Goal: Task Accomplishment & Management: Complete application form

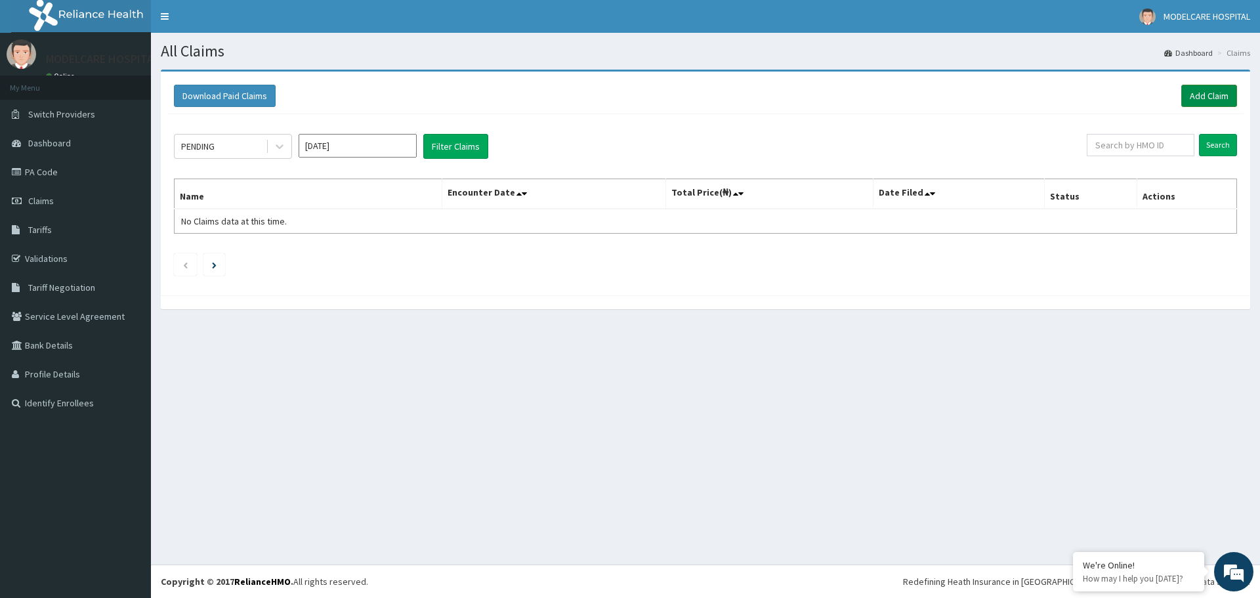
click at [1223, 97] on link "Add Claim" at bounding box center [1210, 96] width 56 height 22
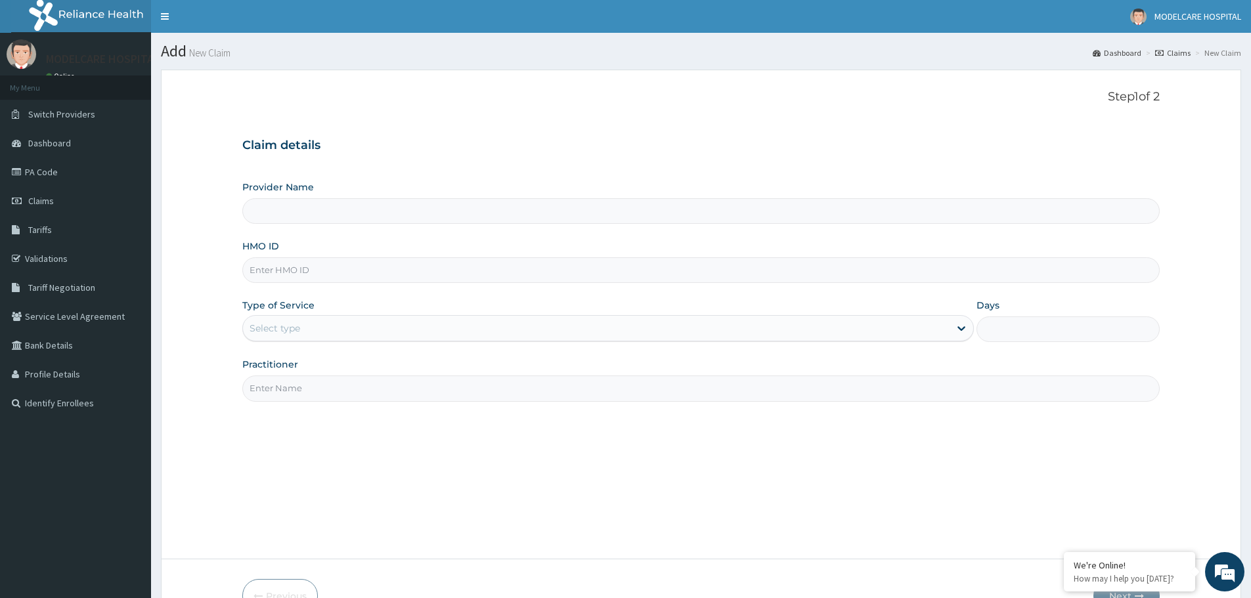
type input "MODELCARE HOSPITAL"
click at [462, 272] on input "HMO ID" at bounding box center [700, 270] width 917 height 26
type input "PSR/10036/A"
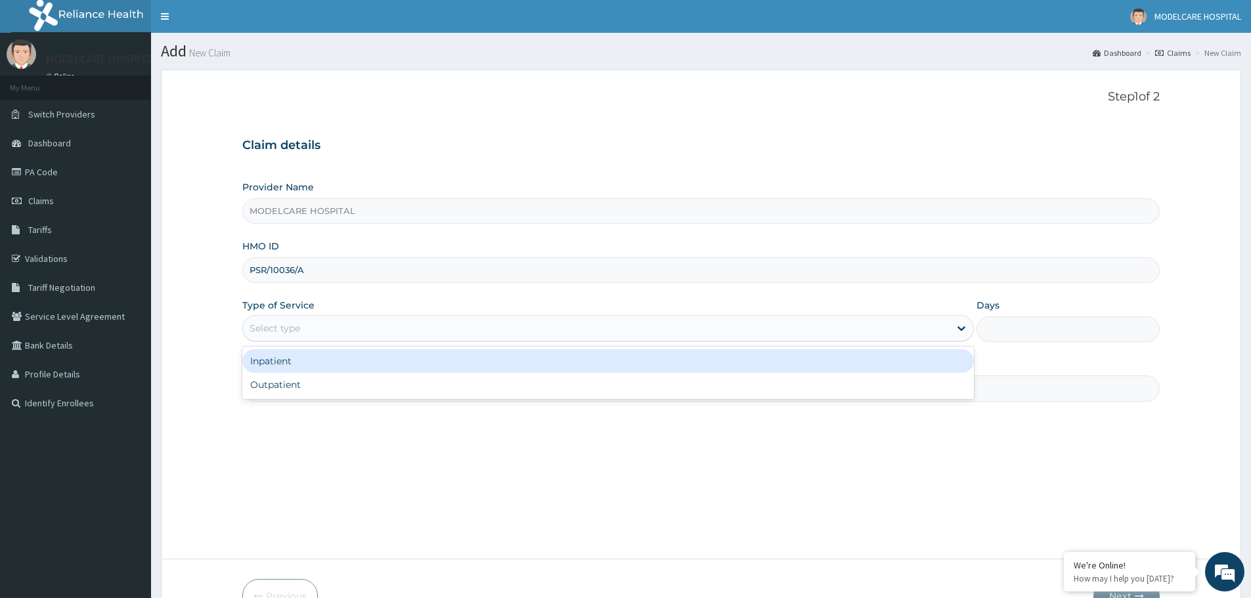
click at [599, 329] on div "Select type" at bounding box center [596, 328] width 706 height 21
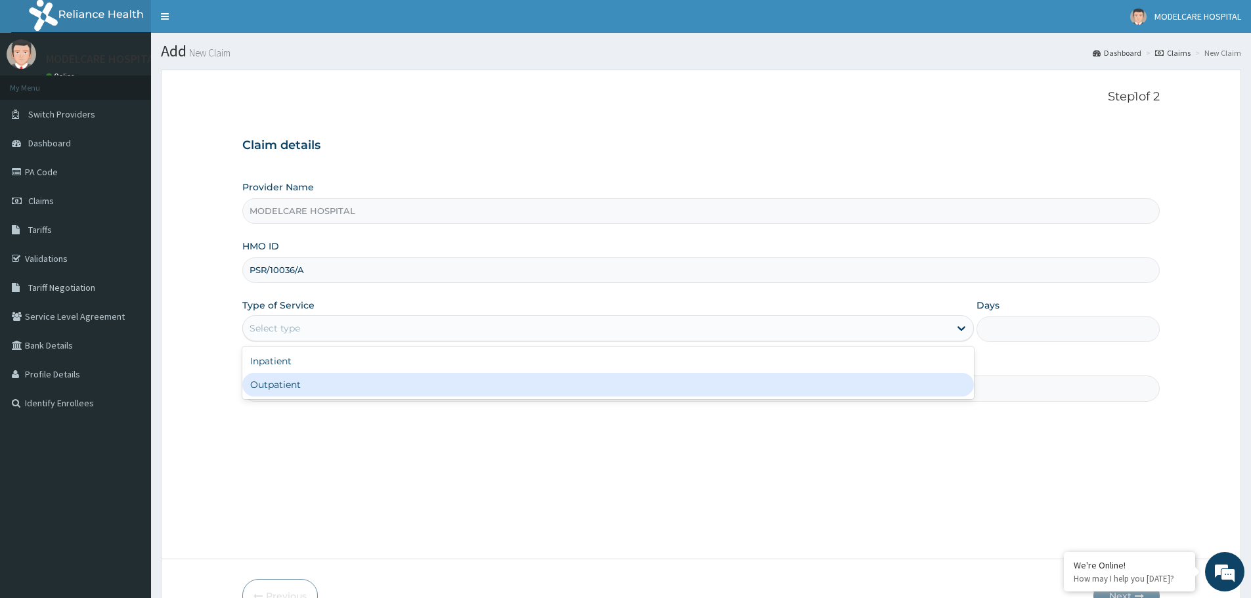
click at [515, 391] on div "Outpatient" at bounding box center [607, 385] width 731 height 24
type input "1"
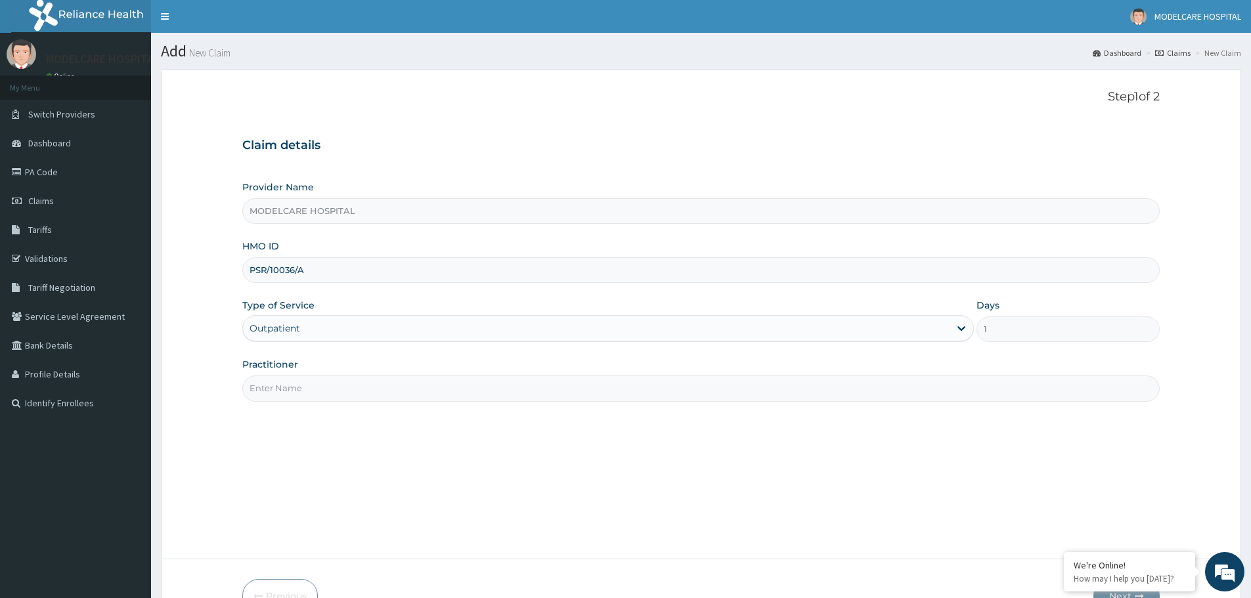
click at [515, 391] on input "Practitioner" at bounding box center [700, 389] width 917 height 26
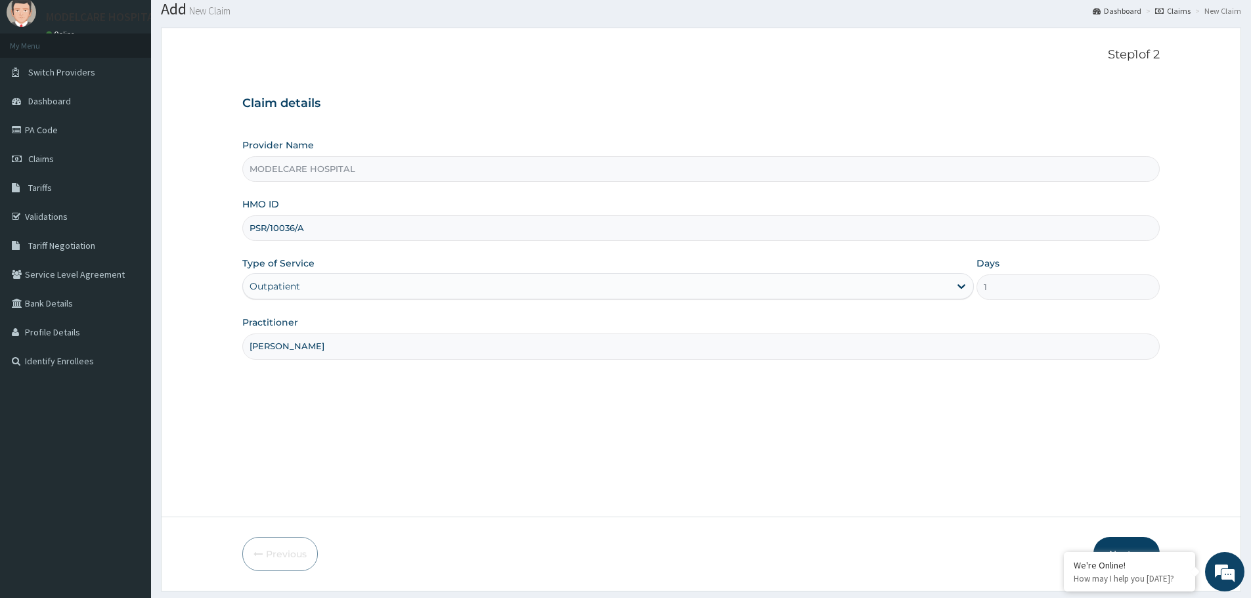
scroll to position [79, 0]
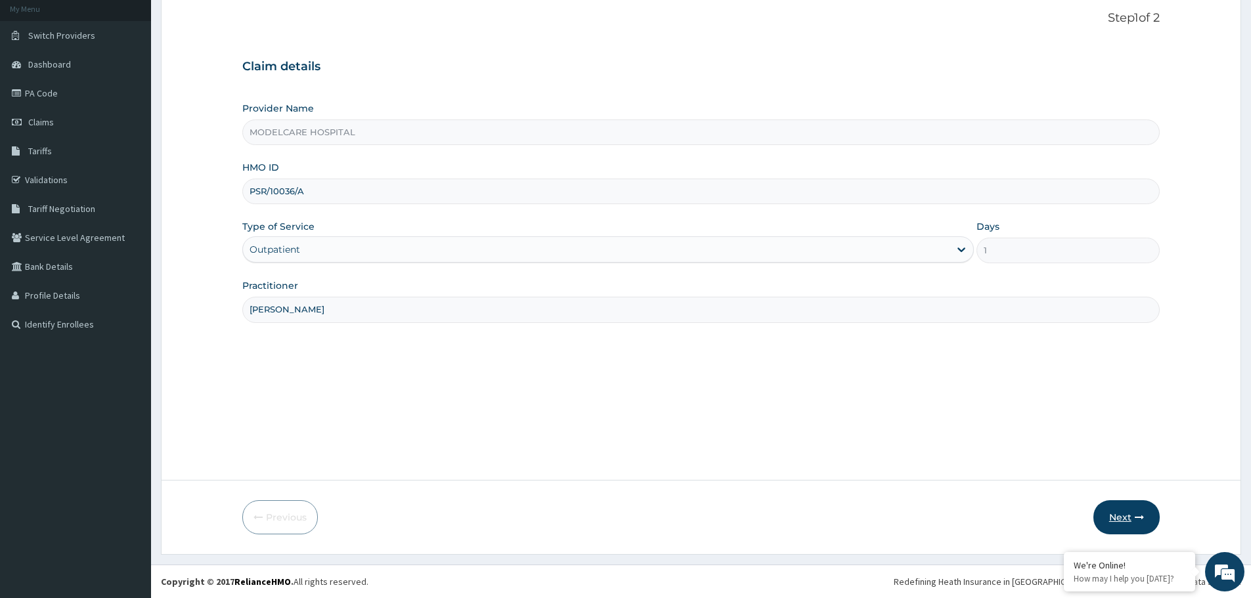
type input "DR. JOHN"
click at [1115, 507] on button "Next" at bounding box center [1126, 517] width 66 height 34
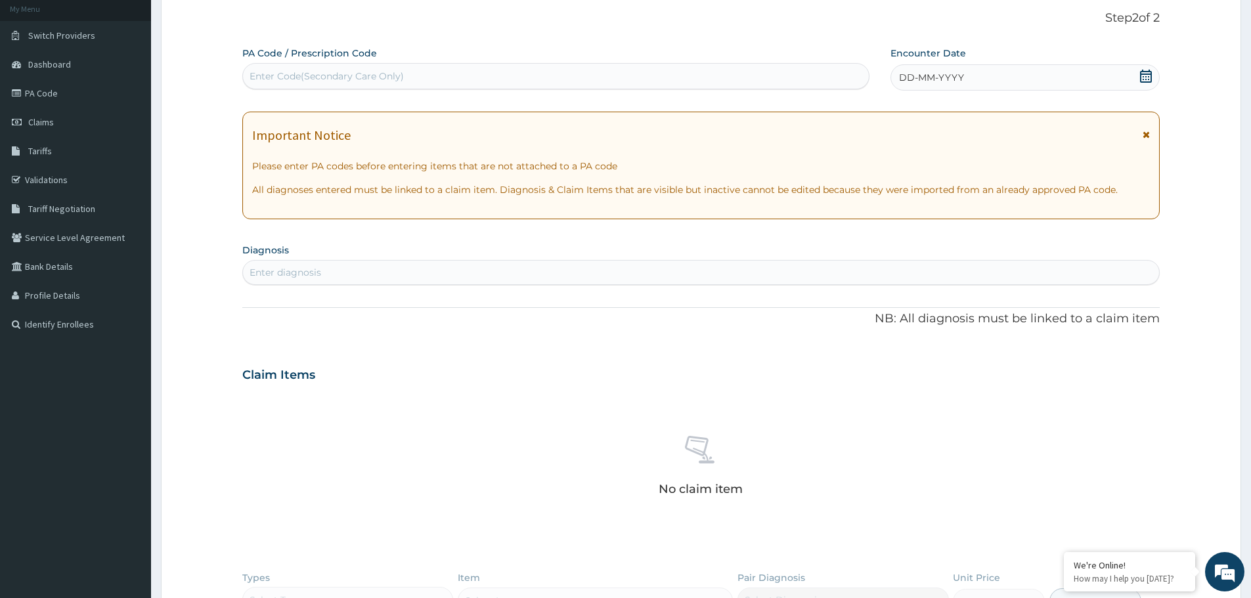
click at [490, 80] on div "Enter Code(Secondary Care Only)" at bounding box center [556, 76] width 626 height 21
type input "PA/098209"
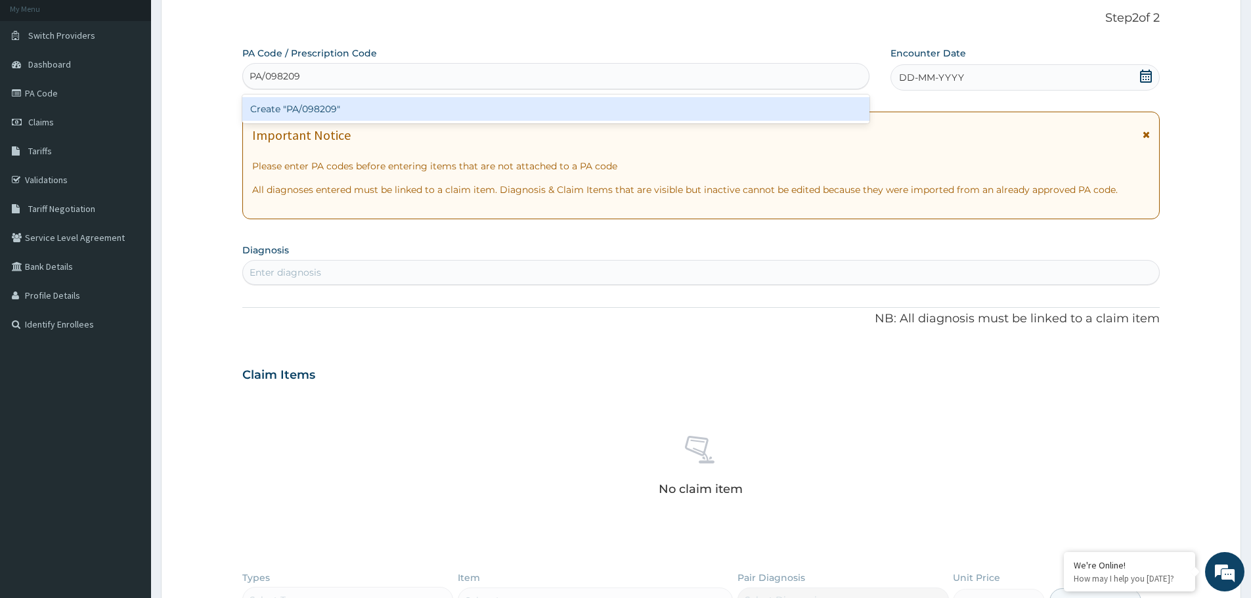
click at [385, 110] on div "Create "PA/098209"" at bounding box center [555, 109] width 627 height 24
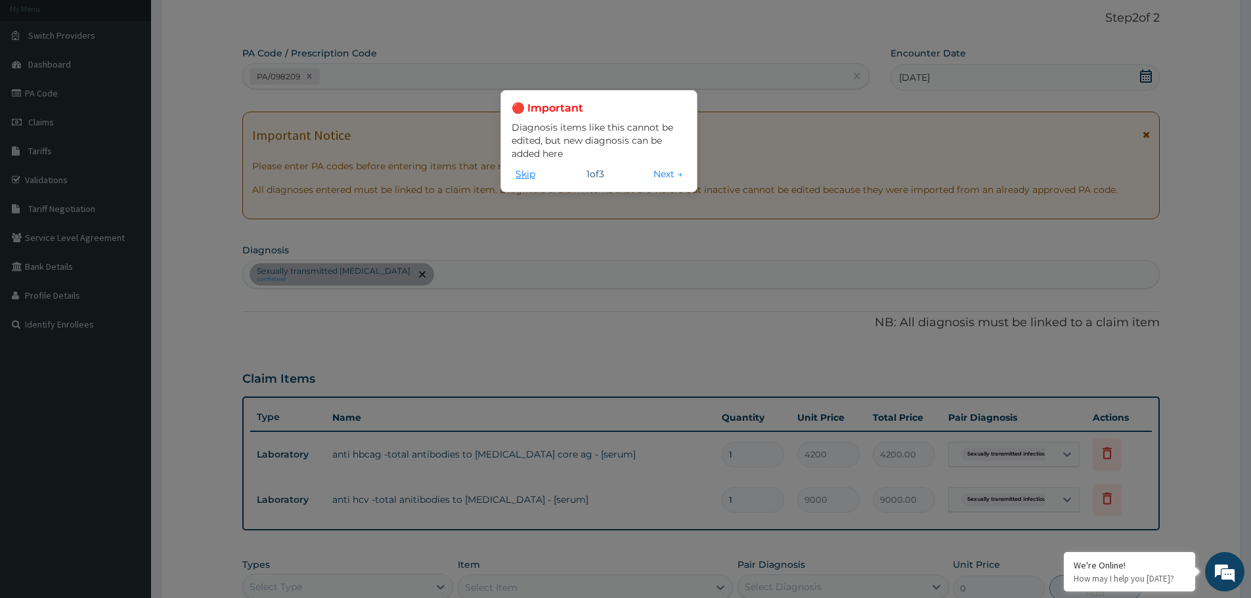
click at [529, 176] on button "Skip" at bounding box center [525, 174] width 28 height 14
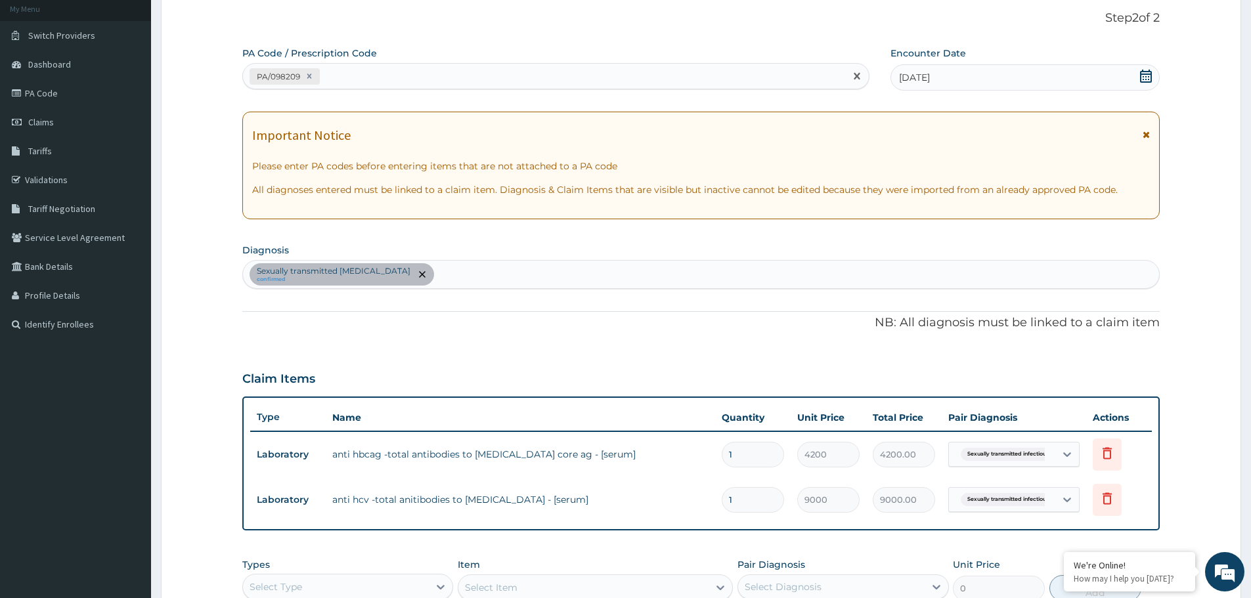
click at [369, 81] on div "PA/098209" at bounding box center [544, 77] width 602 height 22
type input "PA/8D60F8"
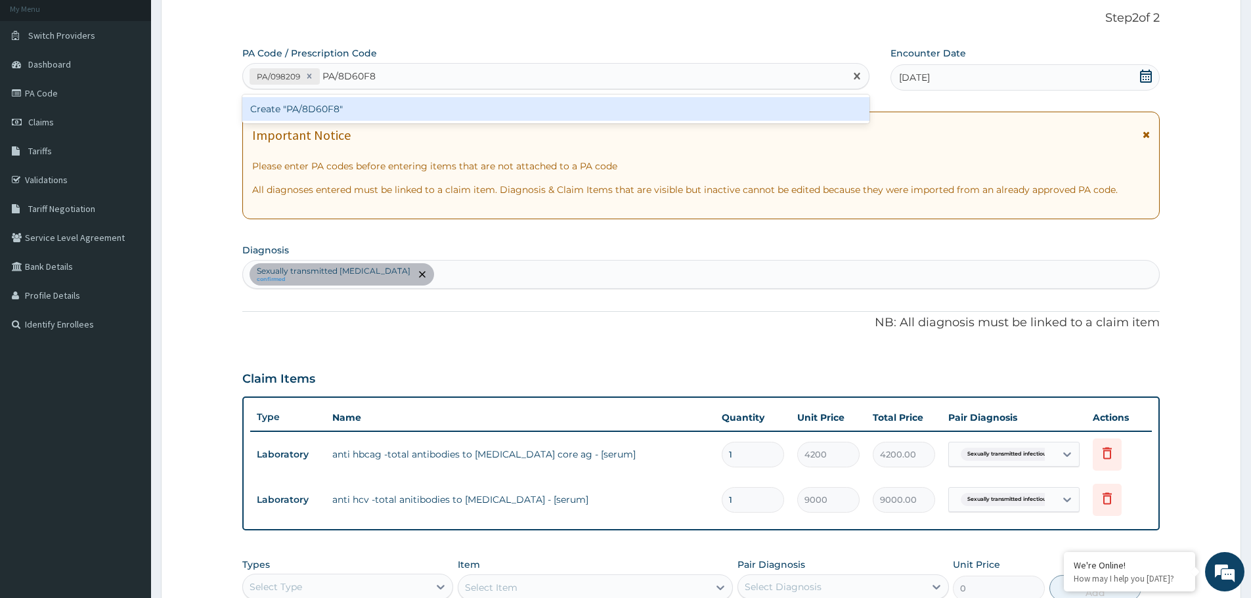
click at [324, 110] on div "Create "PA/8D60F8"" at bounding box center [555, 109] width 627 height 24
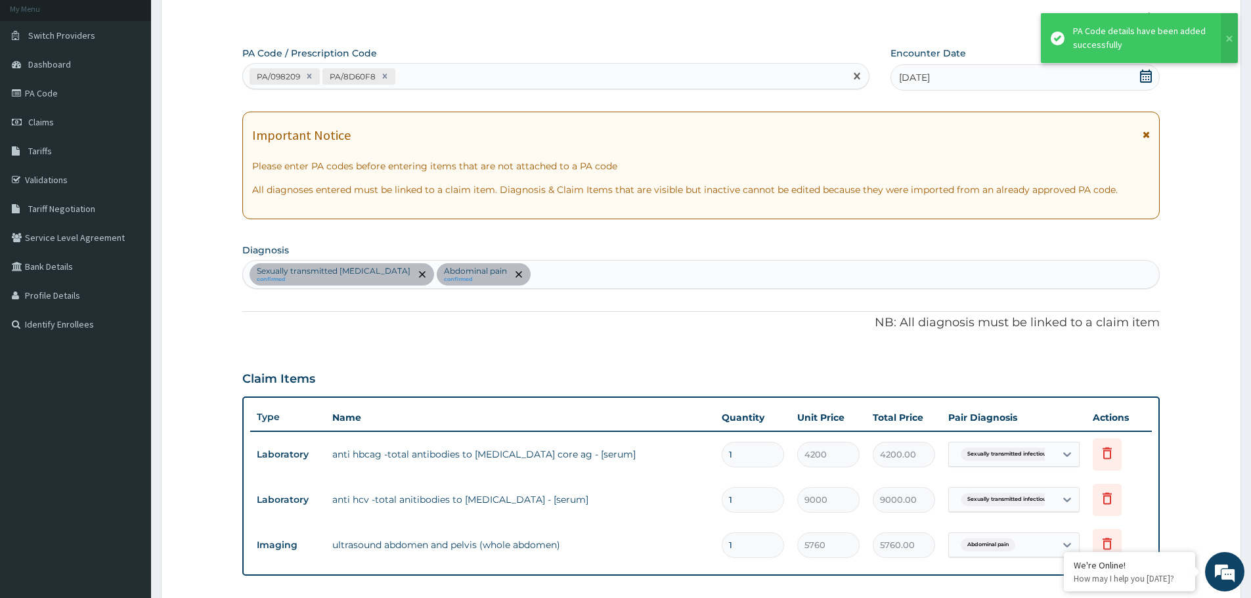
click at [421, 80] on div "PA/098209 PA/8D60F8" at bounding box center [544, 77] width 602 height 22
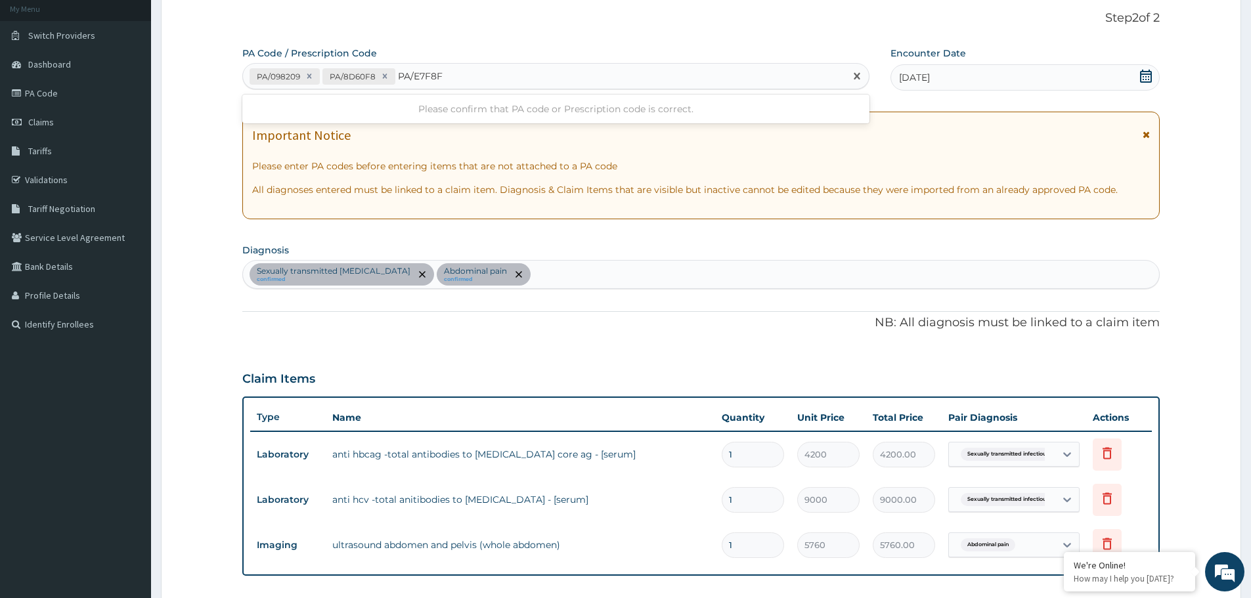
type input "PA/E7F8F6"
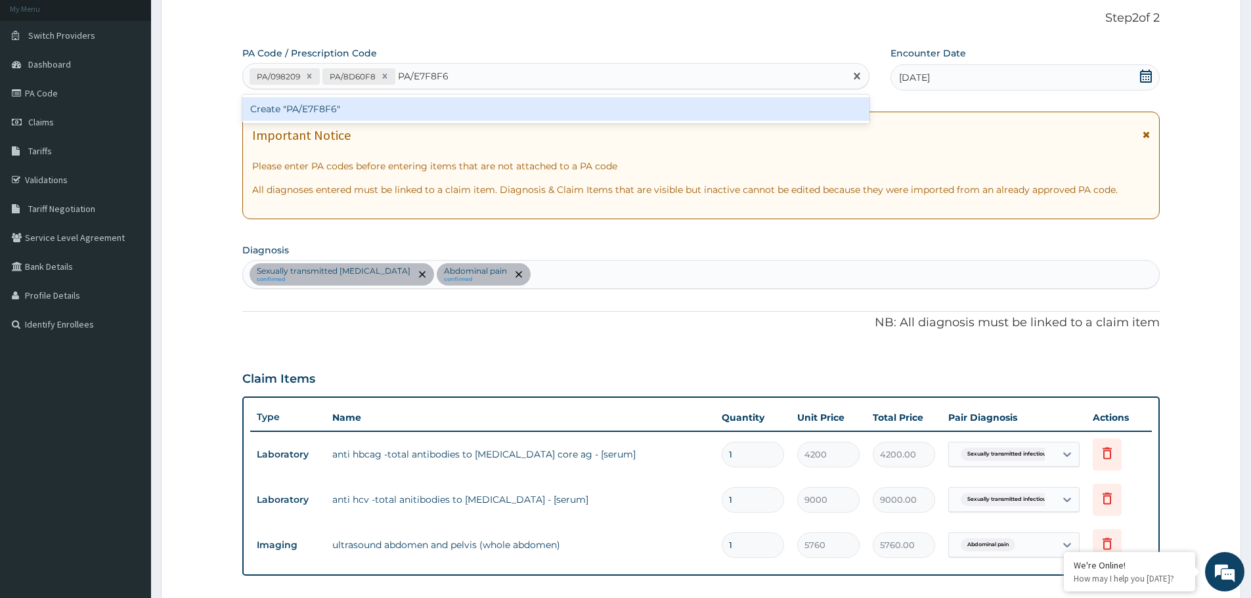
click at [357, 108] on div "Create "PA/E7F8F6"" at bounding box center [555, 109] width 627 height 24
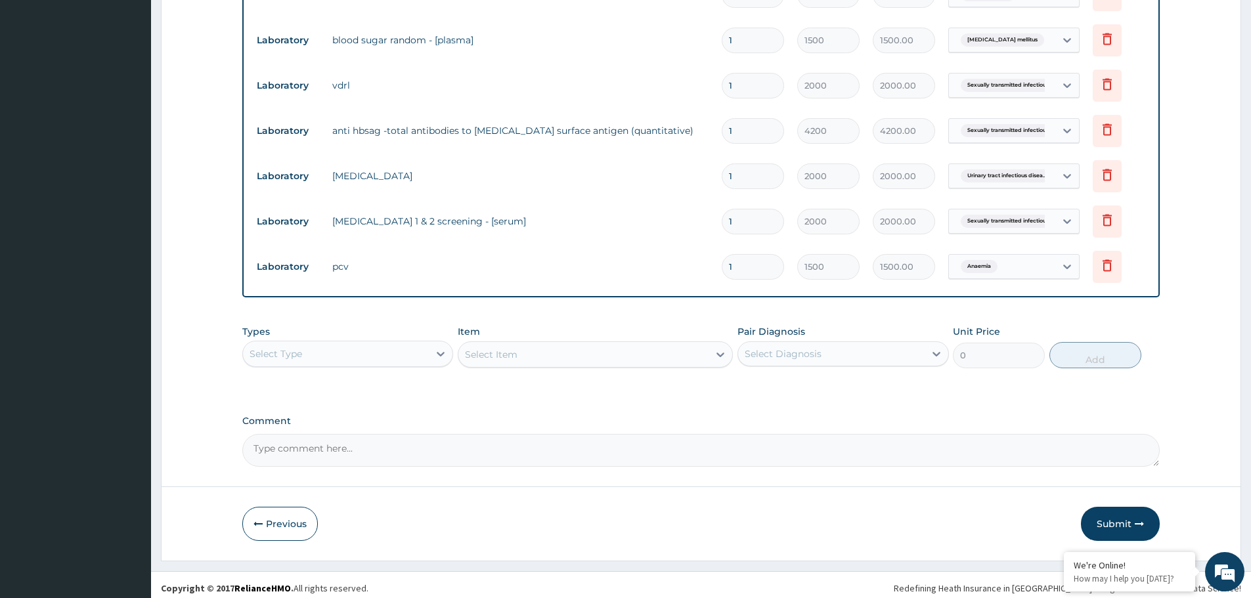
scroll to position [636, 0]
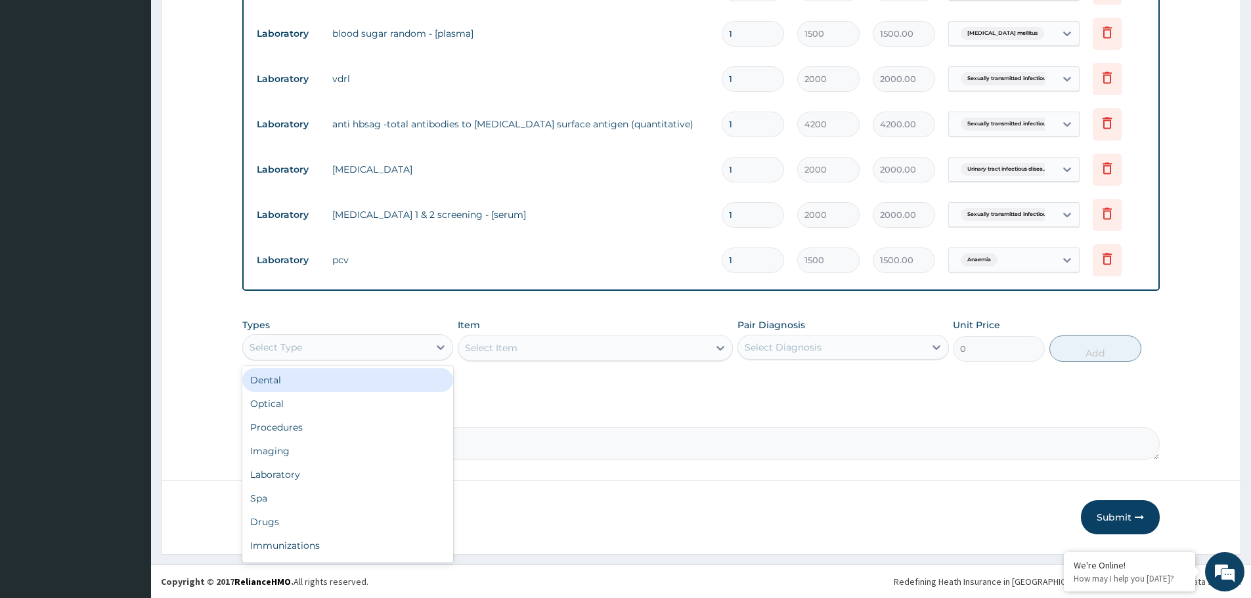
click at [412, 347] on div "Select Type" at bounding box center [336, 347] width 186 height 21
click at [418, 429] on div "Procedures" at bounding box center [347, 428] width 211 height 24
click at [754, 346] on div "Select Diagnosis" at bounding box center [782, 347] width 77 height 13
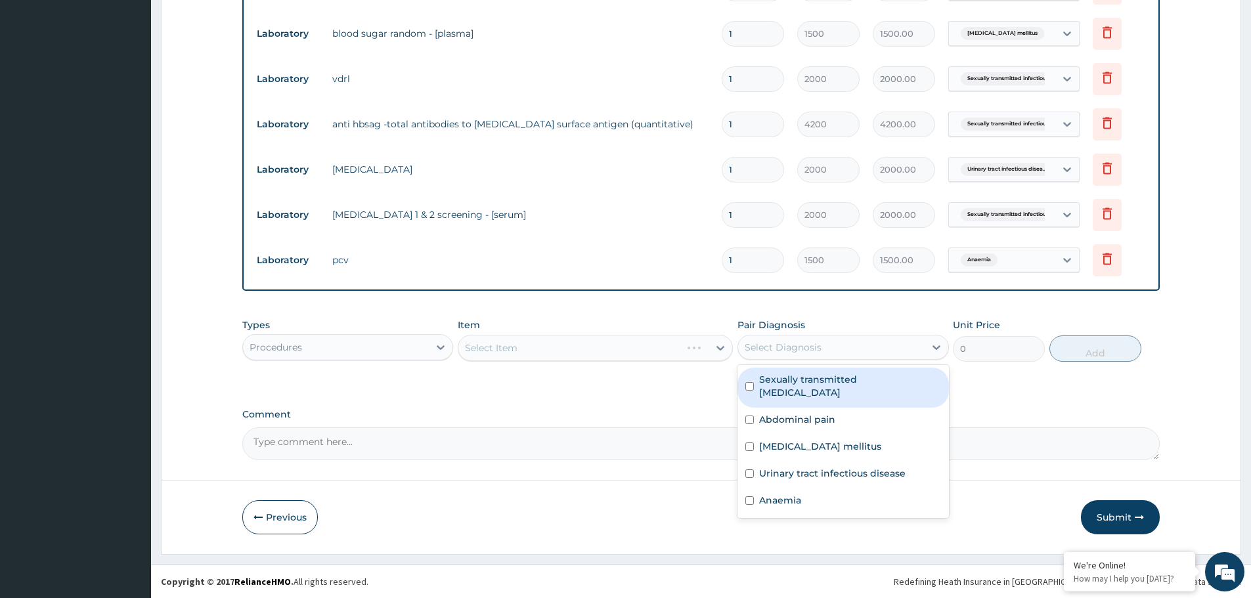
click at [760, 381] on label "Sexually transmitted infectious disease" at bounding box center [849, 386] width 181 height 26
checkbox input "true"
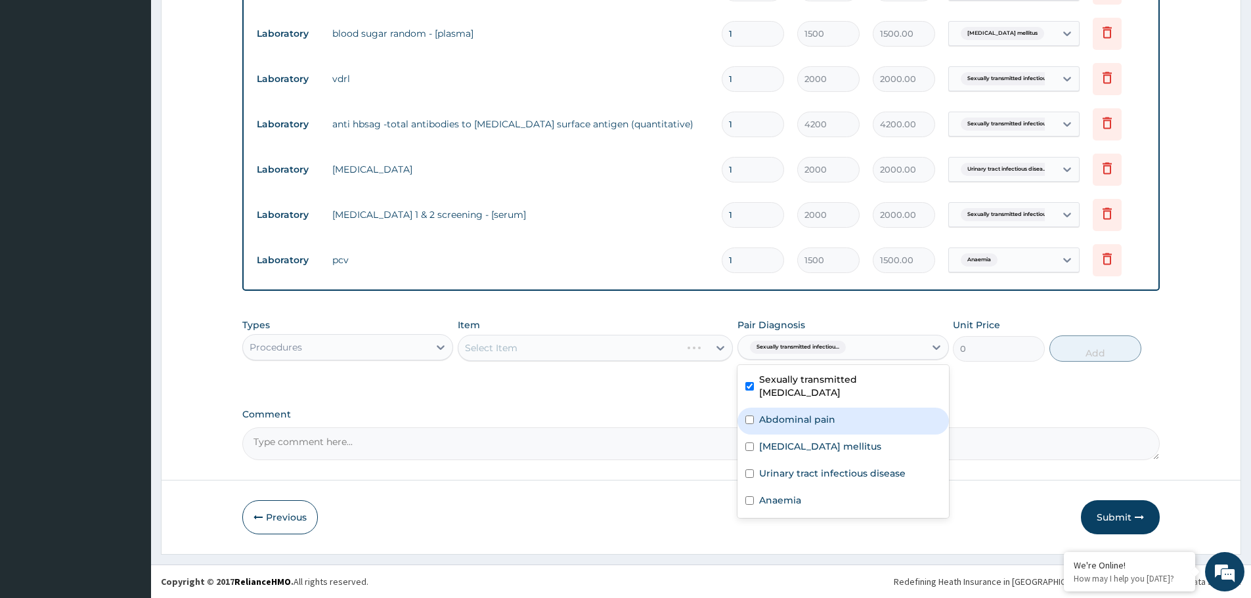
click at [767, 413] on label "Abdominal pain" at bounding box center [797, 419] width 76 height 13
checkbox input "true"
click at [769, 440] on label "Type 2 diabetes mellitus" at bounding box center [820, 446] width 122 height 13
checkbox input "true"
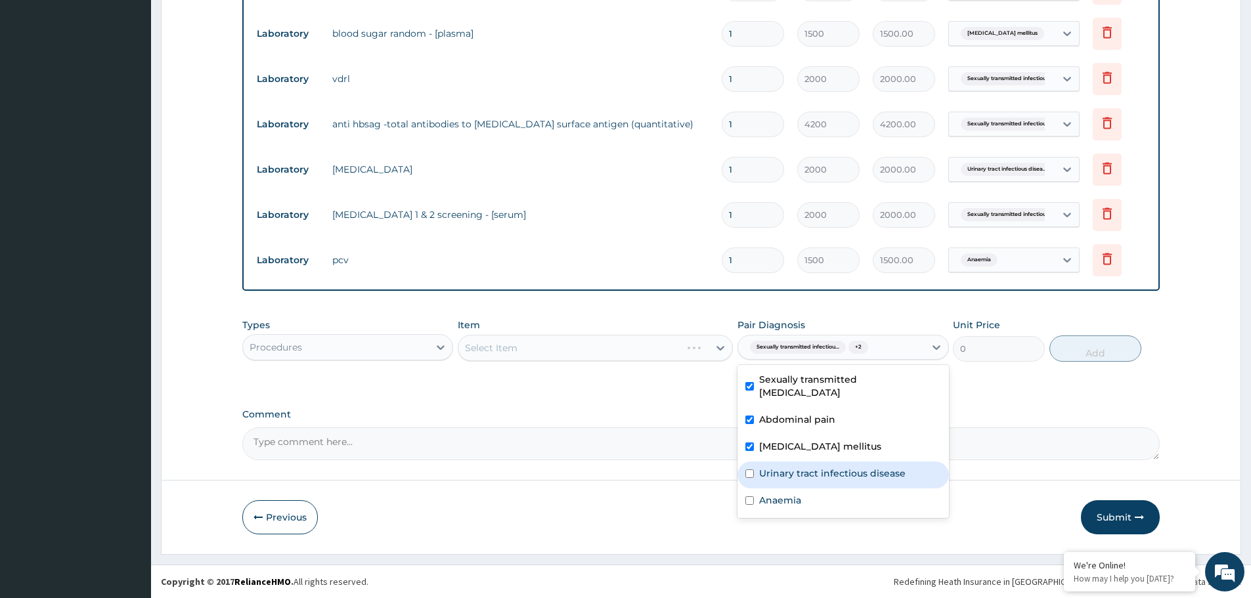
drag, startPoint x: 779, startPoint y: 458, endPoint x: 784, endPoint y: 470, distance: 13.3
click at [779, 467] on label "Urinary tract infectious disease" at bounding box center [832, 473] width 146 height 13
checkbox input "true"
drag, startPoint x: 785, startPoint y: 480, endPoint x: 790, endPoint y: 486, distance: 8.4
click at [786, 494] on label "Anaemia" at bounding box center [780, 500] width 42 height 13
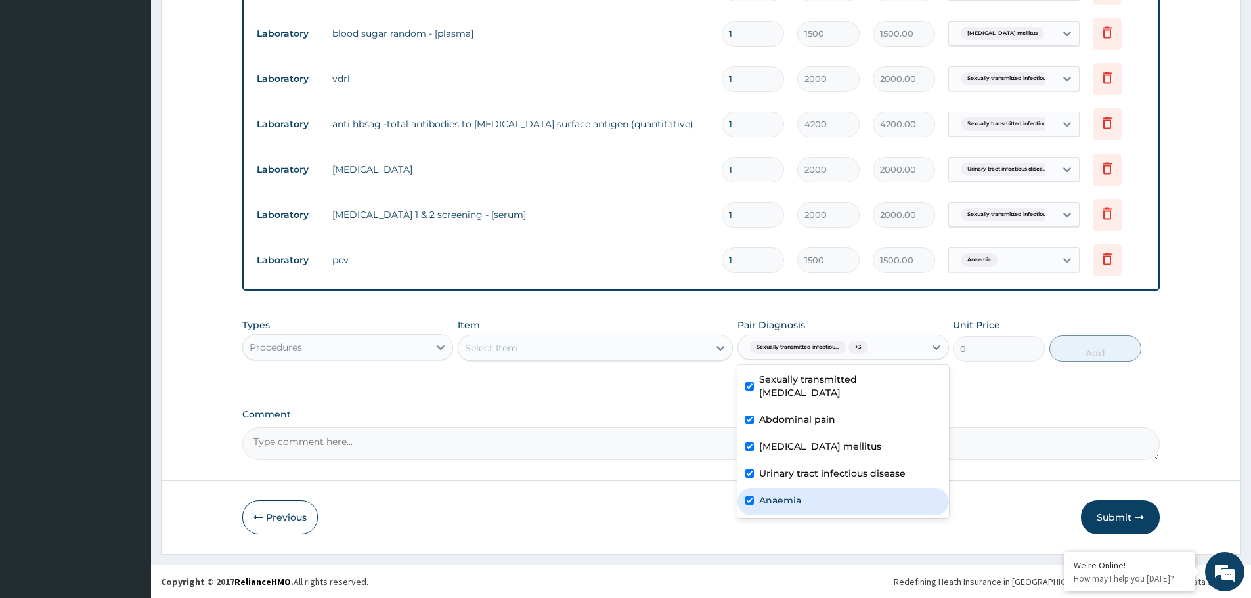
checkbox input "true"
click at [605, 346] on div "Select Item" at bounding box center [583, 347] width 250 height 21
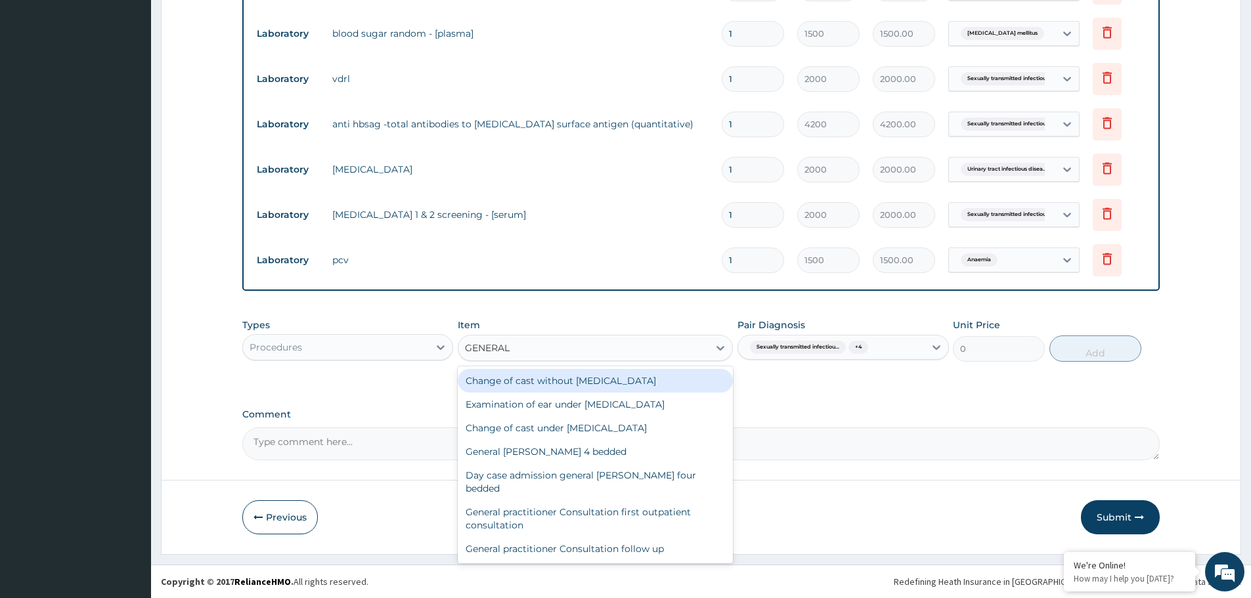
type input "GENERAL P"
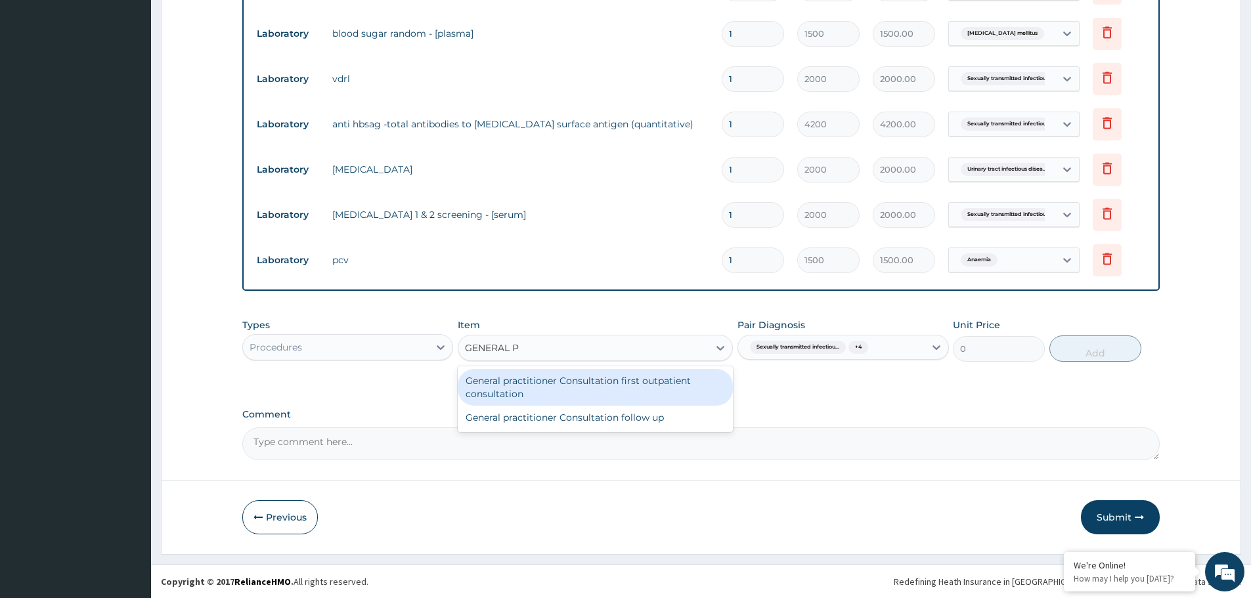
click at [578, 393] on div "General practitioner Consultation first outpatient consultation" at bounding box center [595, 387] width 275 height 37
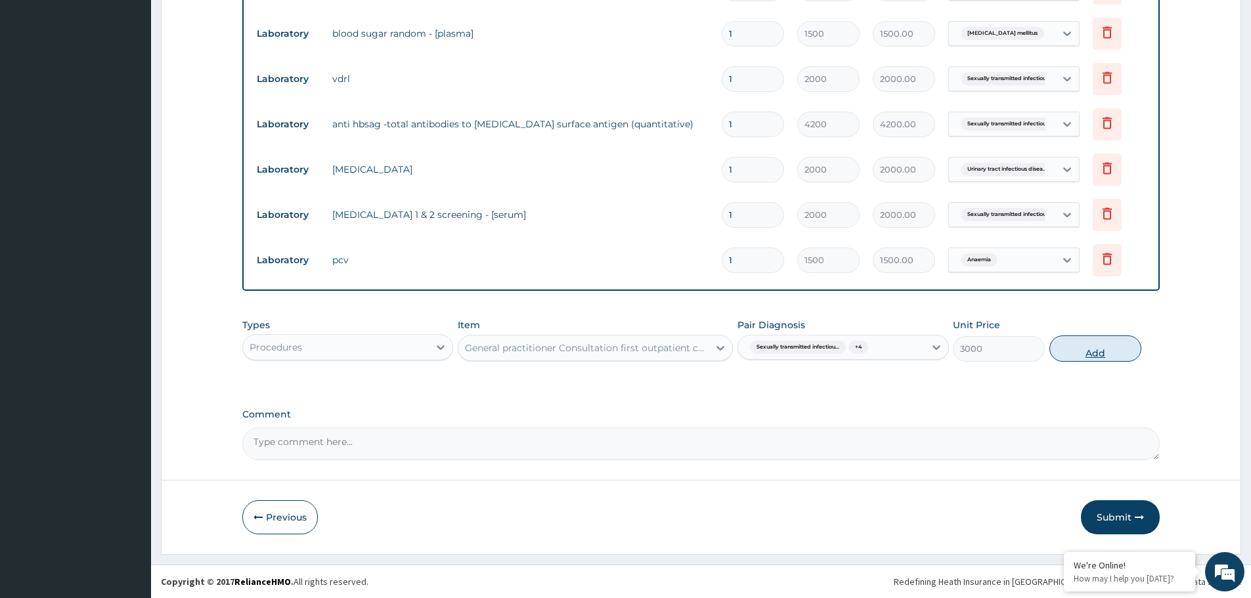
click at [1098, 350] on button "Add" at bounding box center [1095, 348] width 92 height 26
type input "0"
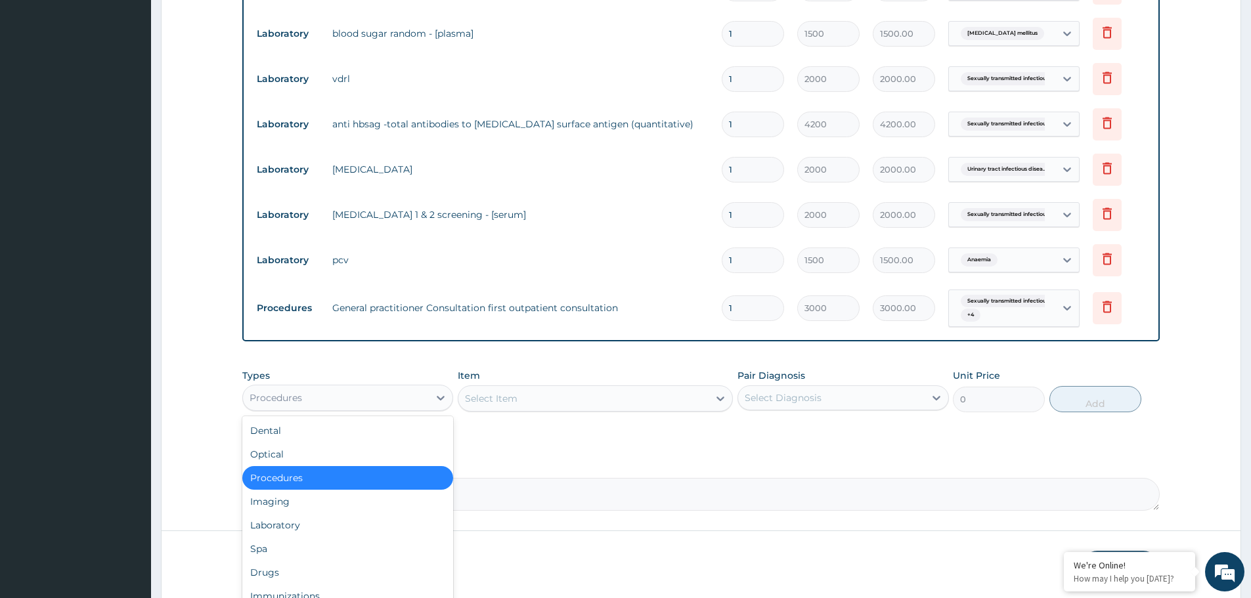
click at [389, 400] on div "Procedures" at bounding box center [336, 397] width 186 height 21
click at [364, 569] on div "Drugs" at bounding box center [347, 573] width 211 height 24
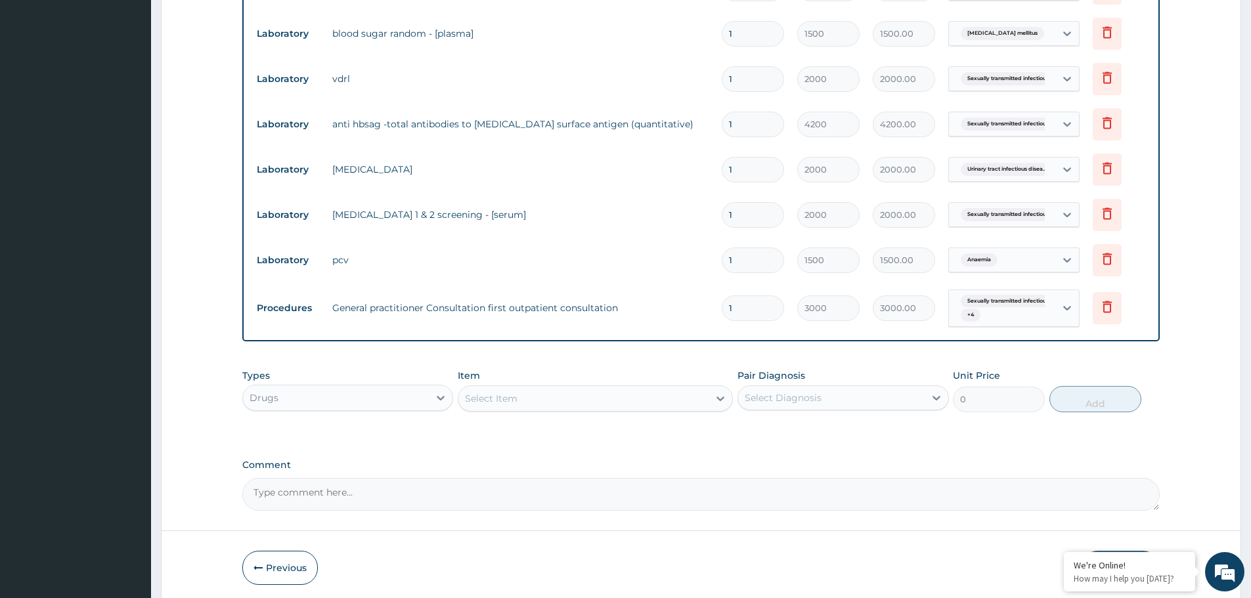
click at [655, 398] on div "Select Item" at bounding box center [583, 398] width 250 height 21
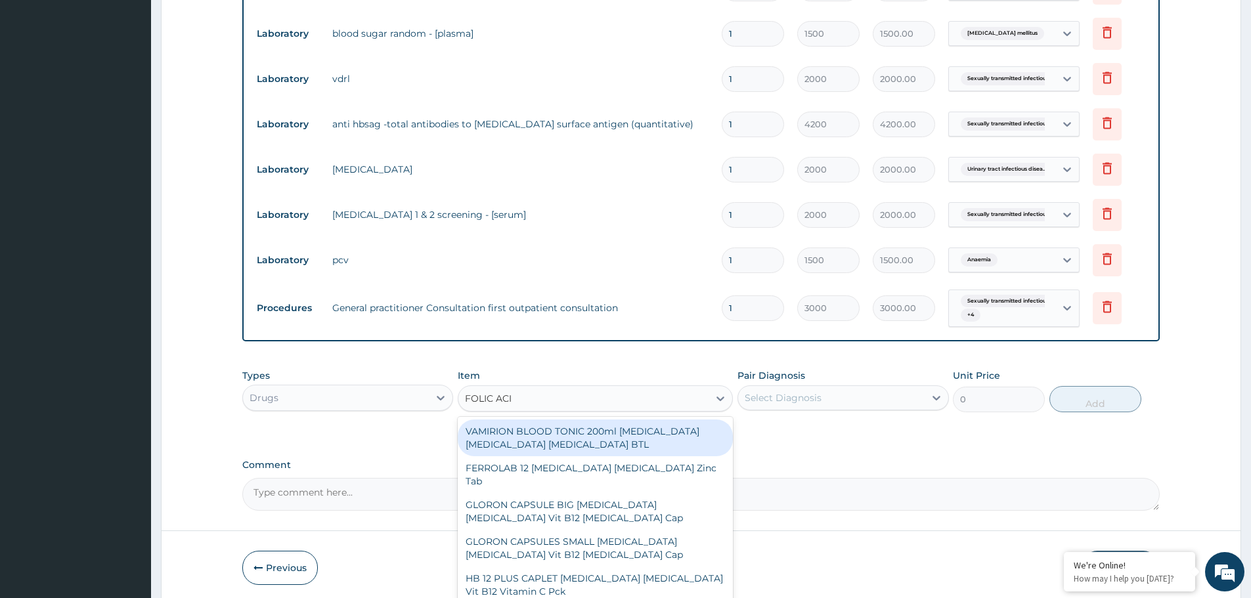
type input "FOLIC ACID"
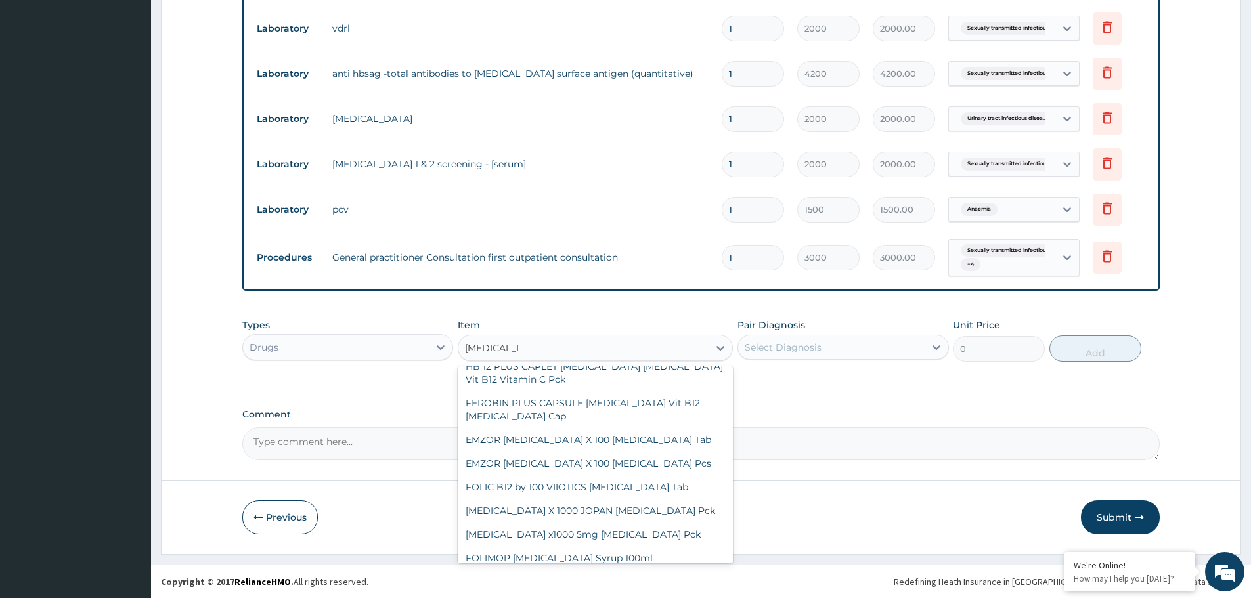
scroll to position [129, 0]
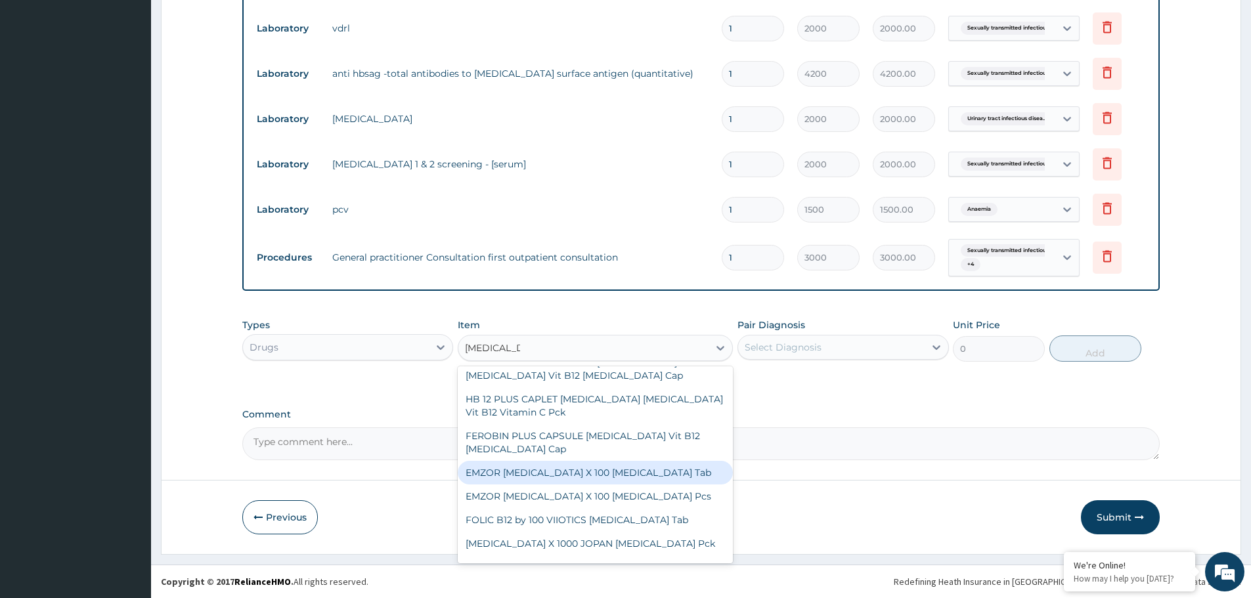
click at [538, 463] on div "EMZOR FOLIC ACID X 100 Folic acid Tab" at bounding box center [595, 473] width 275 height 24
type input "193.2"
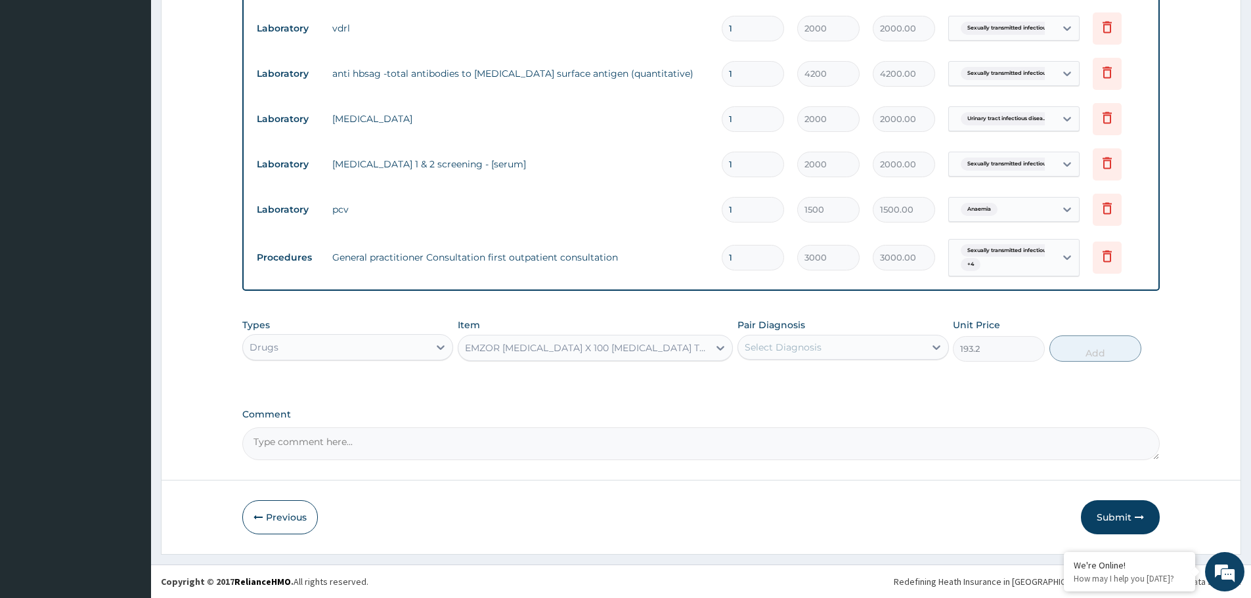
click at [875, 345] on div "Select Diagnosis" at bounding box center [831, 347] width 186 height 21
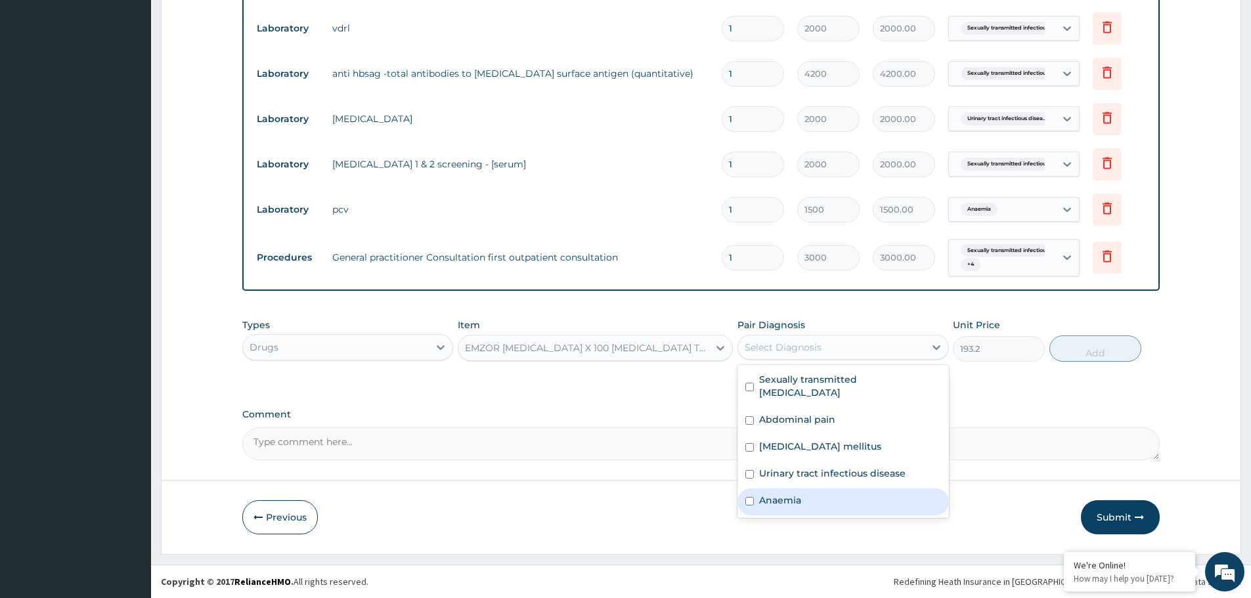
click at [819, 489] on div "Anaemia" at bounding box center [842, 501] width 211 height 27
checkbox input "true"
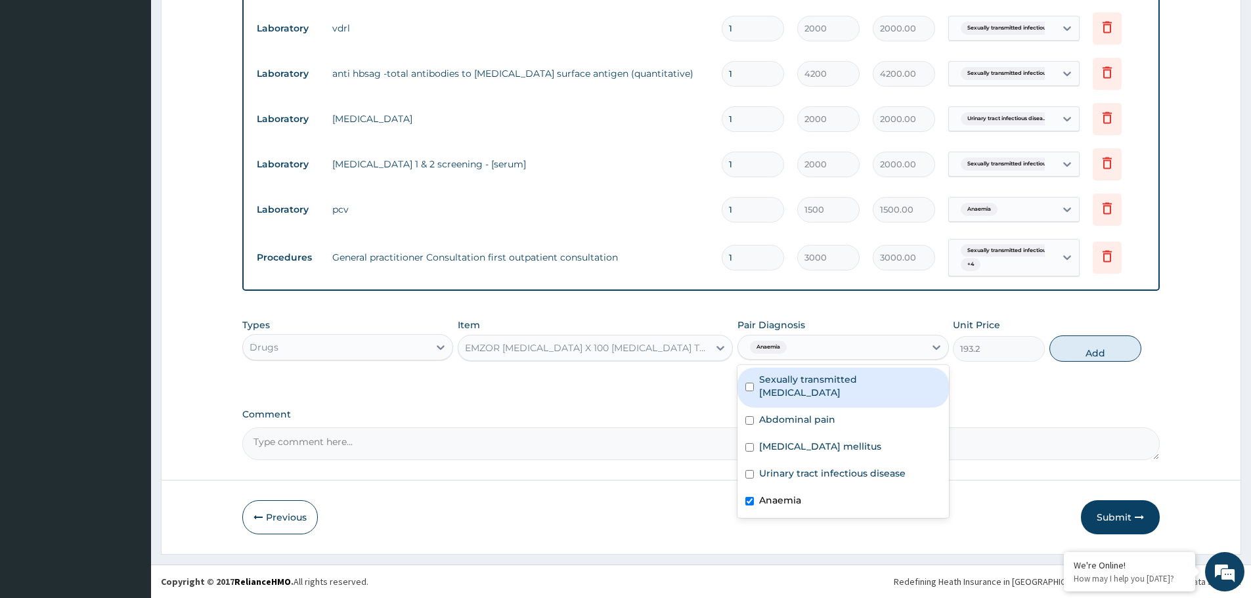
click at [678, 349] on div "EMZOR [MEDICAL_DATA] X 100 [MEDICAL_DATA] Tab" at bounding box center [583, 347] width 250 height 21
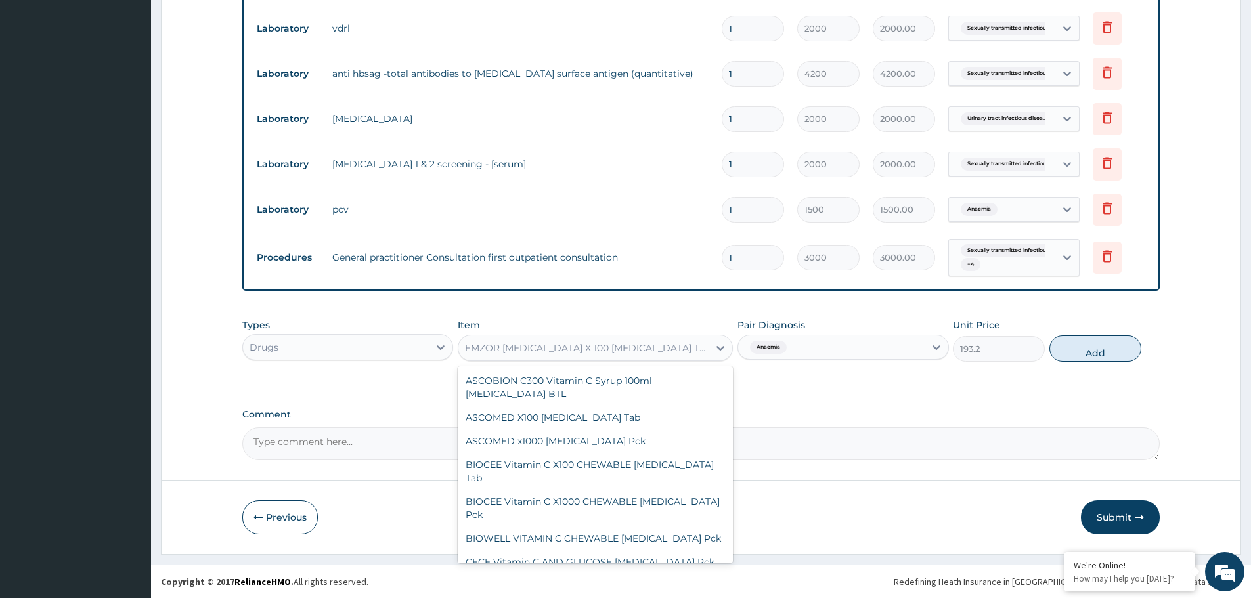
scroll to position [1715, 0]
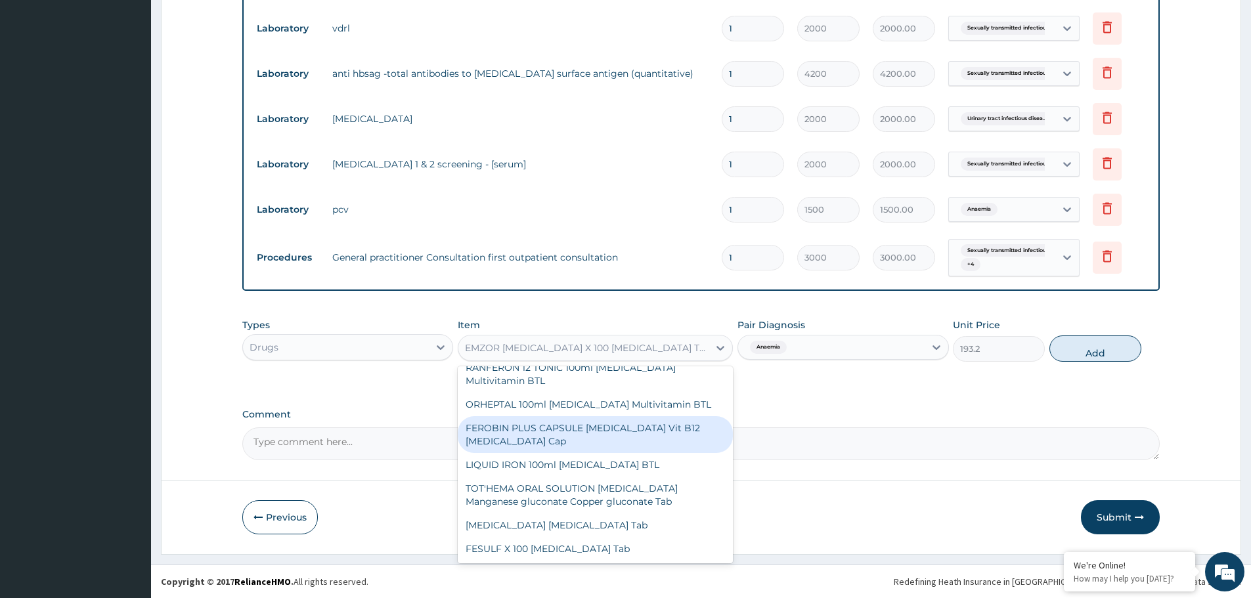
click at [546, 416] on div "FEROBIN PLUS CAPSULE [MEDICAL_DATA] Vit B12 [MEDICAL_DATA] Cap" at bounding box center [595, 434] width 275 height 37
type input "575"
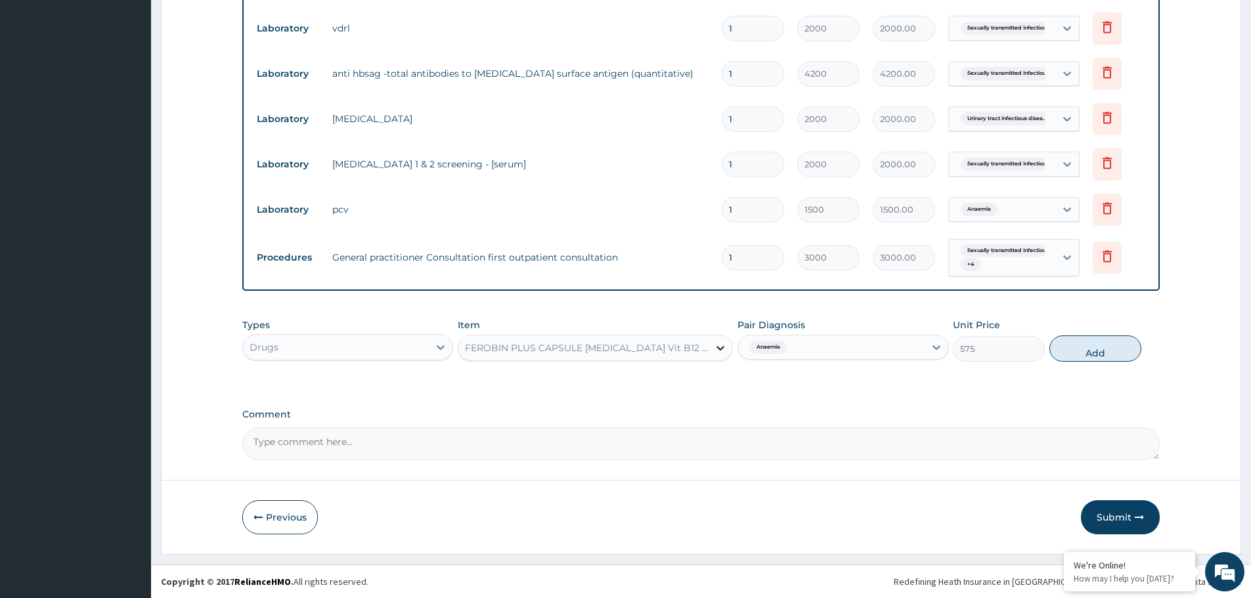
click at [710, 351] on div at bounding box center [720, 348] width 24 height 24
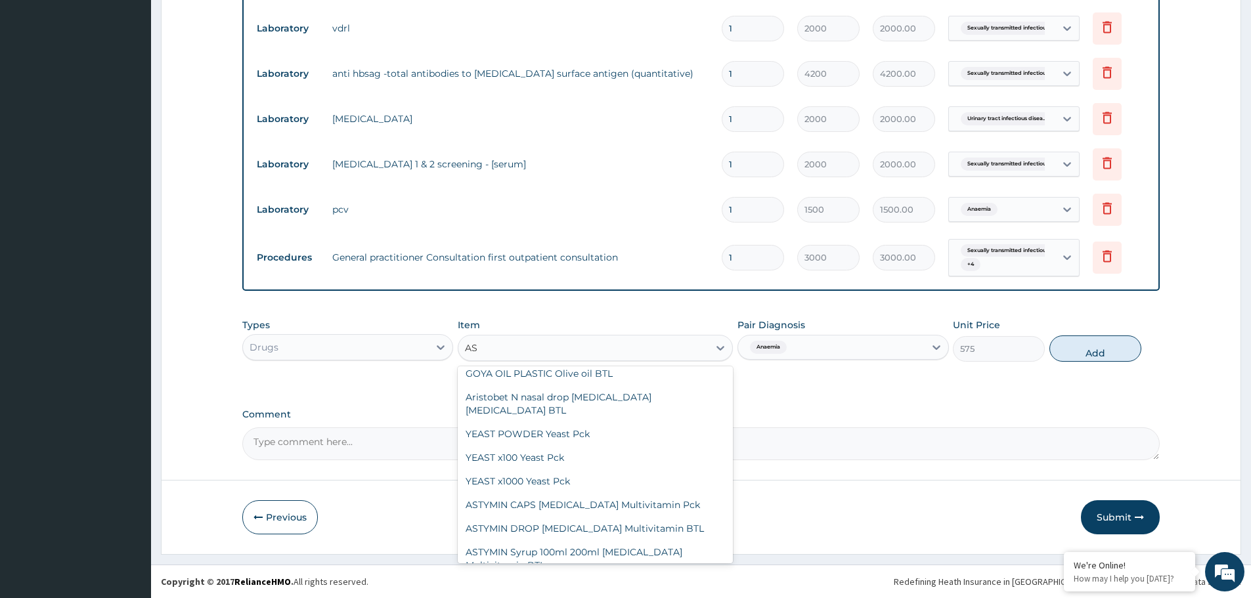
scroll to position [984, 0]
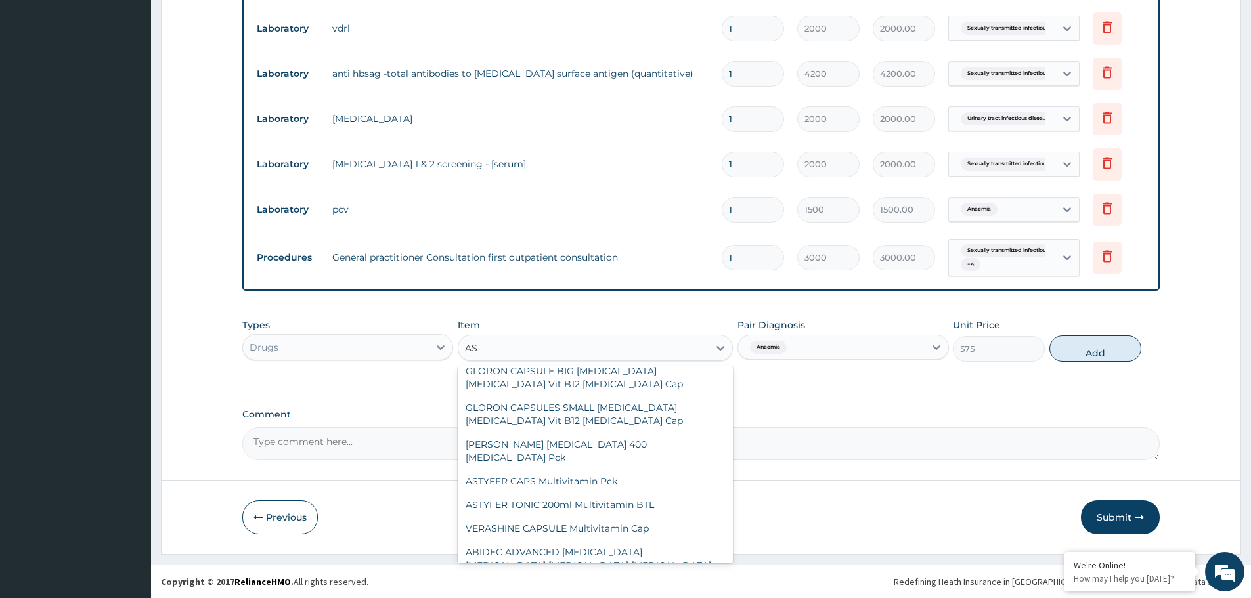
type input "AST"
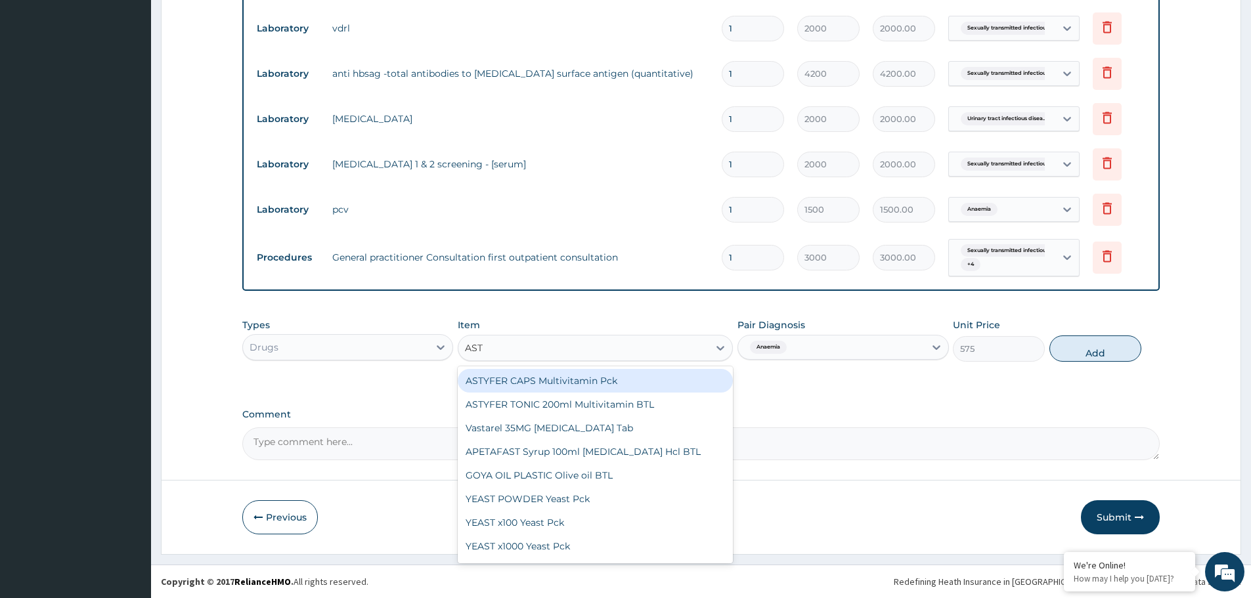
click at [628, 382] on div "ASTYFER CAPS Multivitamin Pck" at bounding box center [595, 381] width 275 height 24
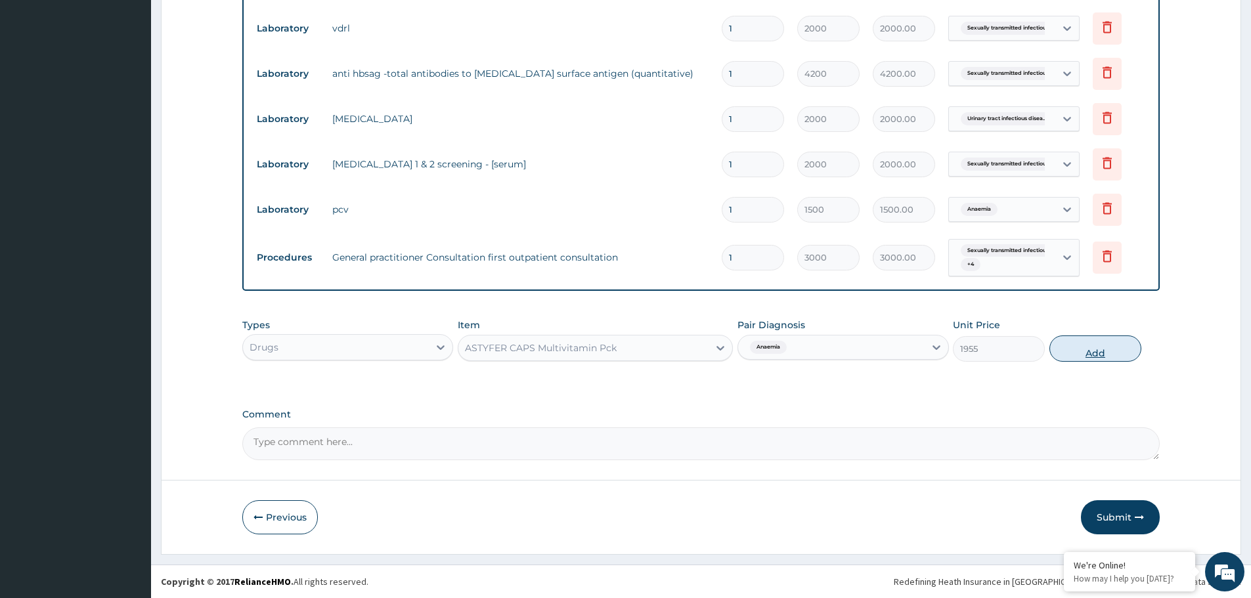
click at [1104, 353] on button "Add" at bounding box center [1095, 348] width 92 height 26
type input "0"
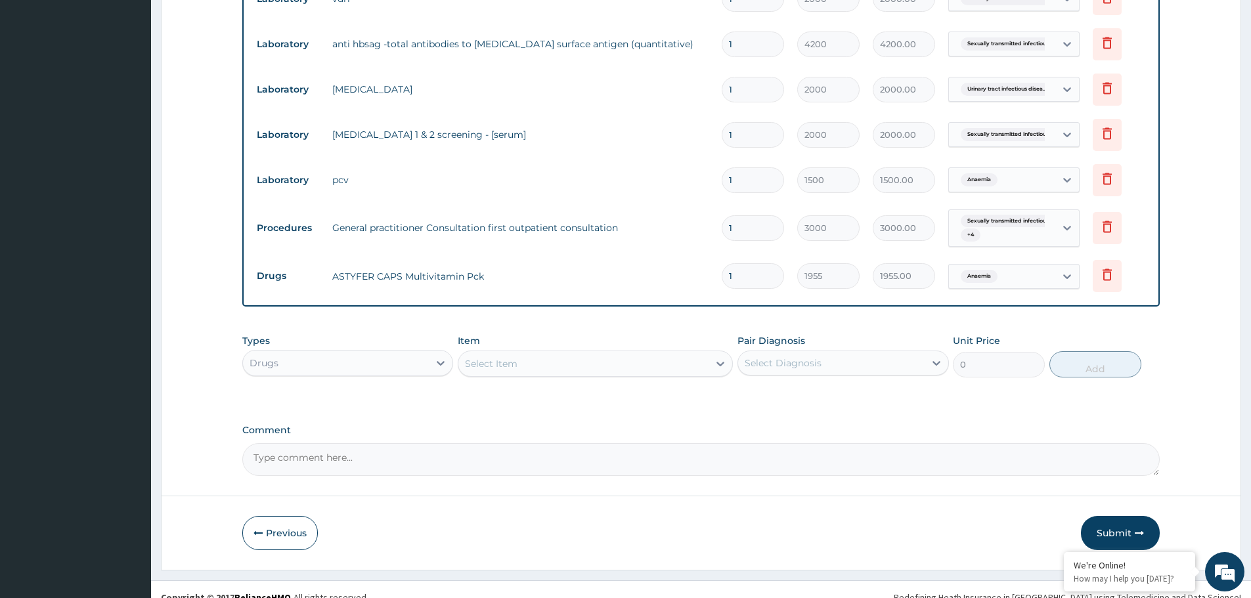
scroll to position [731, 0]
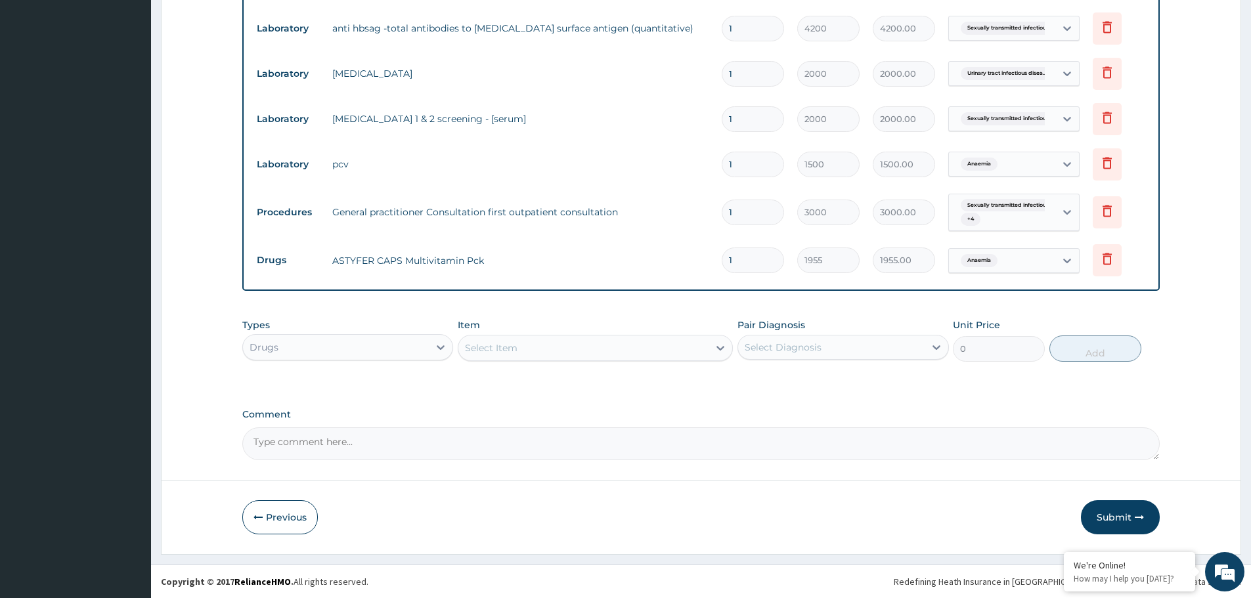
click at [549, 341] on div "Select Item" at bounding box center [583, 347] width 250 height 21
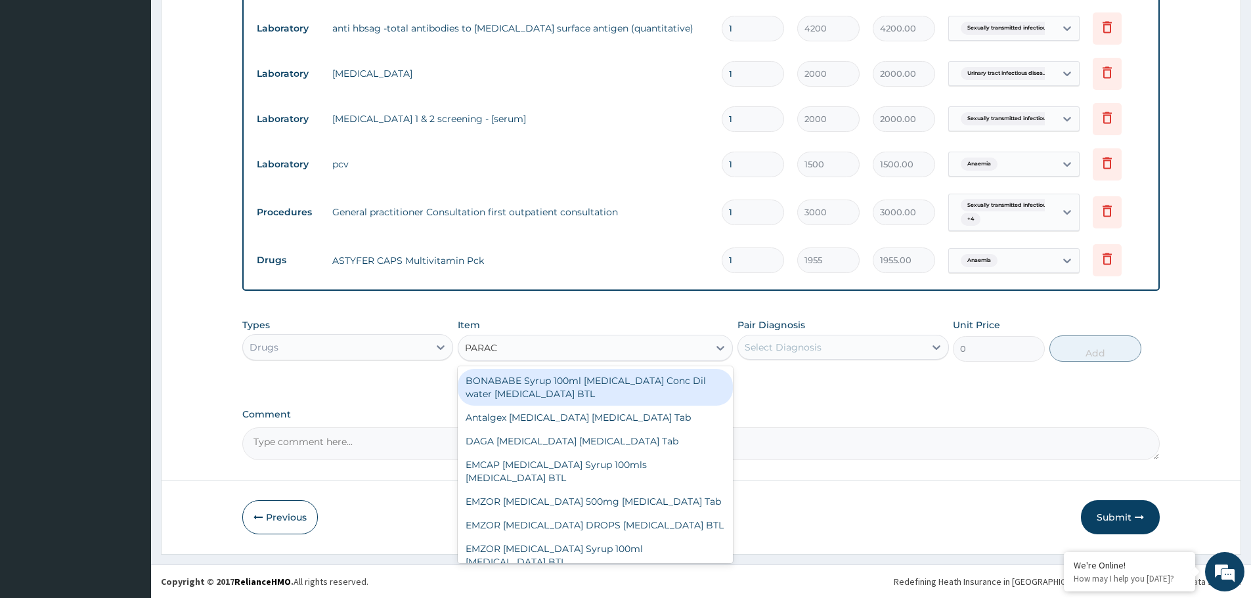
type input "PARACE"
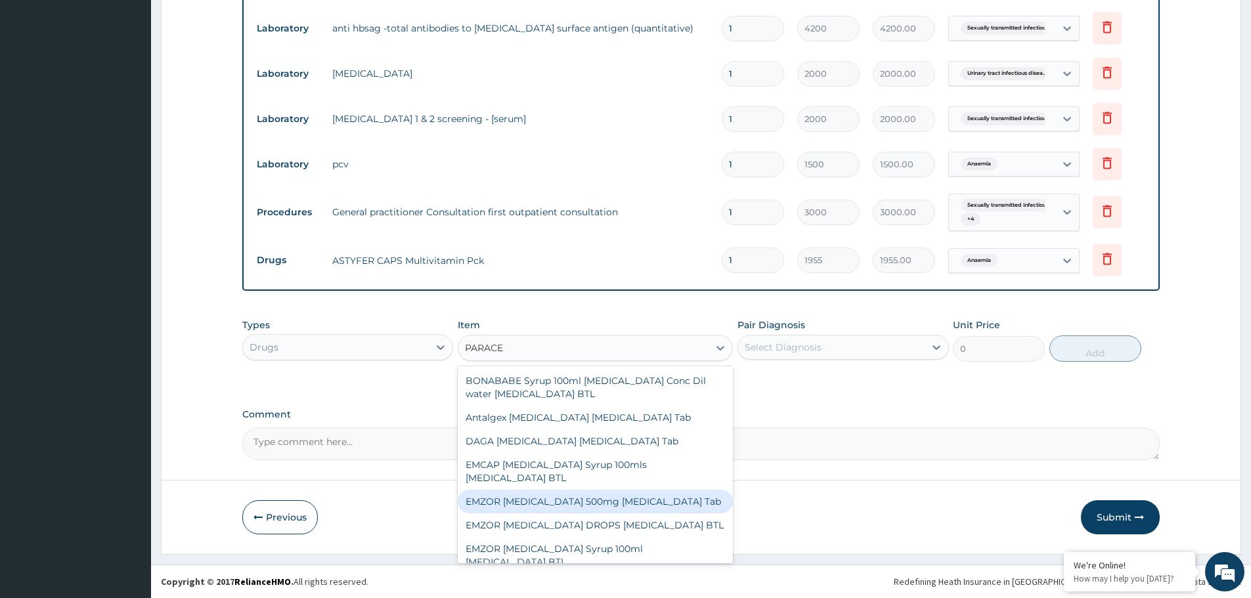
click at [553, 504] on div "EMZOR [MEDICAL_DATA] 500mg [MEDICAL_DATA] Tab" at bounding box center [595, 502] width 275 height 24
type input "11.5"
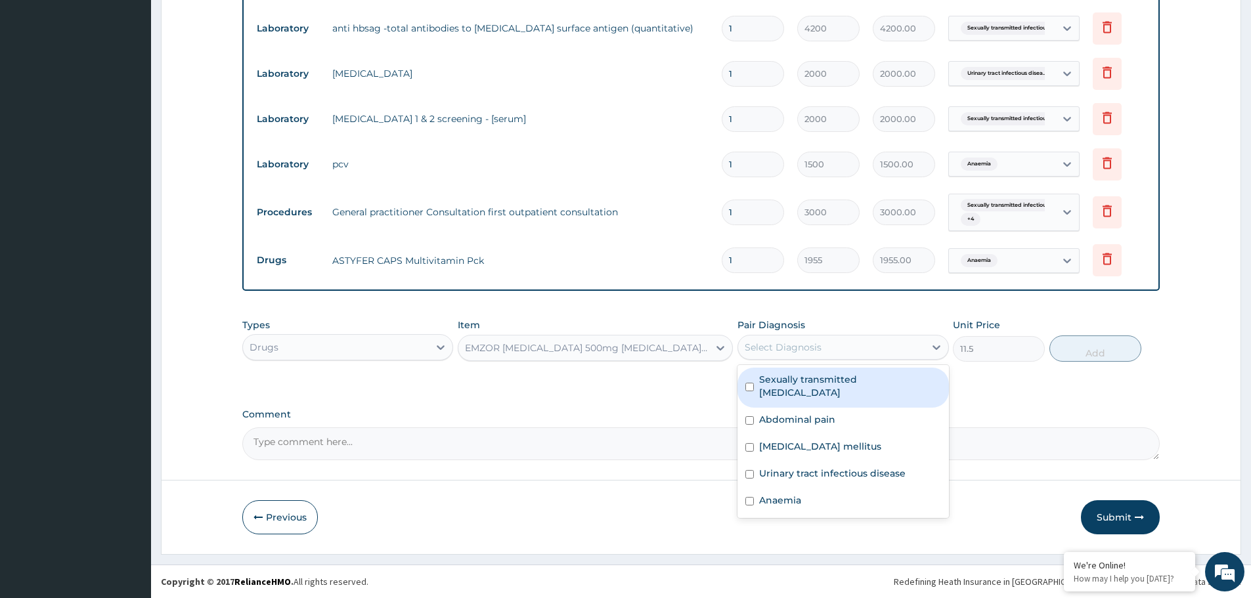
click at [818, 343] on div "Select Diagnosis" at bounding box center [782, 347] width 77 height 13
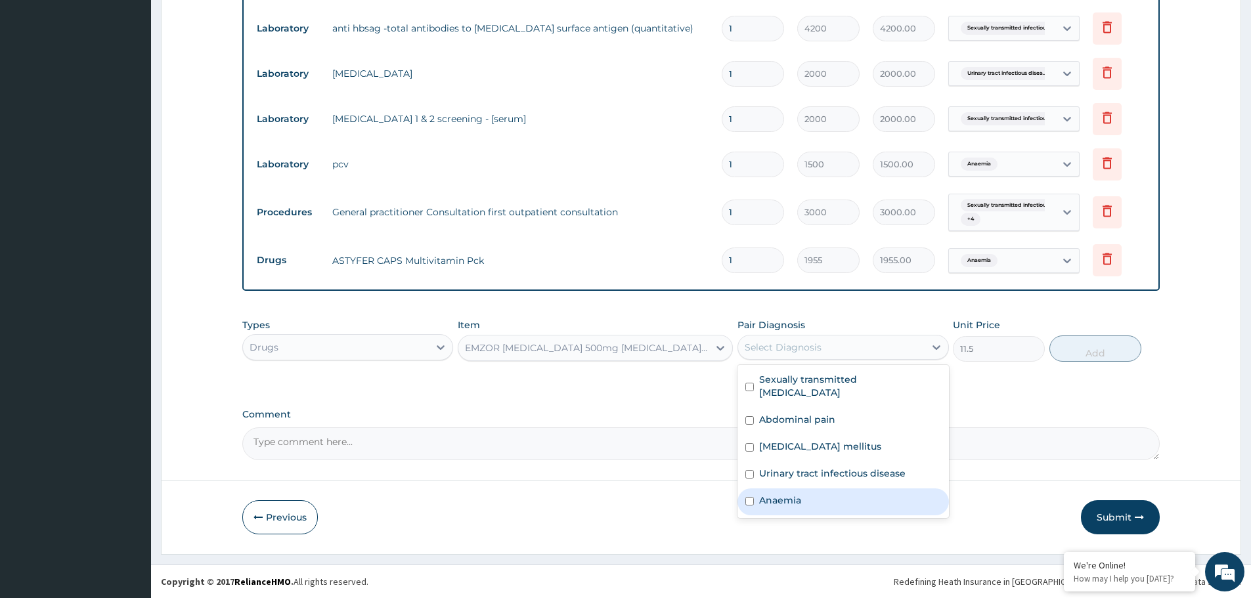
click at [821, 488] on div "Anaemia" at bounding box center [842, 501] width 211 height 27
checkbox input "true"
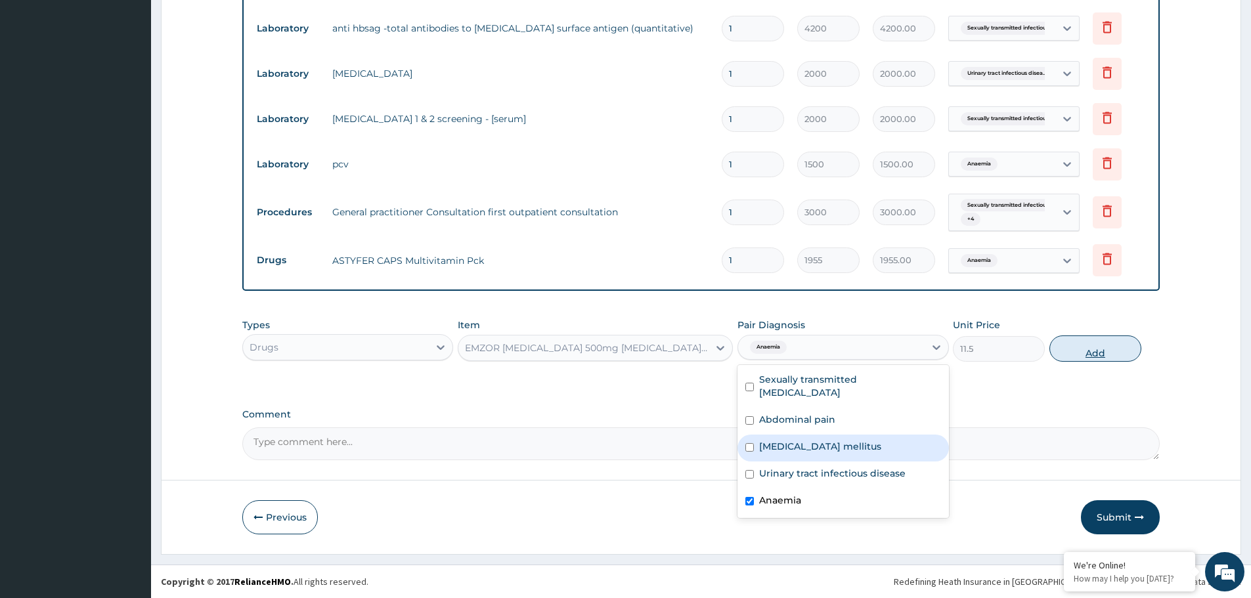
click at [1096, 349] on button "Add" at bounding box center [1095, 348] width 92 height 26
type input "0"
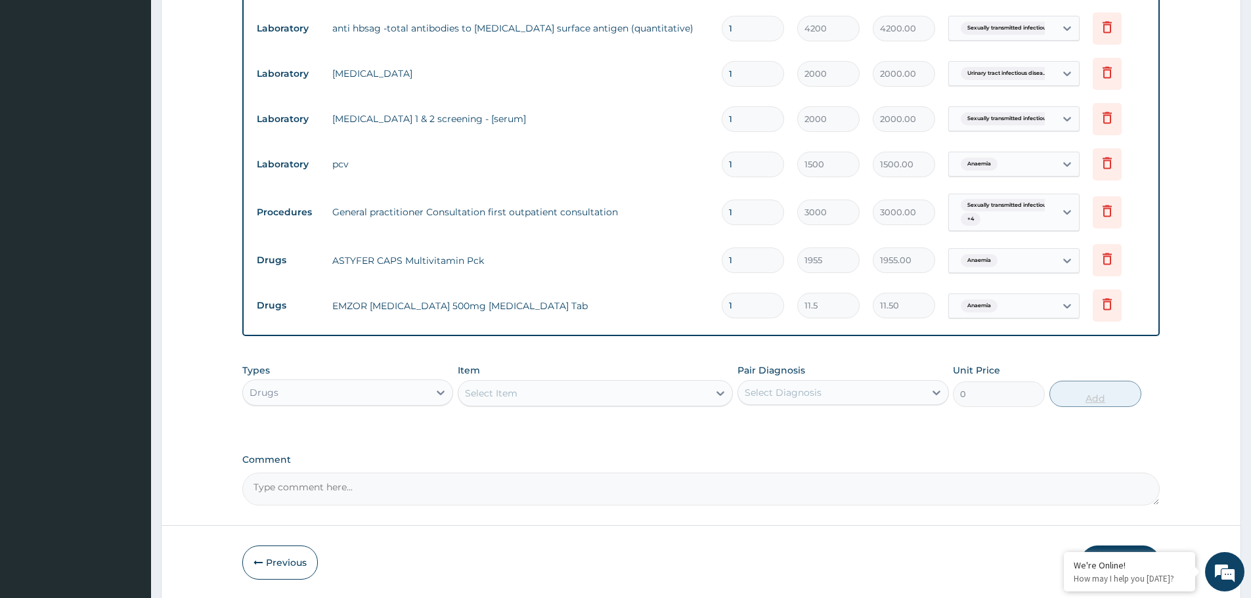
type input "18"
type input "207.00"
type input "18"
click at [603, 395] on div "Select Item" at bounding box center [583, 393] width 250 height 21
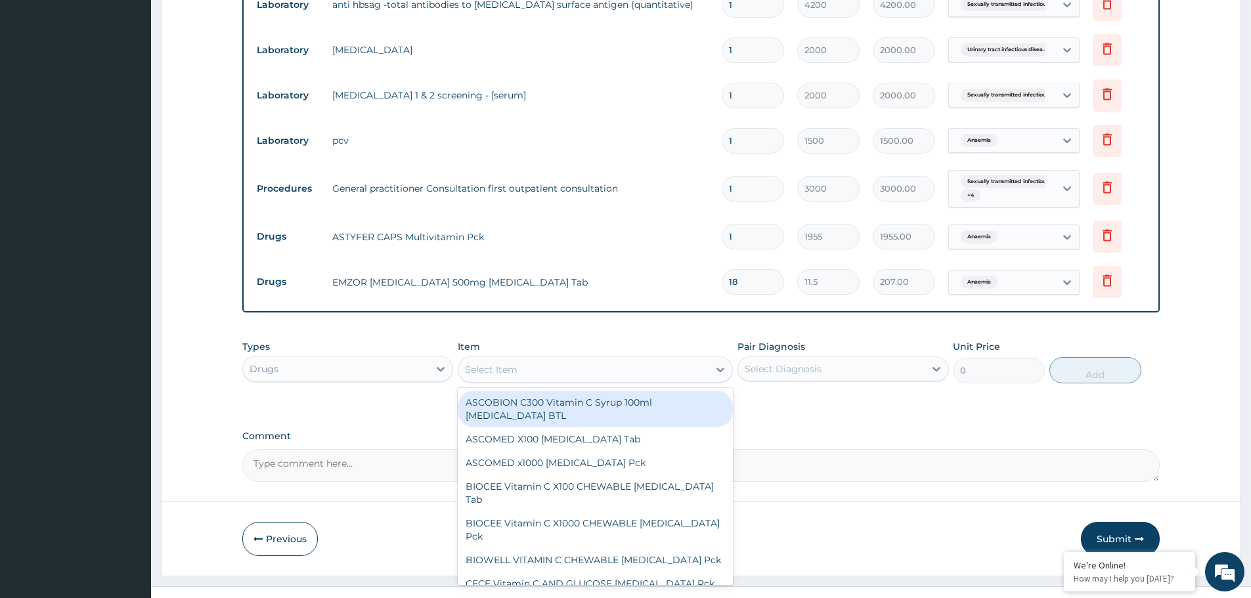
scroll to position [777, 0]
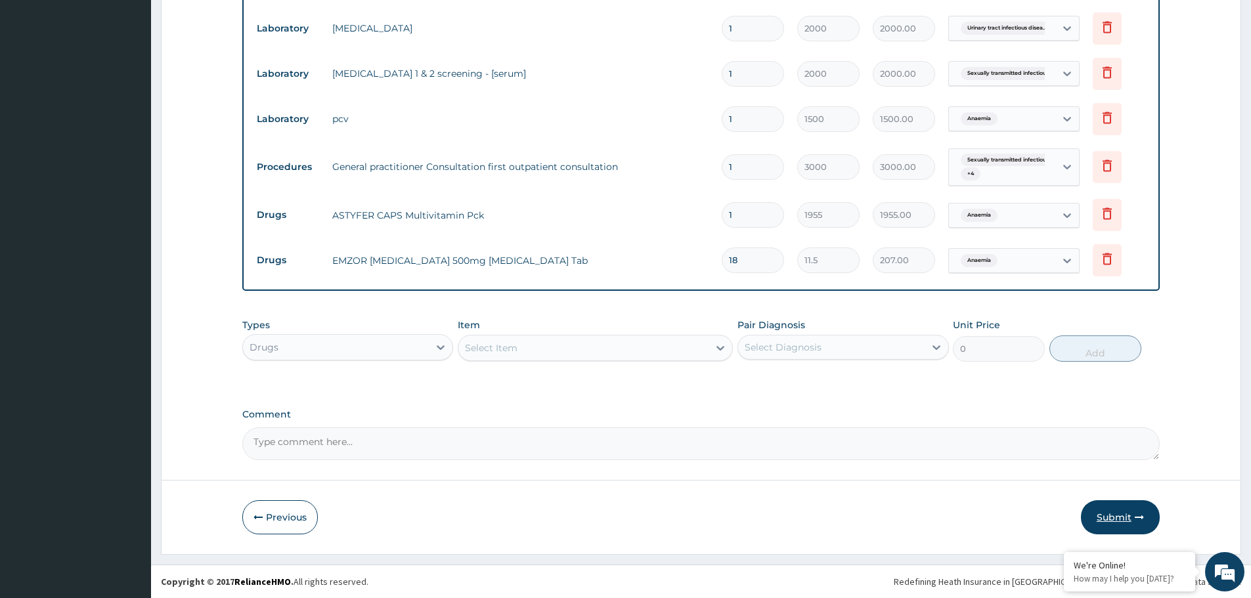
click at [1124, 517] on button "Submit" at bounding box center [1120, 517] width 79 height 34
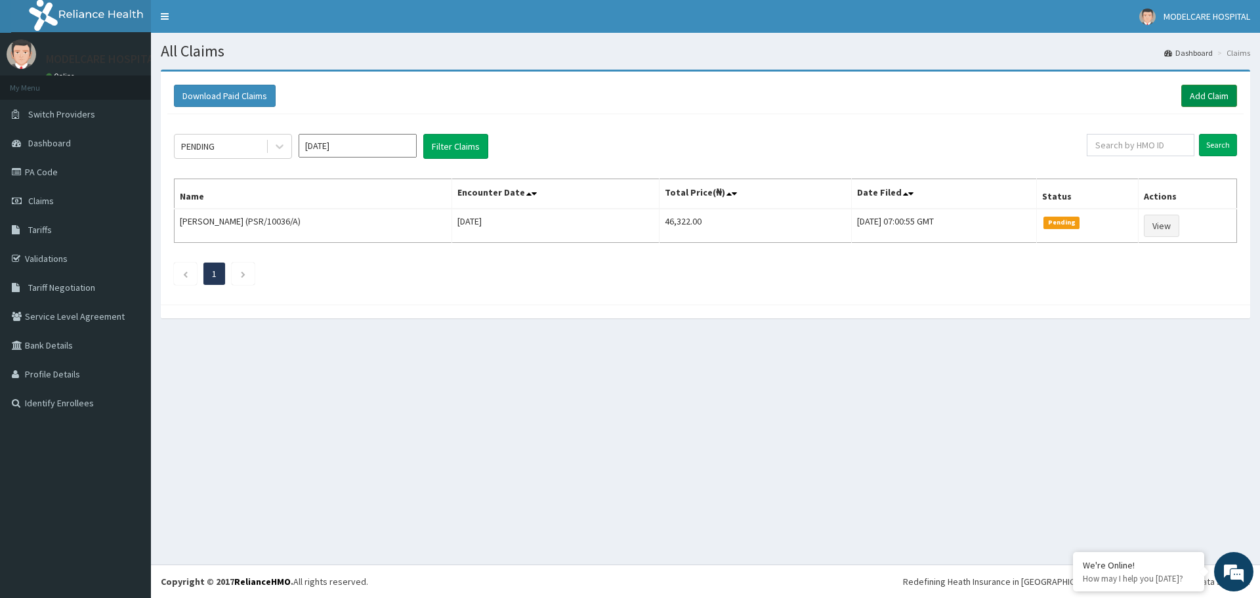
click at [1217, 92] on link "Add Claim" at bounding box center [1210, 96] width 56 height 22
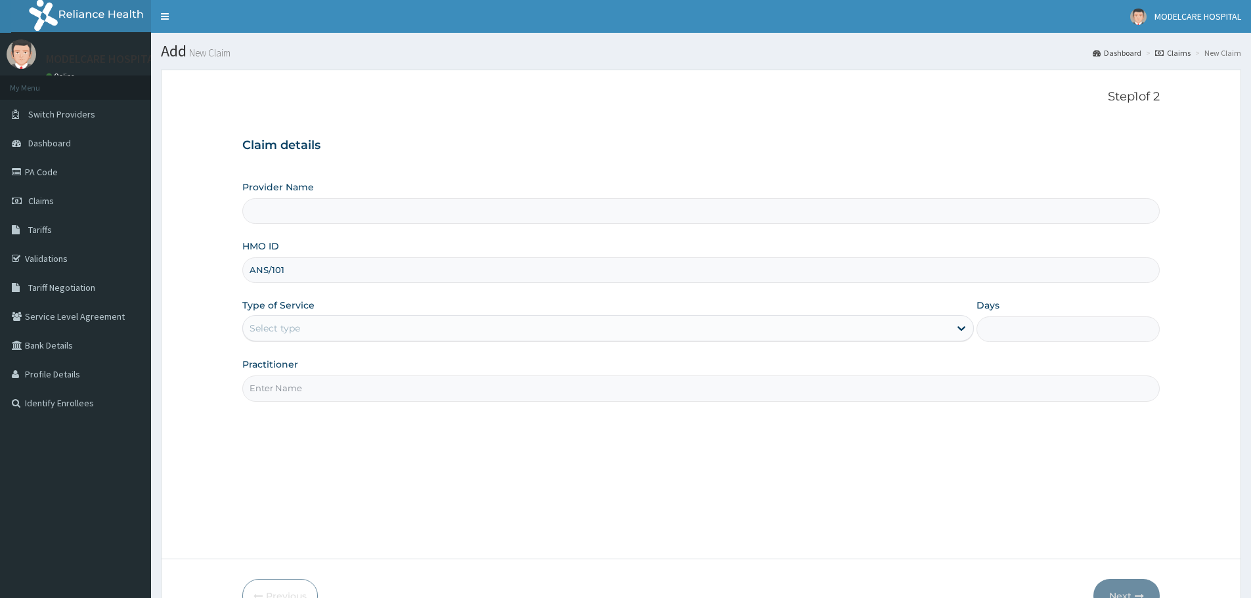
type input "ANS/1010"
type input "MODELCARE HOSPITAL"
type input "ANS/10105/A"
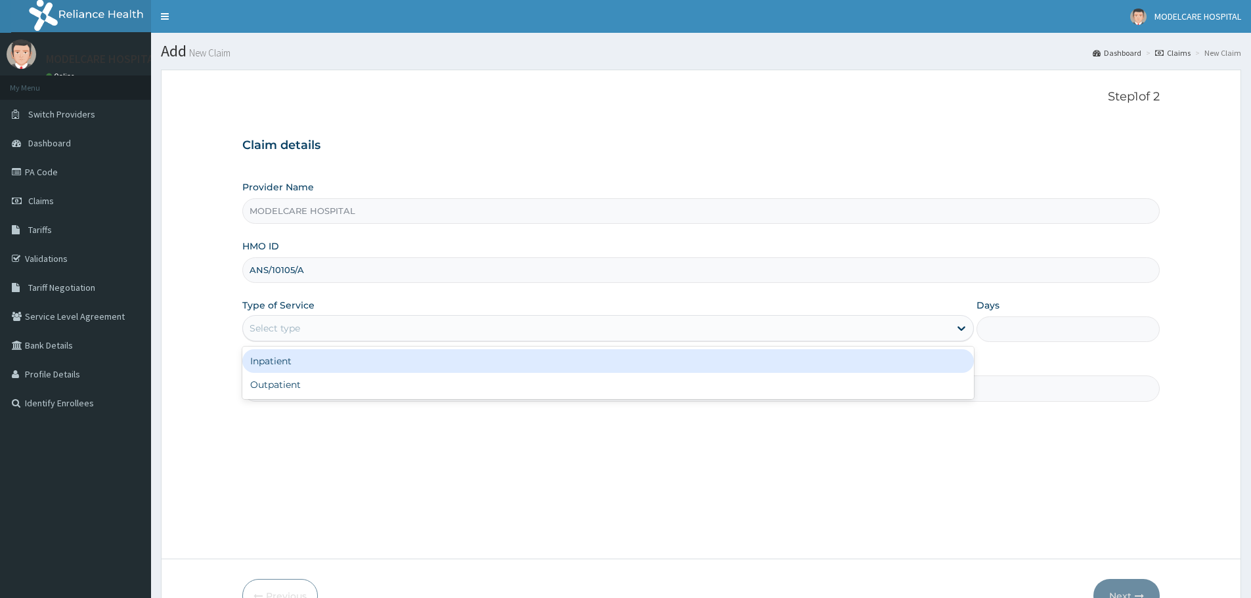
click at [407, 328] on div "Select type" at bounding box center [596, 328] width 706 height 21
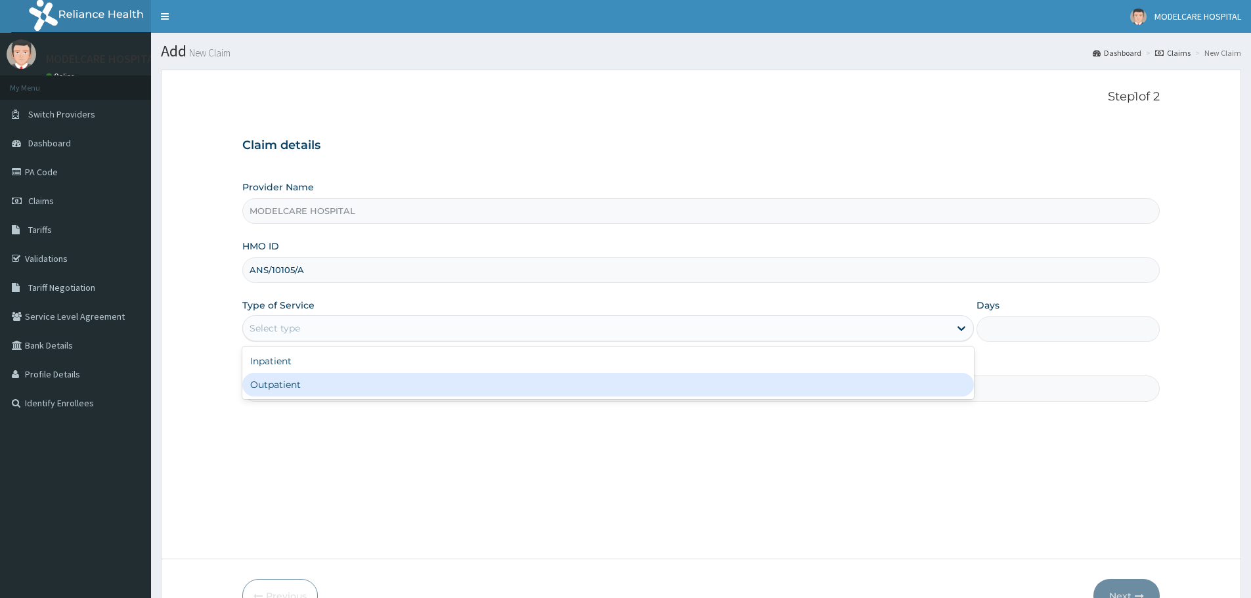
click at [389, 387] on div "Outpatient" at bounding box center [607, 385] width 731 height 24
type input "1"
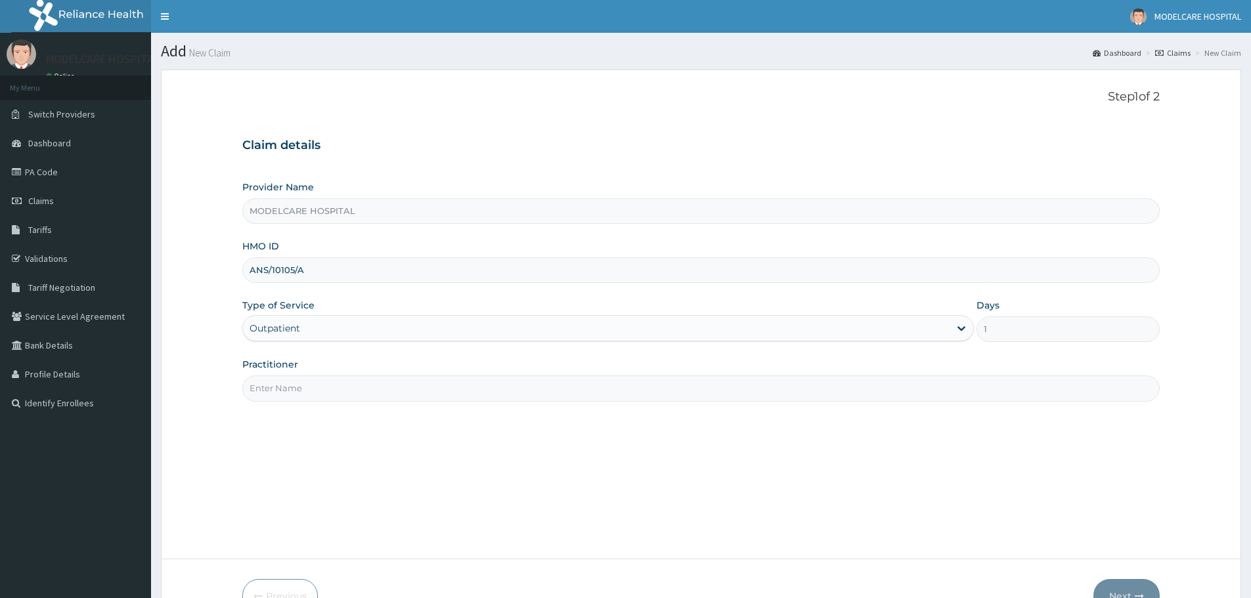
click at [389, 387] on input "Practitioner" at bounding box center [700, 389] width 917 height 26
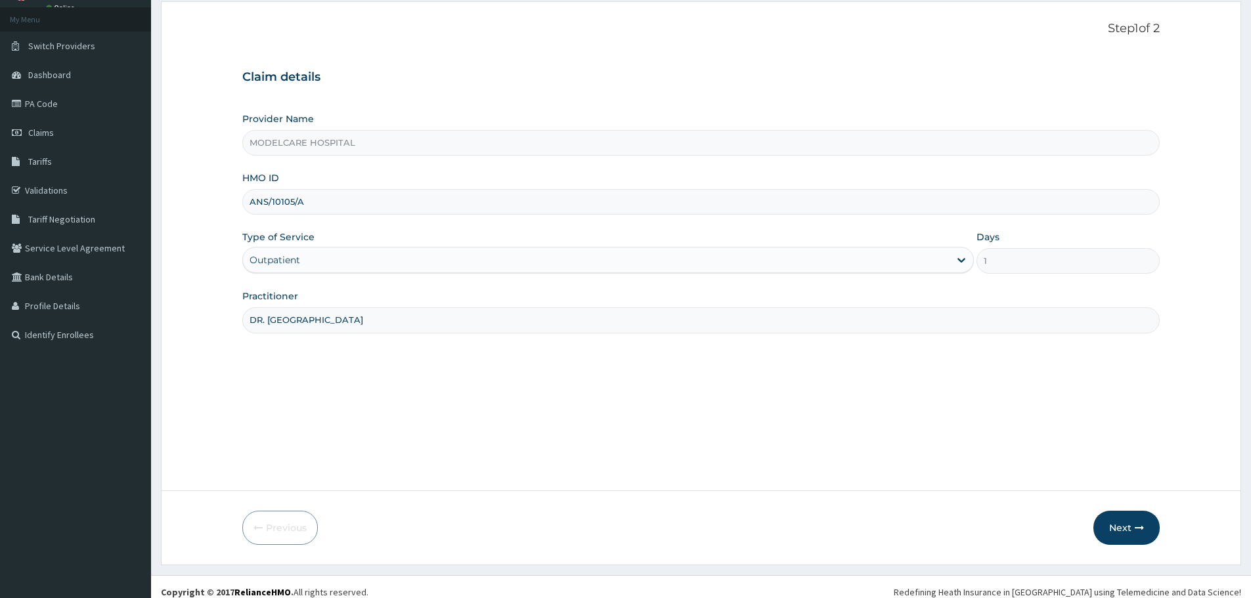
scroll to position [79, 0]
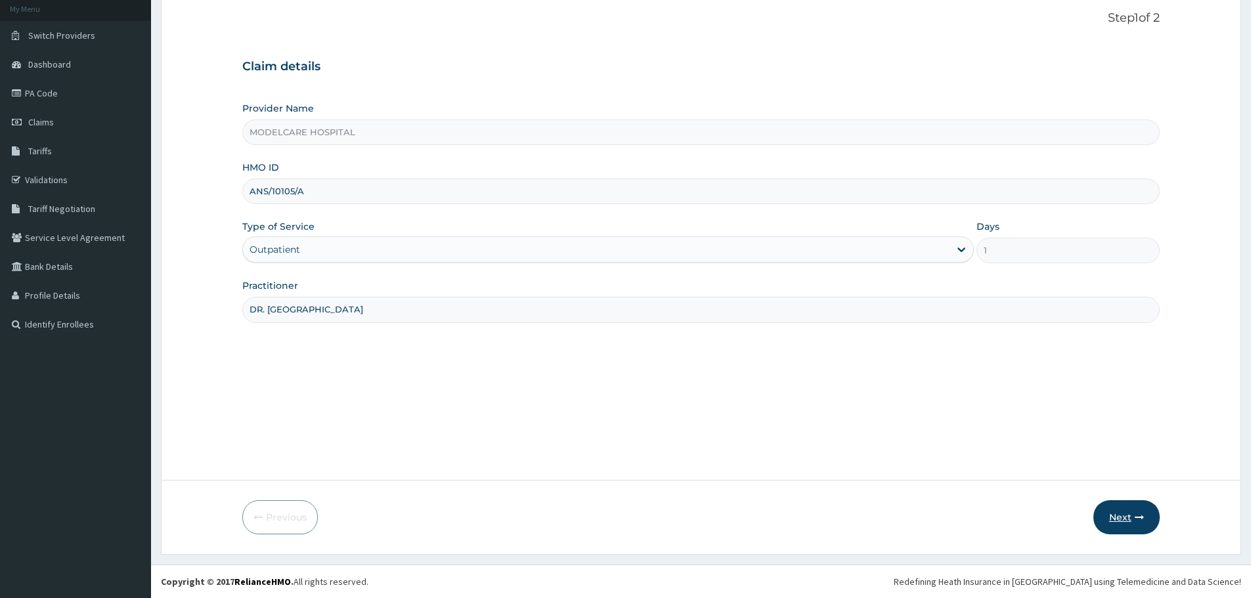
type input "DR. NURU"
click at [1140, 515] on icon "button" at bounding box center [1138, 517] width 9 height 9
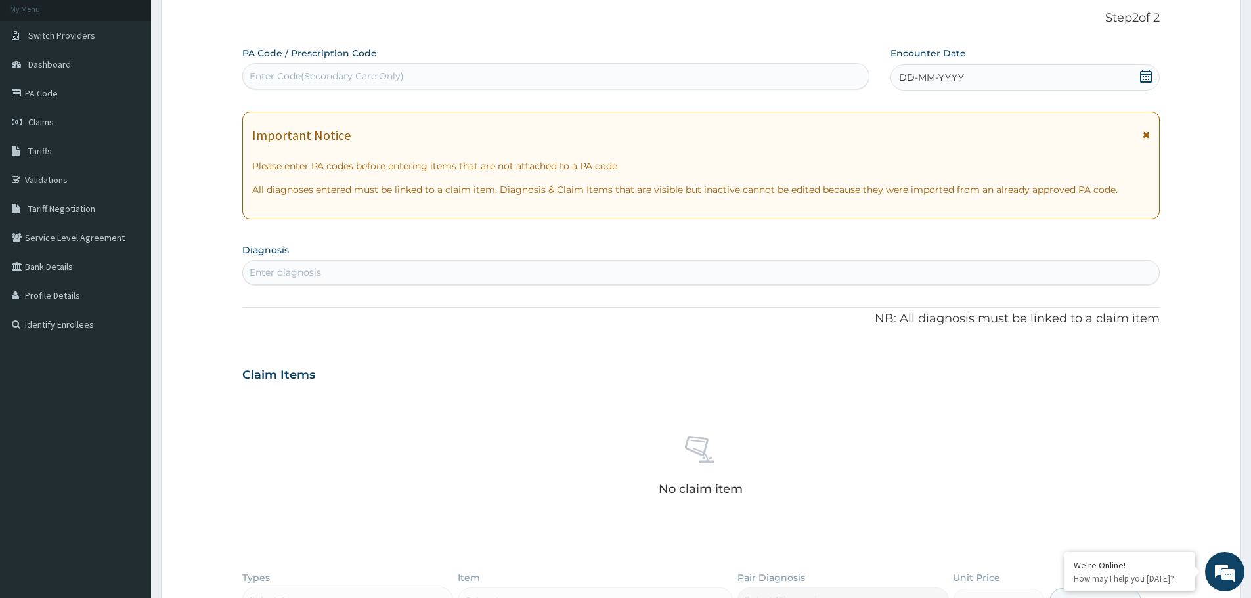
click at [439, 269] on div "Enter diagnosis" at bounding box center [701, 272] width 916 height 21
type input "B"
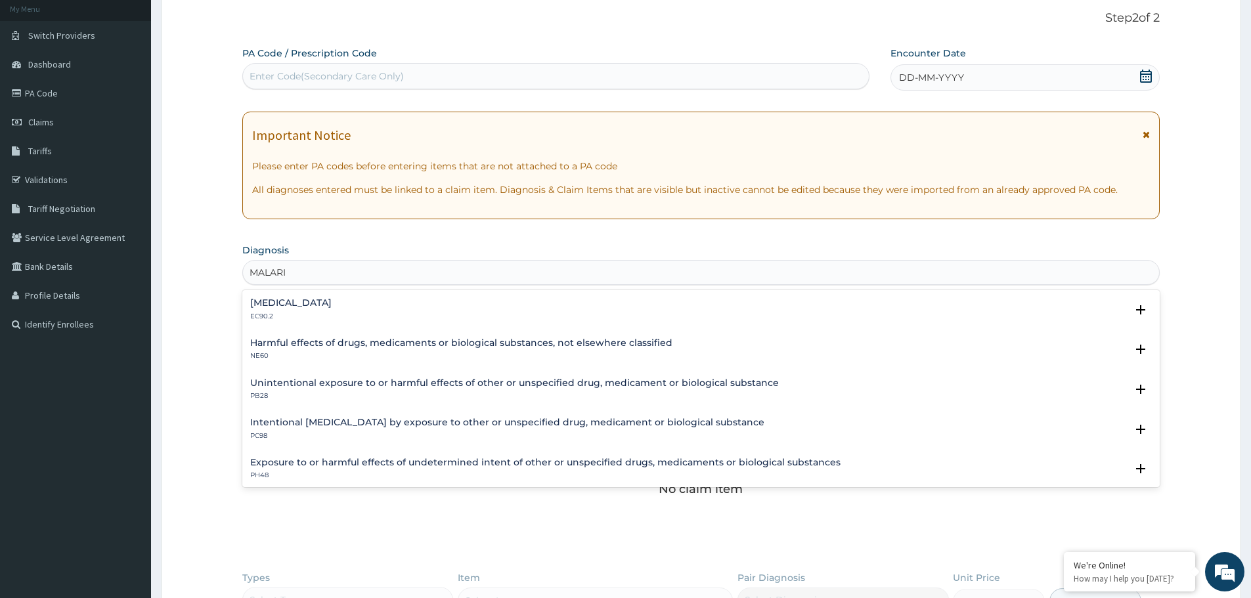
type input "MALARIA"
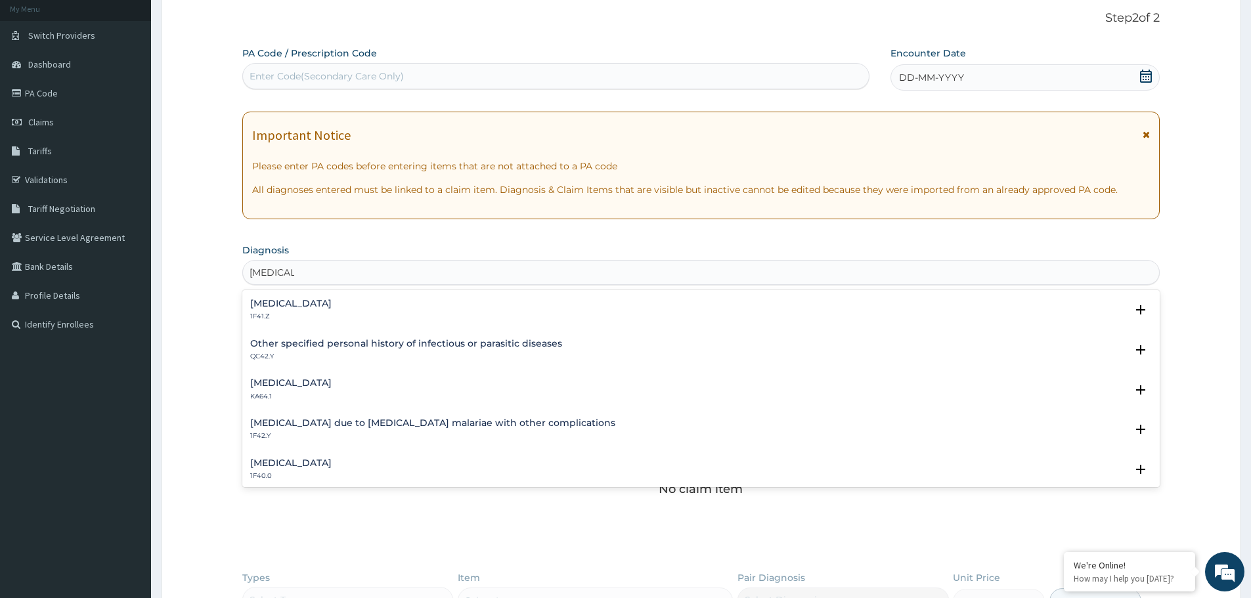
scroll to position [66, 0]
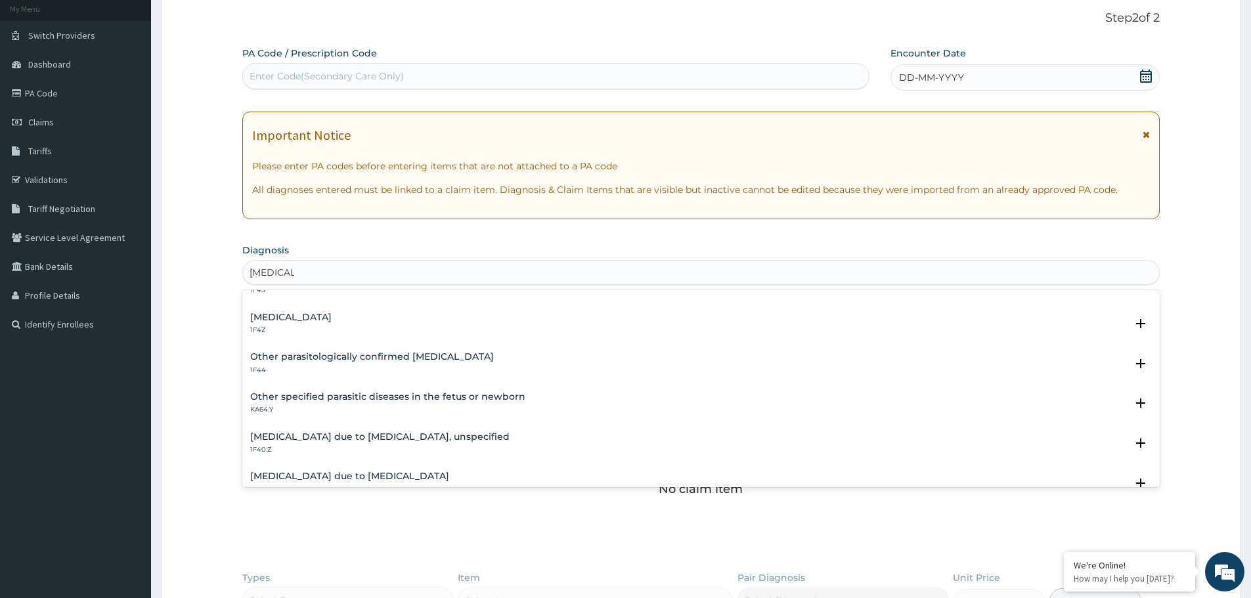
click at [301, 320] on h4 "[MEDICAL_DATA]" at bounding box center [290, 317] width 81 height 10
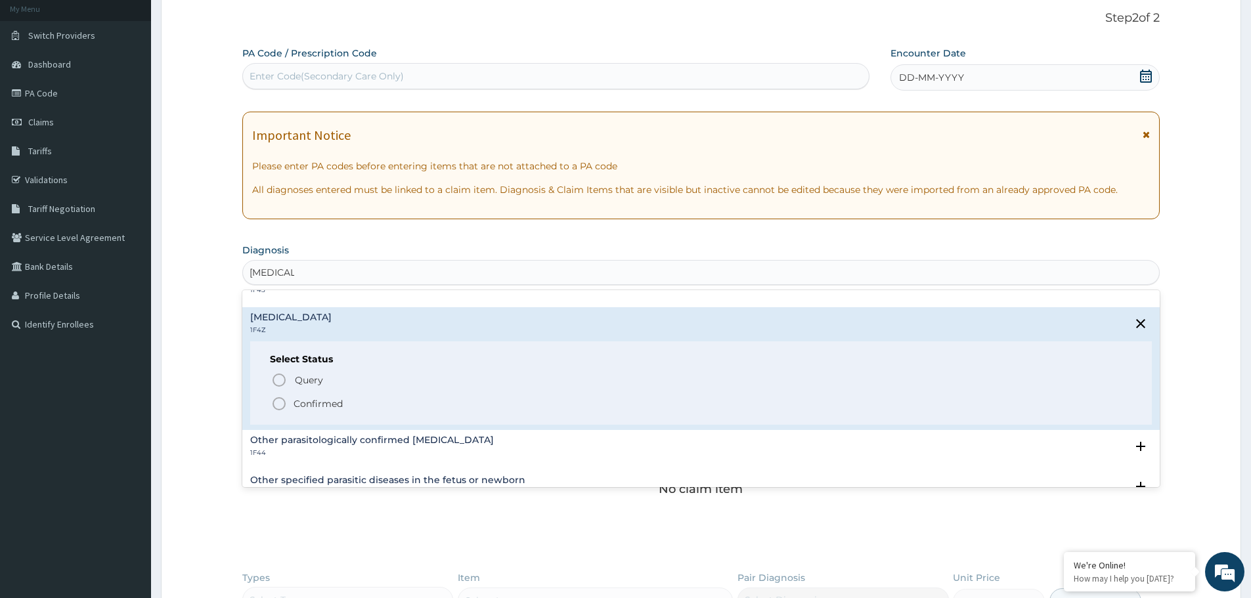
click at [277, 399] on icon "status option filled" at bounding box center [279, 404] width 16 height 16
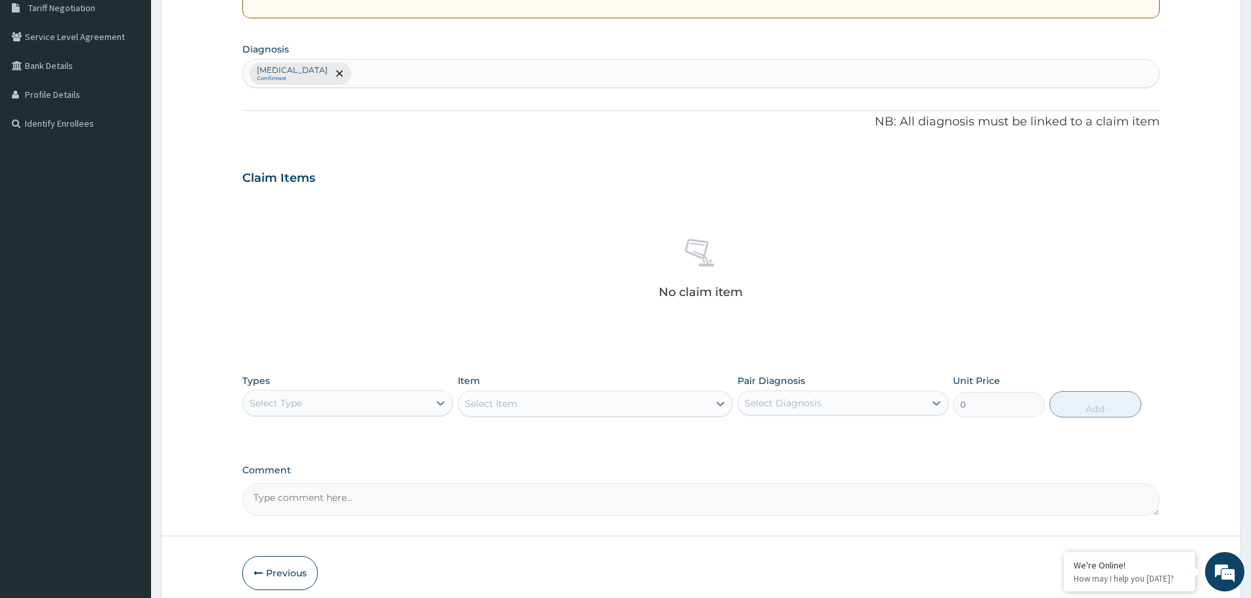
scroll to position [335, 0]
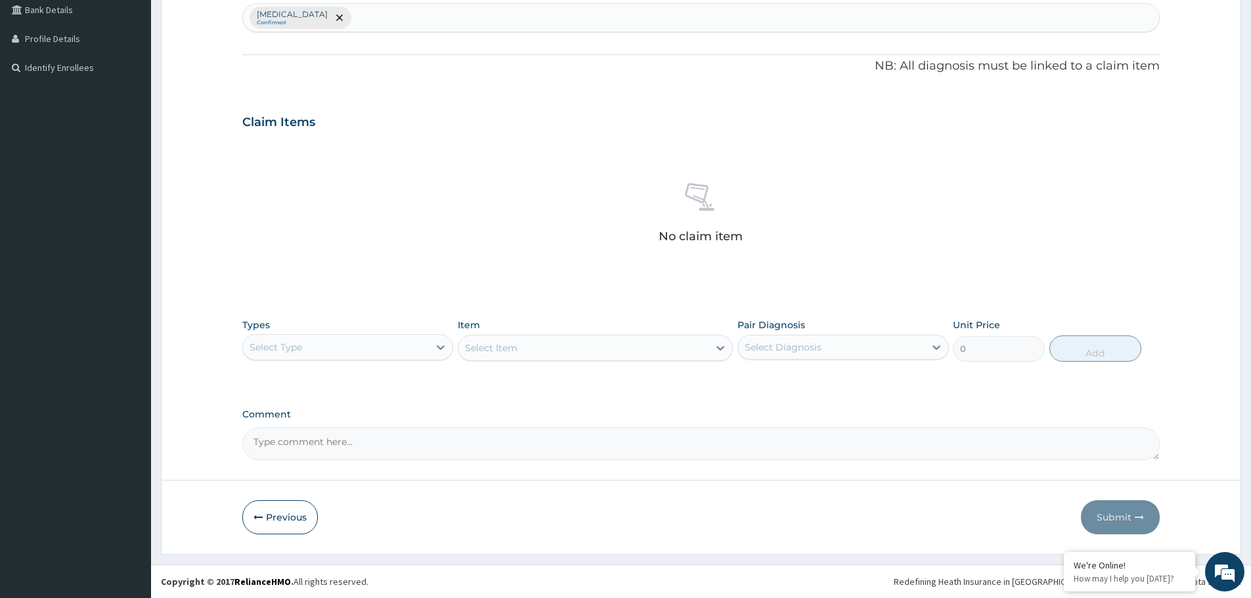
click at [408, 353] on div "Select Type" at bounding box center [336, 347] width 186 height 21
click at [329, 428] on div "Procedures" at bounding box center [347, 428] width 211 height 24
click at [873, 346] on div "Select Diagnosis" at bounding box center [831, 347] width 186 height 21
click at [854, 386] on div "Malaria, unspecified" at bounding box center [842, 381] width 211 height 27
checkbox input "true"
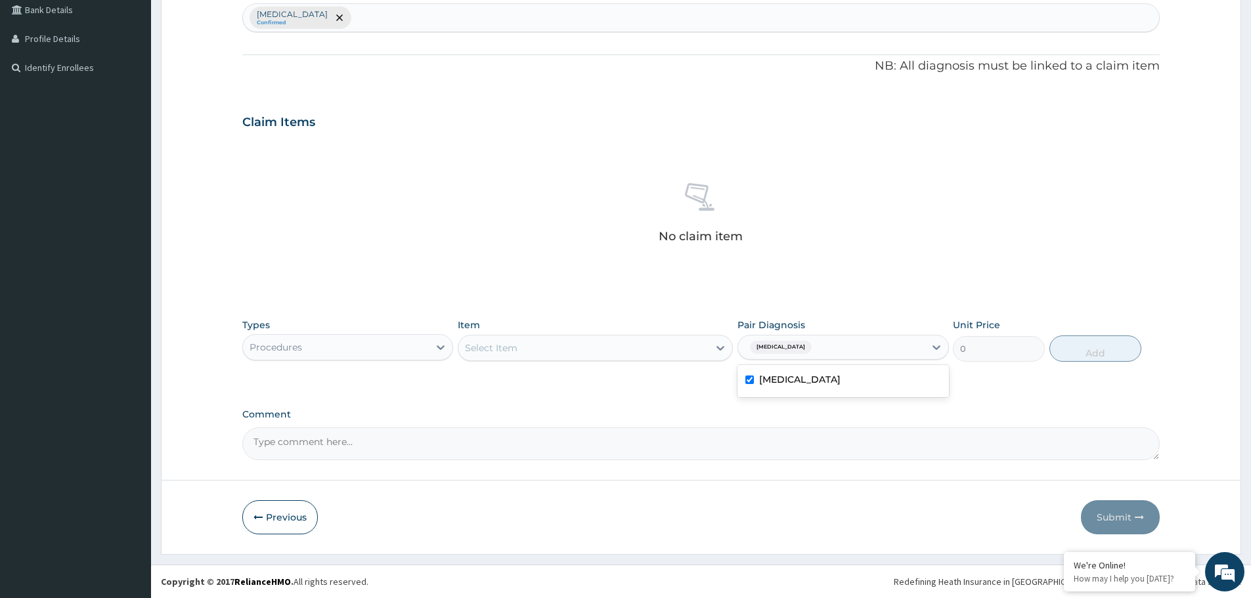
click at [647, 347] on div "Select Item" at bounding box center [583, 347] width 250 height 21
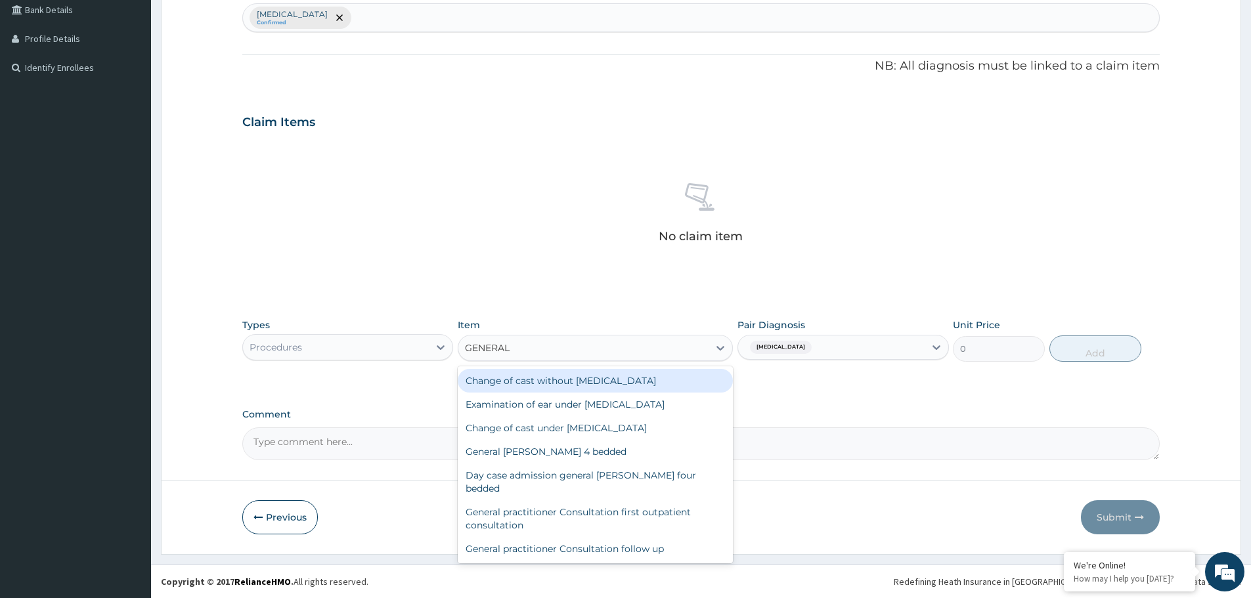
type input "GENERAL P"
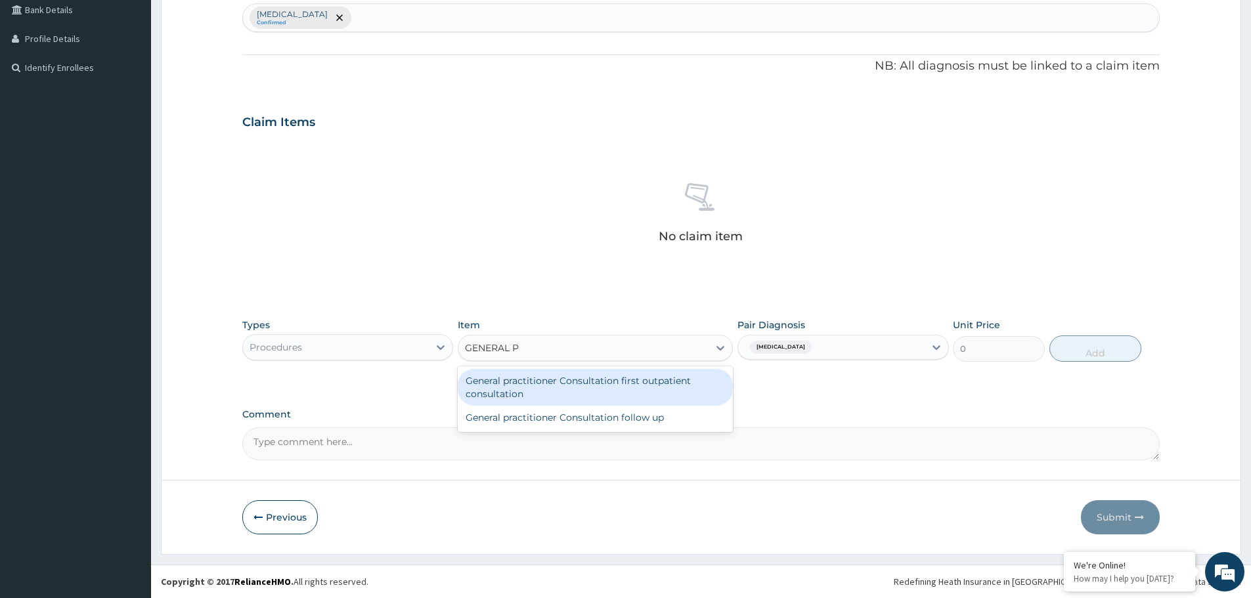
click at [603, 378] on div "General practitioner Consultation first outpatient consultation" at bounding box center [595, 387] width 275 height 37
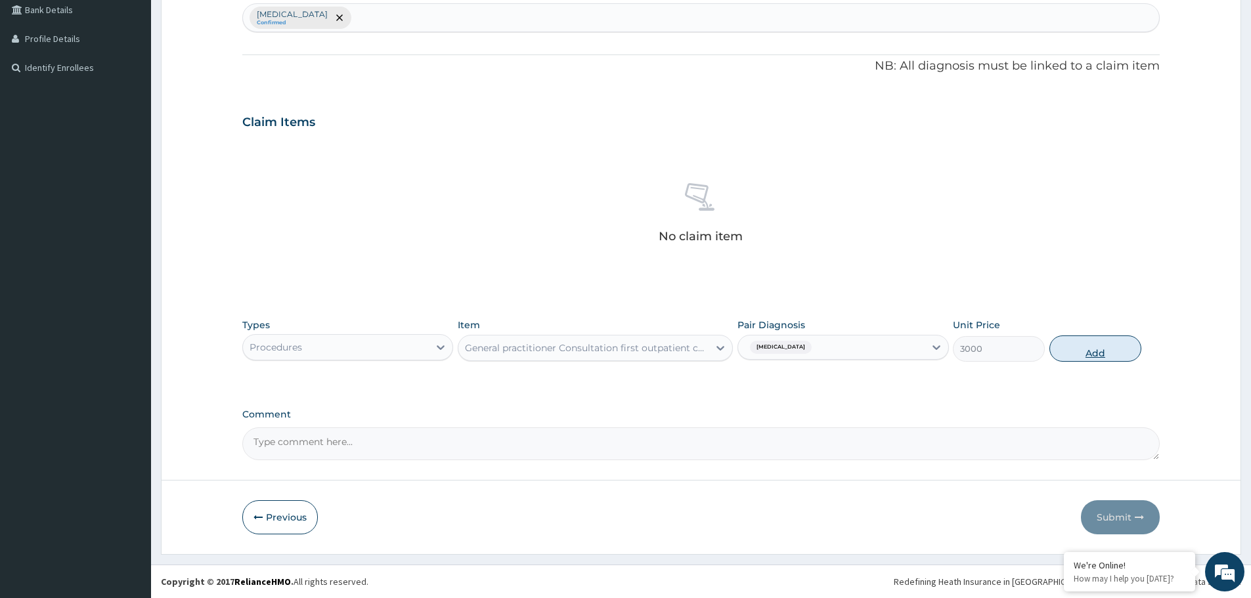
click at [1098, 351] on button "Add" at bounding box center [1095, 348] width 92 height 26
type input "0"
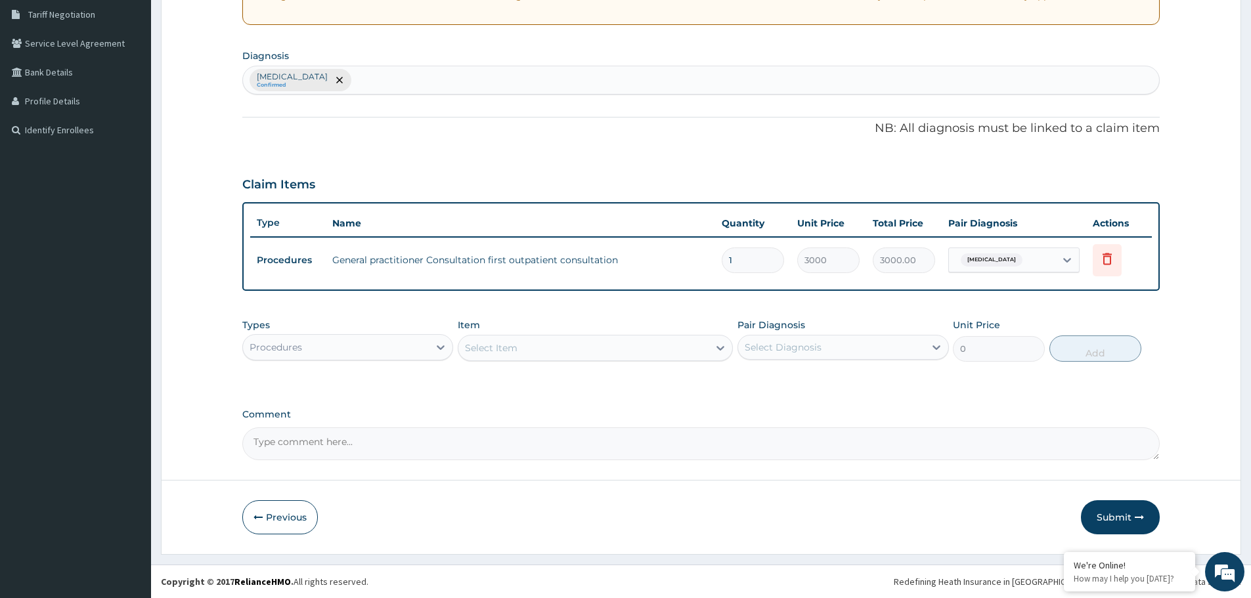
click at [421, 347] on div "Procedures" at bounding box center [336, 347] width 186 height 21
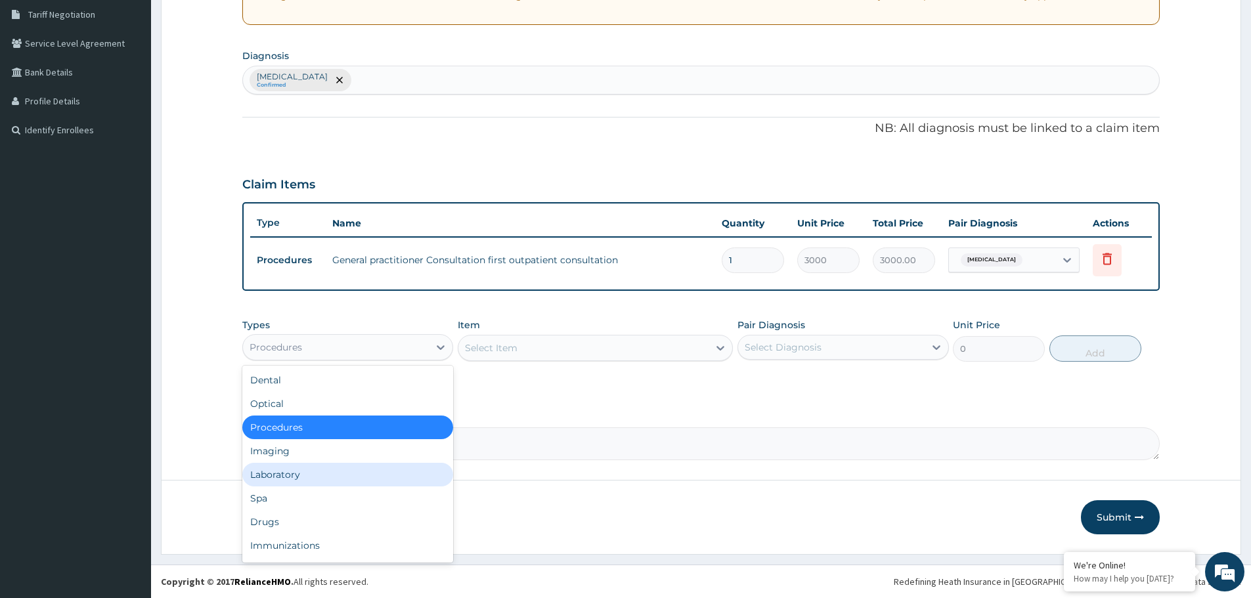
click at [312, 473] on div "Laboratory" at bounding box center [347, 475] width 211 height 24
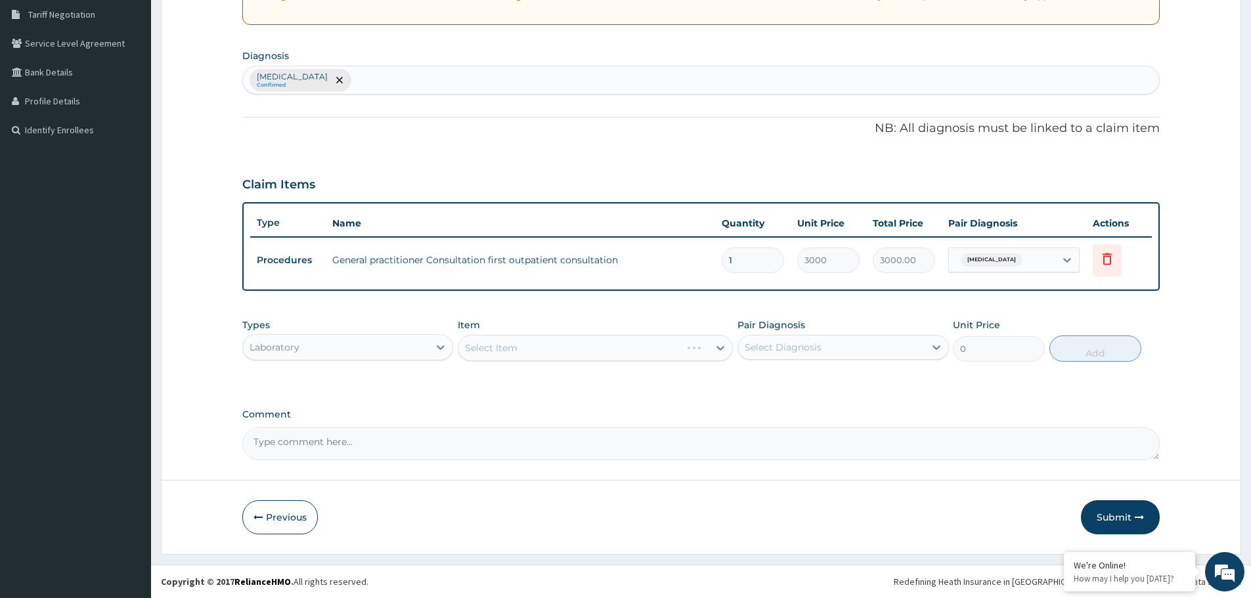
click at [685, 346] on div "Select Item" at bounding box center [595, 348] width 275 height 26
click at [769, 353] on div "Select Diagnosis" at bounding box center [782, 347] width 77 height 13
click at [765, 374] on label "Malaria, unspecified" at bounding box center [799, 379] width 81 height 13
checkbox input "true"
click at [647, 355] on div "Select Item" at bounding box center [583, 347] width 250 height 21
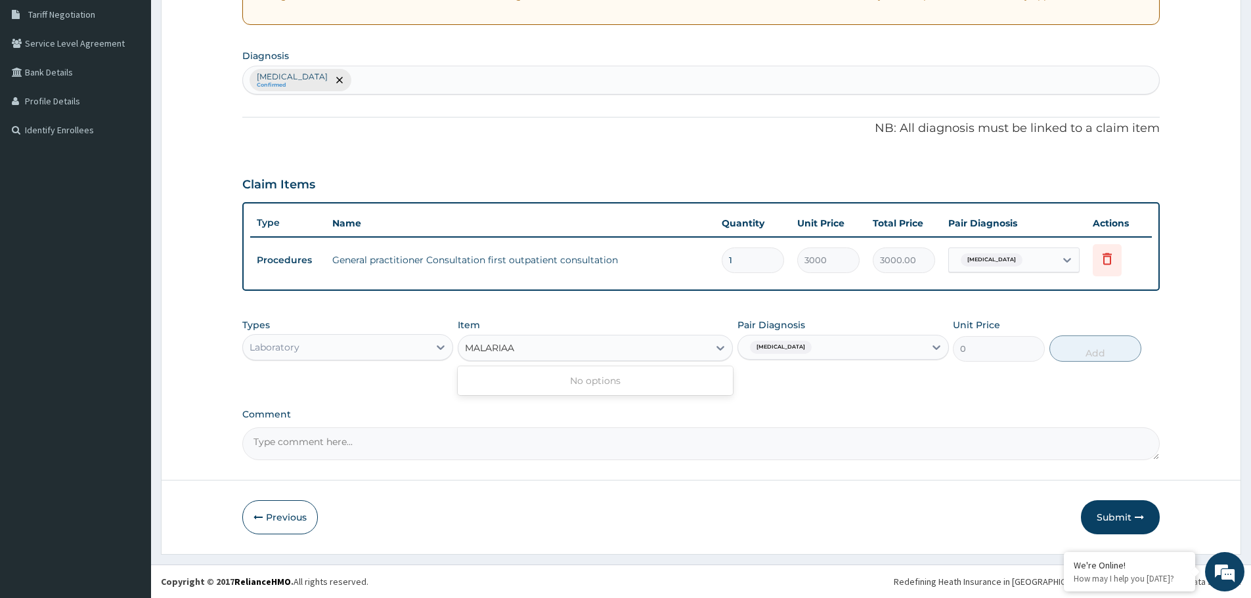
type input "MALARIA"
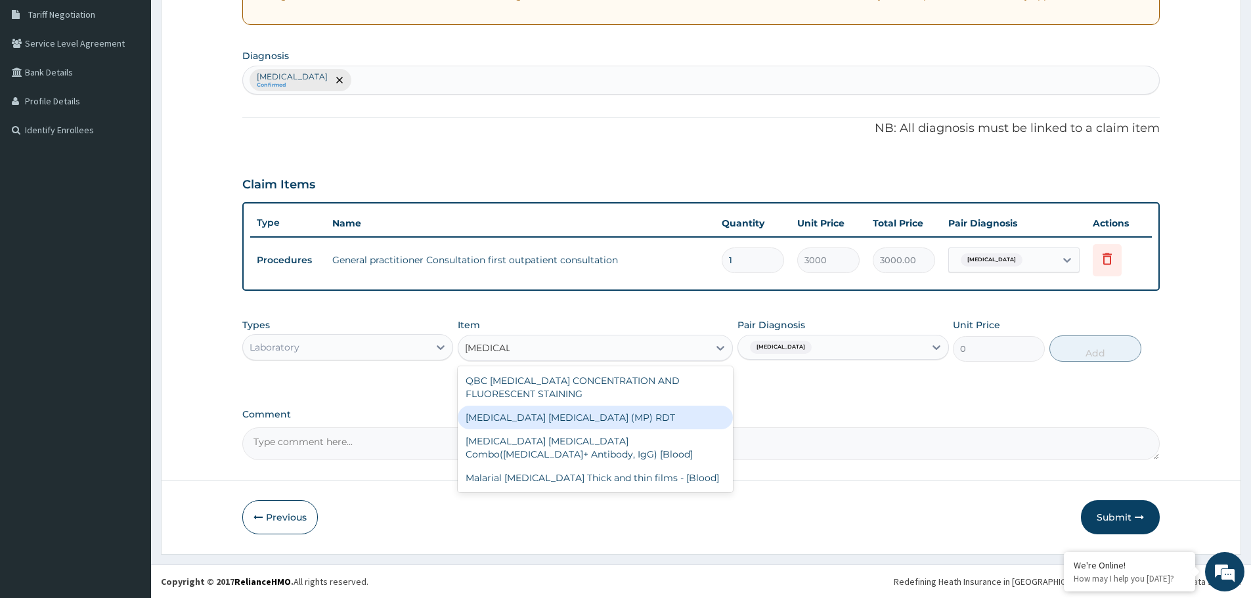
click at [544, 421] on div "MALARIA PARASITE (MP) RDT" at bounding box center [595, 418] width 275 height 24
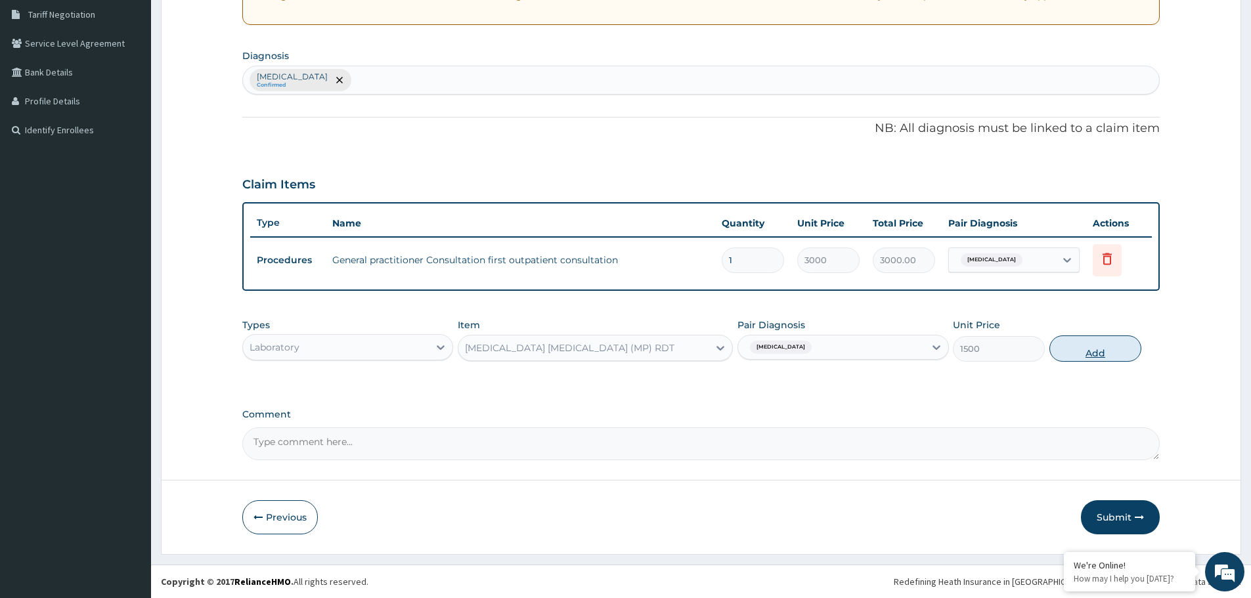
click at [1064, 352] on button "Add" at bounding box center [1095, 348] width 92 height 26
type input "0"
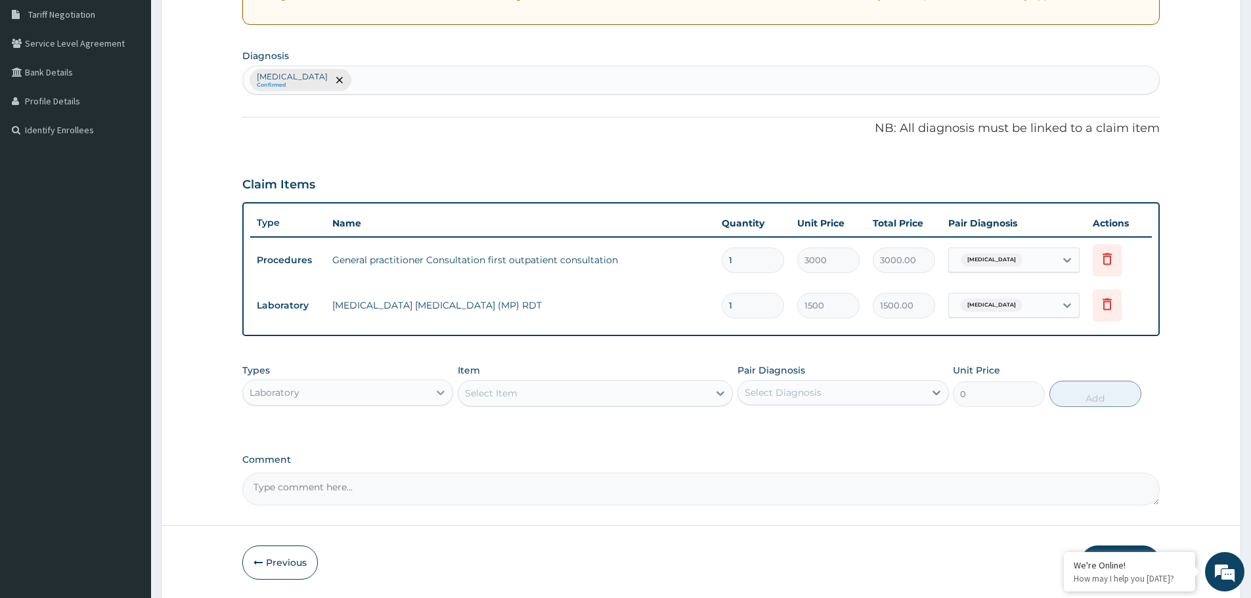
click at [436, 393] on icon at bounding box center [440, 392] width 13 height 13
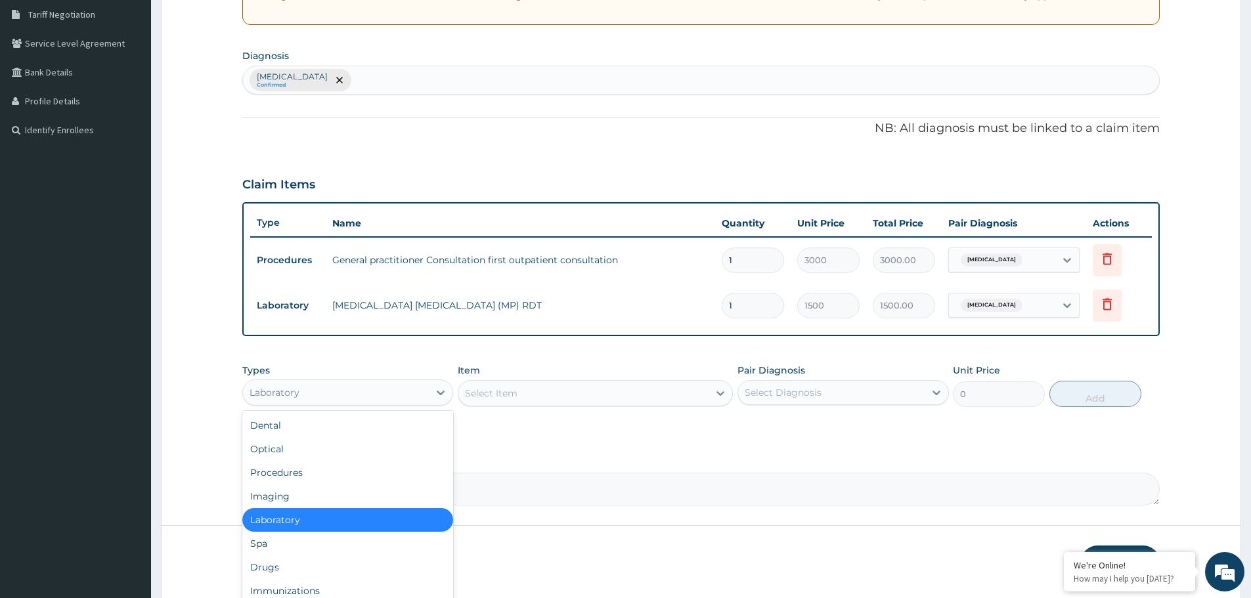
scroll to position [45, 0]
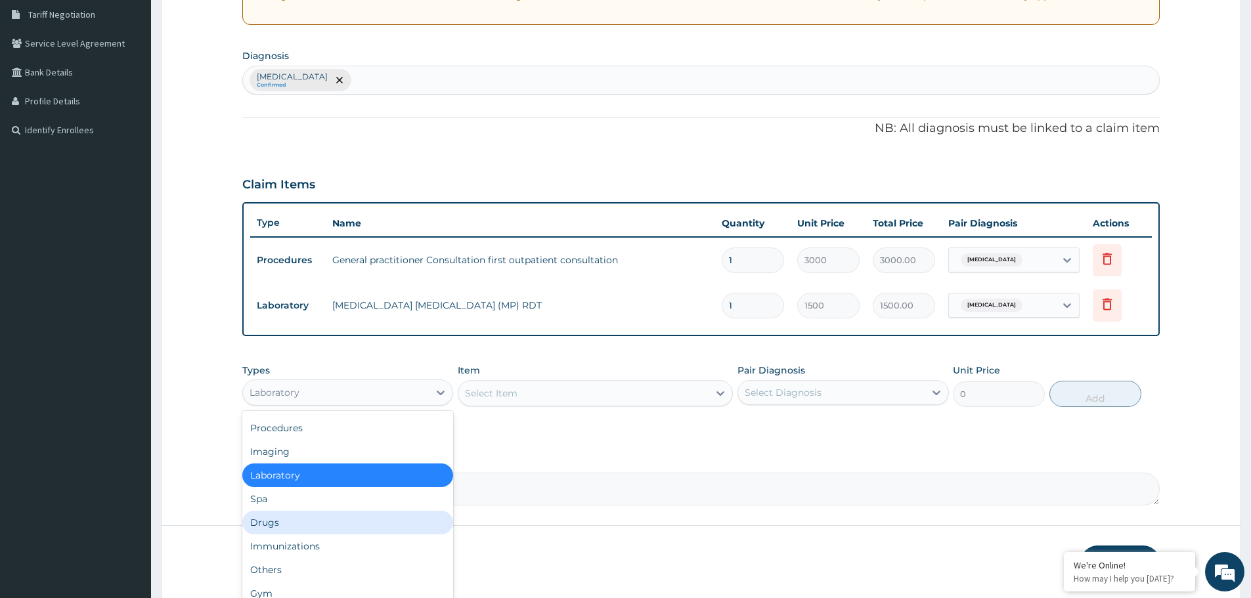
click at [290, 525] on div "Drugs" at bounding box center [347, 523] width 211 height 24
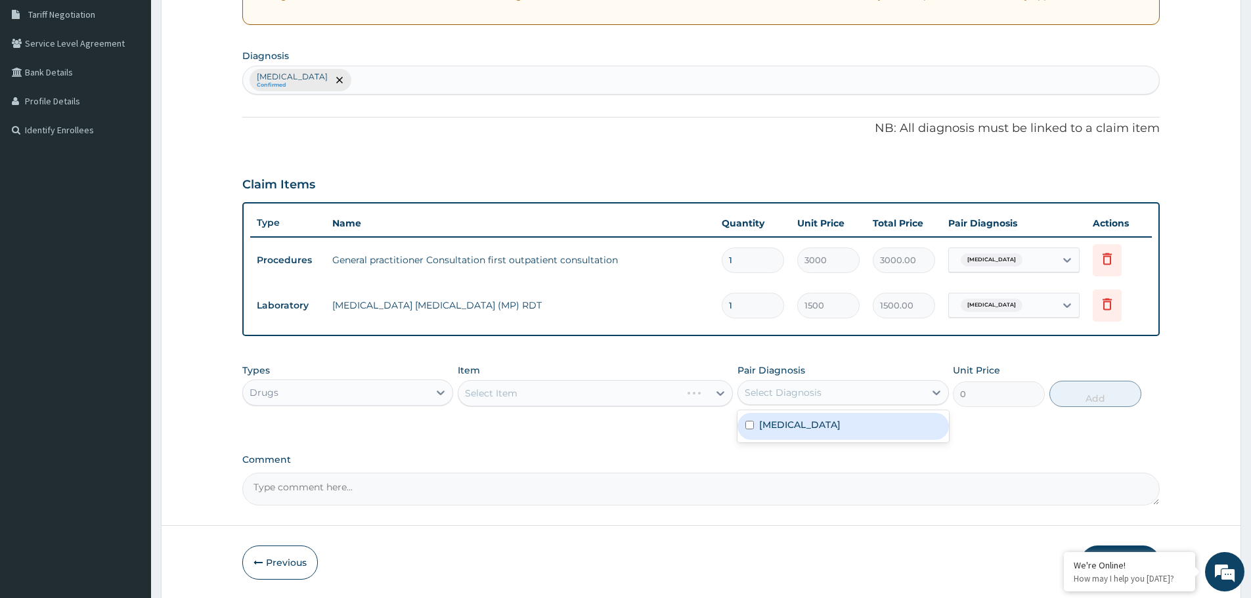
click at [816, 388] on div "Select Diagnosis" at bounding box center [782, 392] width 77 height 13
click at [806, 429] on label "Malaria, unspecified" at bounding box center [799, 424] width 81 height 13
checkbox input "true"
click at [391, 84] on div "Malaria, unspecified Confirmed" at bounding box center [701, 80] width 916 height 28
type input "I"
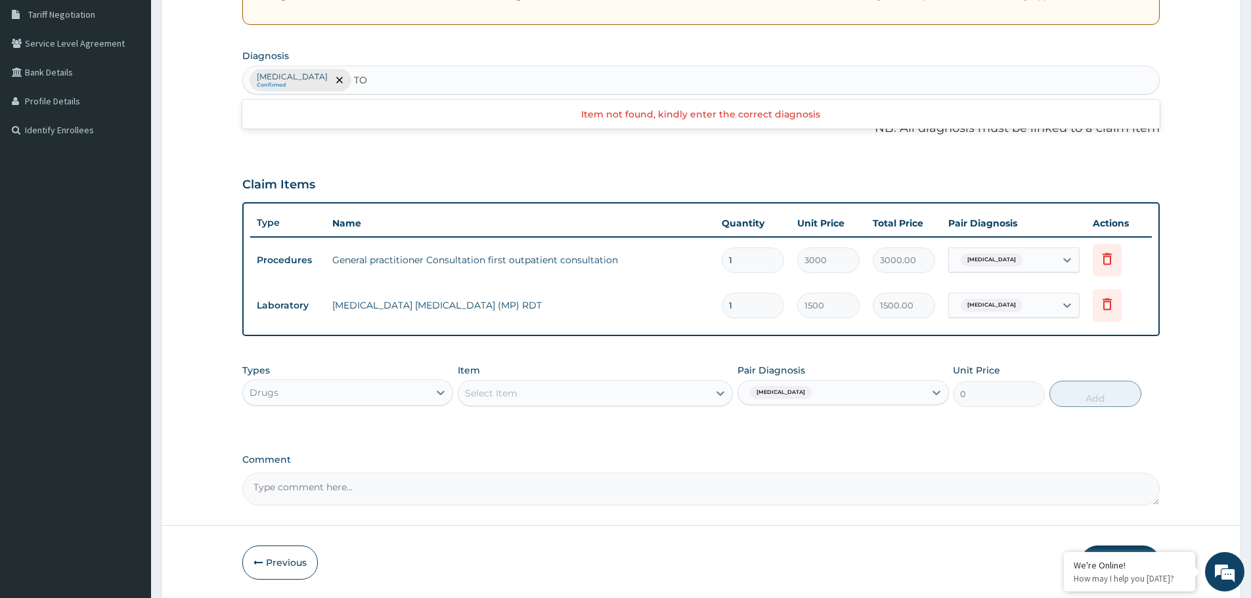
type input "TOE"
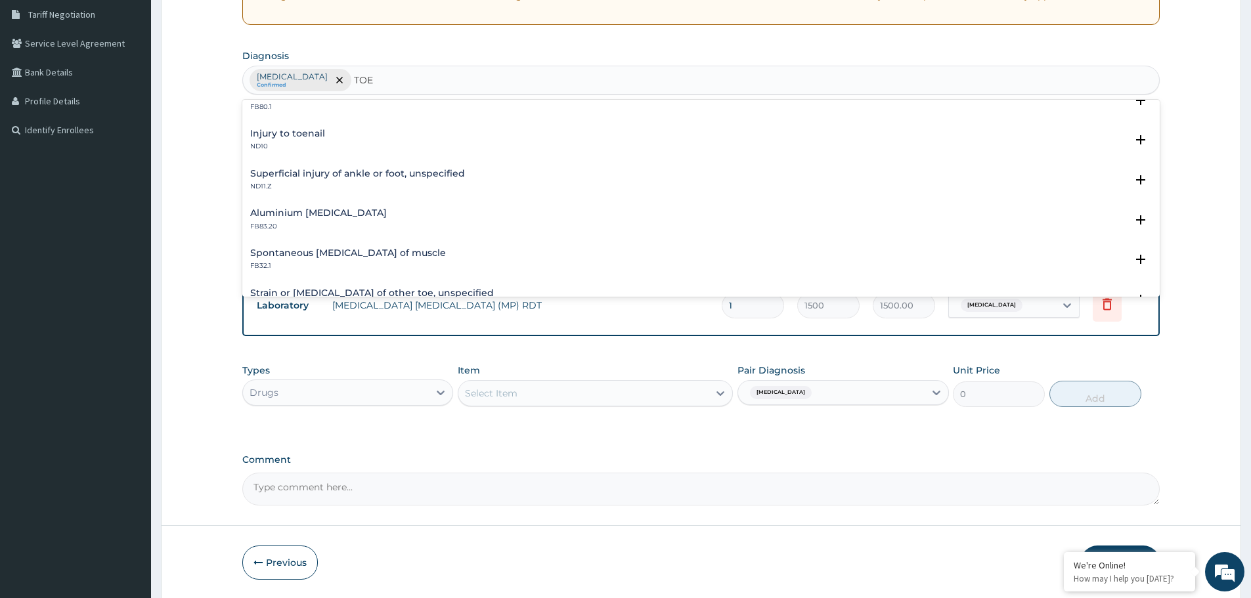
scroll to position [1313, 0]
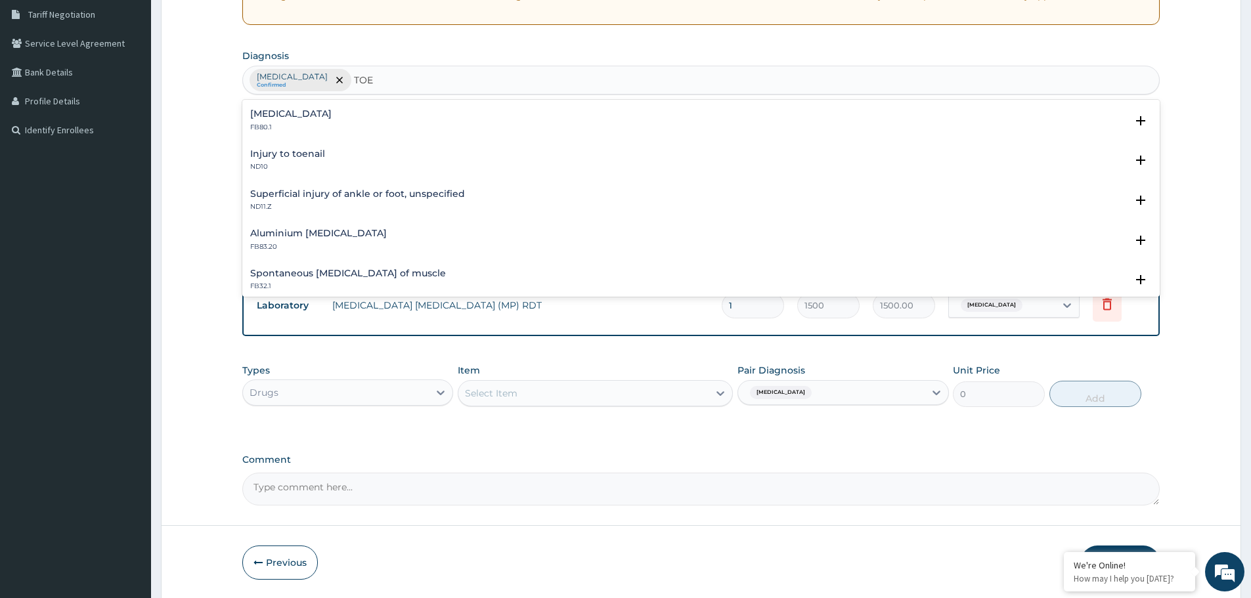
click at [284, 158] on h4 "Injury to toenail" at bounding box center [287, 154] width 75 height 10
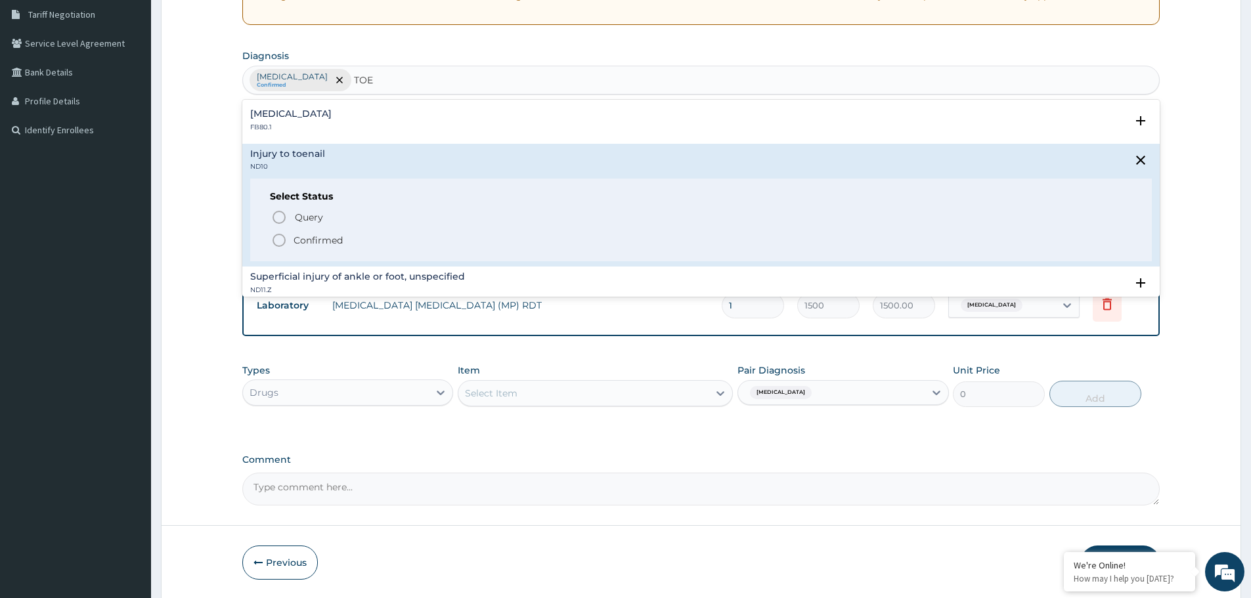
click at [276, 235] on circle "status option filled" at bounding box center [279, 240] width 12 height 12
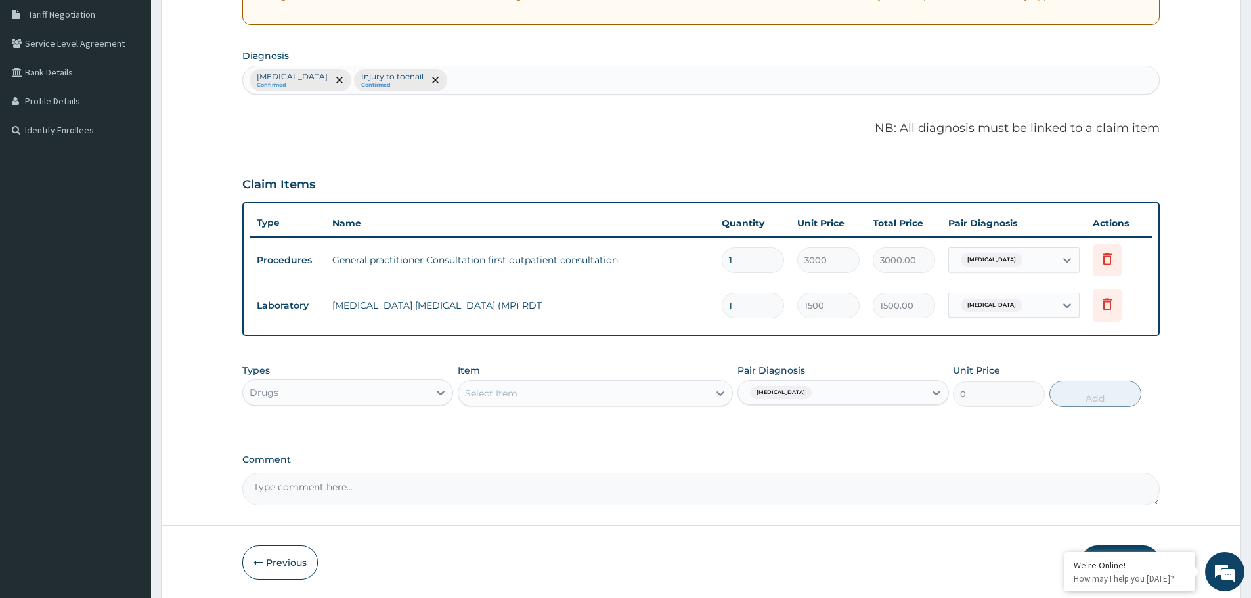
click at [576, 391] on div "Select Item" at bounding box center [583, 393] width 250 height 21
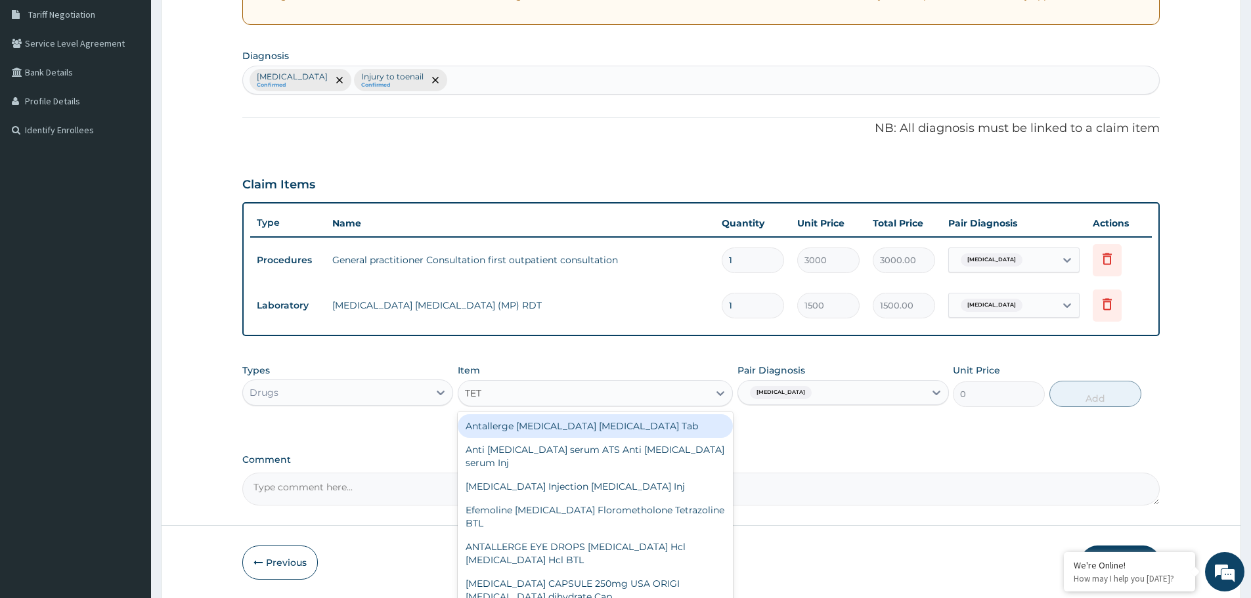
type input "TETA"
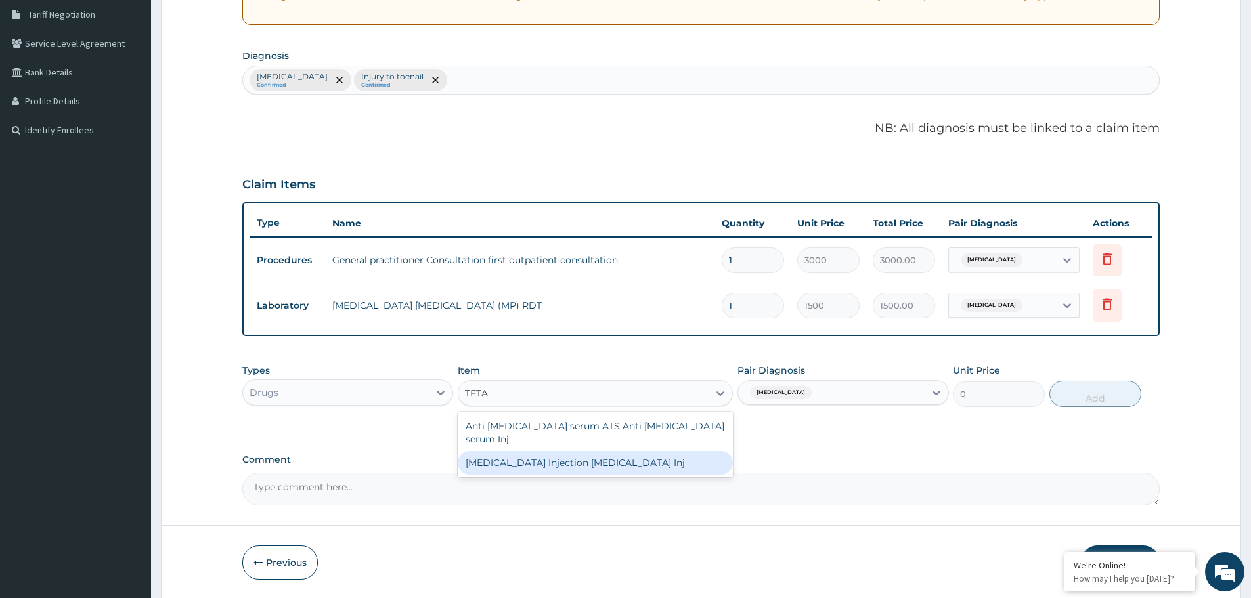
click at [515, 453] on div "TETANUS Injection Tetanus toxoid Inj" at bounding box center [595, 463] width 275 height 24
type input "207"
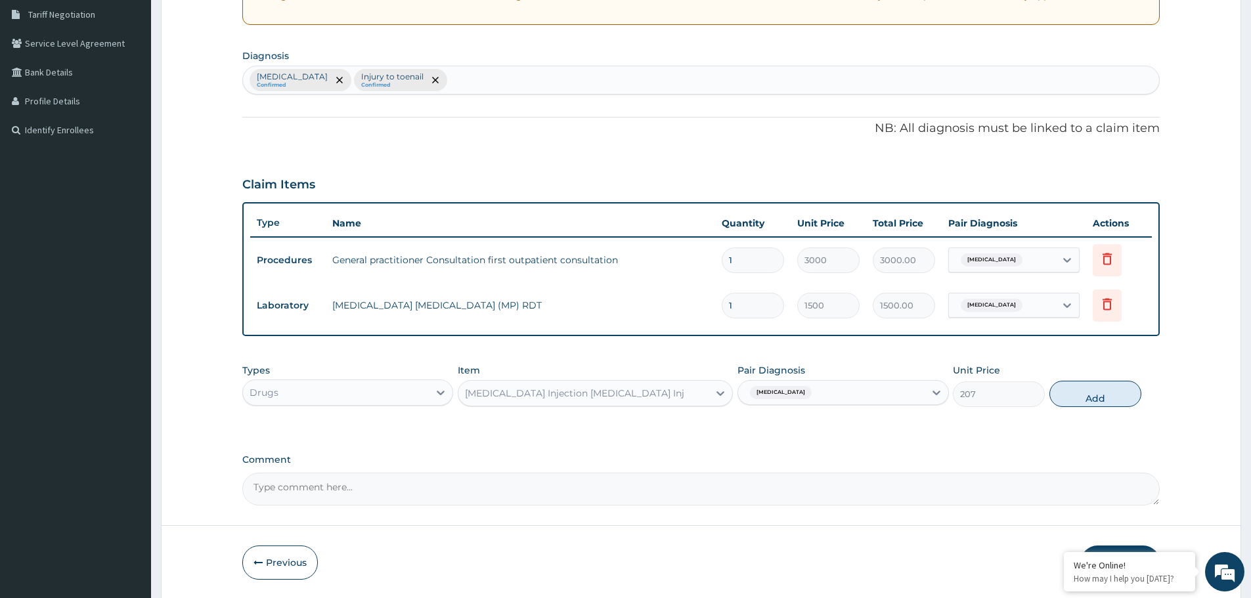
click at [842, 387] on div "Malaria, unspecified" at bounding box center [831, 392] width 186 height 22
click at [803, 447] on label "Injury to toenail" at bounding box center [796, 451] width 75 height 13
checkbox input "true"
click at [1079, 399] on button "Add" at bounding box center [1095, 394] width 92 height 26
type input "0"
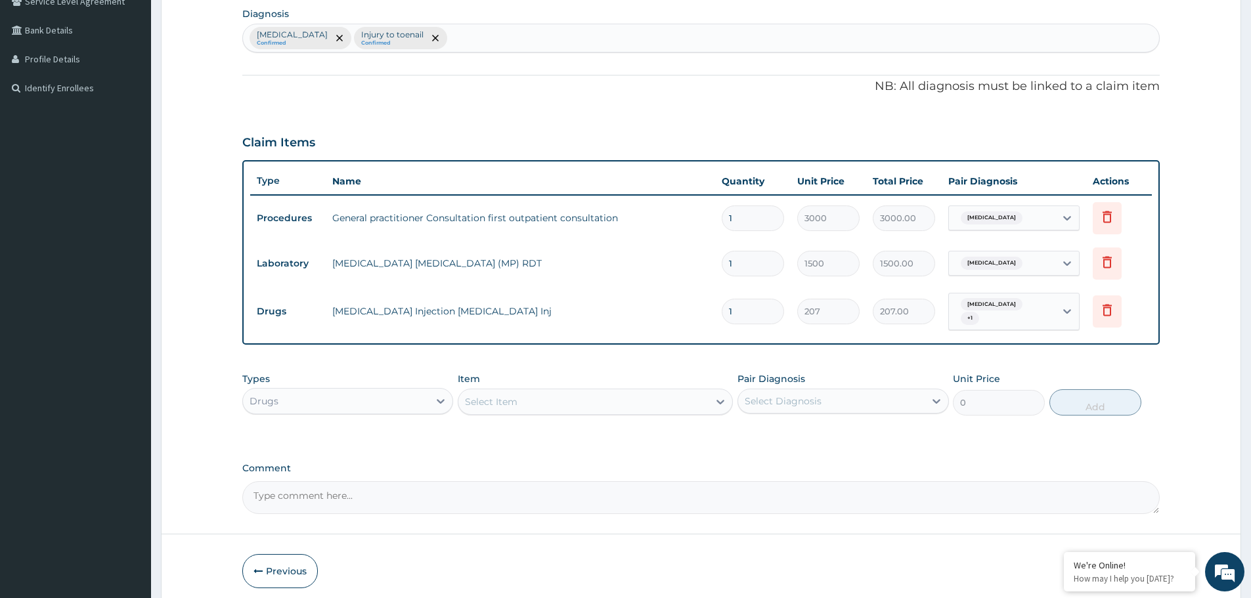
scroll to position [339, 0]
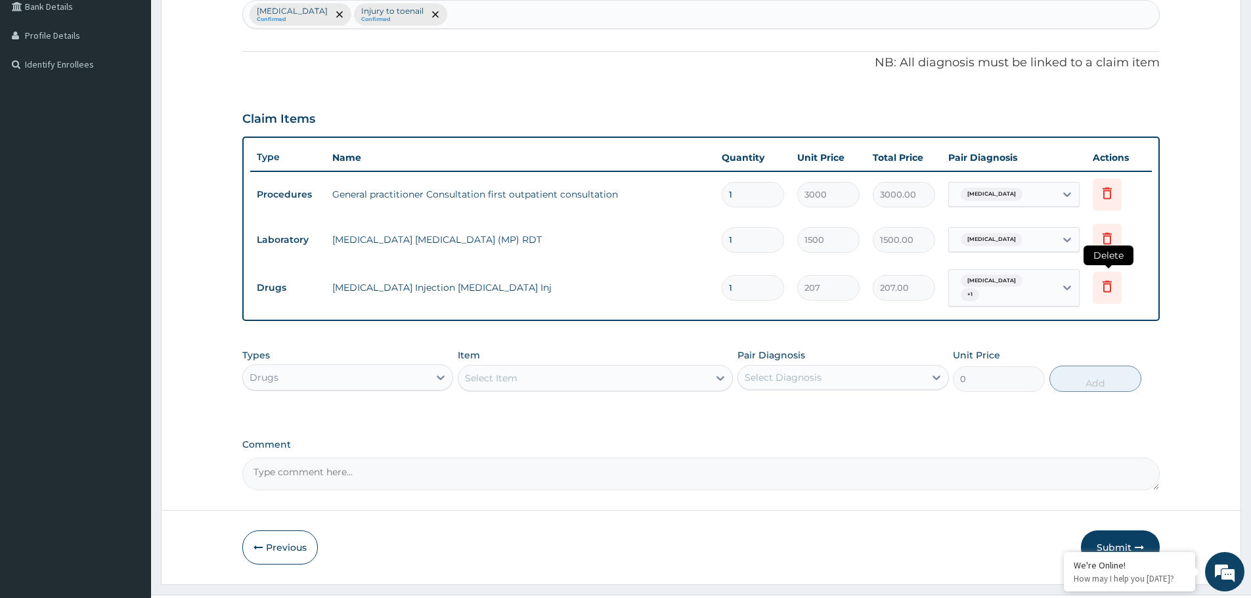
click at [1104, 289] on icon at bounding box center [1106, 286] width 9 height 12
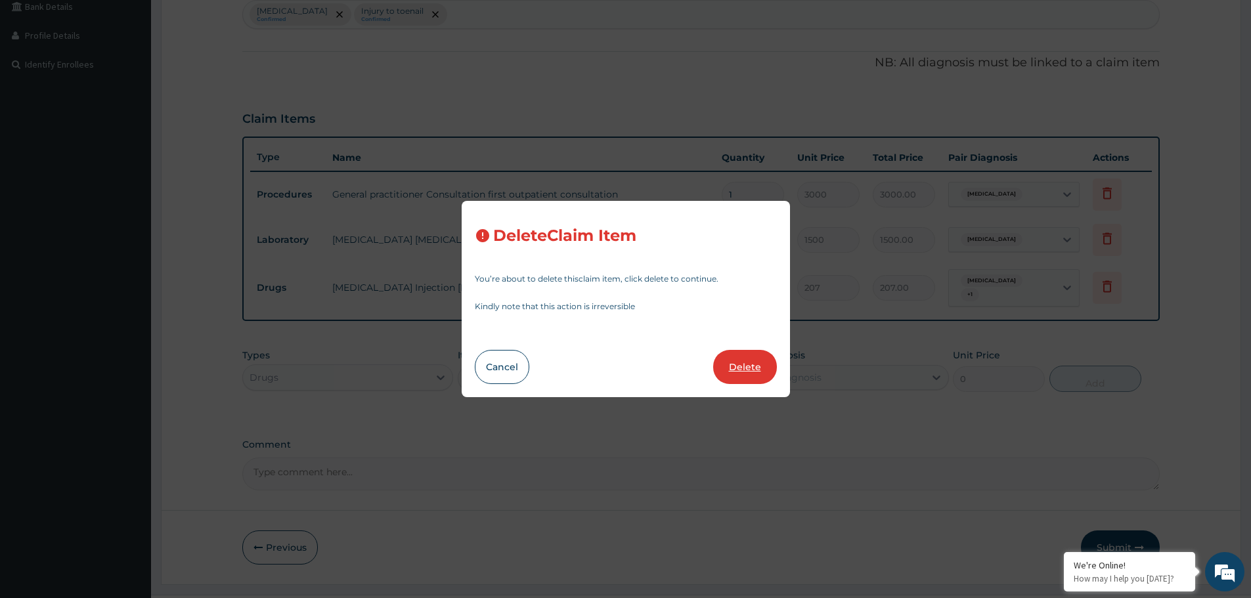
click at [732, 360] on button "Delete" at bounding box center [745, 367] width 64 height 34
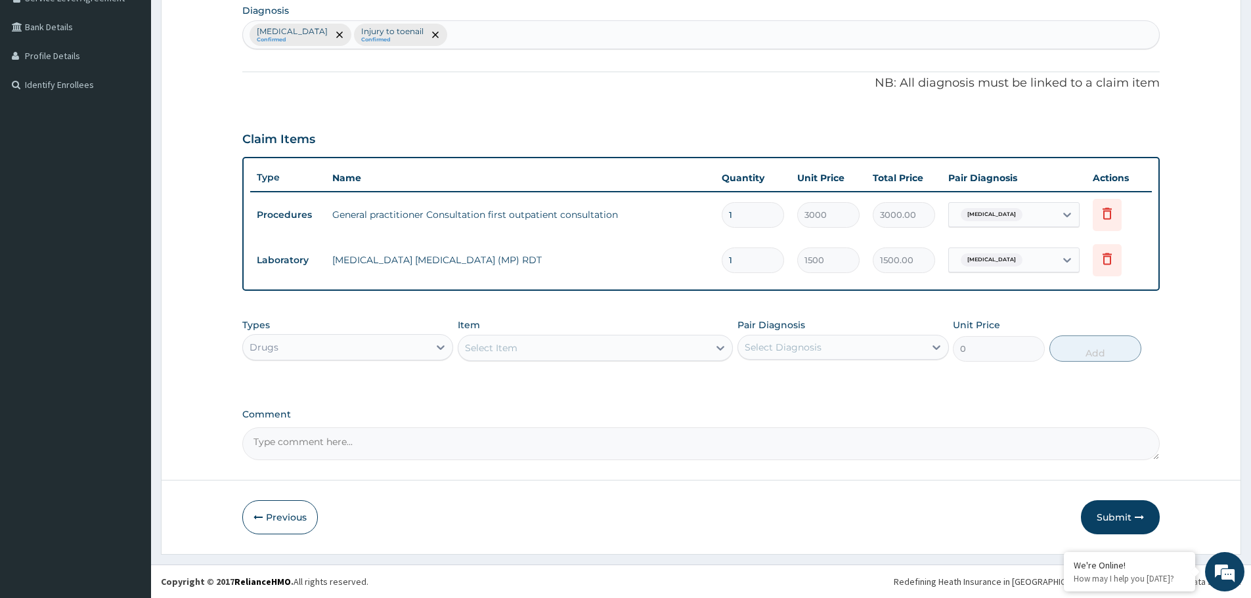
scroll to position [318, 0]
click at [607, 350] on div "Select Item" at bounding box center [583, 347] width 250 height 21
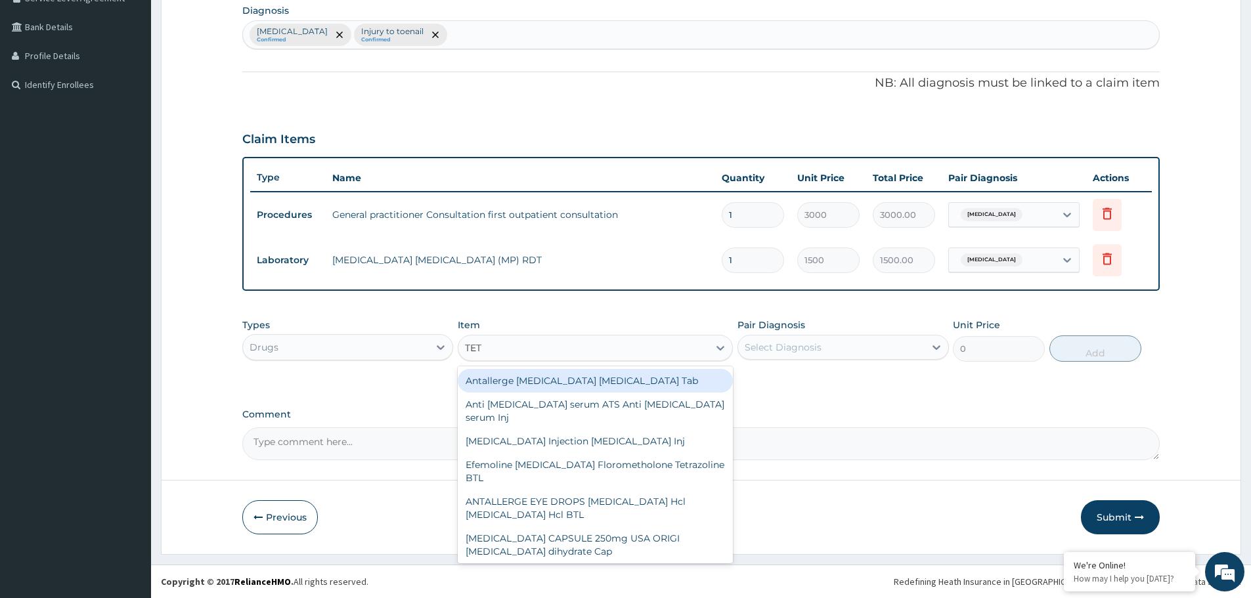
type input "TETA"
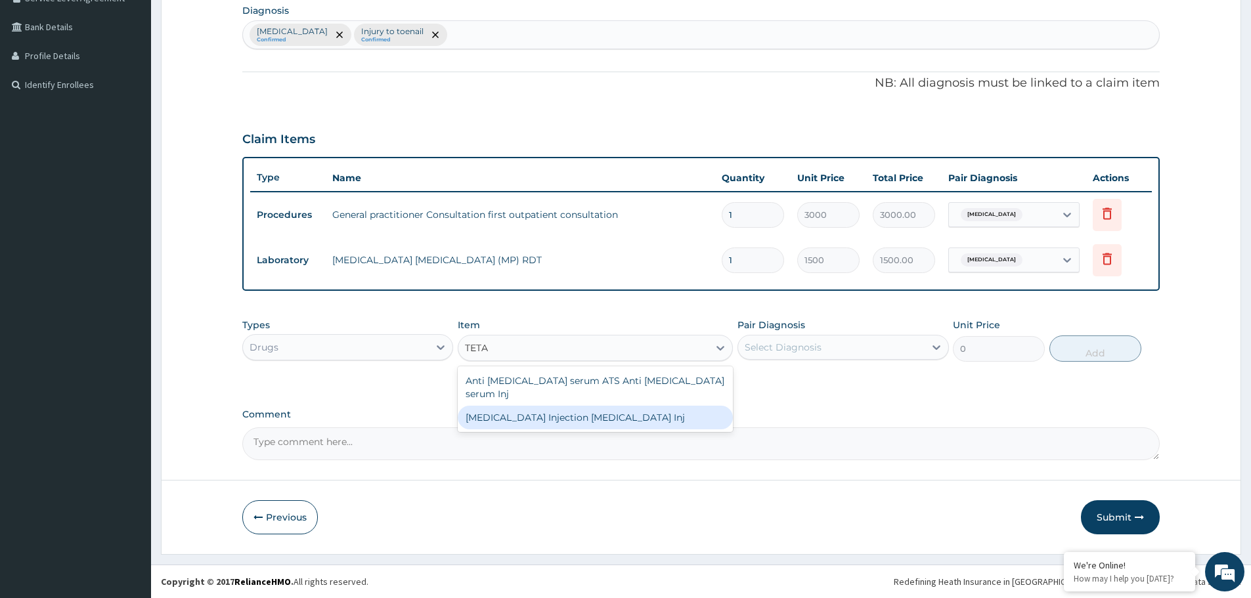
click at [570, 406] on div "TETANUS Injection Tetanus toxoid Inj" at bounding box center [595, 418] width 275 height 24
type input "207"
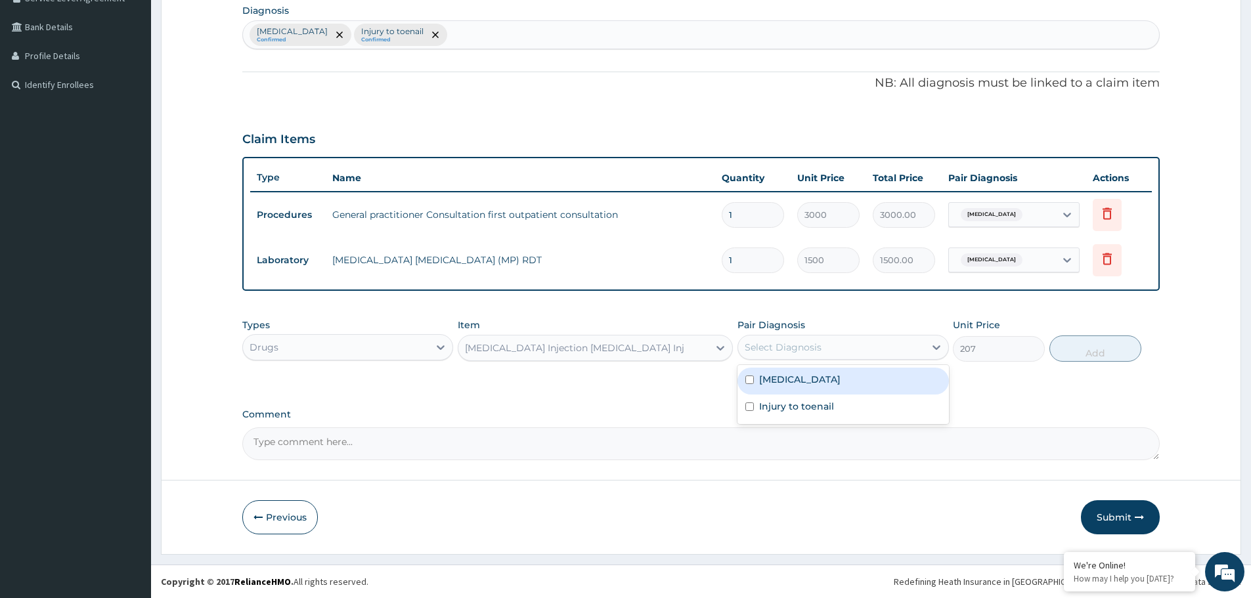
click at [849, 353] on div "Select Diagnosis" at bounding box center [831, 347] width 186 height 21
click at [828, 409] on label "Injury to toenail" at bounding box center [796, 406] width 75 height 13
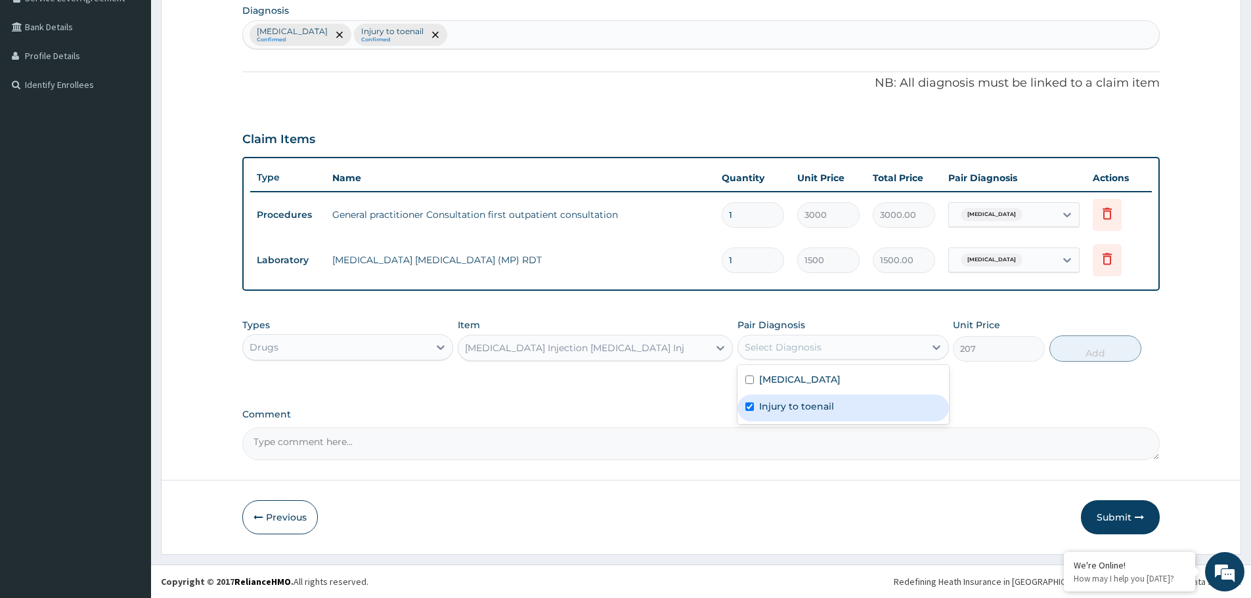
checkbox input "true"
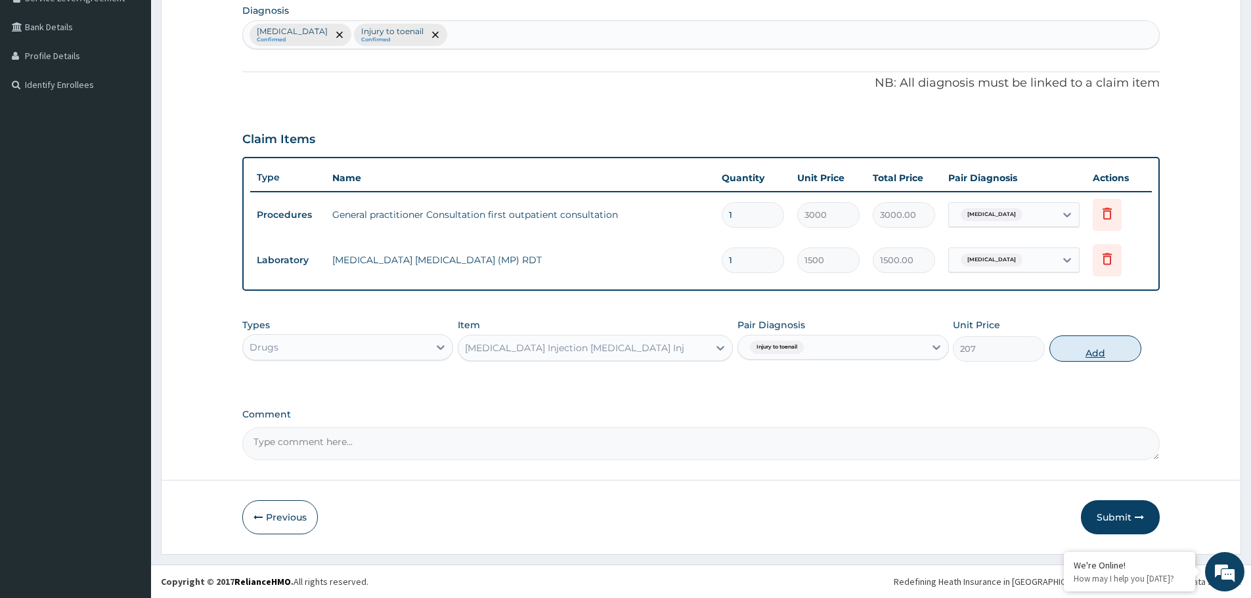
click at [1105, 353] on button "Add" at bounding box center [1095, 348] width 92 height 26
type input "0"
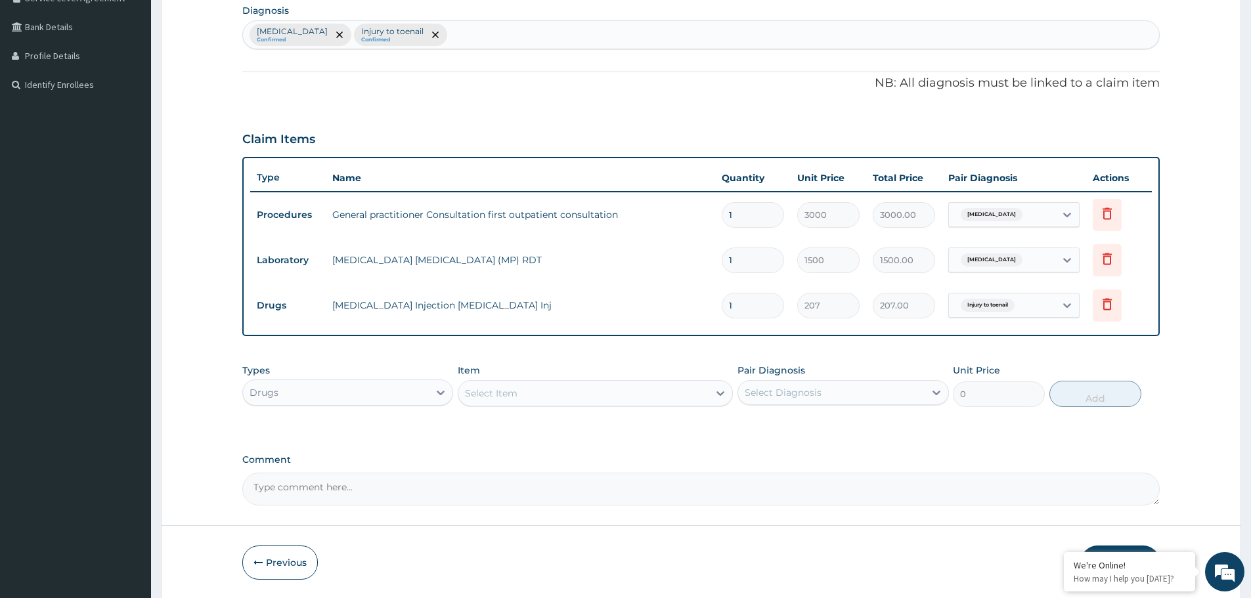
click at [358, 395] on div "Drugs" at bounding box center [336, 392] width 186 height 21
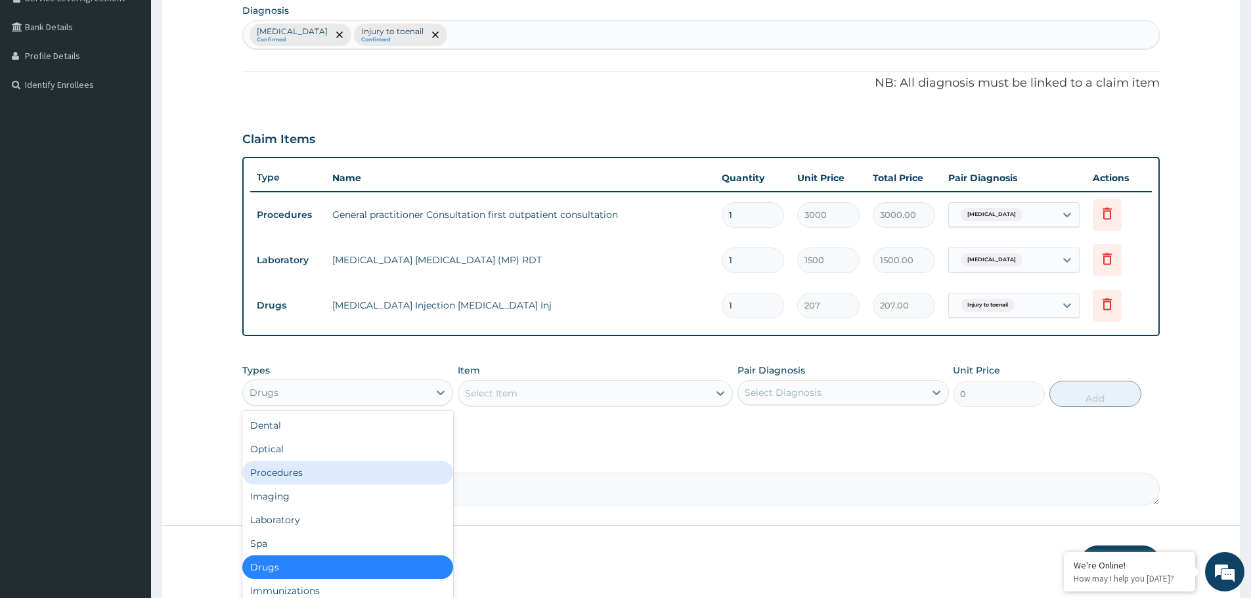
click at [589, 395] on div "Select Item" at bounding box center [583, 393] width 250 height 21
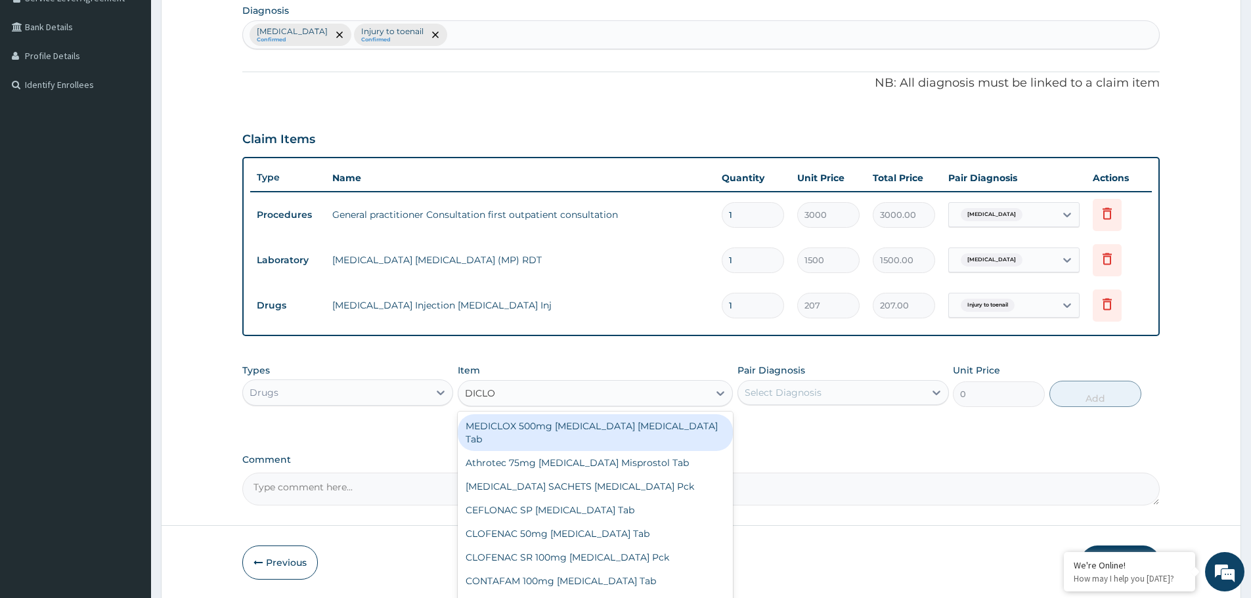
type input "DICLOF"
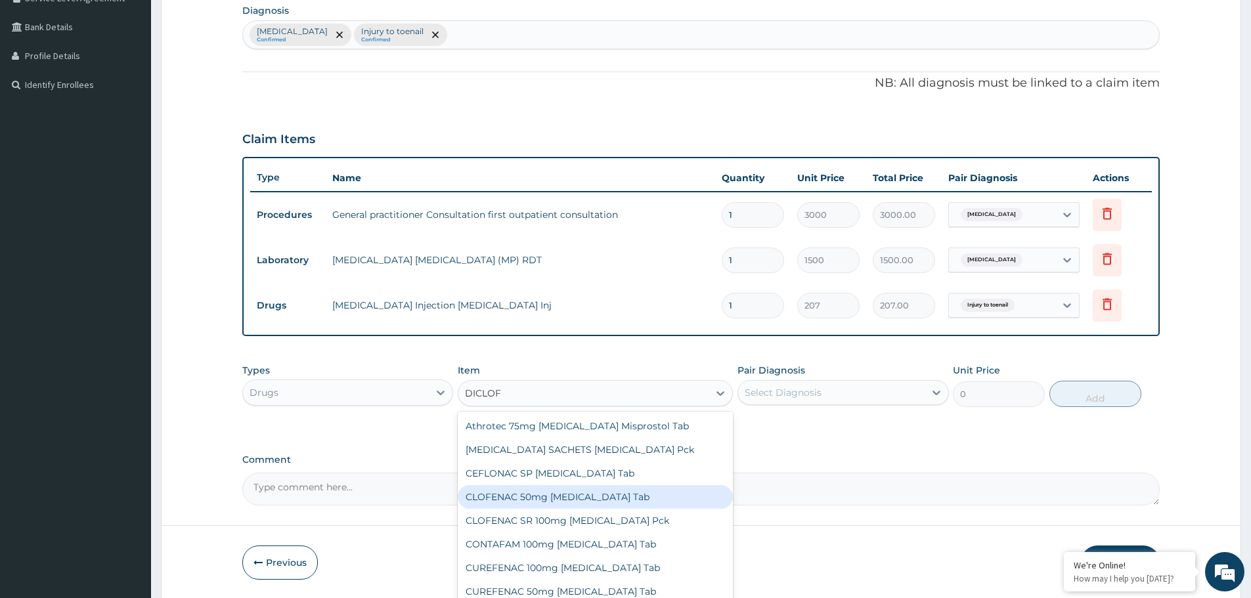
click at [518, 498] on div "CLOFENAC 50mg Diclofenac Tab" at bounding box center [595, 497] width 275 height 24
type input "36.8"
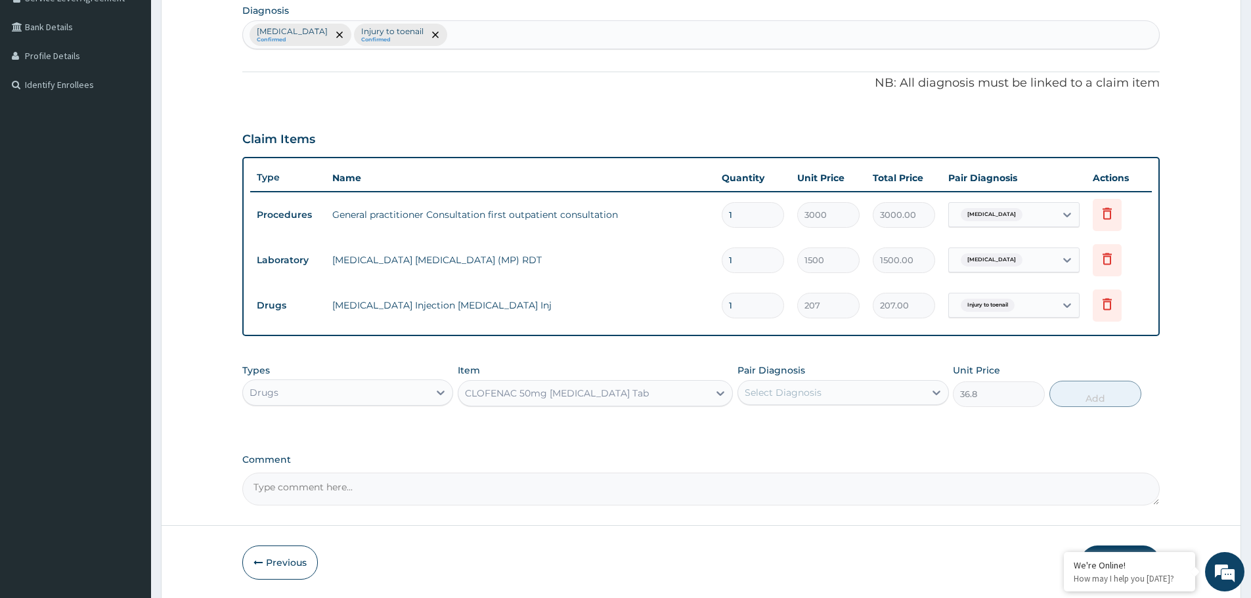
click at [829, 391] on div "Select Diagnosis" at bounding box center [831, 392] width 186 height 21
click at [812, 450] on label "Injury to toenail" at bounding box center [796, 451] width 75 height 13
checkbox input "true"
click at [1105, 391] on button "Add" at bounding box center [1095, 394] width 92 height 26
type input "0"
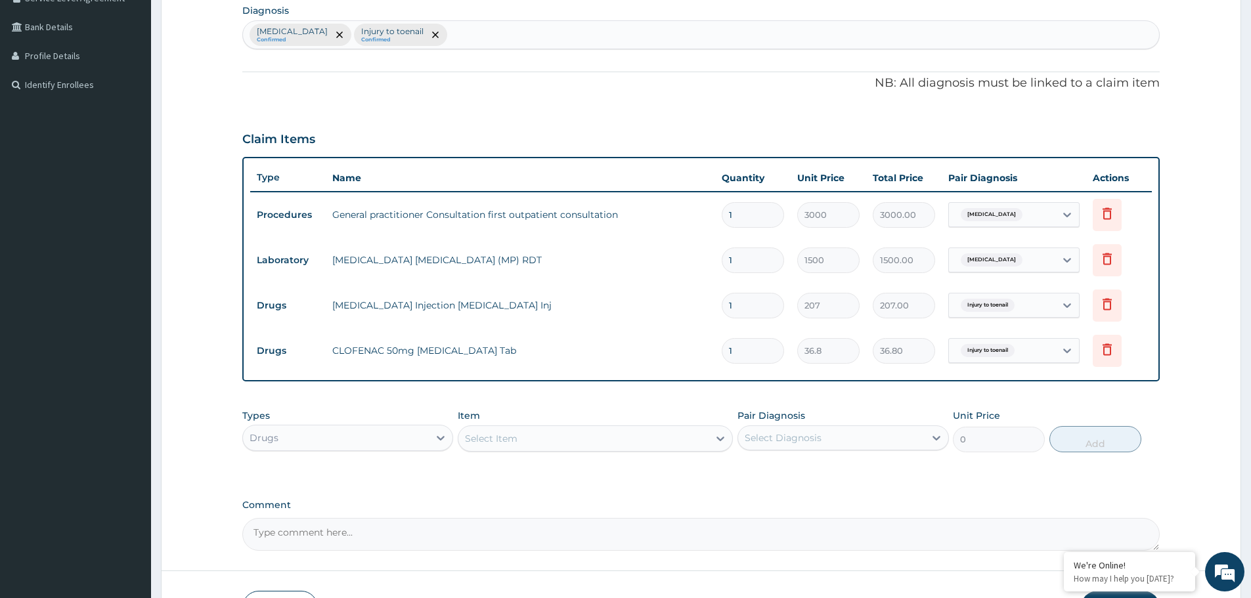
type input "10"
type input "368.00"
type input "10"
click at [583, 441] on div "Select Item" at bounding box center [583, 438] width 250 height 21
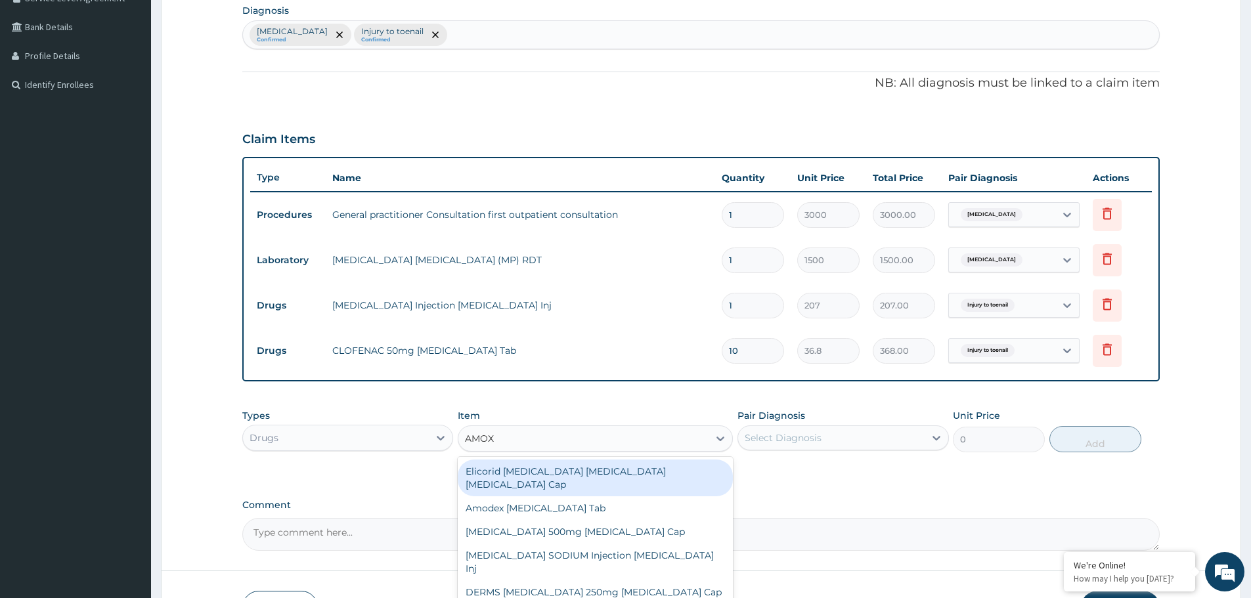
type input "AMOXI"
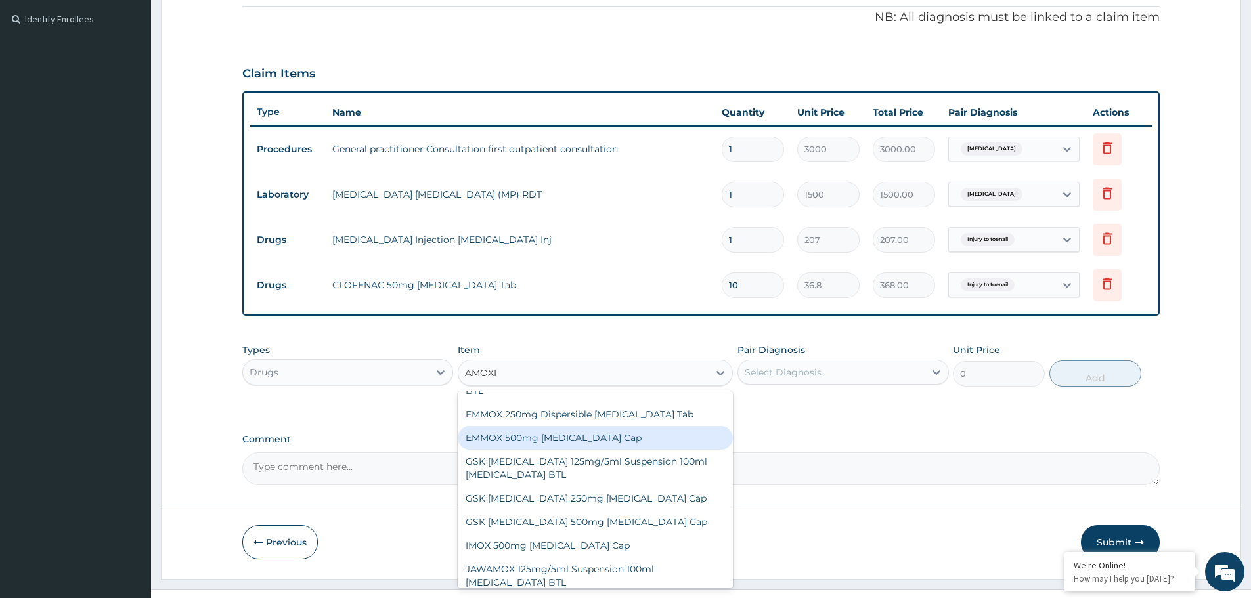
scroll to position [197, 0]
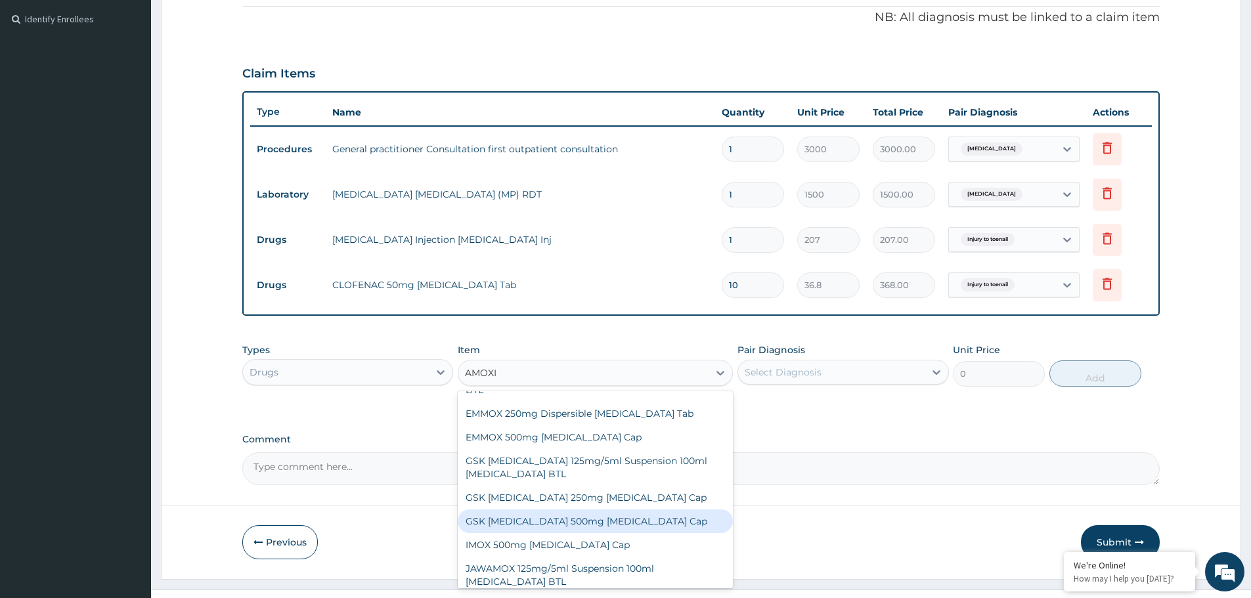
click at [556, 509] on div "GSK AMOXIL 500mg Amoxicillin Cap" at bounding box center [595, 521] width 275 height 24
type input "207"
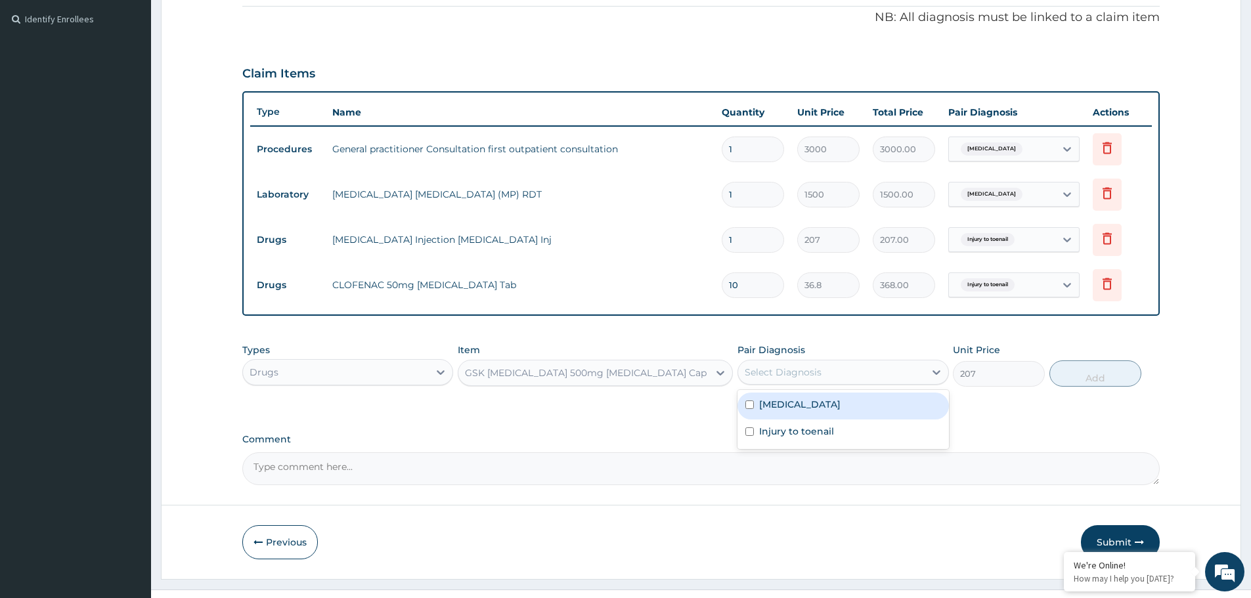
click at [781, 373] on div "Select Diagnosis" at bounding box center [782, 372] width 77 height 13
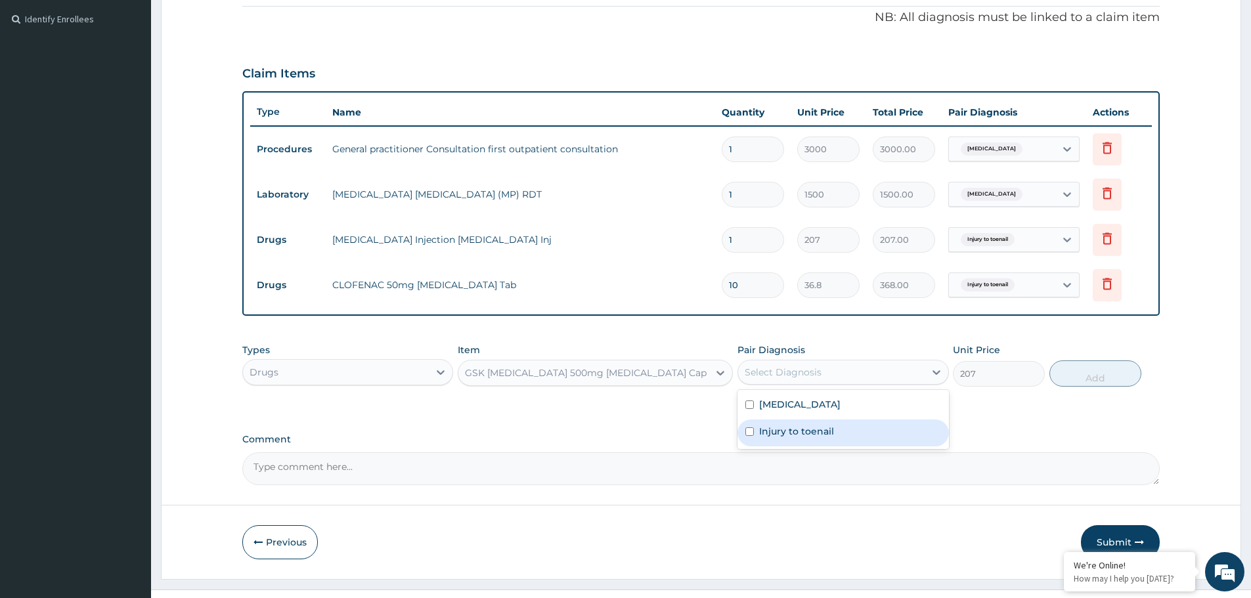
click at [802, 430] on label "Injury to toenail" at bounding box center [796, 431] width 75 height 13
checkbox input "true"
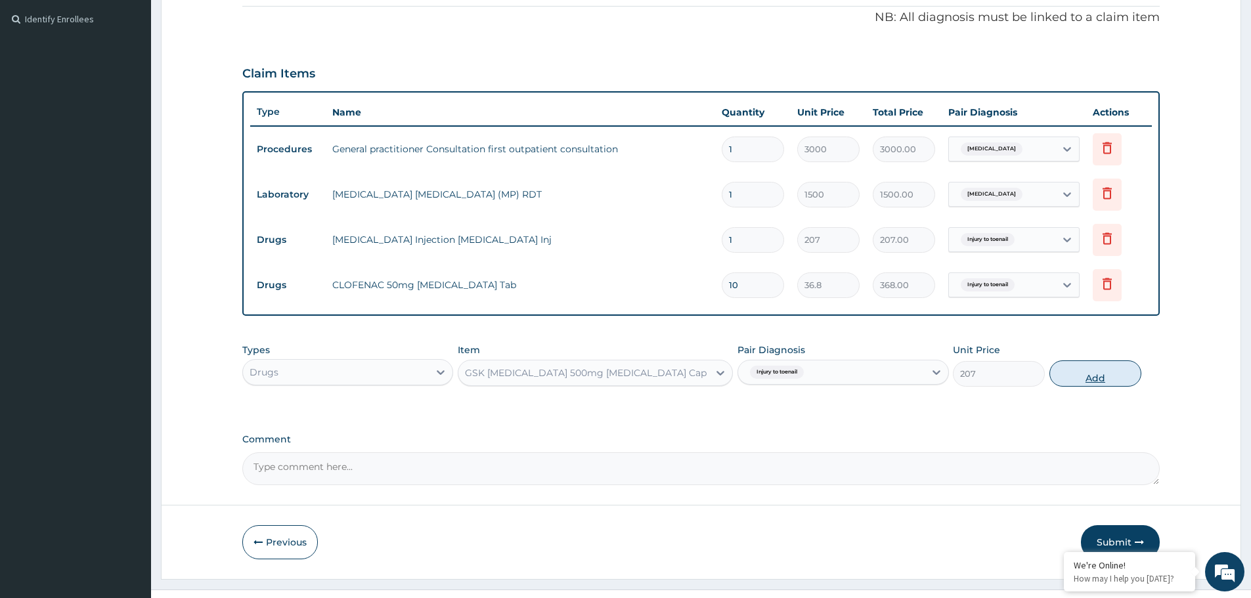
click at [1100, 377] on button "Add" at bounding box center [1095, 373] width 92 height 26
type input "0"
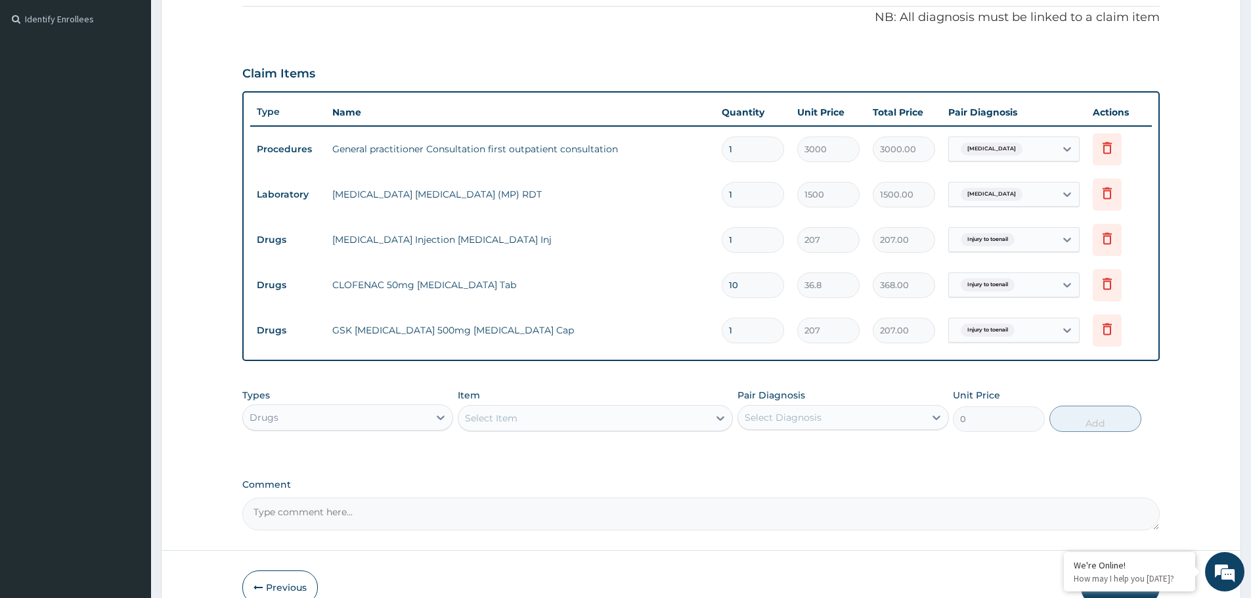
type input "15"
type input "3105.00"
type input "15"
click at [563, 421] on div "Select Item" at bounding box center [583, 418] width 250 height 21
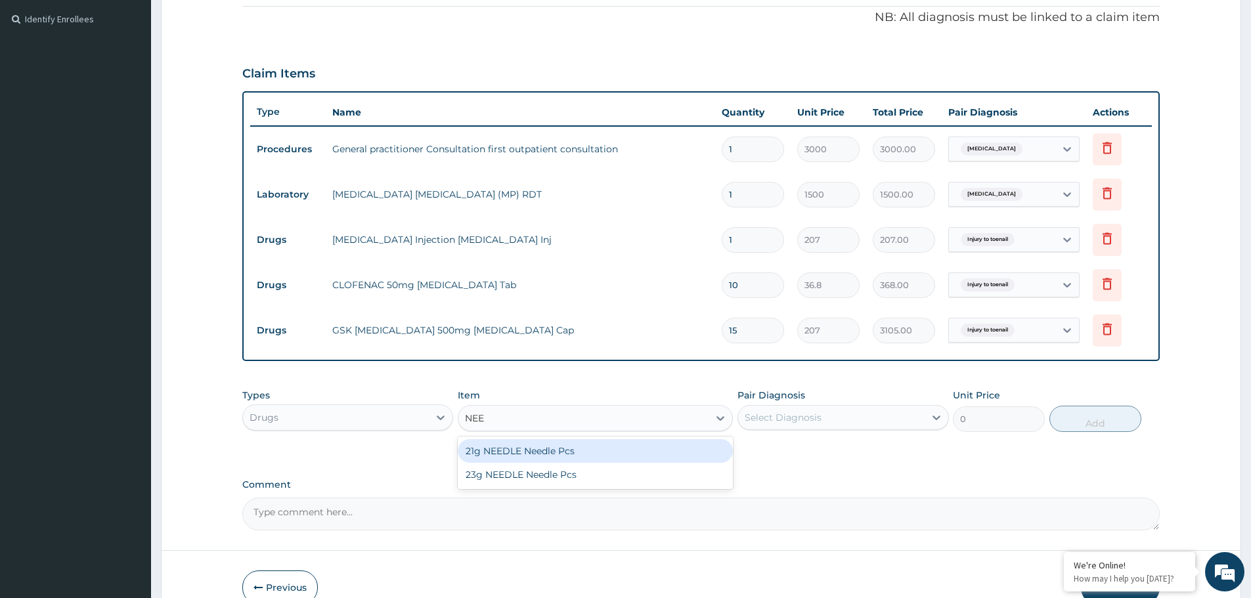
type input "NEED"
click at [547, 449] on div "21g NEEDLE Needle Pcs" at bounding box center [595, 451] width 275 height 24
type input "23"
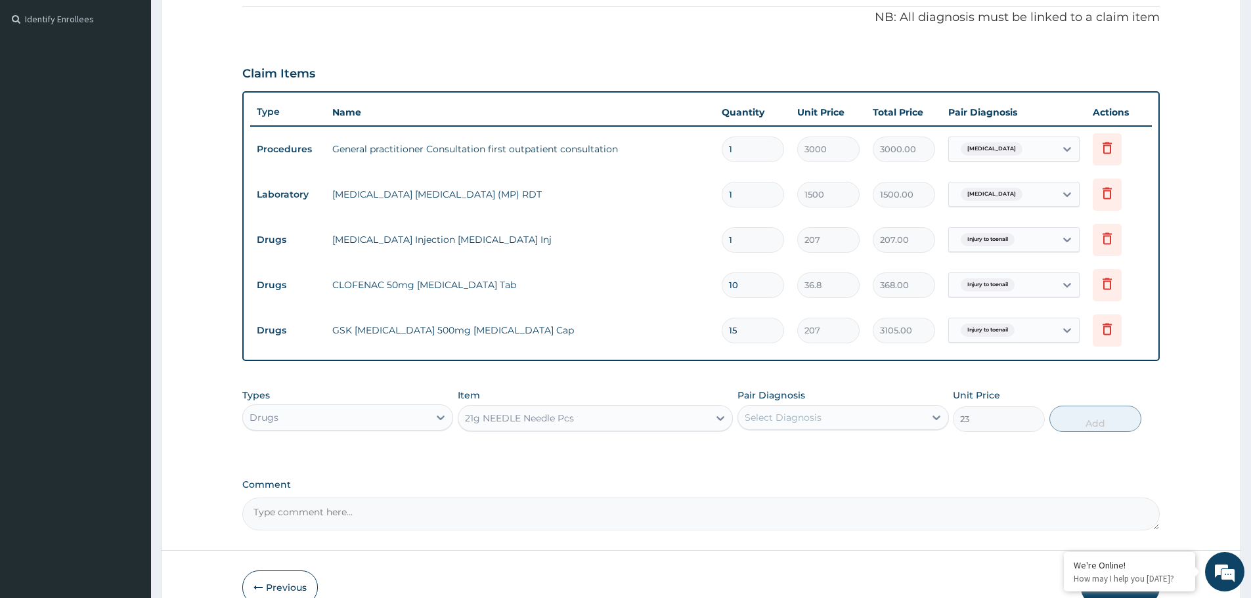
click at [798, 418] on div "Select Diagnosis" at bounding box center [782, 417] width 77 height 13
click at [792, 475] on label "Injury to toenail" at bounding box center [796, 476] width 75 height 13
checkbox input "true"
click at [1081, 420] on button "Add" at bounding box center [1095, 419] width 92 height 26
type input "0"
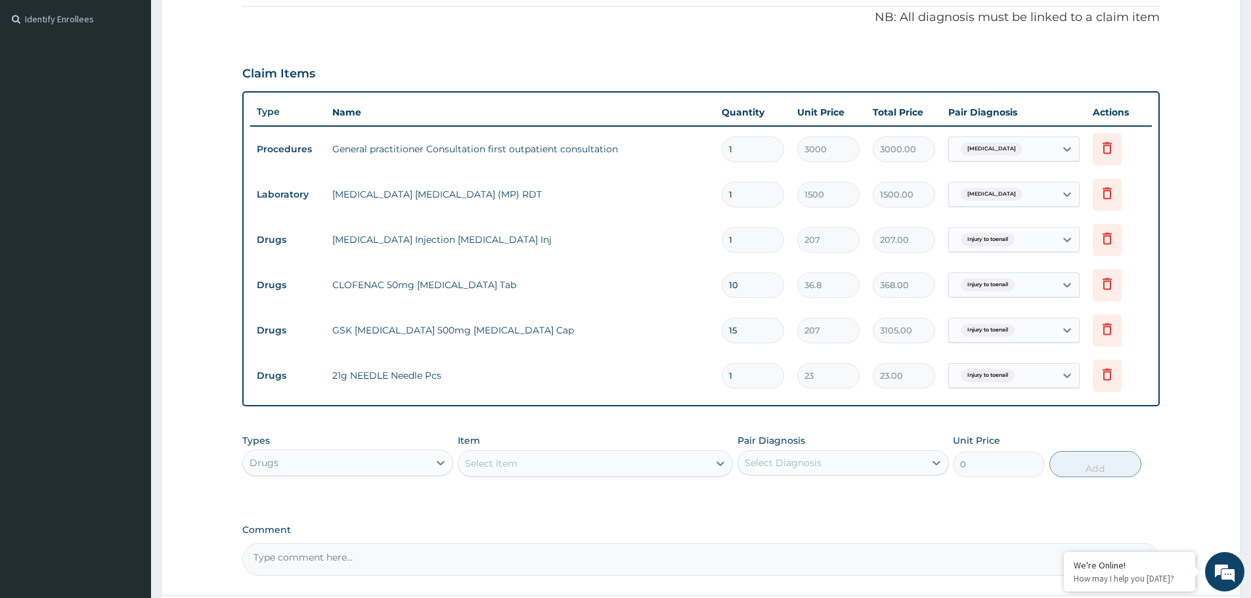
click at [611, 464] on div "Select Item" at bounding box center [583, 463] width 250 height 21
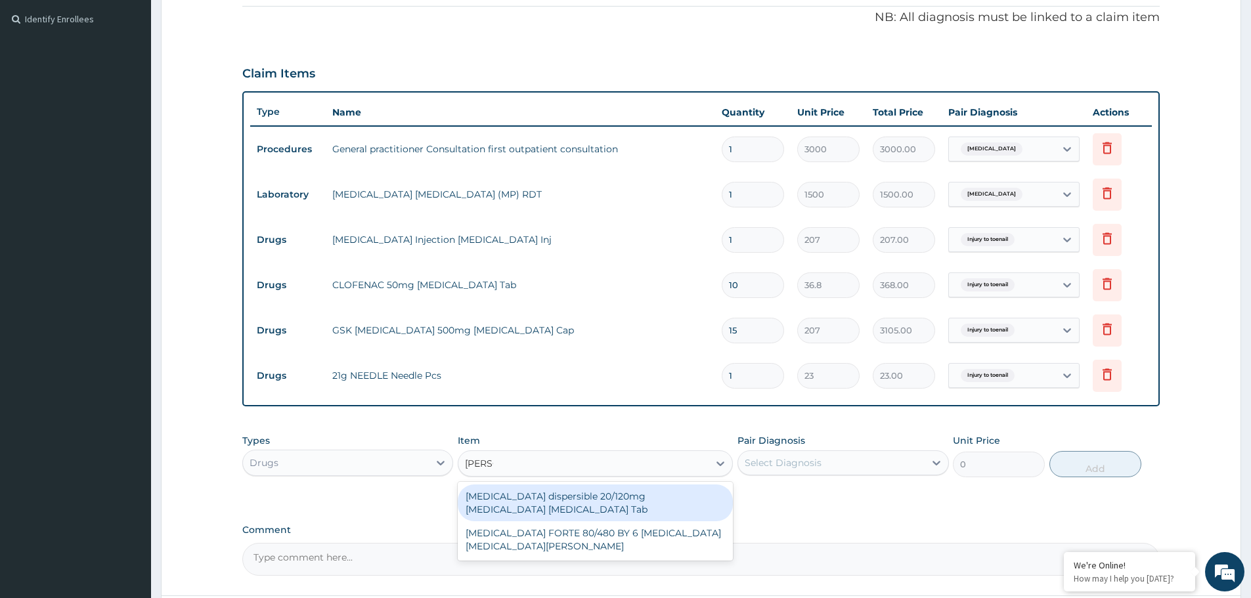
type input "COART"
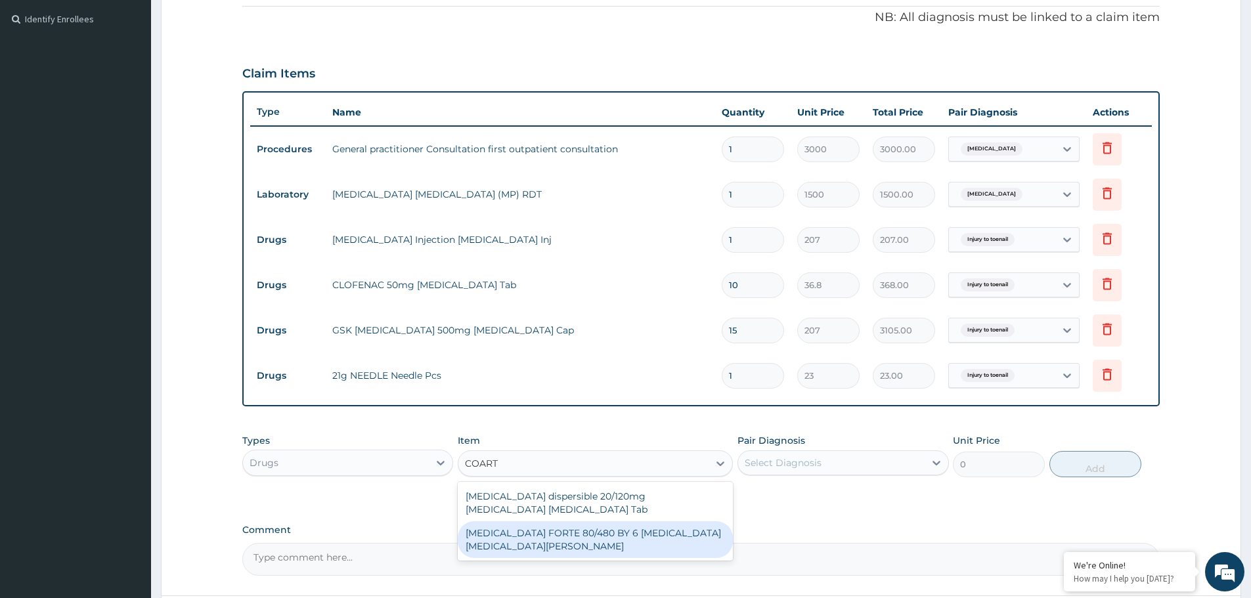
click at [560, 539] on div "COARTEM FORTE 80/480 BY 6 Artemether Lumefantrine Pck" at bounding box center [595, 539] width 275 height 37
type input "3220"
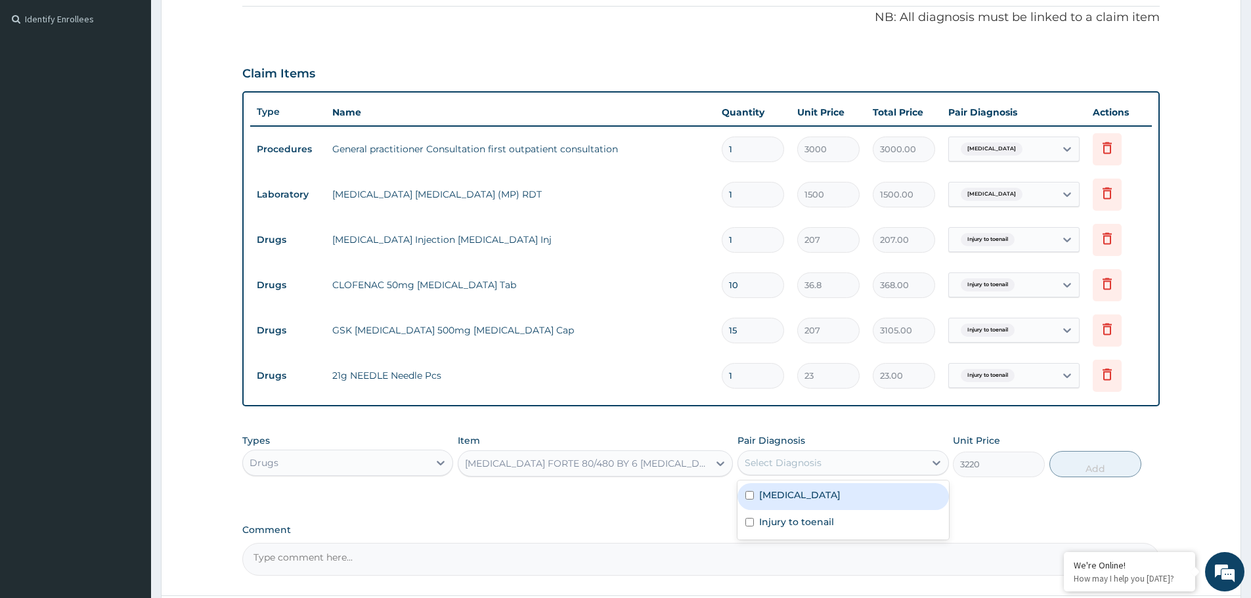
click at [891, 460] on div "Select Diagnosis" at bounding box center [831, 462] width 186 height 21
click at [834, 498] on label "Malaria, unspecified" at bounding box center [799, 494] width 81 height 13
checkbox input "true"
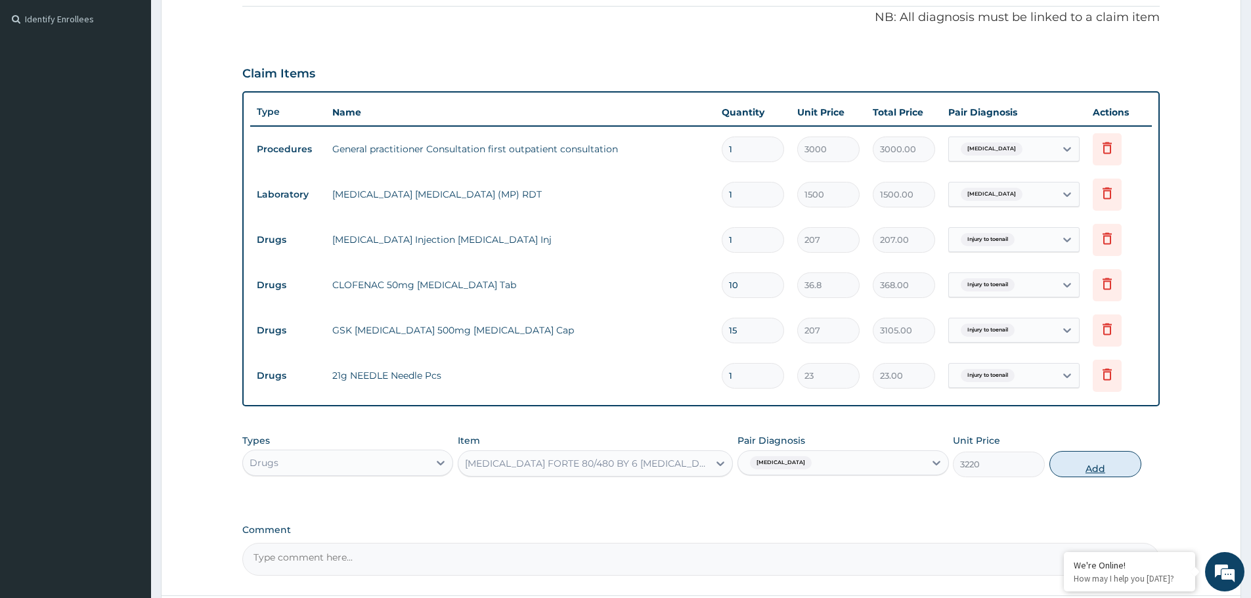
click at [1075, 463] on button "Add" at bounding box center [1095, 464] width 92 height 26
type input "0"
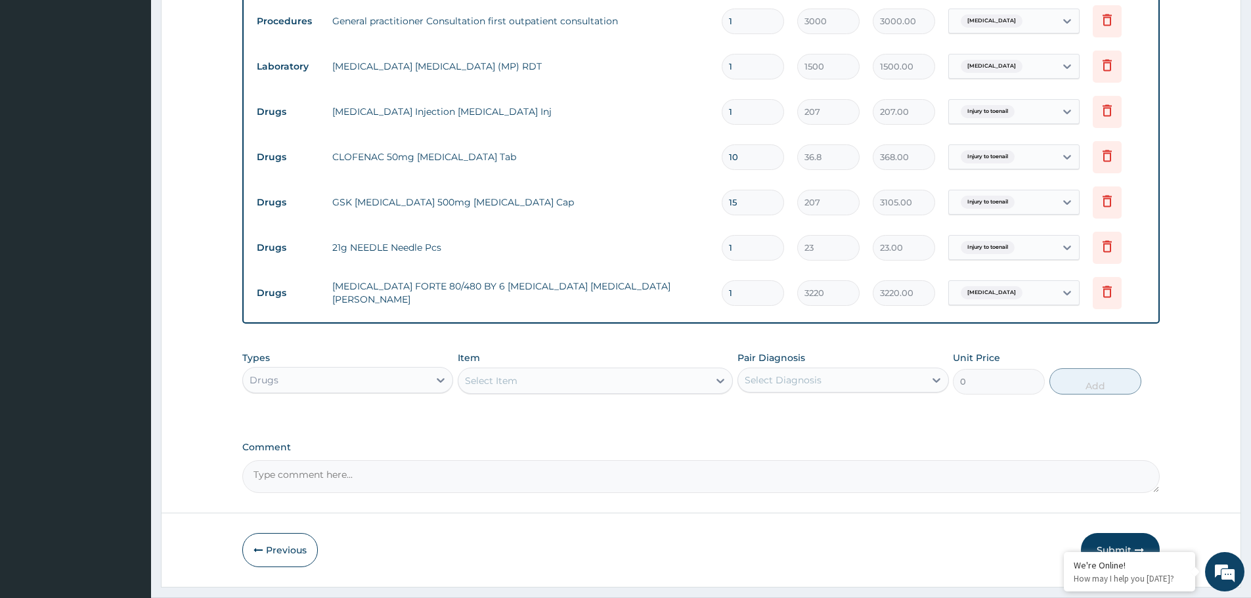
scroll to position [515, 0]
click at [614, 378] on div "Select Item" at bounding box center [583, 377] width 250 height 21
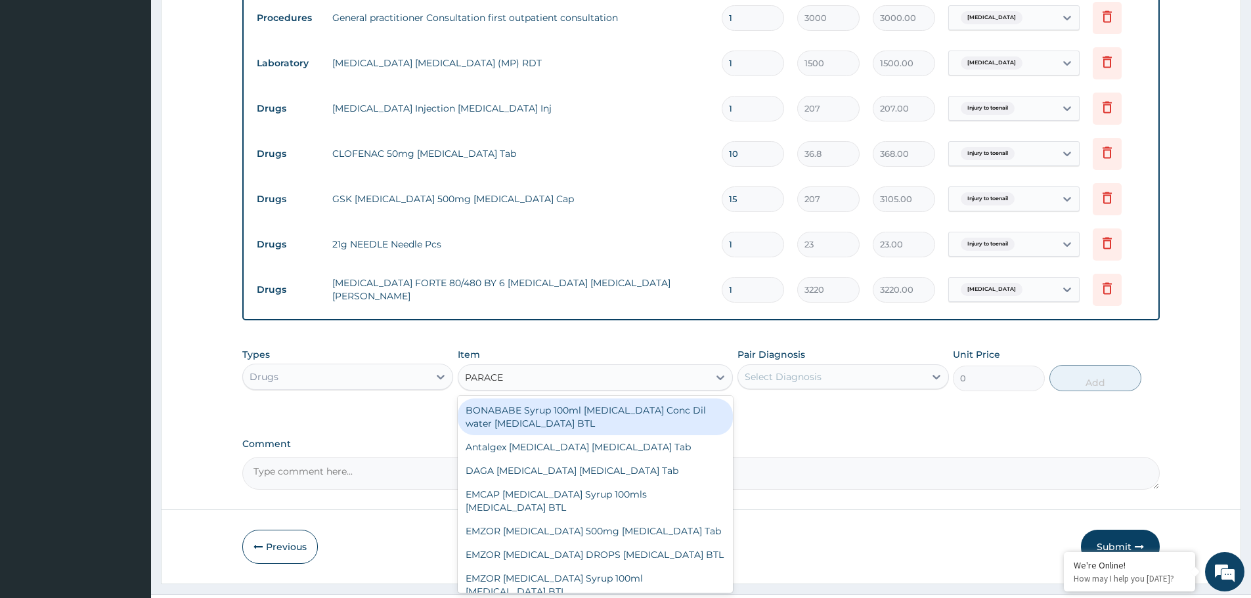
type input "PARACET"
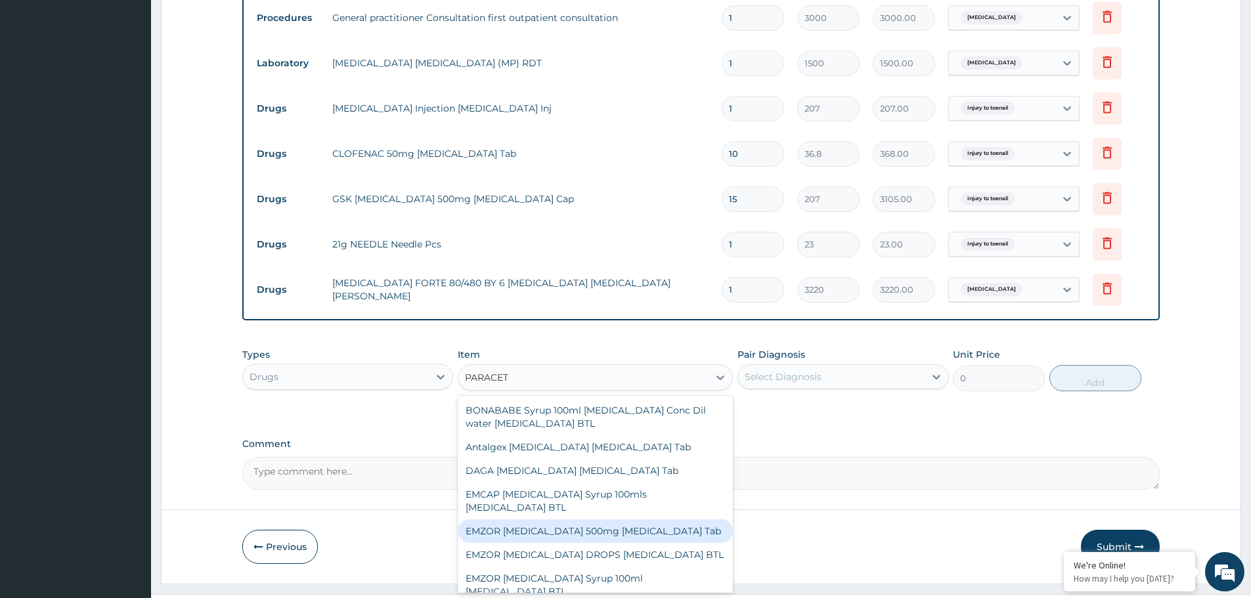
click at [563, 533] on div "EMZOR PARACETAMOL 500mg Acetaminophen Tab" at bounding box center [595, 531] width 275 height 24
type input "11.5"
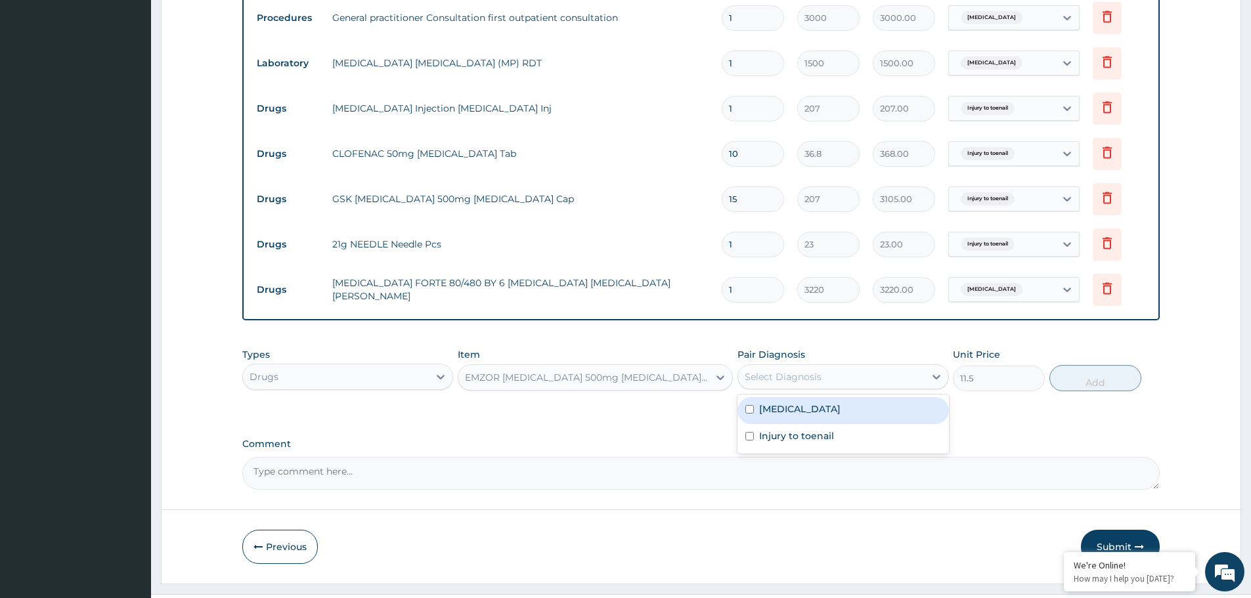
click at [891, 375] on div "Select Diagnosis" at bounding box center [831, 376] width 186 height 21
click at [869, 410] on div "Malaria, unspecified" at bounding box center [842, 410] width 211 height 27
checkbox input "true"
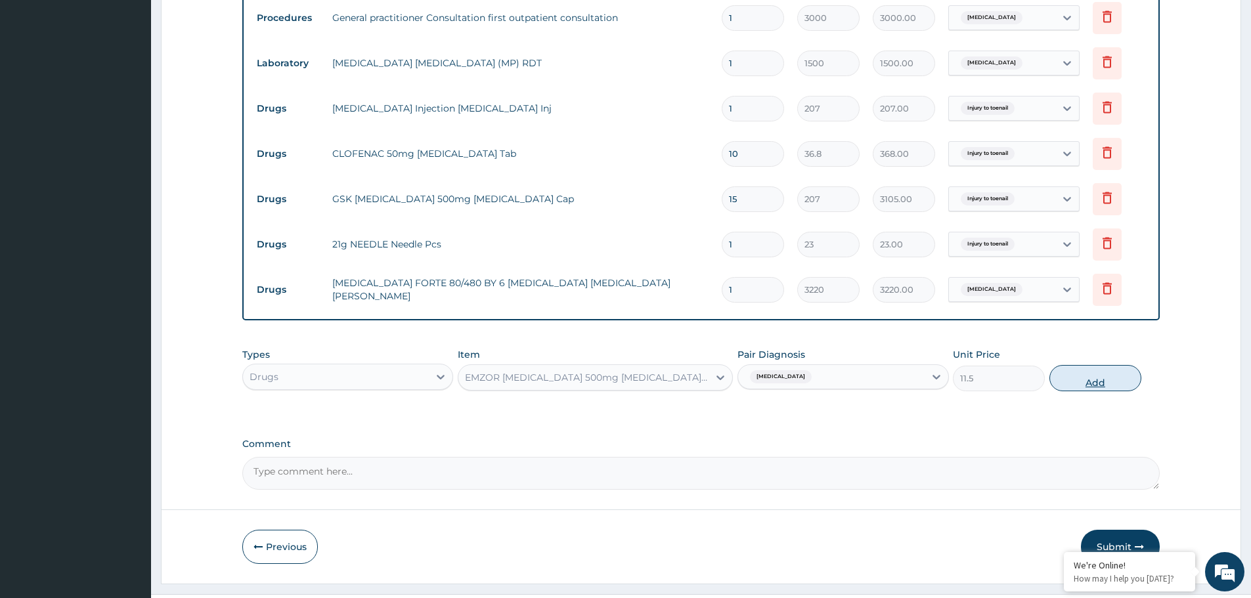
click at [1082, 373] on button "Add" at bounding box center [1095, 378] width 92 height 26
type input "0"
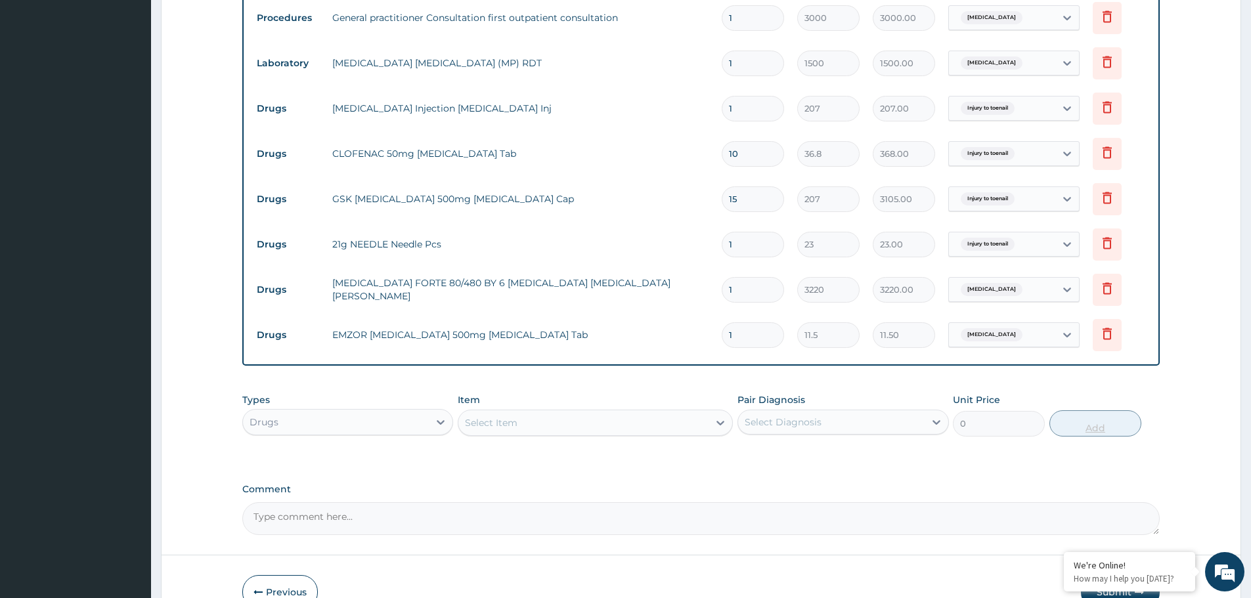
type input "18"
type input "207.00"
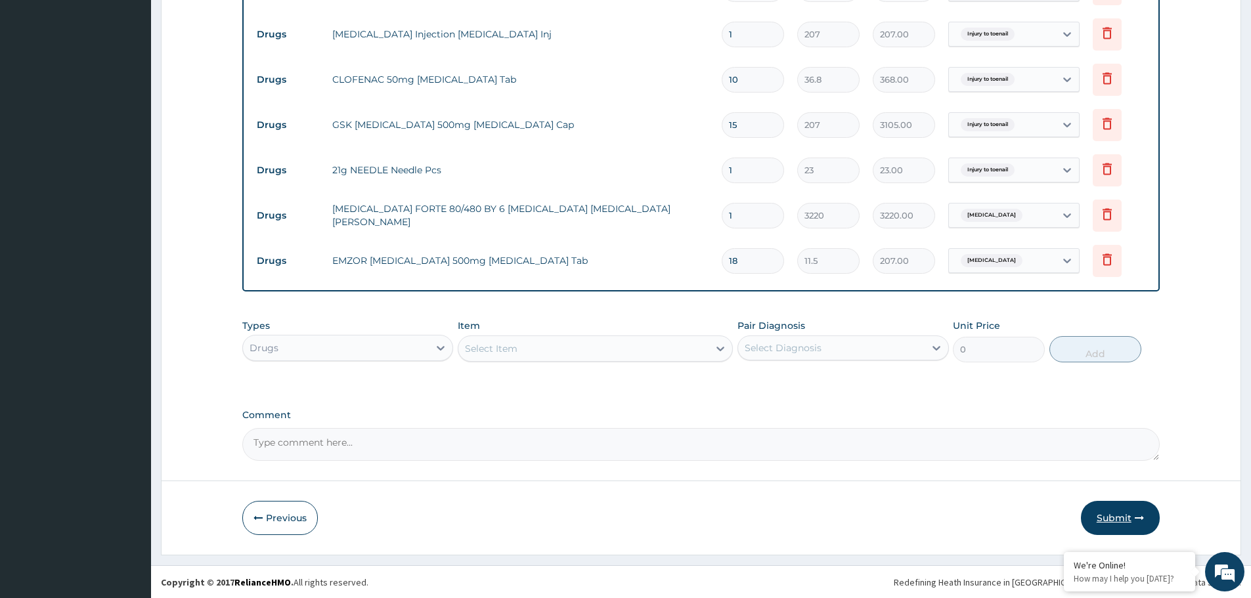
scroll to position [590, 0]
type input "18"
click at [1104, 511] on button "Submit" at bounding box center [1120, 517] width 79 height 34
click at [1115, 517] on button "Submit" at bounding box center [1120, 517] width 79 height 34
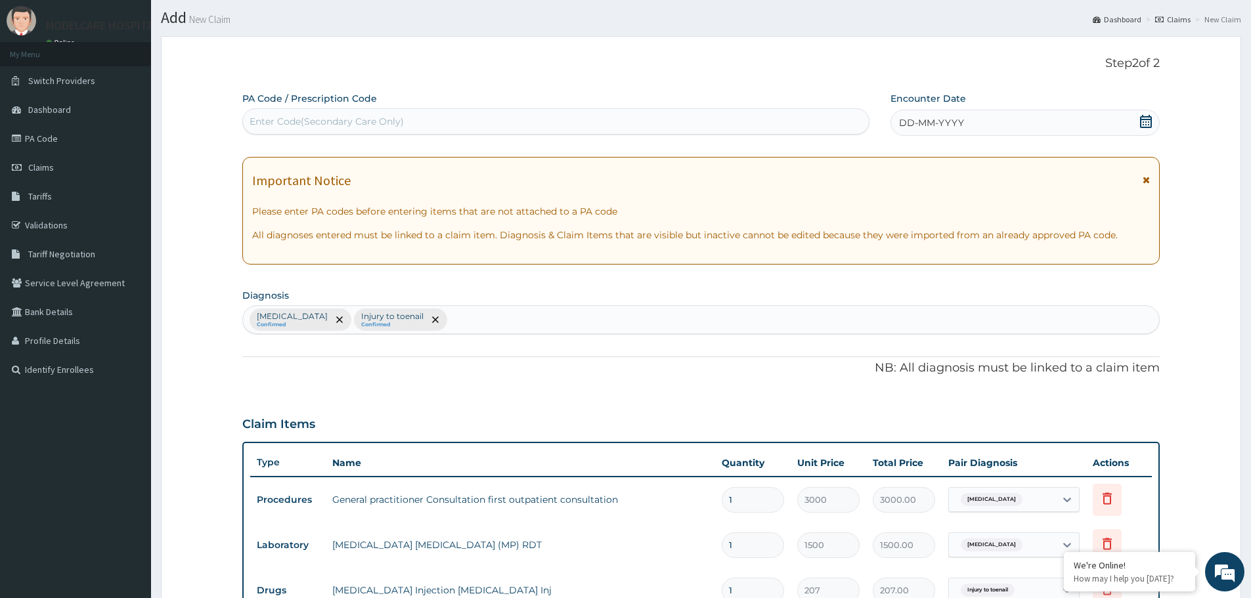
scroll to position [0, 0]
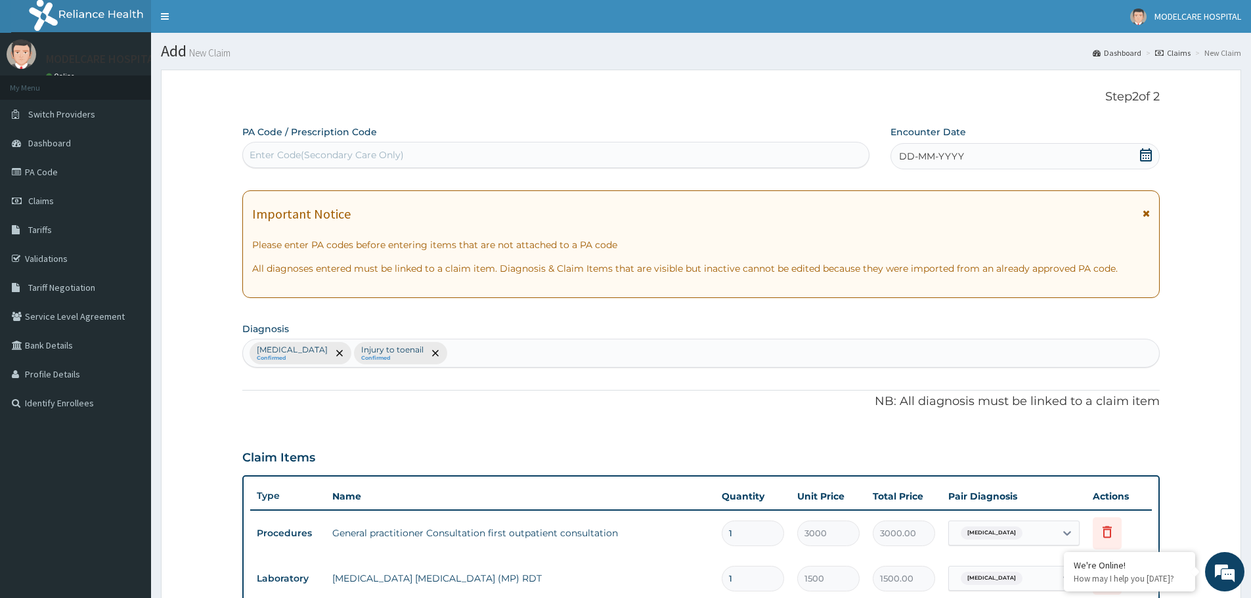
click at [1026, 155] on div "DD-MM-YYYY" at bounding box center [1024, 156] width 269 height 26
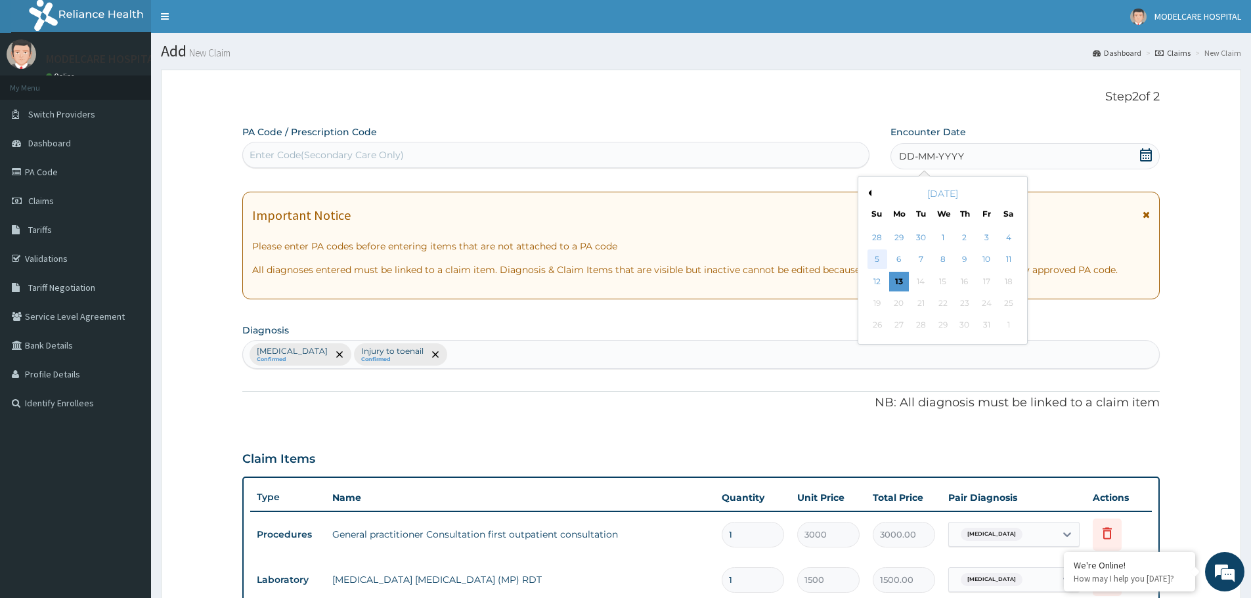
click at [875, 261] on div "5" at bounding box center [877, 260] width 20 height 20
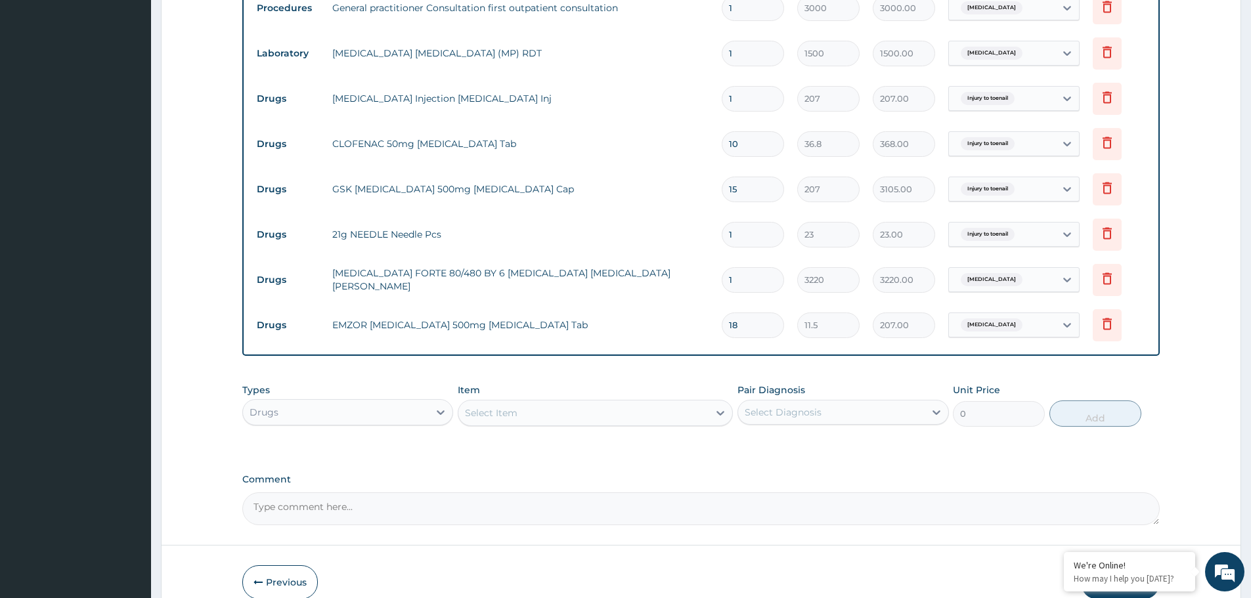
scroll to position [590, 0]
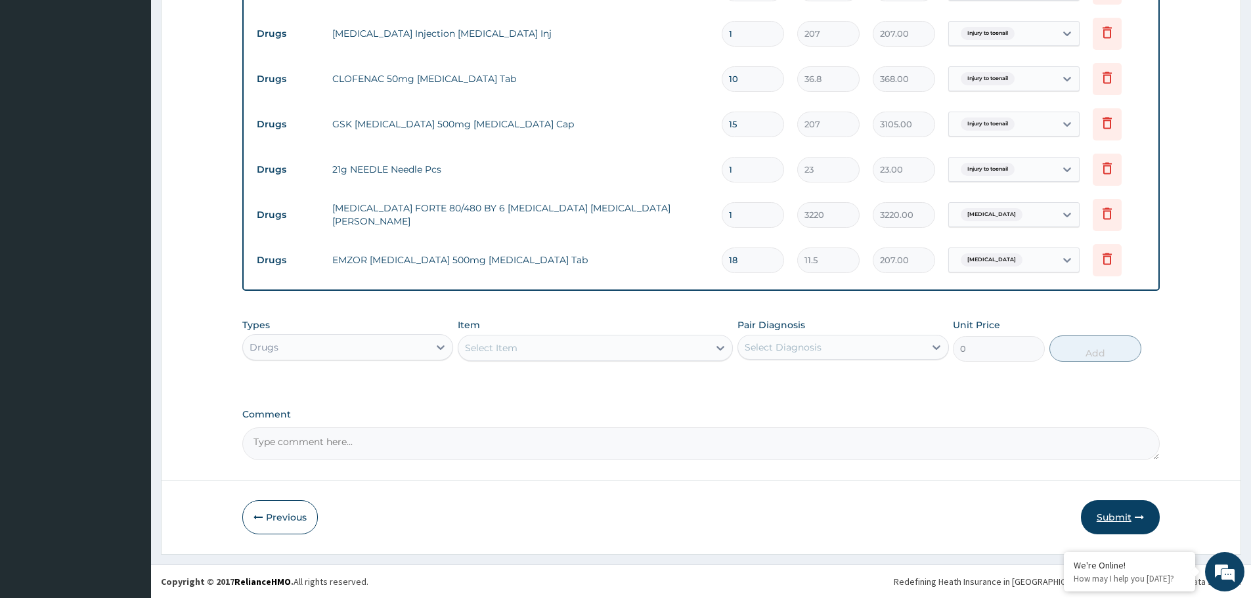
click at [1139, 515] on icon "button" at bounding box center [1138, 517] width 9 height 9
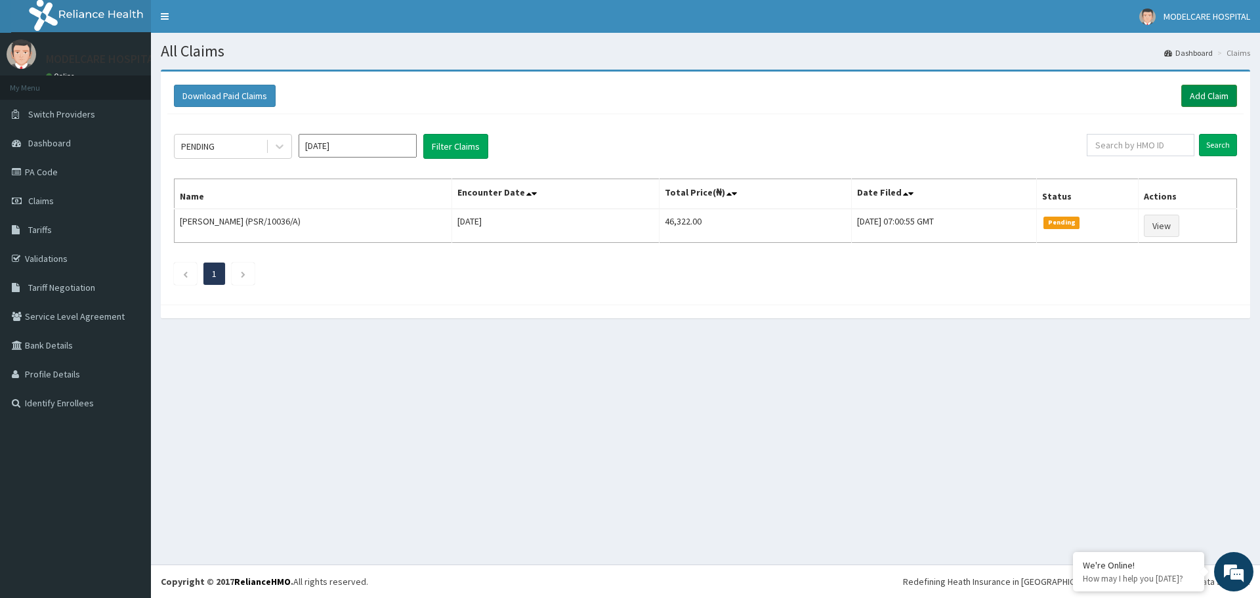
click at [1205, 91] on link "Add Claim" at bounding box center [1210, 96] width 56 height 22
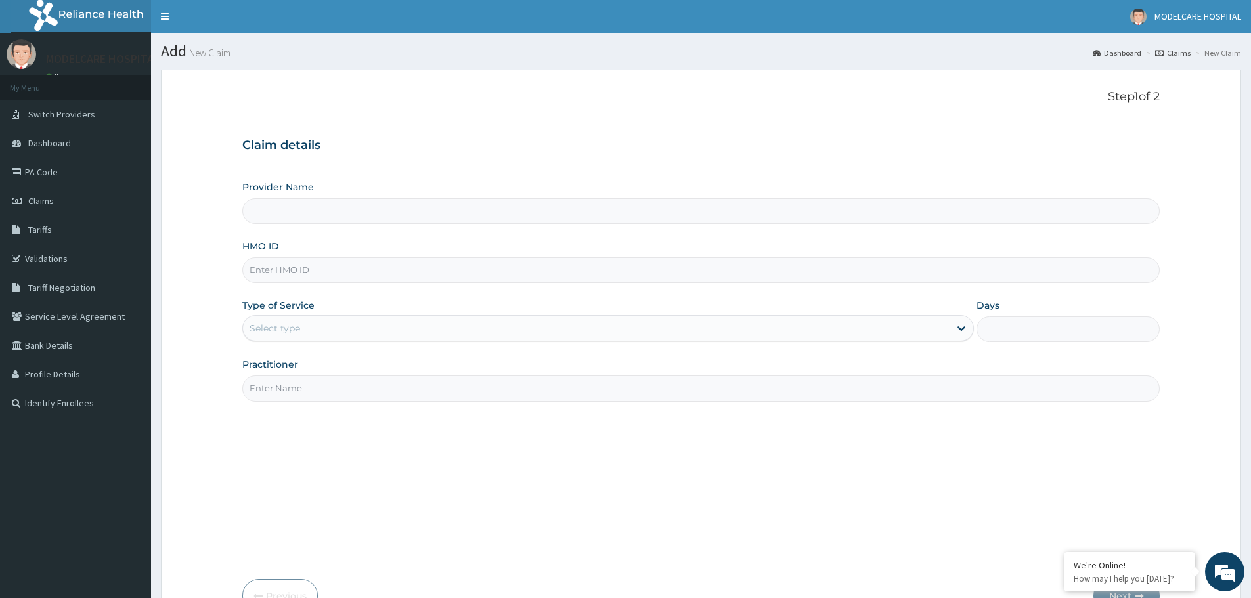
click at [383, 265] on input "HMO ID" at bounding box center [700, 270] width 917 height 26
type input "SUT/"
type input "MODELCARE HOSPITAL"
type input "SUT/10055/A"
click at [354, 332] on div "Select type" at bounding box center [596, 328] width 706 height 21
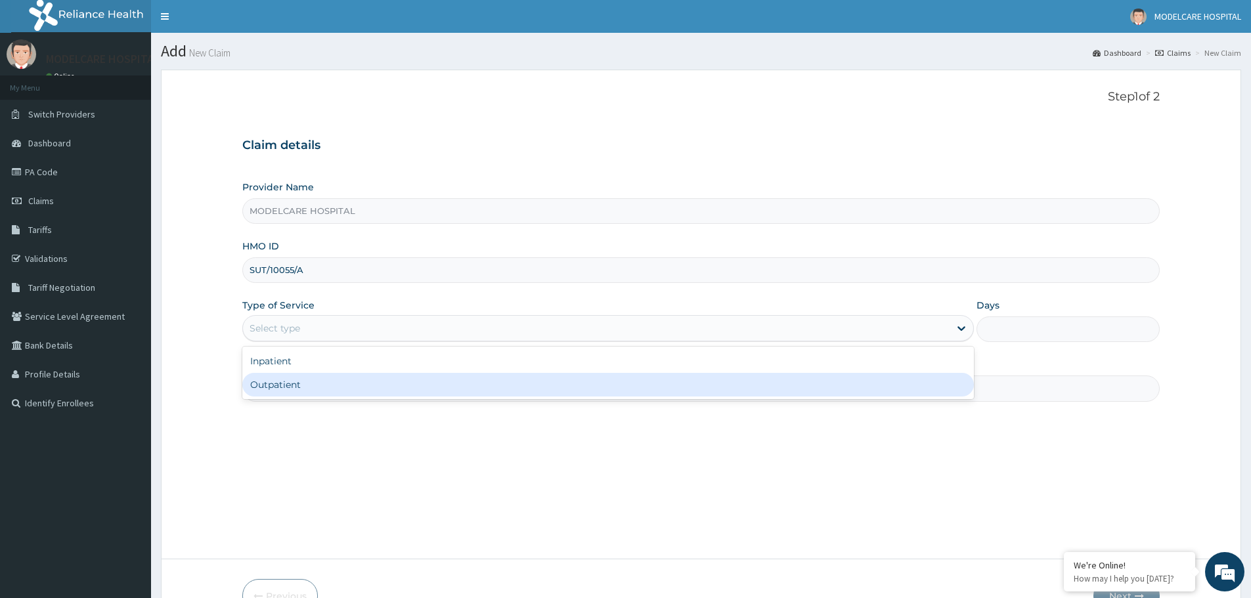
click at [343, 393] on div "Outpatient" at bounding box center [607, 385] width 731 height 24
type input "1"
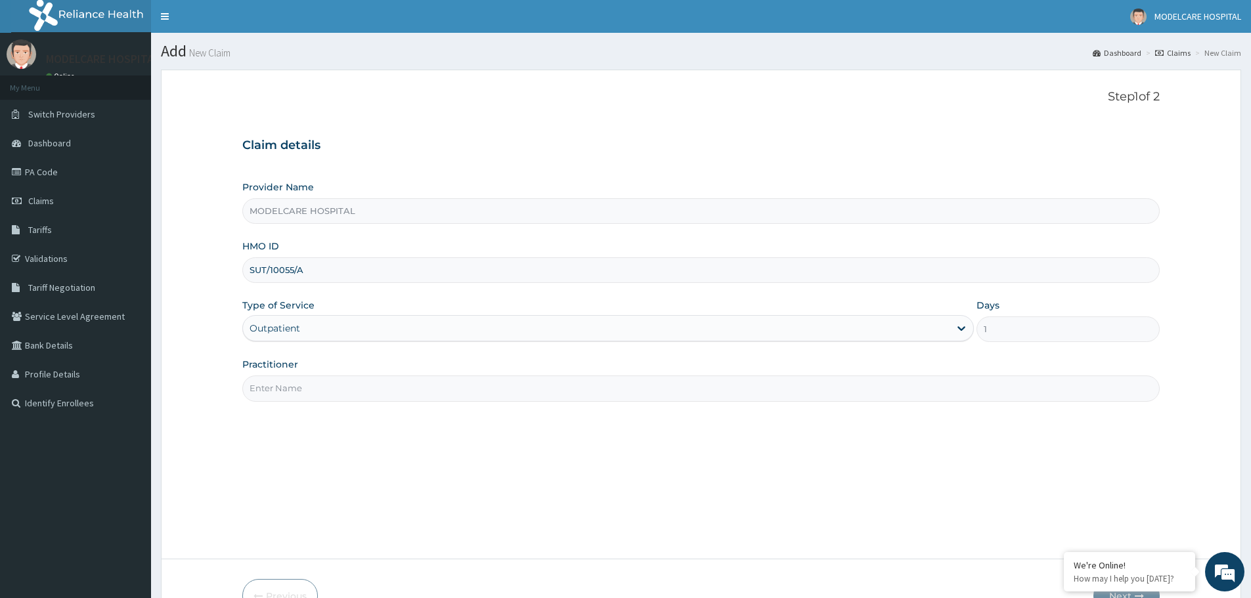
click at [351, 384] on input "Practitioner" at bounding box center [700, 389] width 917 height 26
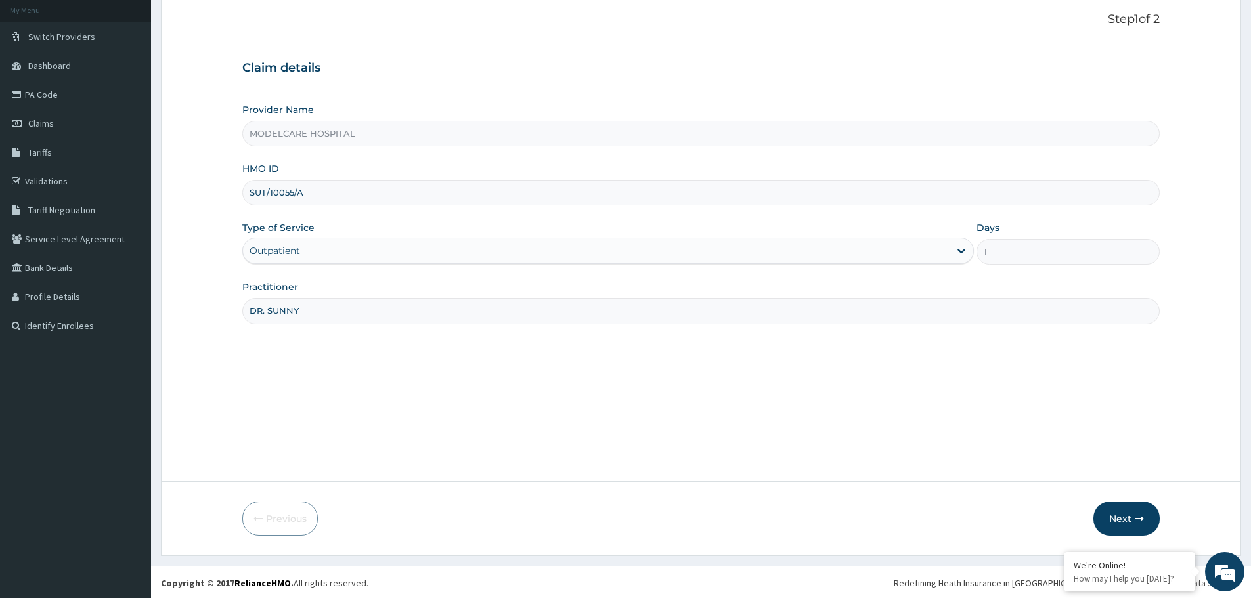
scroll to position [79, 0]
type input "DR. SUNNY"
click at [1134, 515] on icon "button" at bounding box center [1138, 517] width 9 height 9
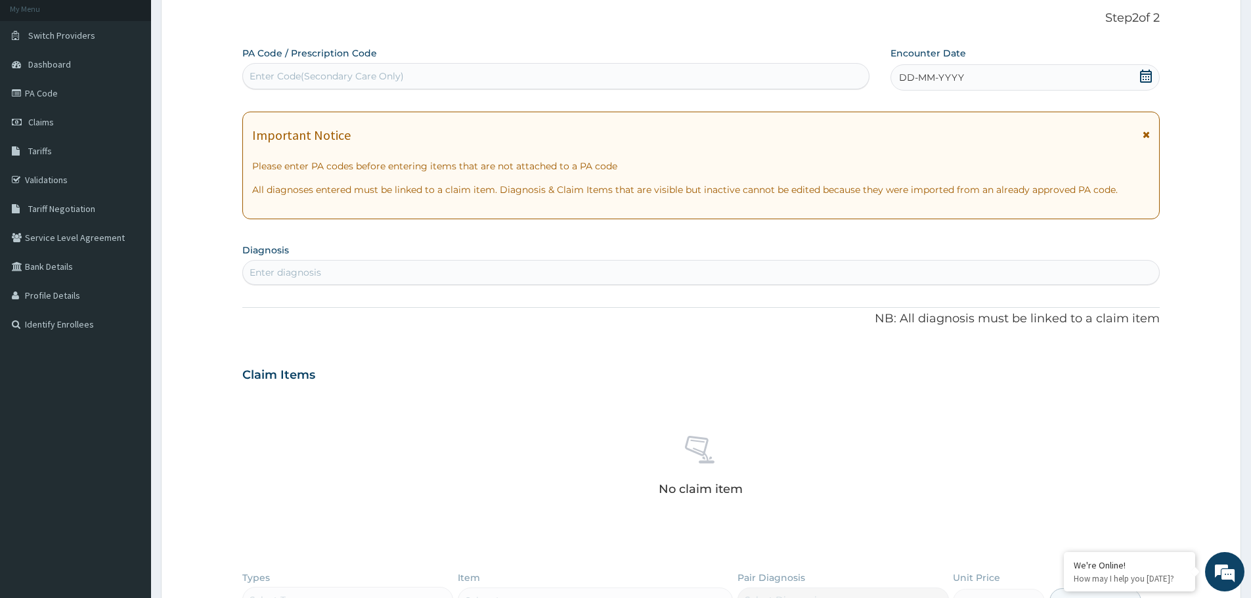
click at [361, 268] on div "Enter diagnosis" at bounding box center [701, 272] width 916 height 21
type input "HYPERTENSION"
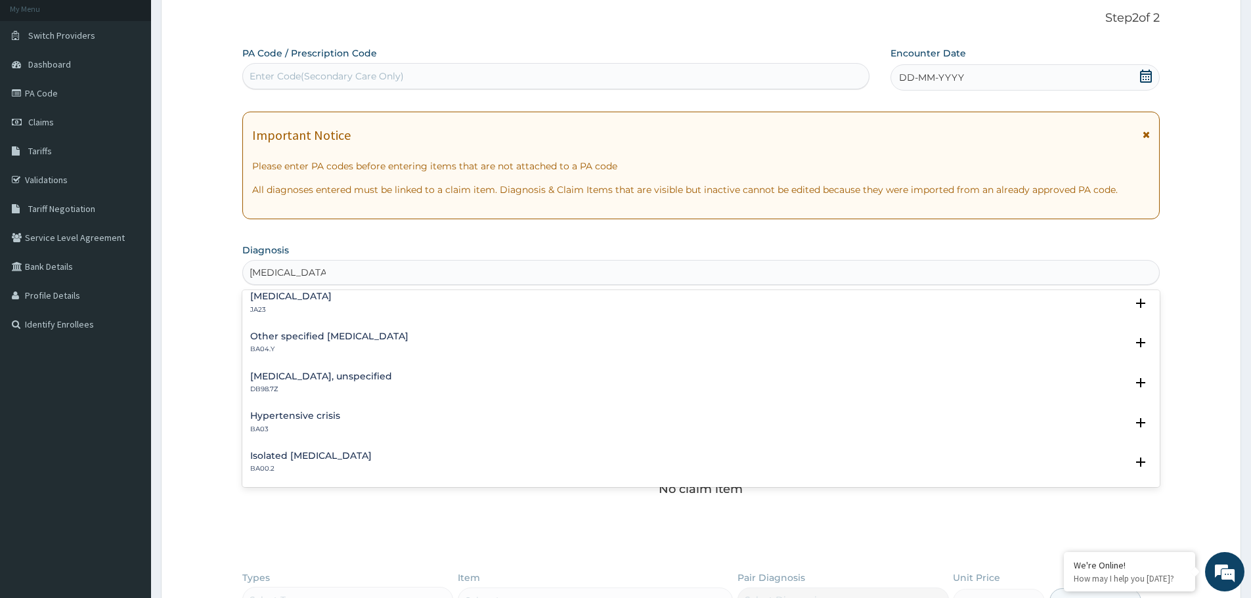
scroll to position [0, 0]
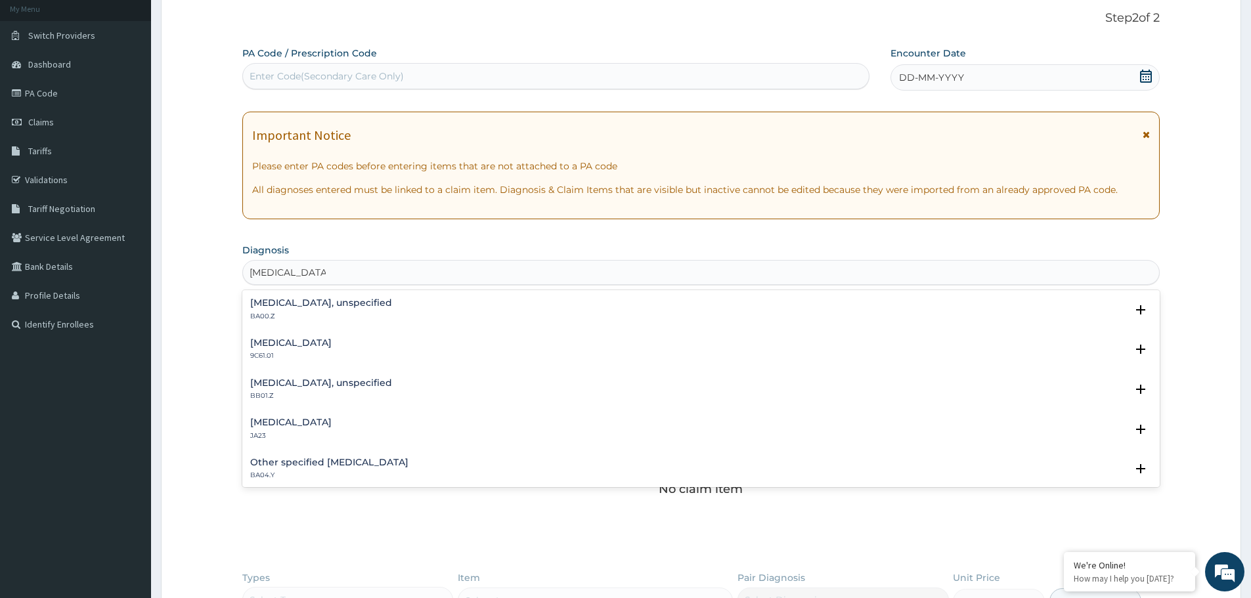
click at [301, 309] on div "Essential hypertension, unspecified BA00.Z" at bounding box center [321, 309] width 142 height 23
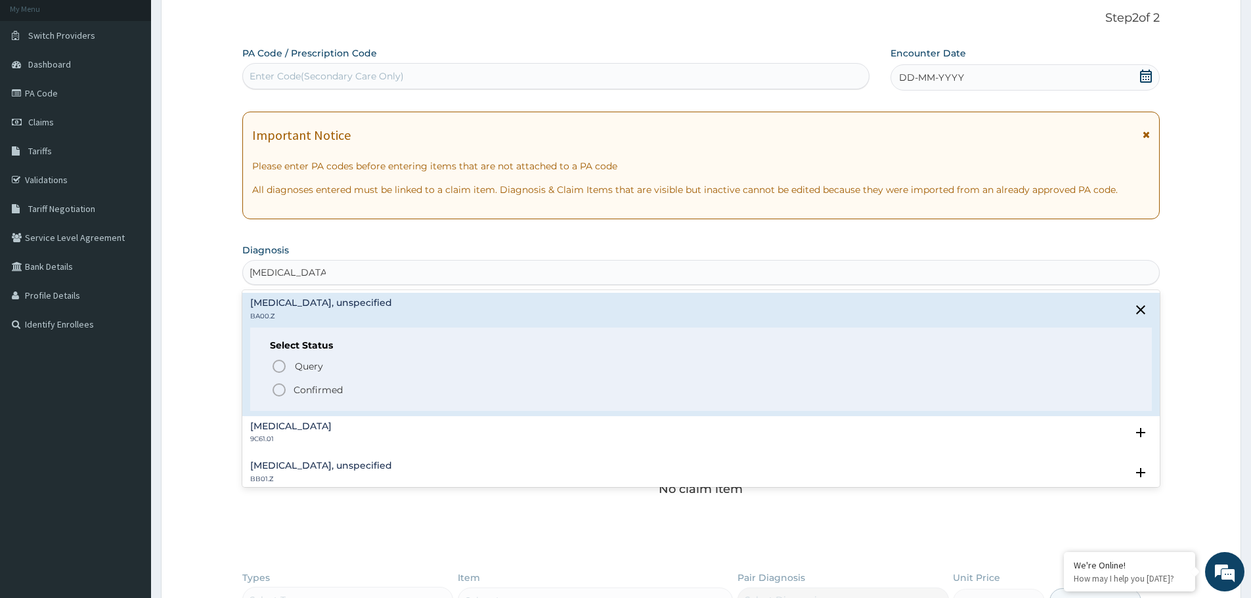
click at [277, 386] on icon "status option filled" at bounding box center [279, 390] width 16 height 16
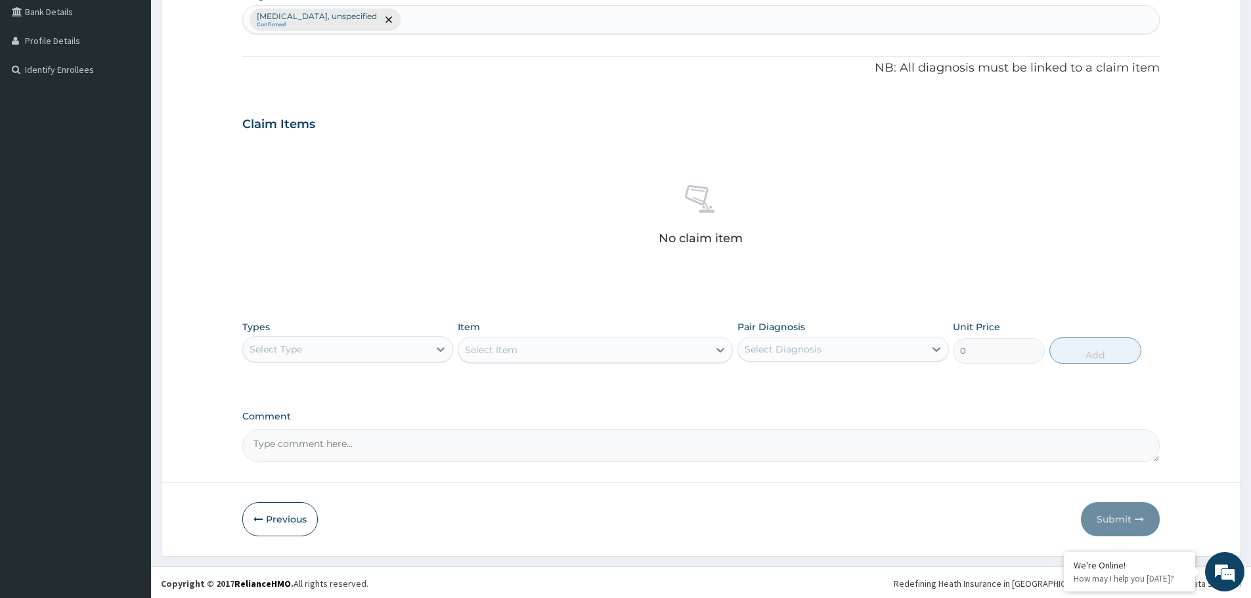
scroll to position [335, 0]
click at [386, 351] on div "Select Type" at bounding box center [336, 347] width 186 height 21
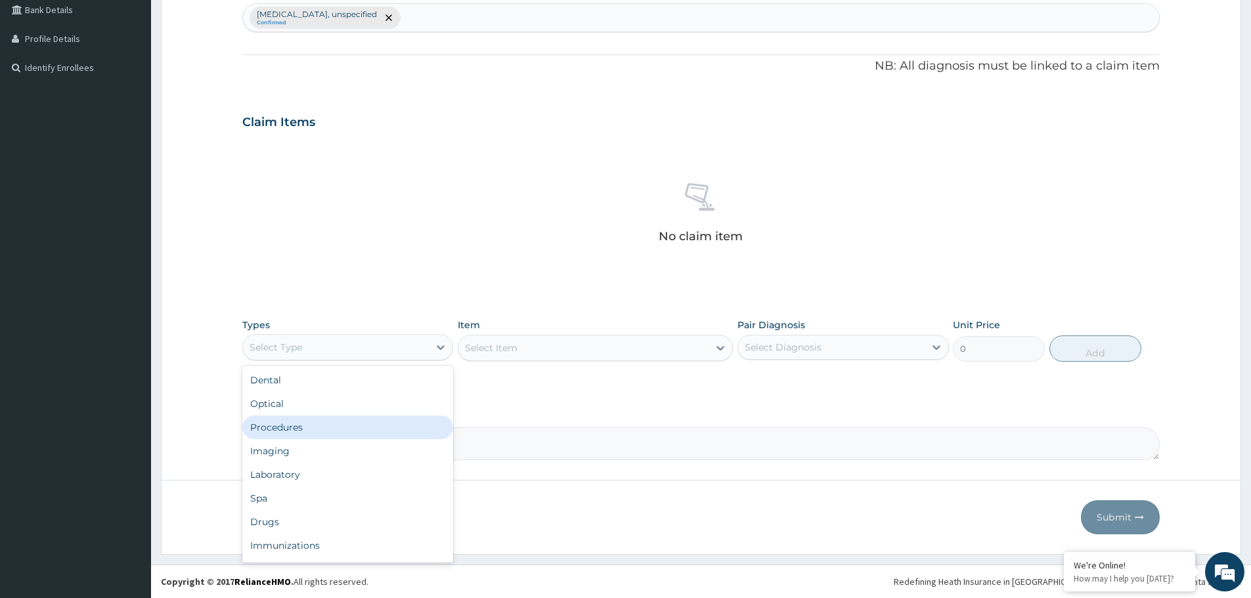
click at [348, 430] on div "Procedures" at bounding box center [347, 428] width 211 height 24
click at [807, 347] on div "Select Diagnosis" at bounding box center [782, 347] width 77 height 13
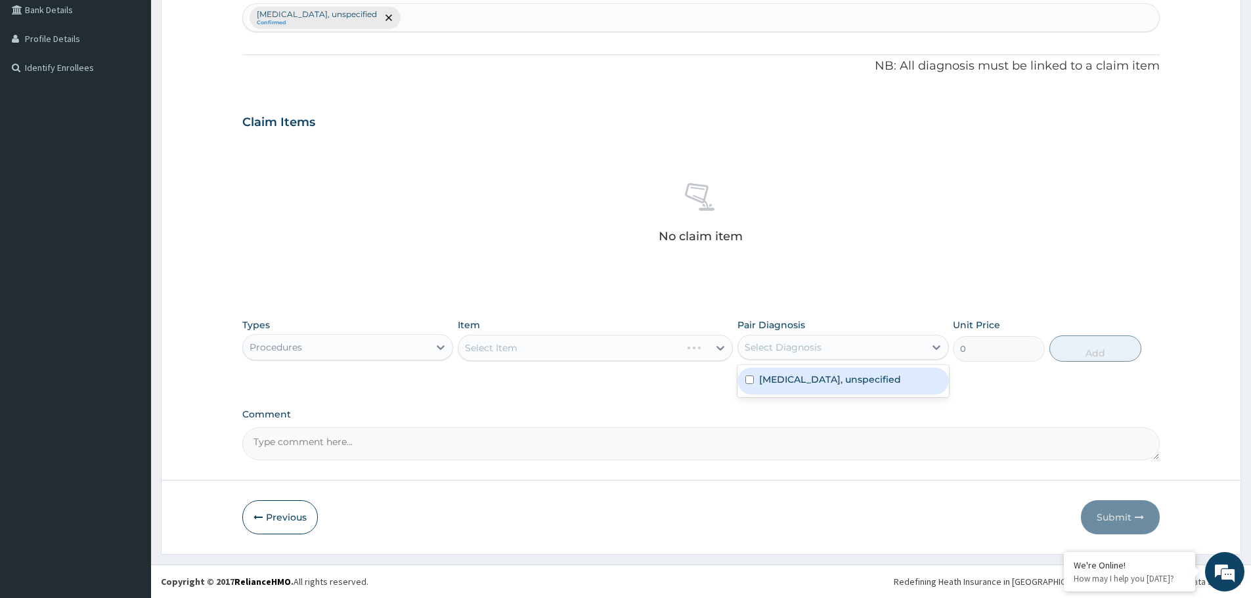
click at [790, 383] on label "Essential hypertension, unspecified" at bounding box center [830, 379] width 142 height 13
checkbox input "true"
click at [662, 346] on div "Select Item" at bounding box center [583, 347] width 250 height 21
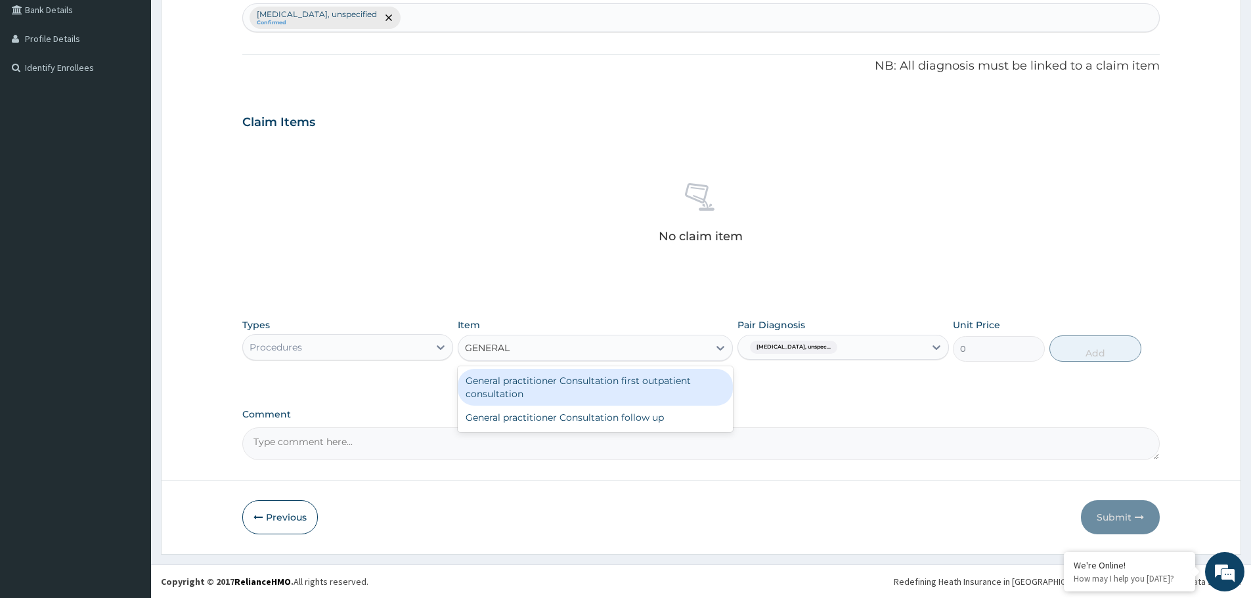
type input "GENERAL P"
click at [579, 374] on div "General practitioner Consultation first outpatient consultation" at bounding box center [595, 387] width 275 height 37
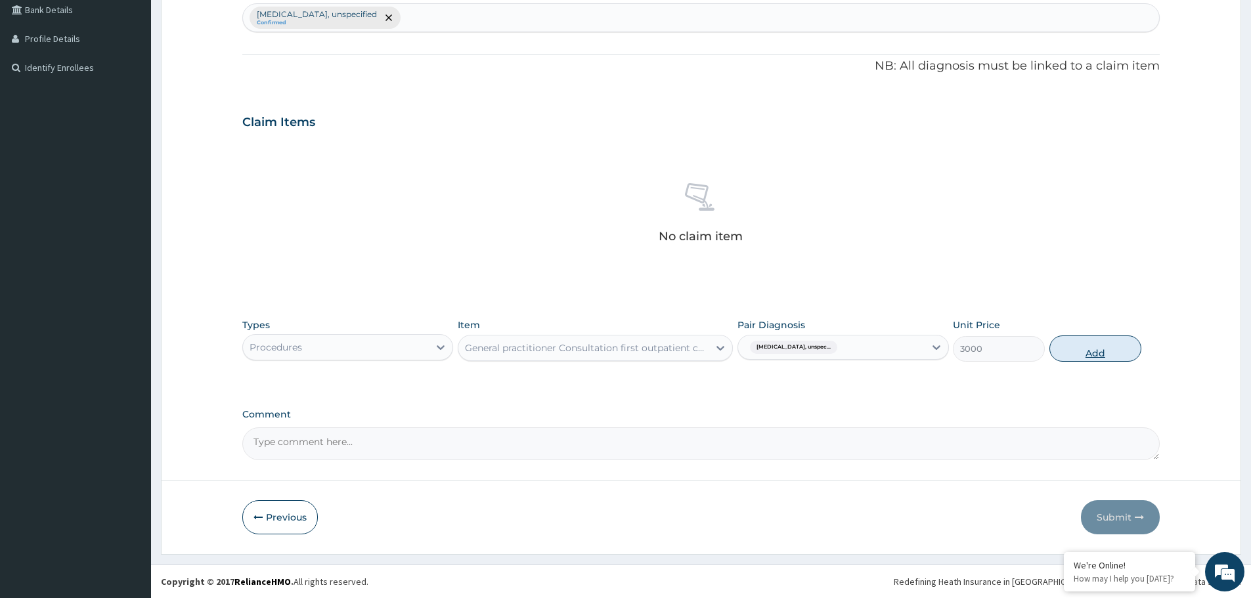
click at [1106, 350] on button "Add" at bounding box center [1095, 348] width 92 height 26
type input "0"
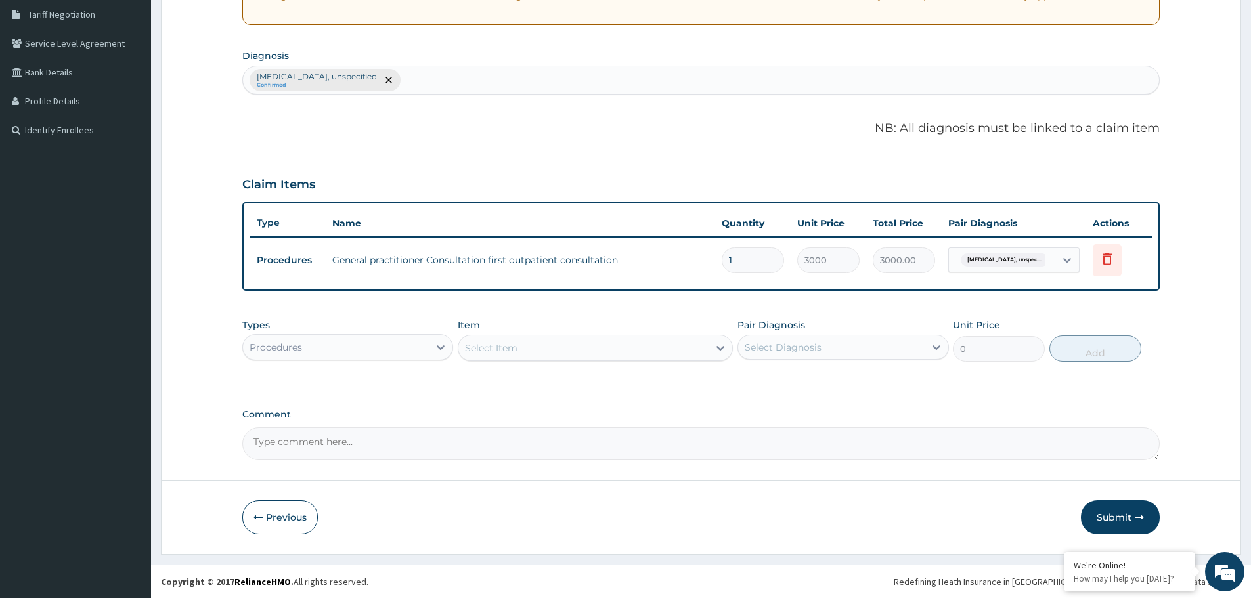
scroll to position [273, 0]
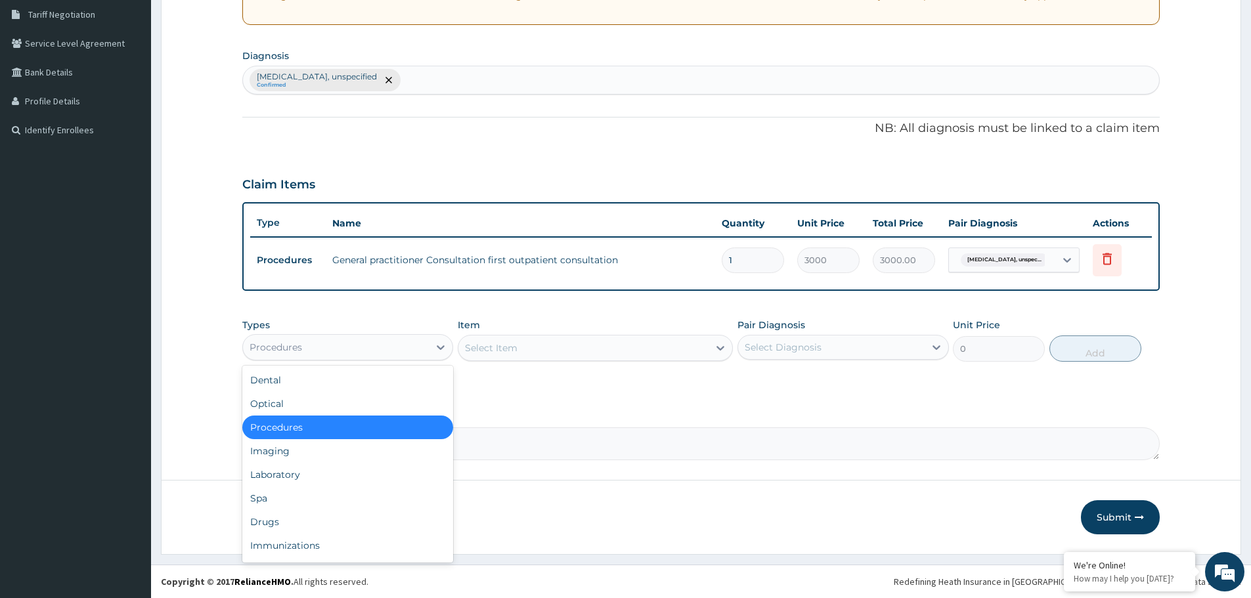
click at [414, 345] on div "Procedures" at bounding box center [336, 347] width 186 height 21
click at [309, 521] on div "Drugs" at bounding box center [347, 522] width 211 height 24
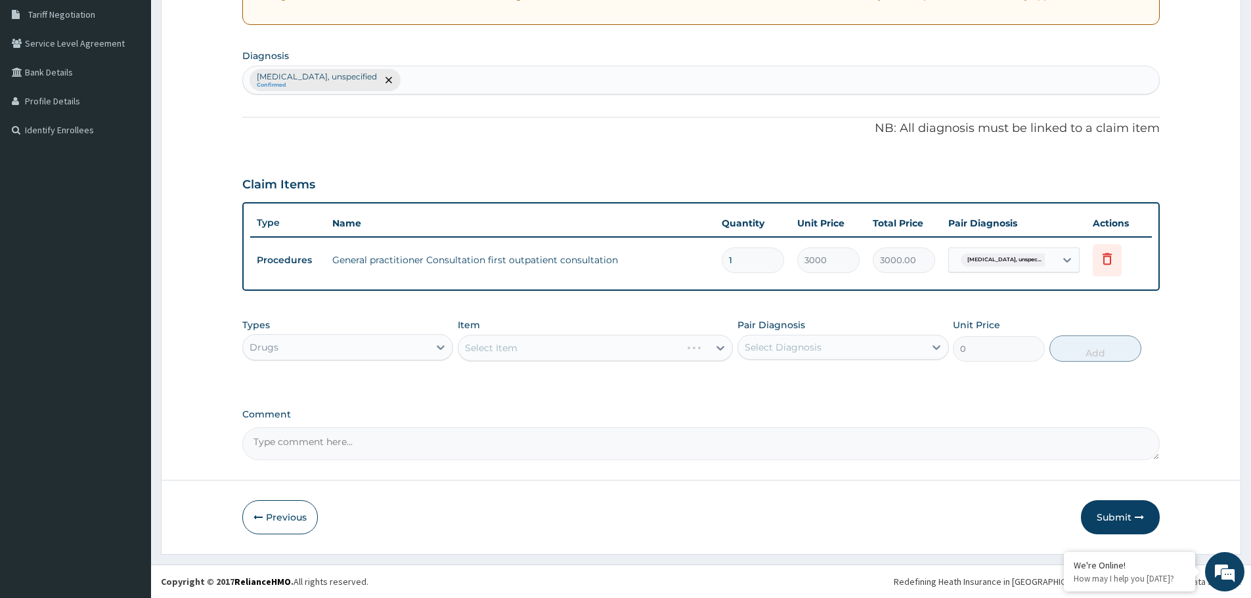
click at [805, 347] on div "Select Diagnosis" at bounding box center [782, 347] width 77 height 13
click at [804, 400] on div "PA Code / Prescription Code Enter Code(Secondary Care Only) Encounter Date DD-M…" at bounding box center [700, 156] width 917 height 608
click at [815, 350] on div "Select Diagnosis" at bounding box center [782, 347] width 77 height 13
click at [807, 379] on label "Essential hypertension, unspecified" at bounding box center [830, 379] width 142 height 13
checkbox input "true"
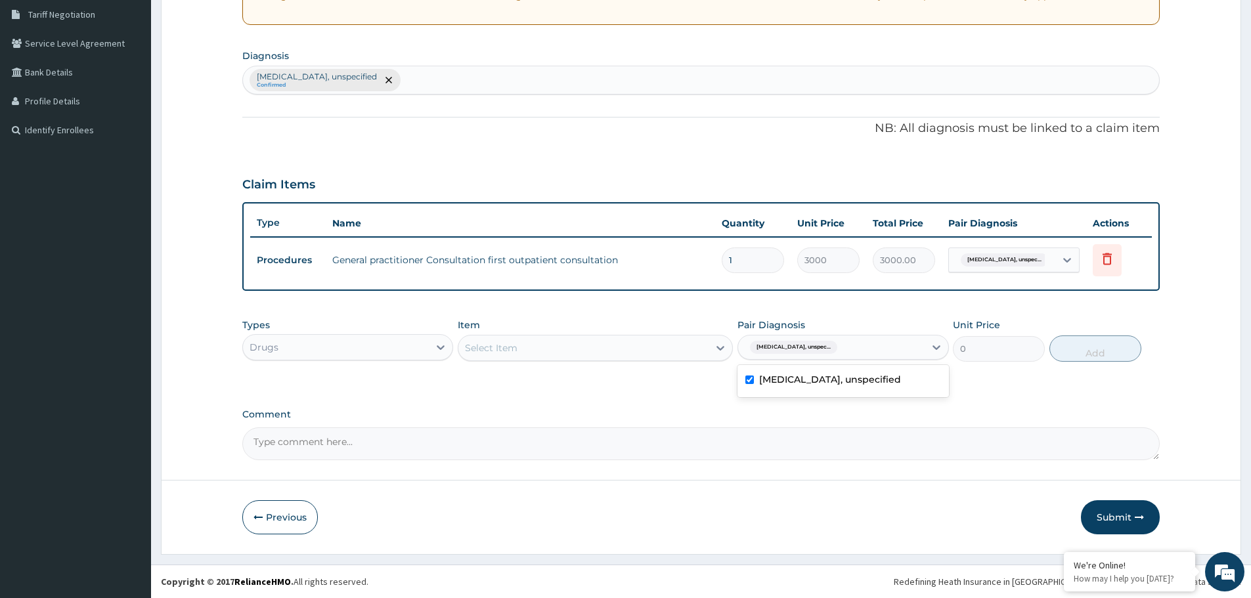
click at [652, 350] on div "Select Item" at bounding box center [583, 347] width 250 height 21
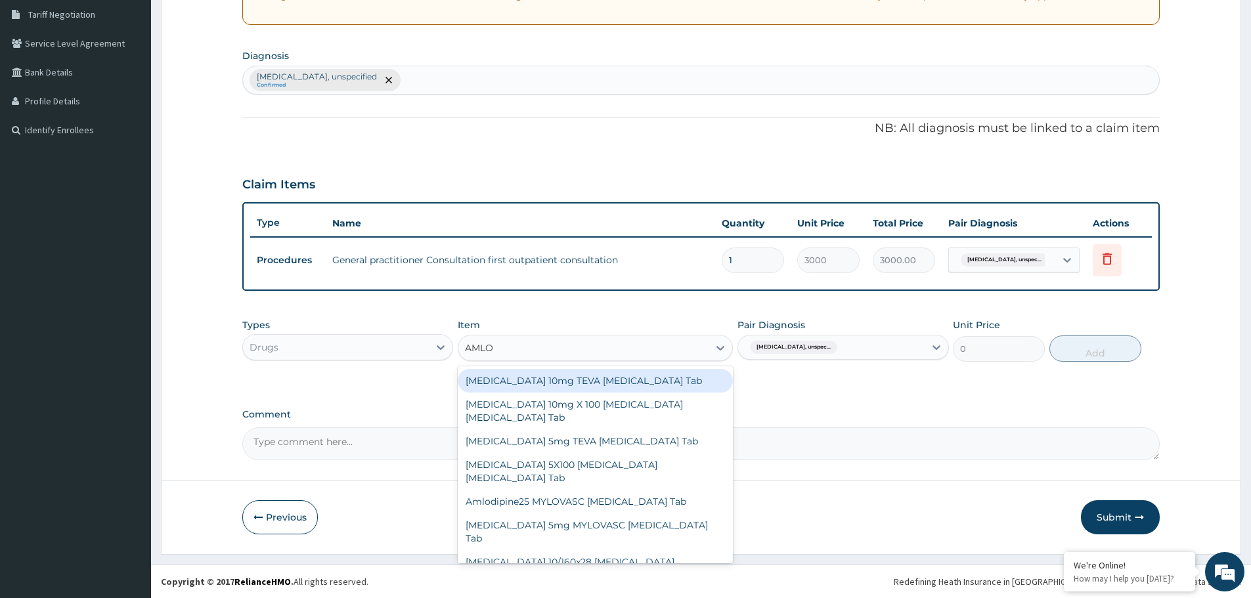
type input "AMLOD"
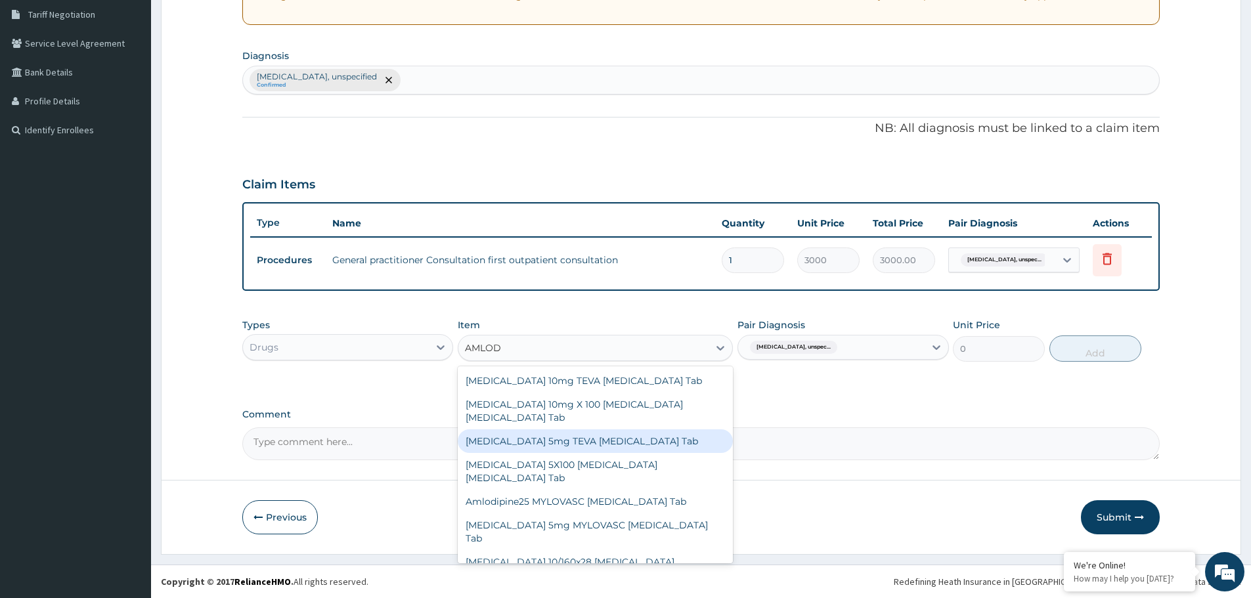
click at [586, 431] on div "[MEDICAL_DATA] 5mg TEVA [MEDICAL_DATA] Tab" at bounding box center [595, 441] width 275 height 24
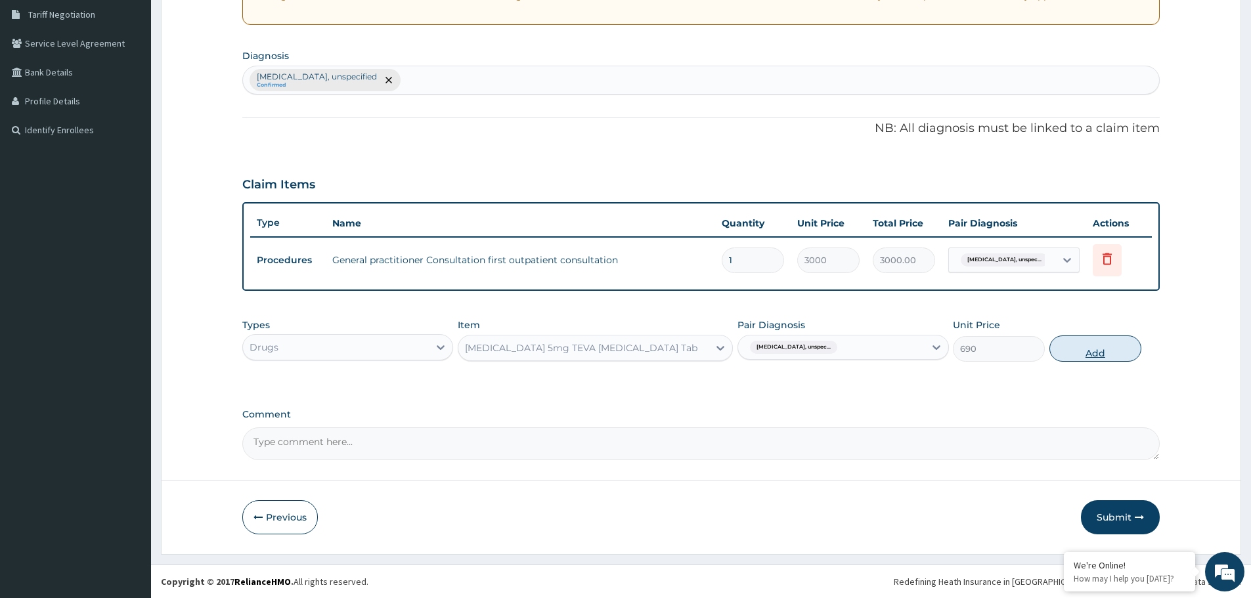
click at [1076, 352] on button "Add" at bounding box center [1095, 348] width 92 height 26
type input "0"
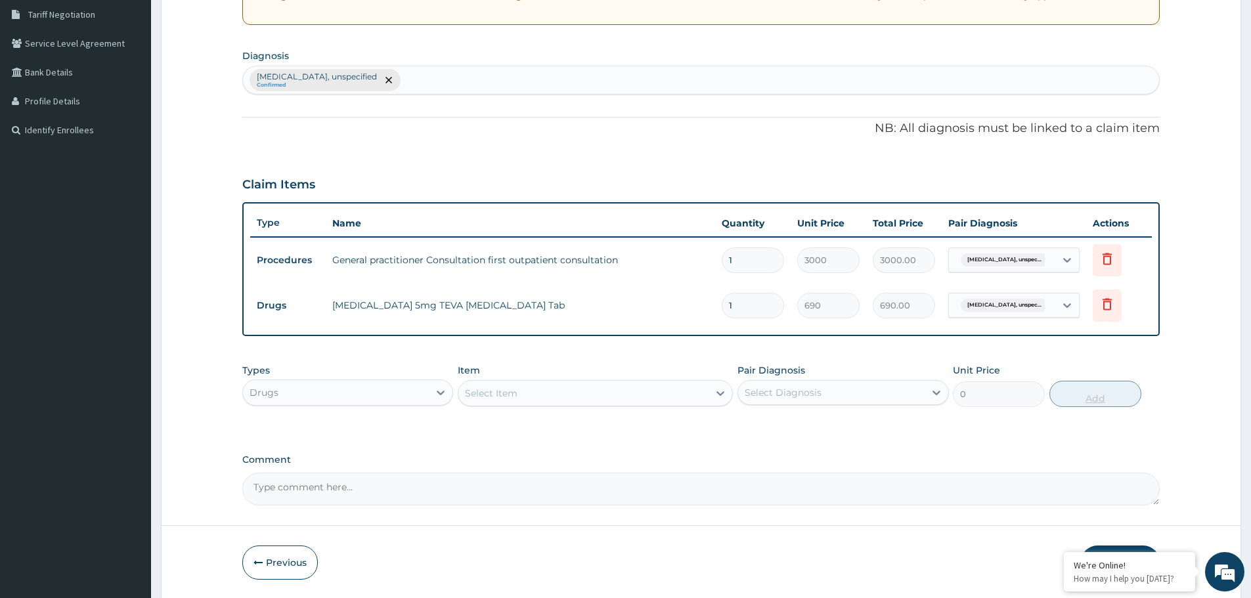
type input "0.00"
type input "2"
type input "1380.00"
type input "28"
type input "19320.00"
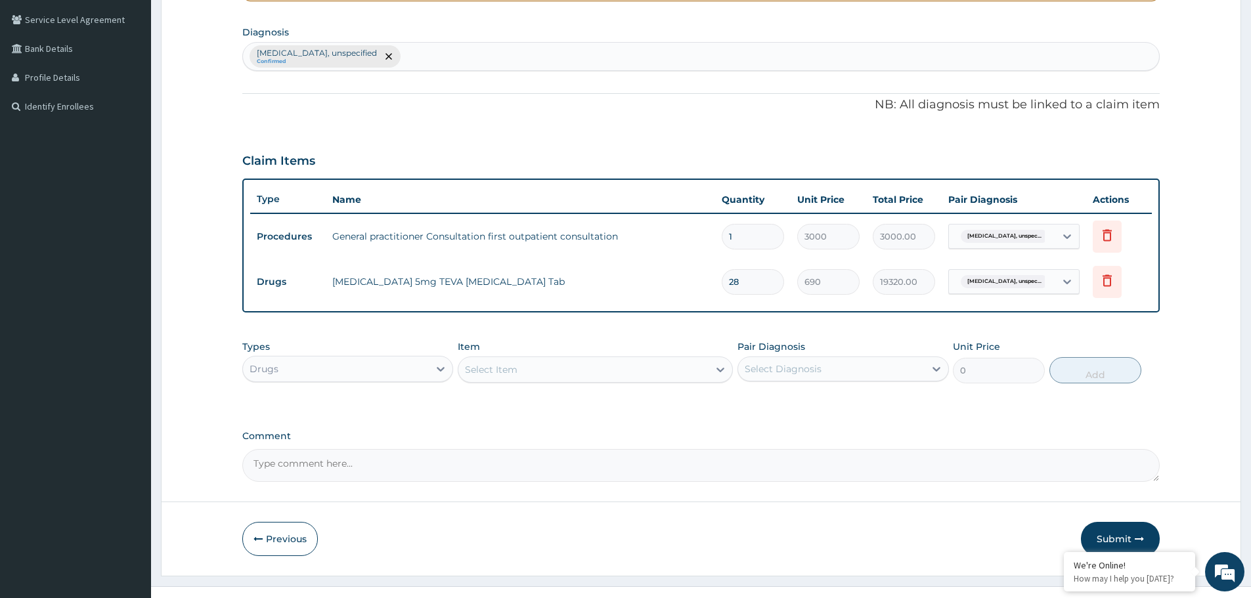
scroll to position [318, 0]
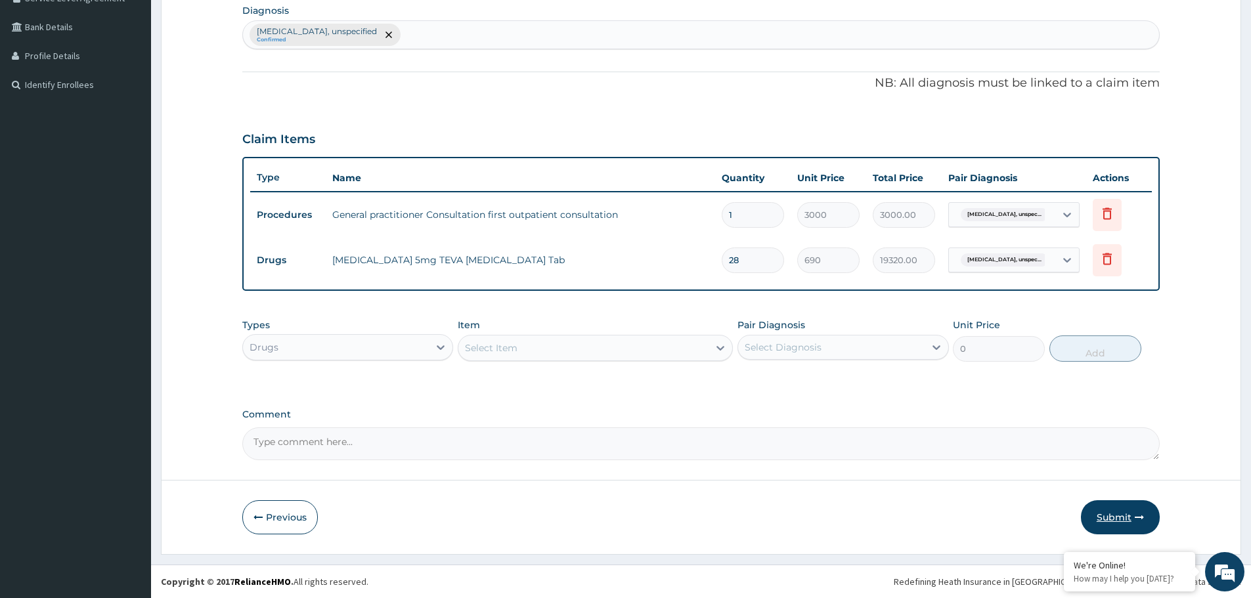
type input "28"
click at [1106, 513] on button "Submit" at bounding box center [1120, 517] width 79 height 34
click at [1125, 519] on button "Submit" at bounding box center [1120, 517] width 79 height 34
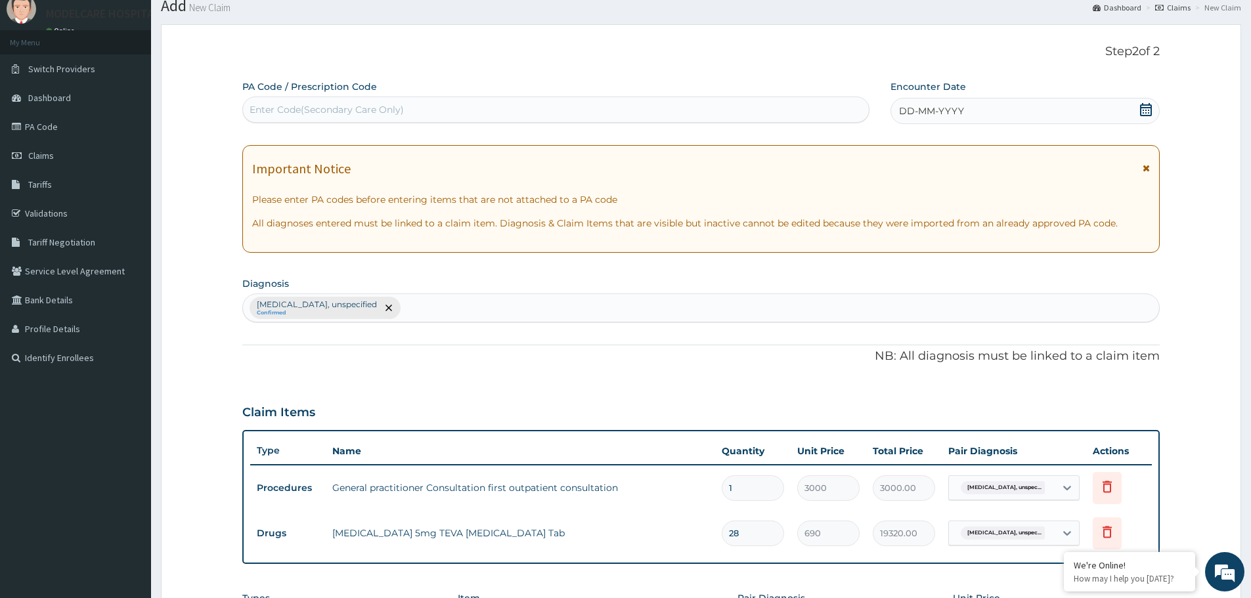
scroll to position [0, 0]
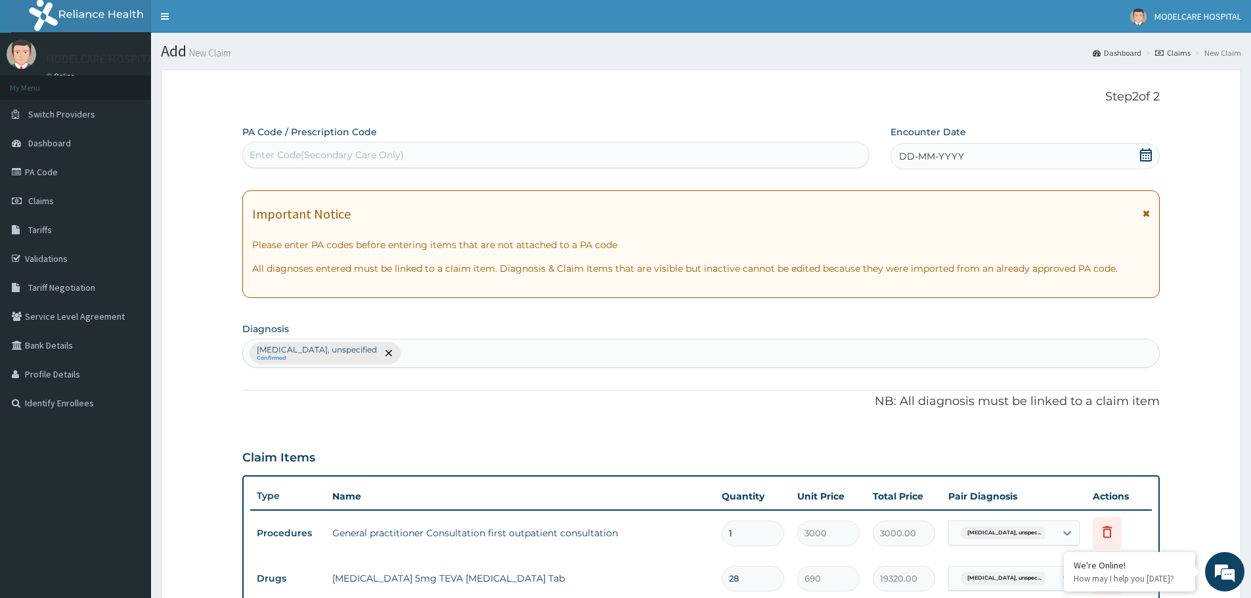
click at [1023, 164] on div "DD-MM-YYYY" at bounding box center [1024, 156] width 269 height 26
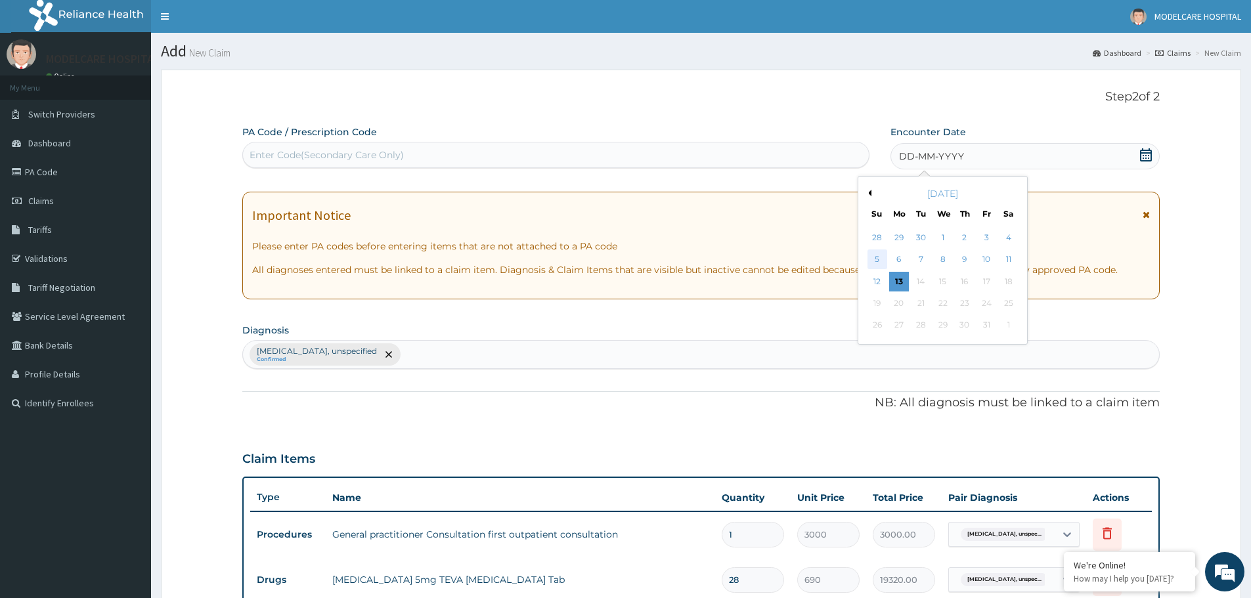
click at [881, 261] on div "5" at bounding box center [877, 260] width 20 height 20
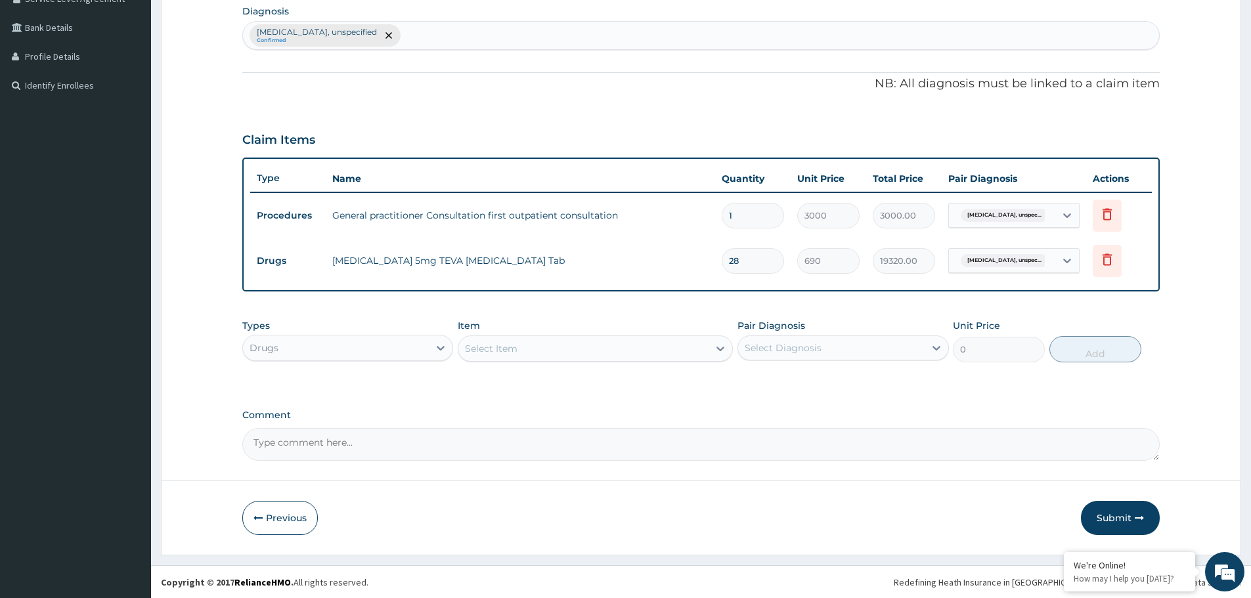
scroll to position [318, 0]
click at [1112, 513] on button "Submit" at bounding box center [1120, 517] width 79 height 34
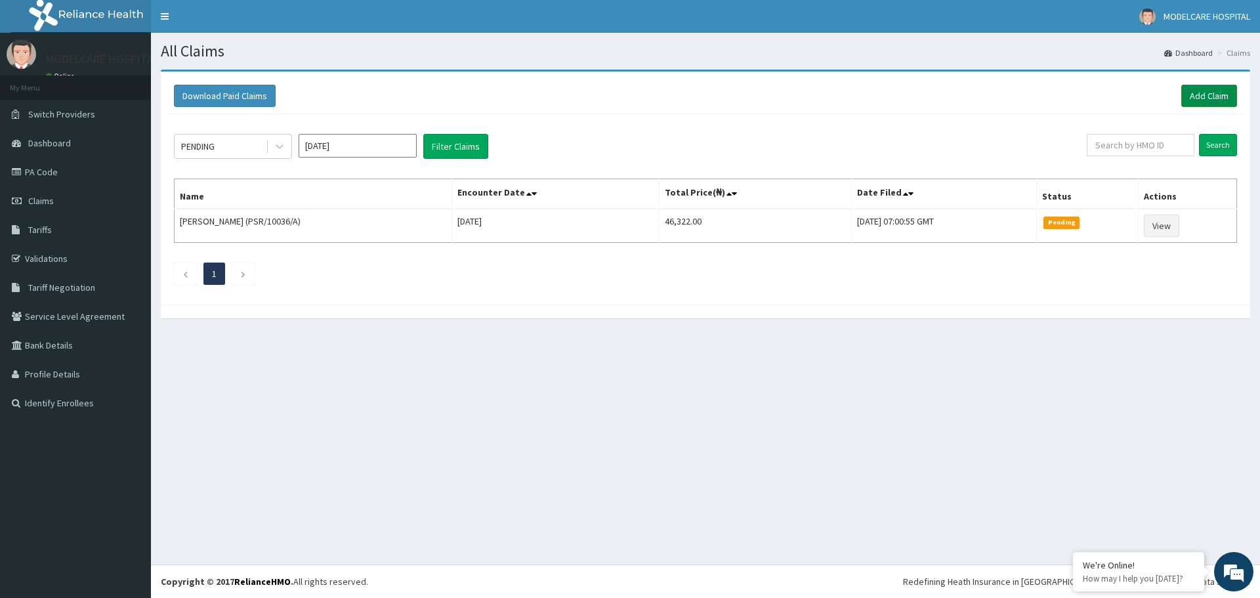
click at [1205, 96] on link "Add Claim" at bounding box center [1210, 96] width 56 height 22
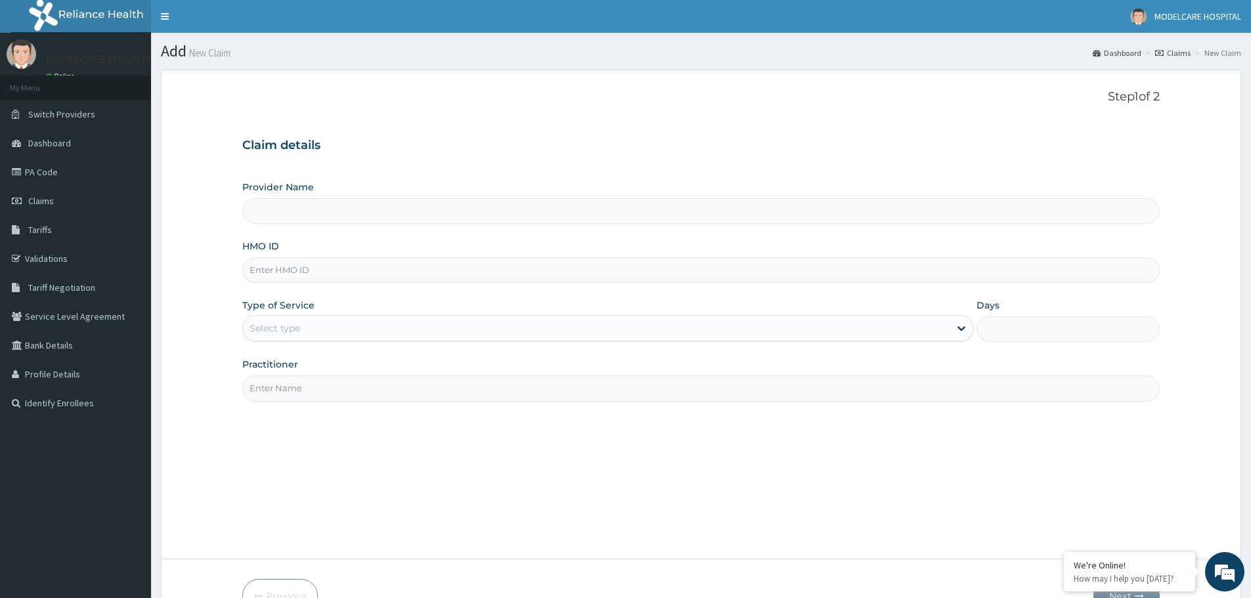
click at [336, 272] on input "HMO ID" at bounding box center [700, 270] width 917 height 26
type input "A"
type input "MODELCARE HOSPITAL"
type input "ANS/10047/B"
click at [336, 328] on div "Select type" at bounding box center [596, 328] width 706 height 21
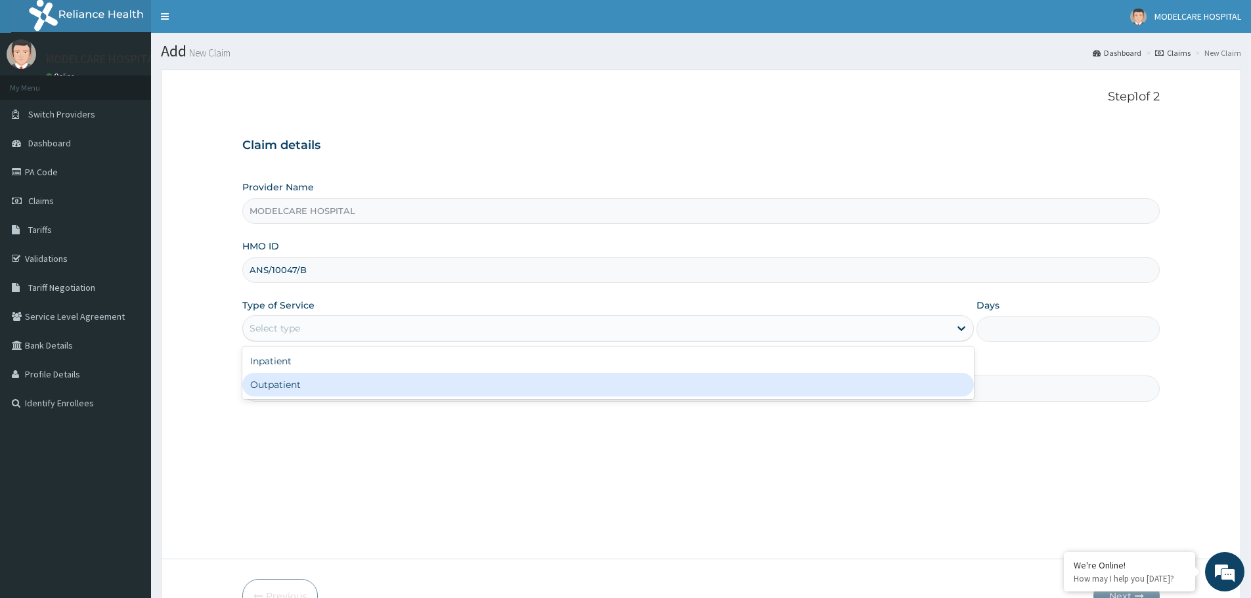
click at [315, 391] on div "Outpatient" at bounding box center [607, 385] width 731 height 24
type input "1"
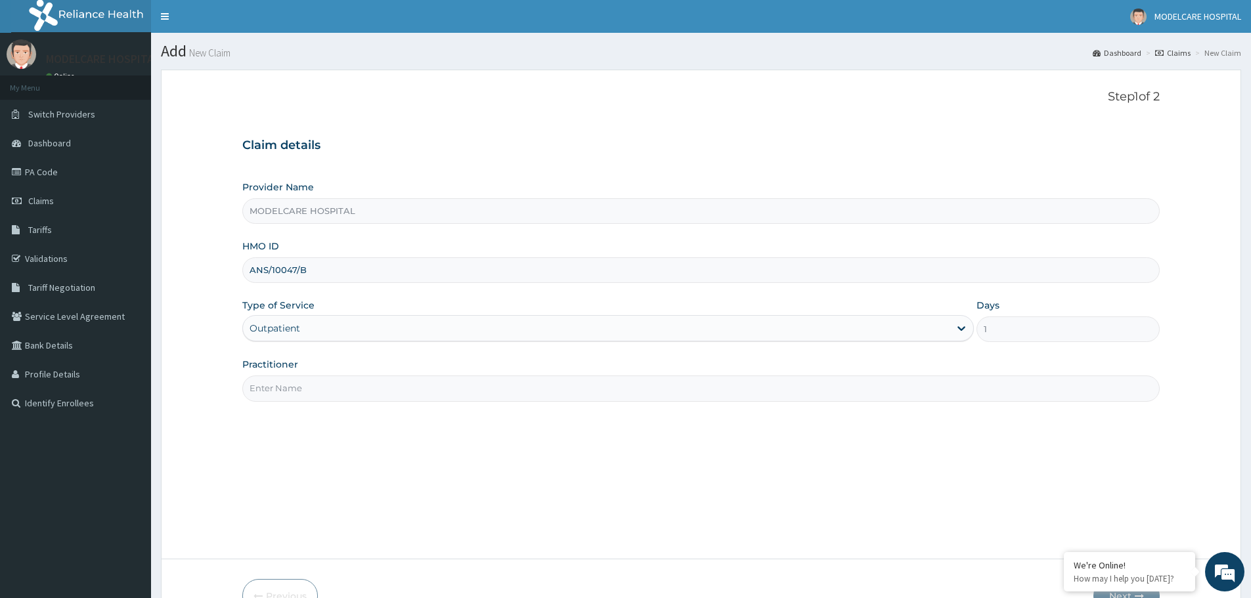
click at [341, 395] on input "Practitioner" at bounding box center [700, 389] width 917 height 26
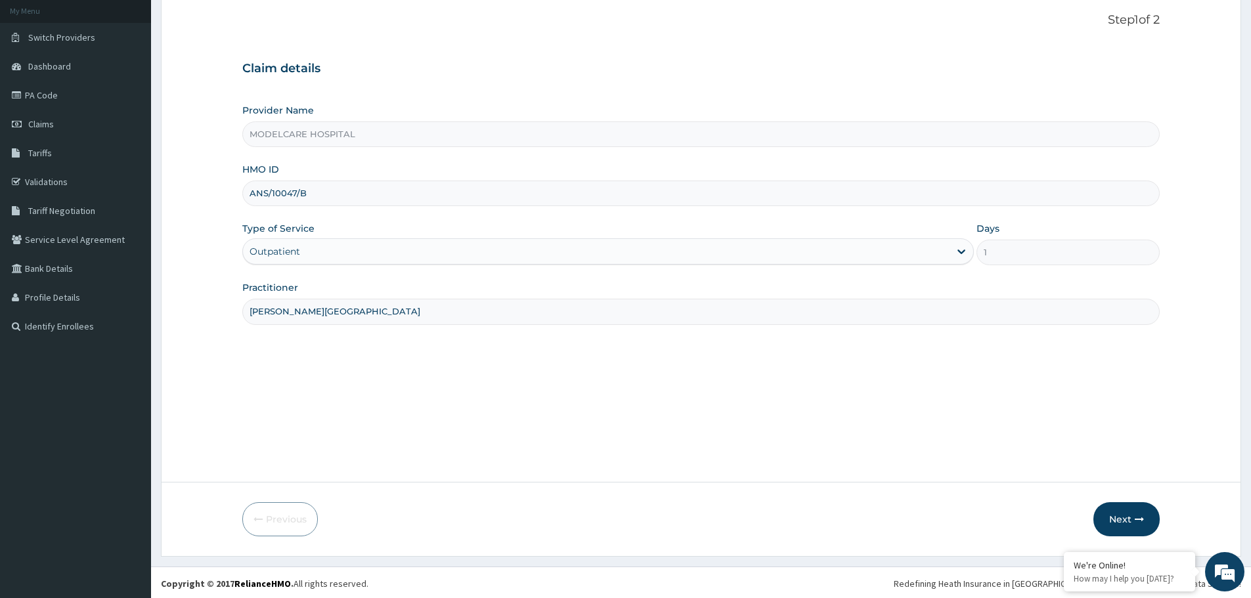
scroll to position [79, 0]
type input "DR. ODEH"
click at [1128, 517] on button "Next" at bounding box center [1126, 517] width 66 height 34
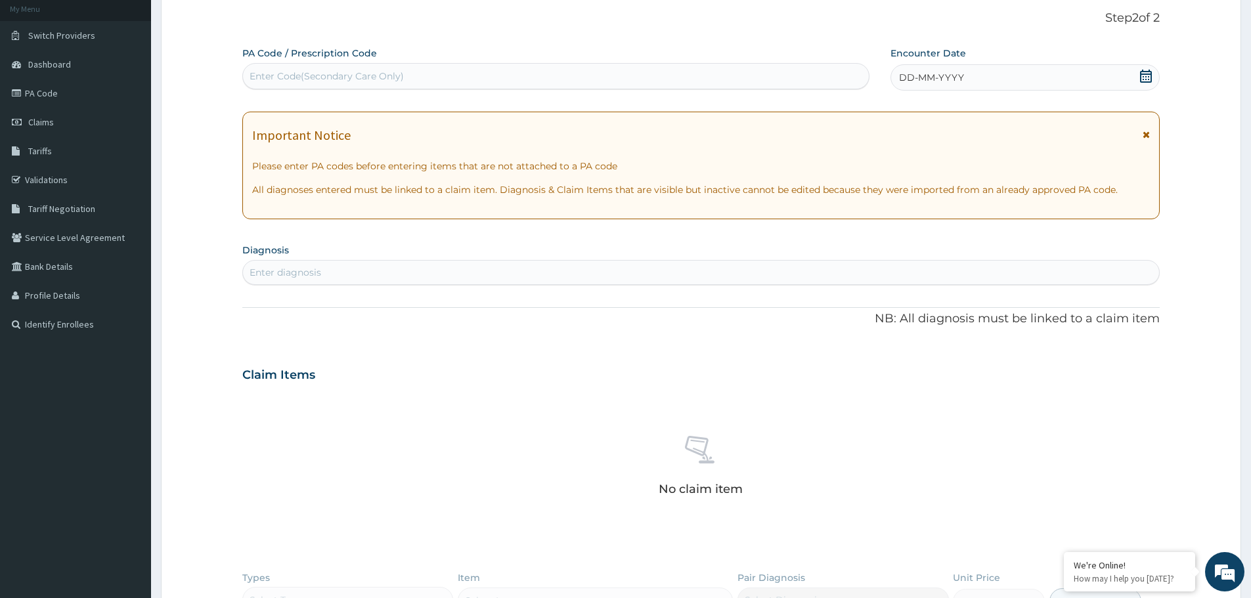
click at [1038, 72] on div "DD-MM-YYYY" at bounding box center [1024, 77] width 269 height 26
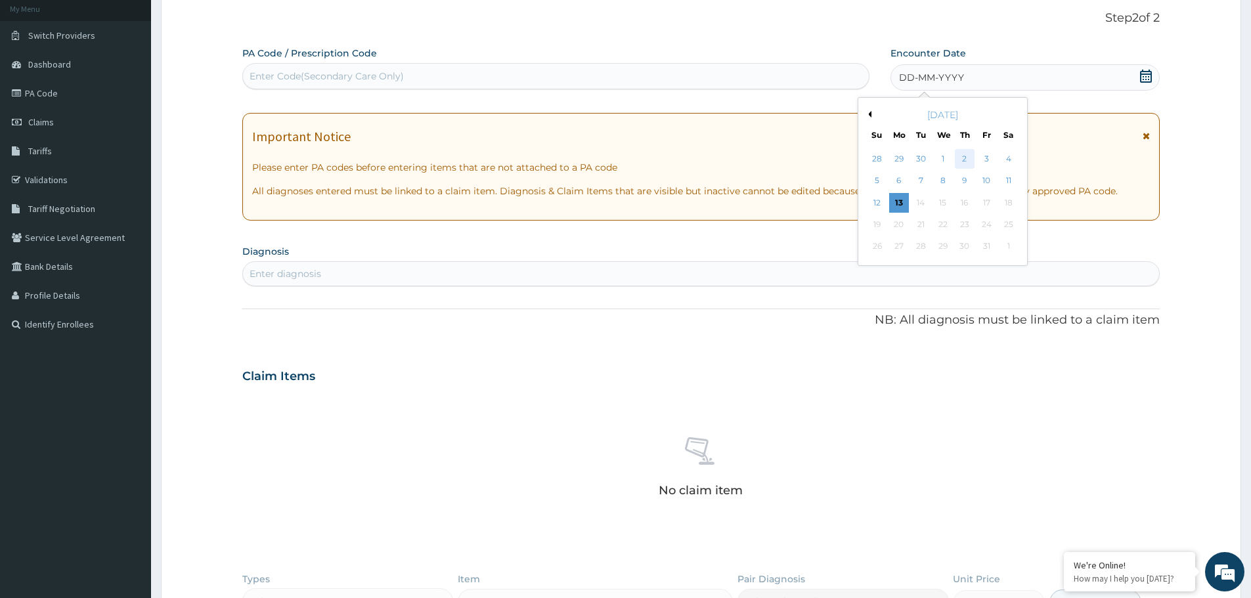
click at [963, 155] on div "2" at bounding box center [965, 159] width 20 height 20
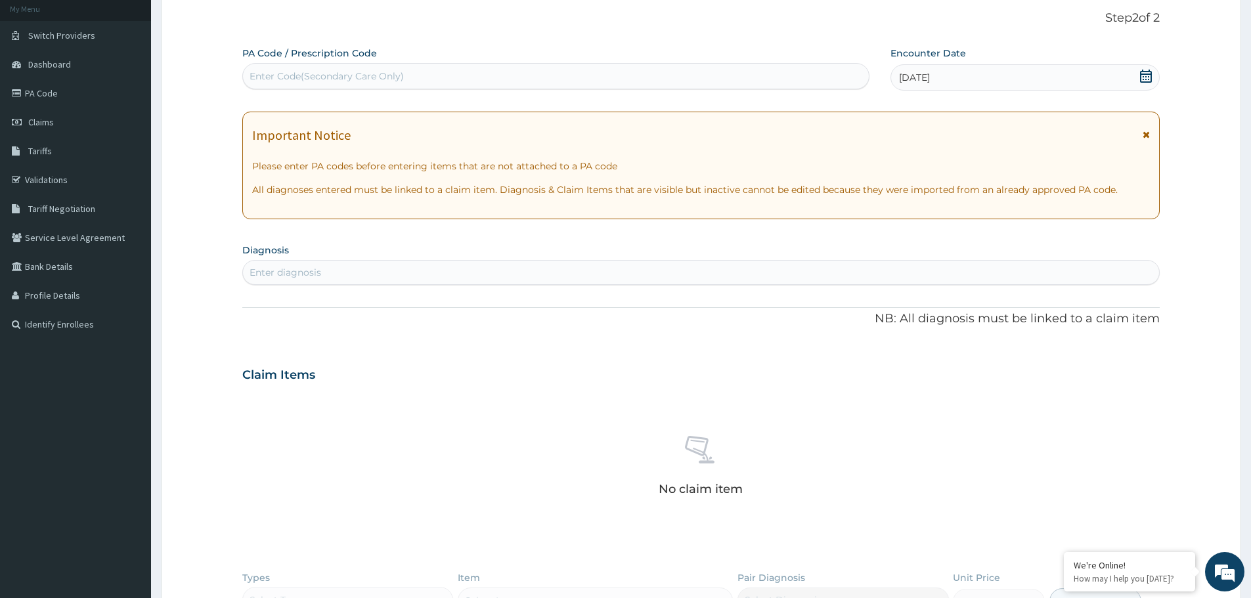
click at [589, 271] on div "Enter diagnosis" at bounding box center [701, 272] width 916 height 21
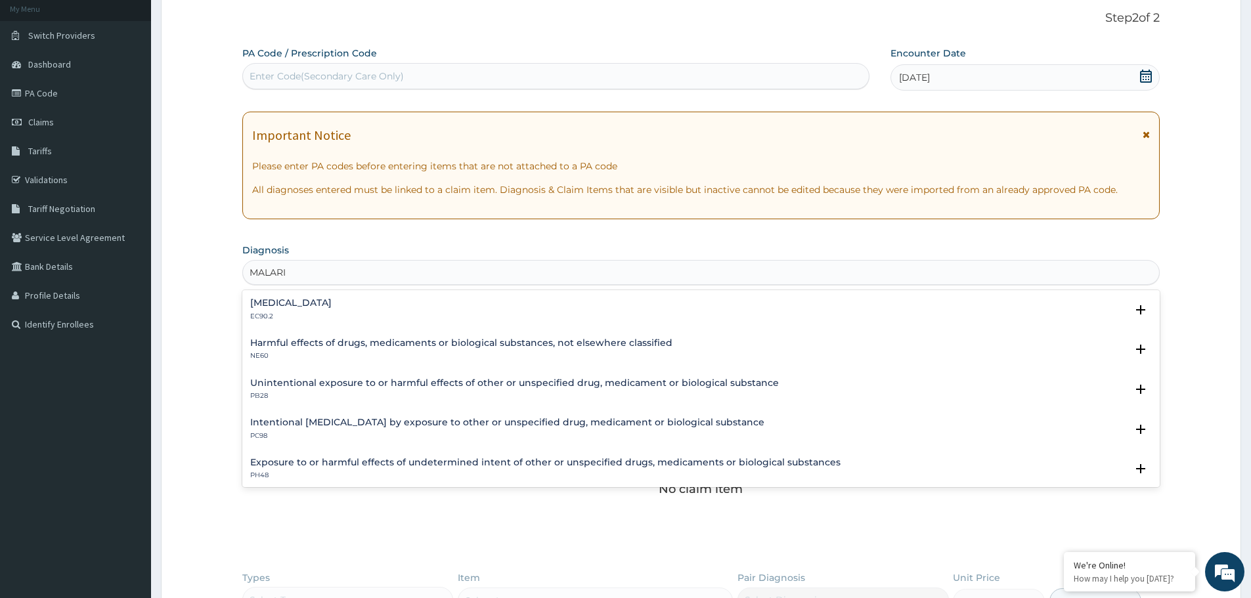
type input "MALARIA"
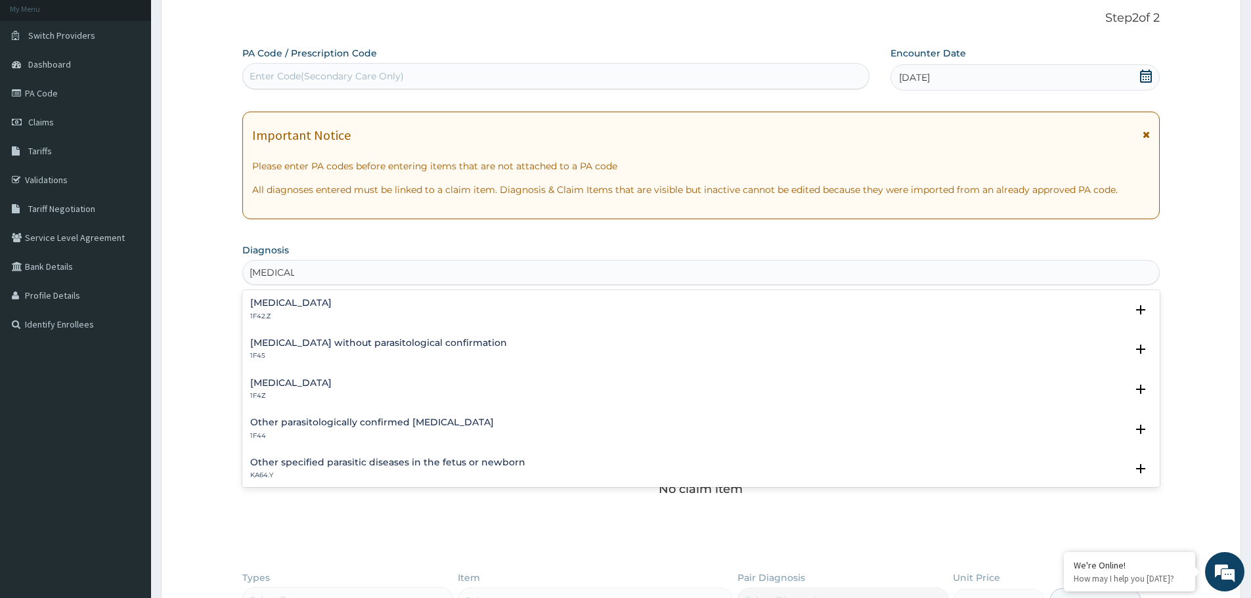
click at [360, 388] on div "Malaria, unspecified 1F4Z" at bounding box center [700, 389] width 901 height 23
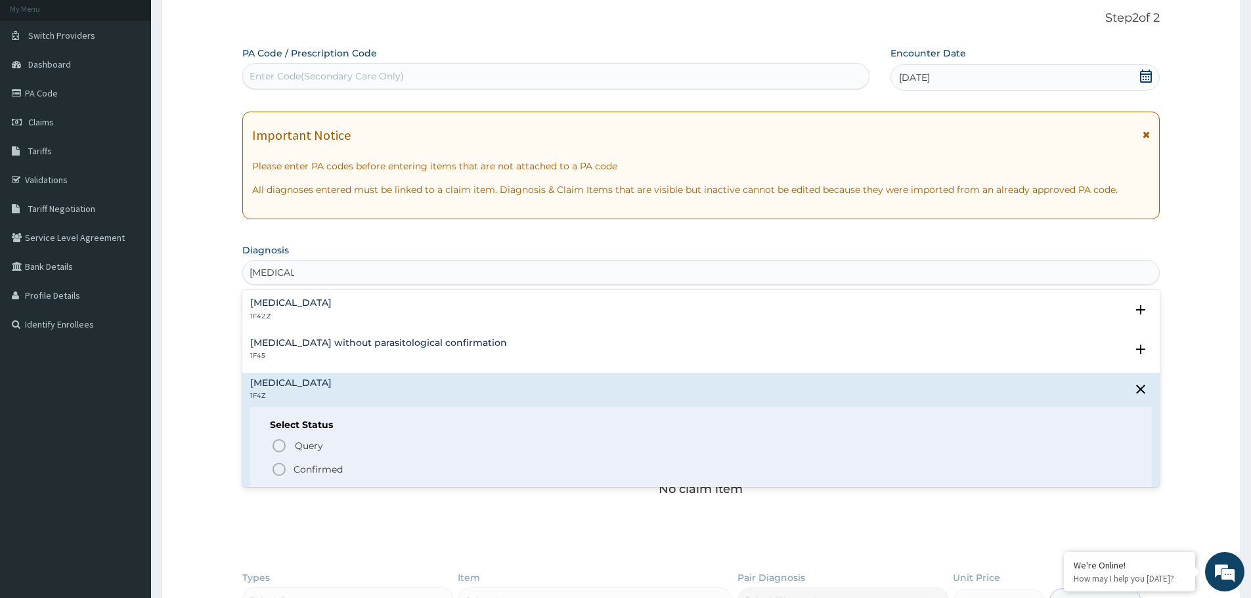
drag, startPoint x: 278, startPoint y: 467, endPoint x: 281, endPoint y: 462, distance: 6.8
click at [278, 465] on icon "status option filled" at bounding box center [279, 470] width 16 height 16
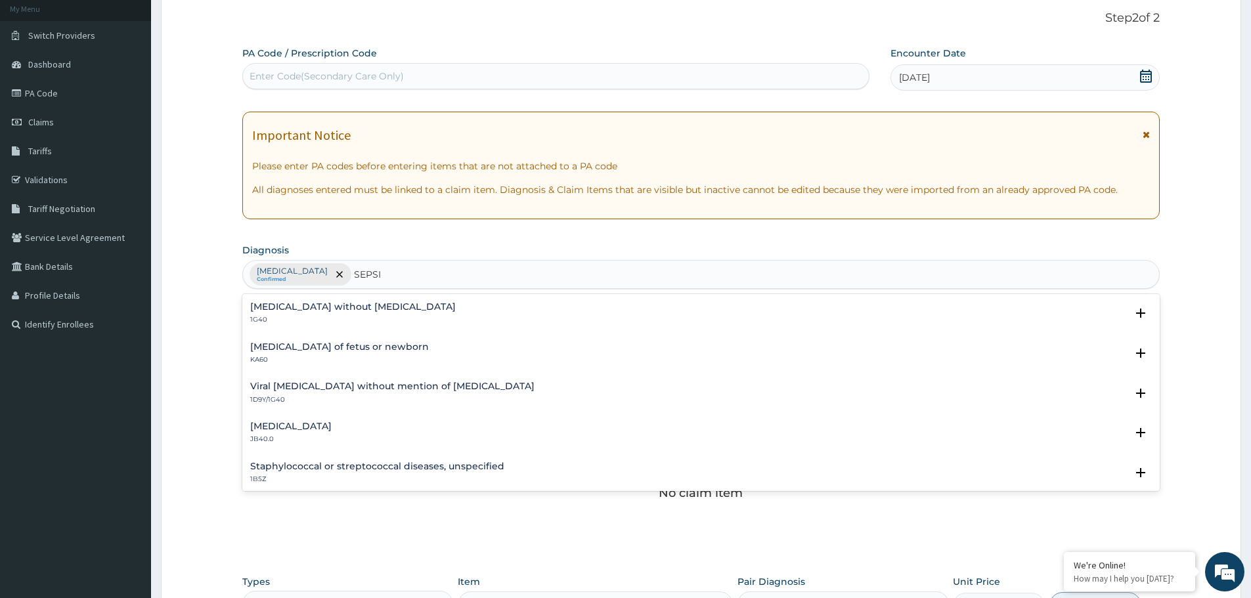
type input "SEPSIS"
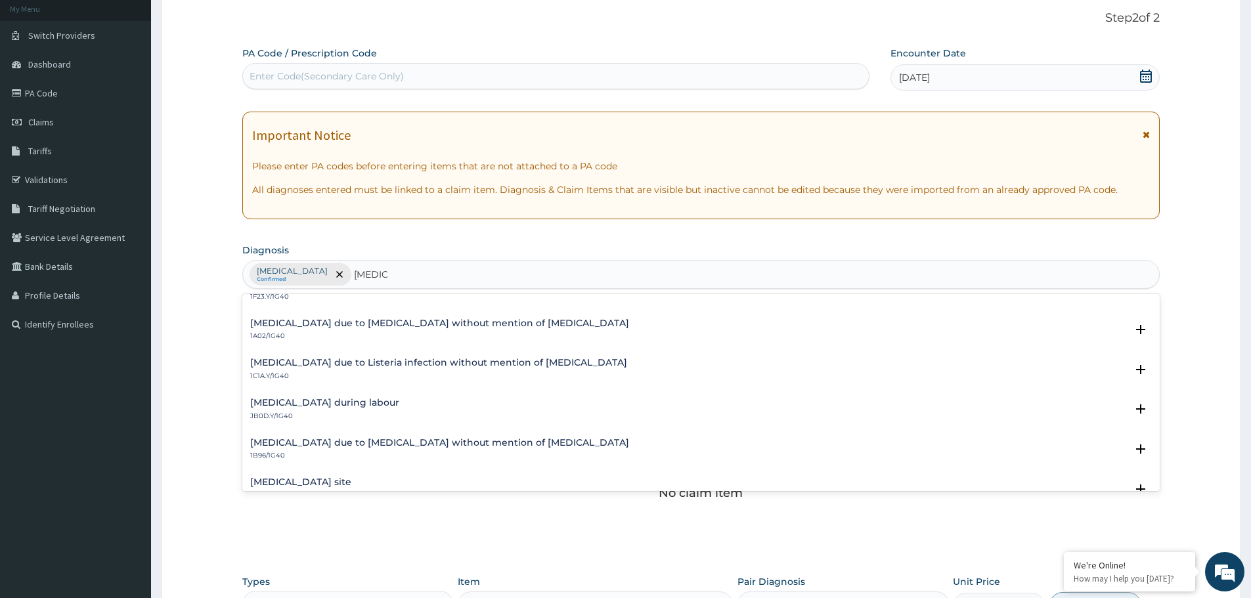
scroll to position [328, 0]
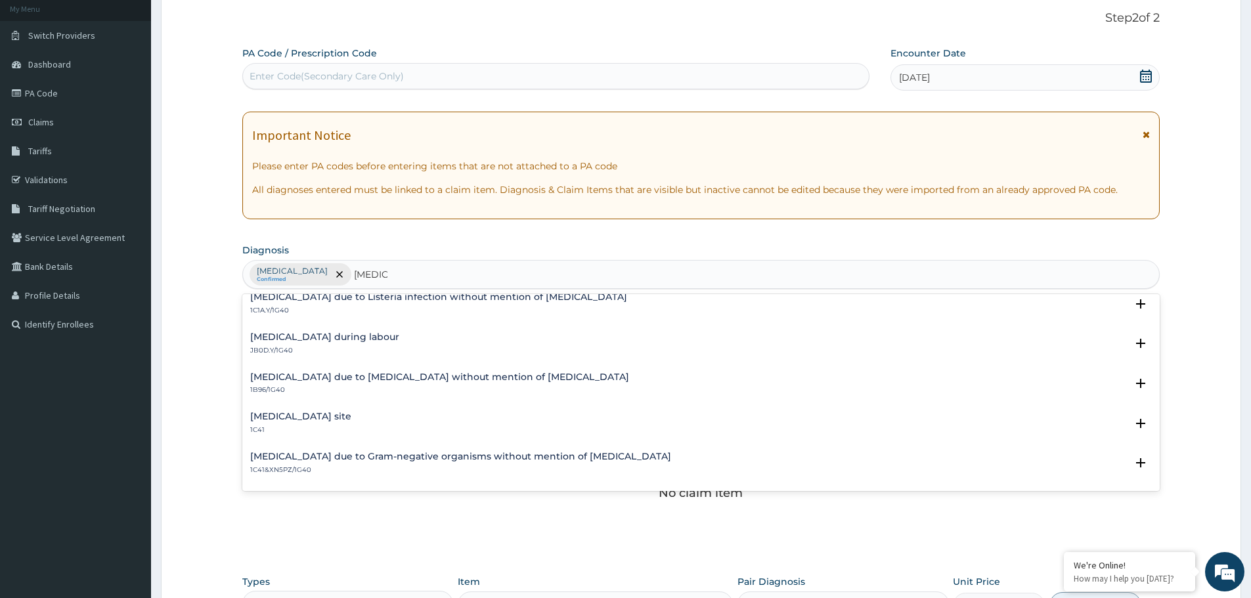
click at [274, 421] on h4 "Bacterial infection of unspecified site" at bounding box center [300, 417] width 101 height 10
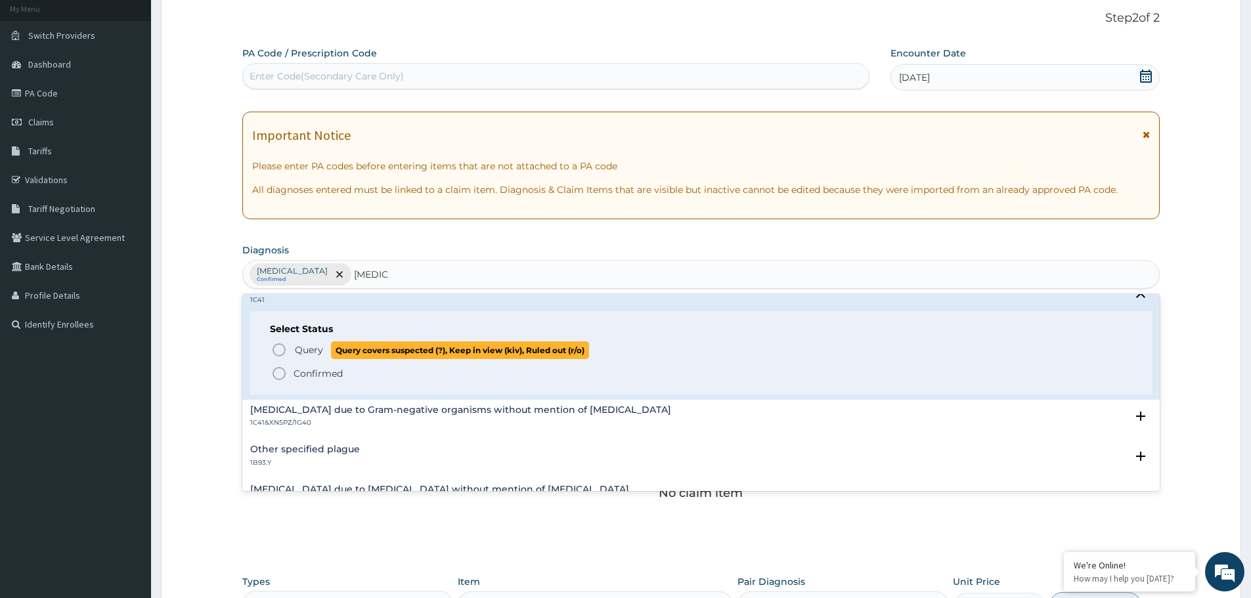
scroll to position [460, 0]
click at [275, 375] on icon "status option filled" at bounding box center [279, 372] width 16 height 16
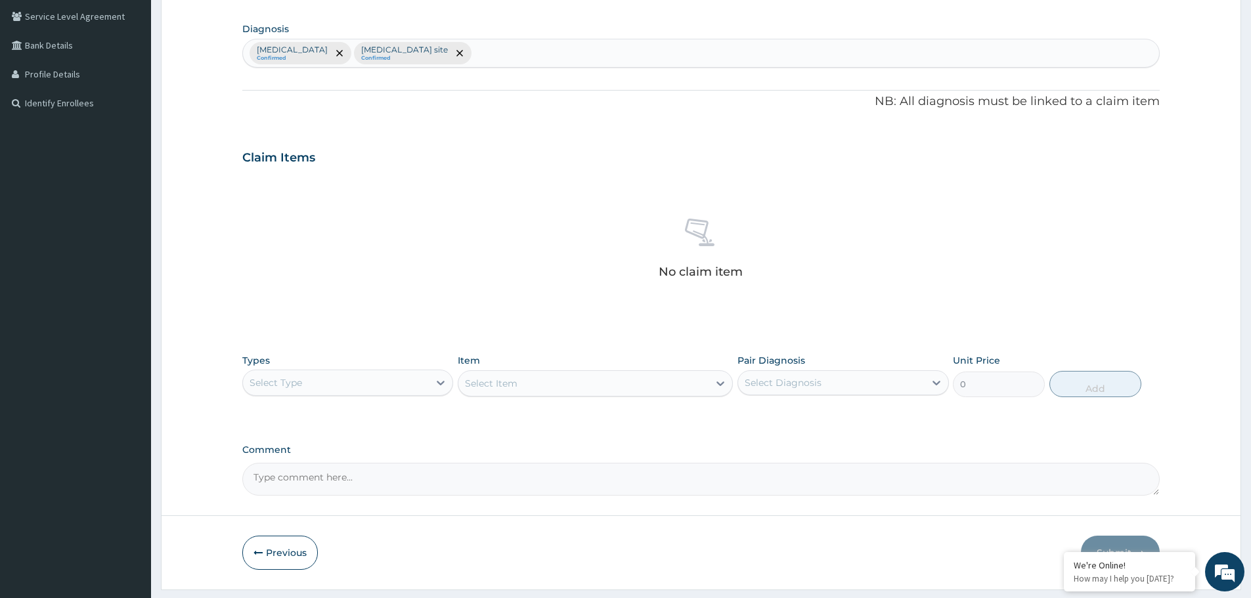
scroll to position [335, 0]
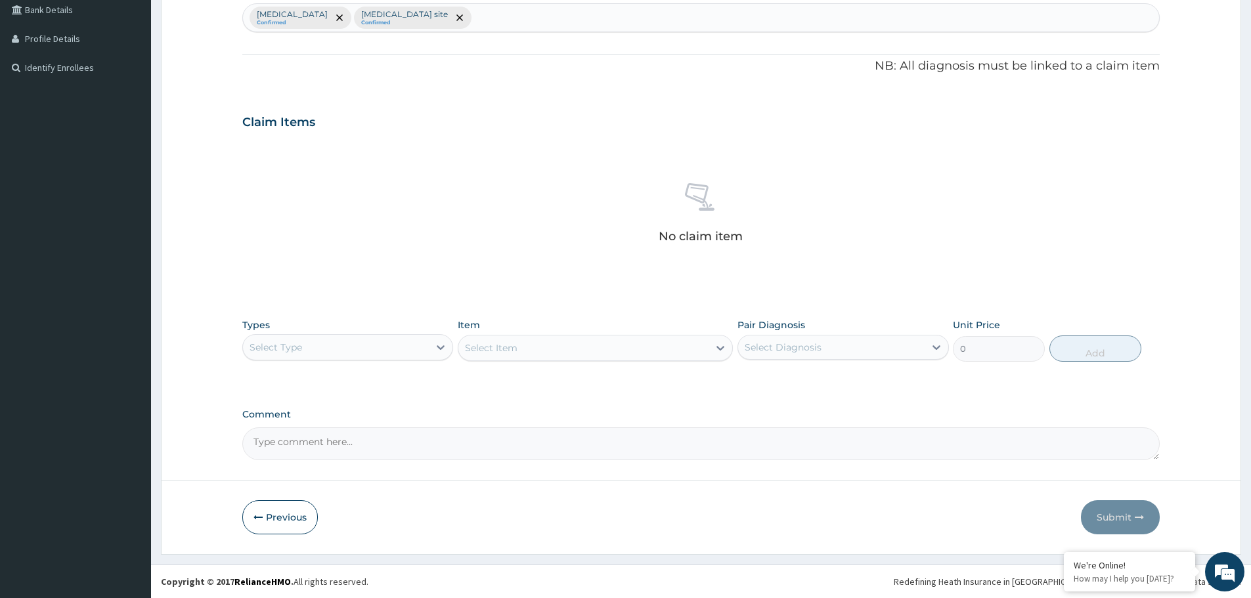
click at [400, 349] on div "Select Type" at bounding box center [336, 347] width 186 height 21
click at [328, 430] on div "Procedures" at bounding box center [347, 428] width 211 height 24
click at [775, 346] on div "Select Diagnosis" at bounding box center [782, 347] width 77 height 13
click at [779, 377] on label "Malaria, unspecified" at bounding box center [799, 379] width 81 height 13
checkbox input "true"
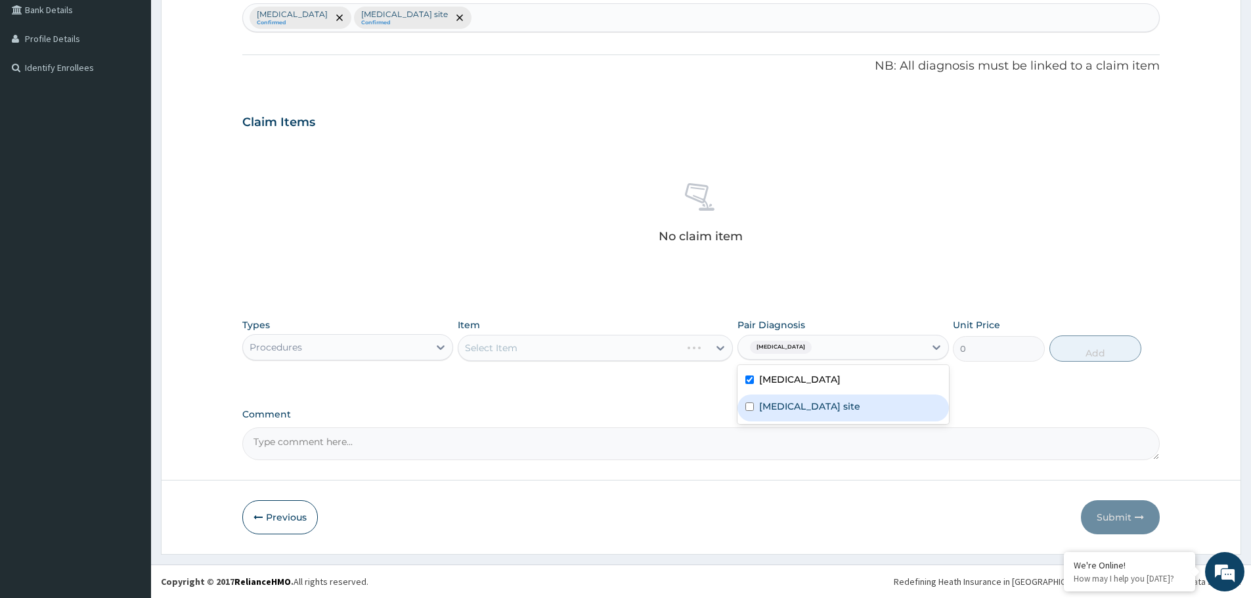
click at [778, 402] on label "Bacterial infection of unspecified site" at bounding box center [809, 406] width 101 height 13
checkbox input "true"
click at [611, 352] on div "Select Item" at bounding box center [583, 347] width 250 height 21
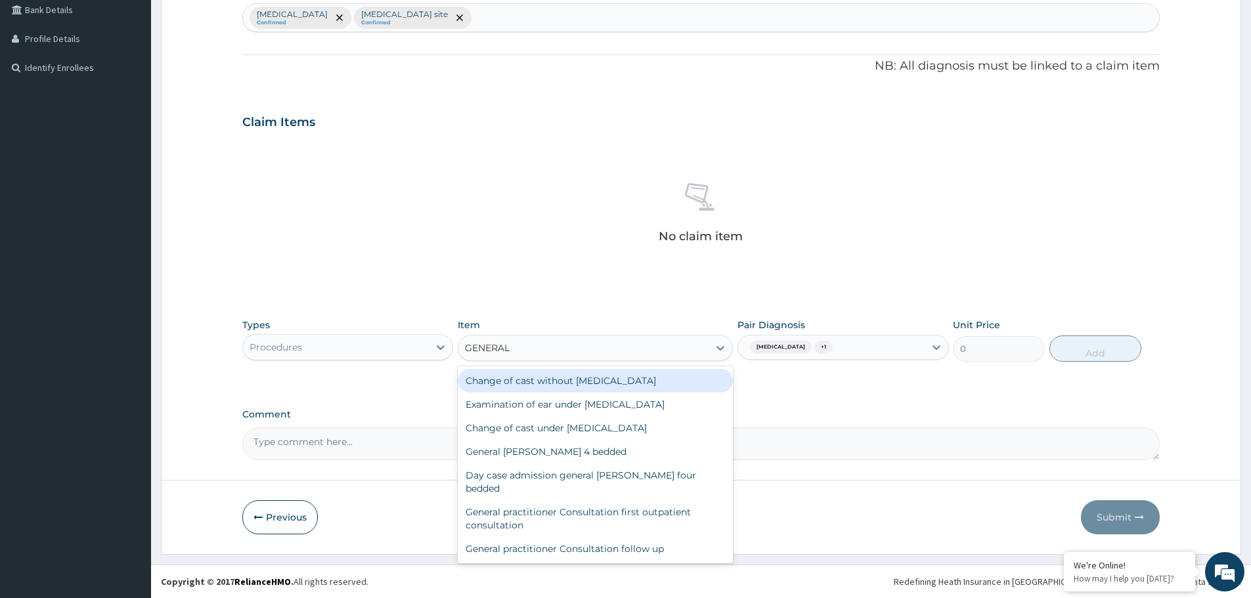
type input "GENERAL P"
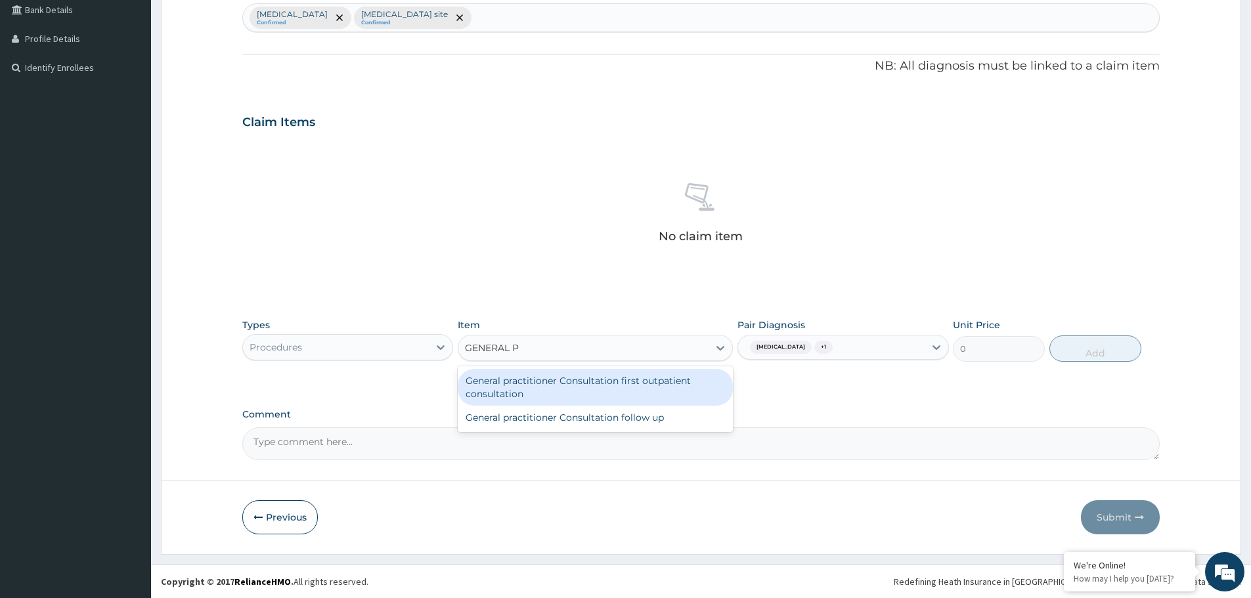
click at [595, 387] on div "General practitioner Consultation first outpatient consultation" at bounding box center [595, 387] width 275 height 37
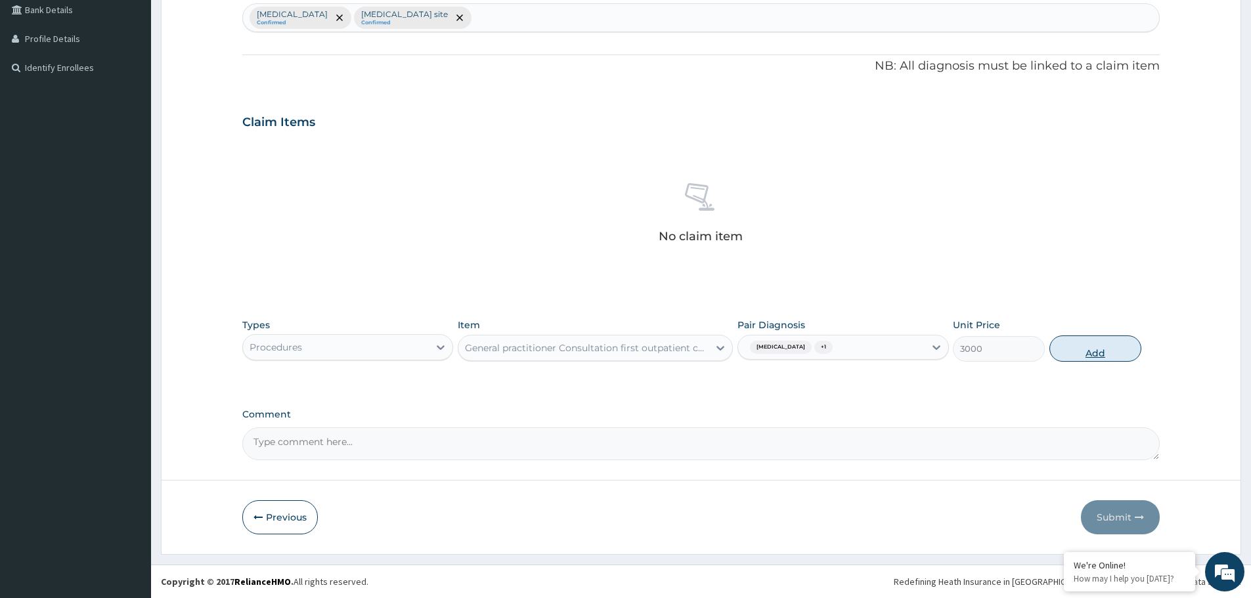
click at [1062, 352] on button "Add" at bounding box center [1095, 348] width 92 height 26
type input "0"
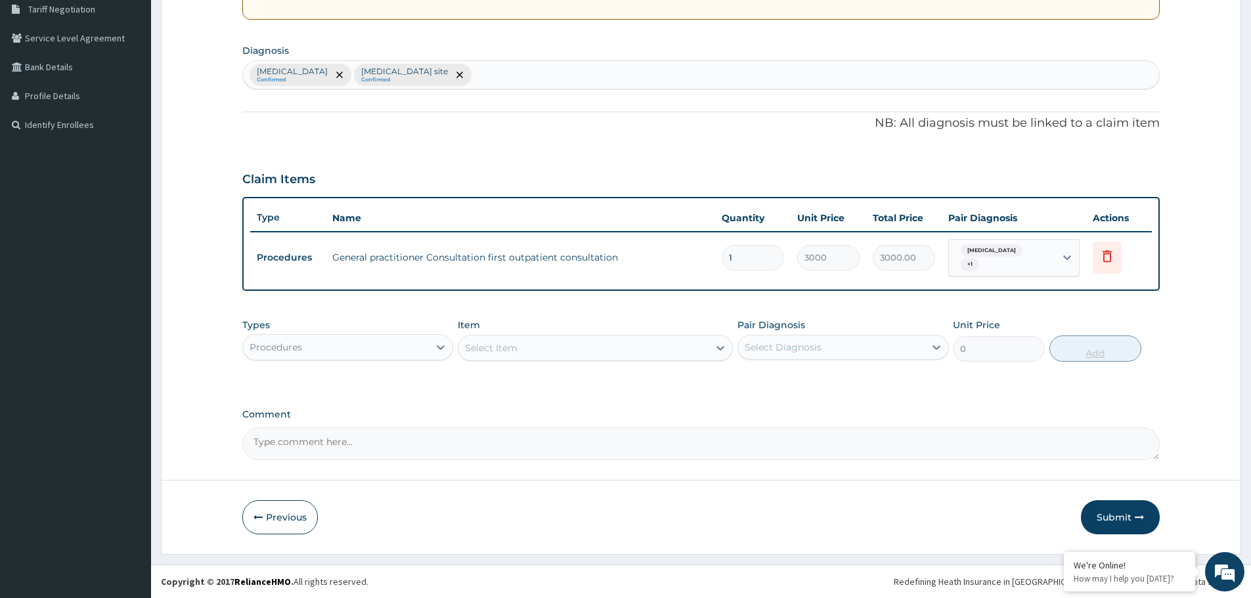
scroll to position [278, 0]
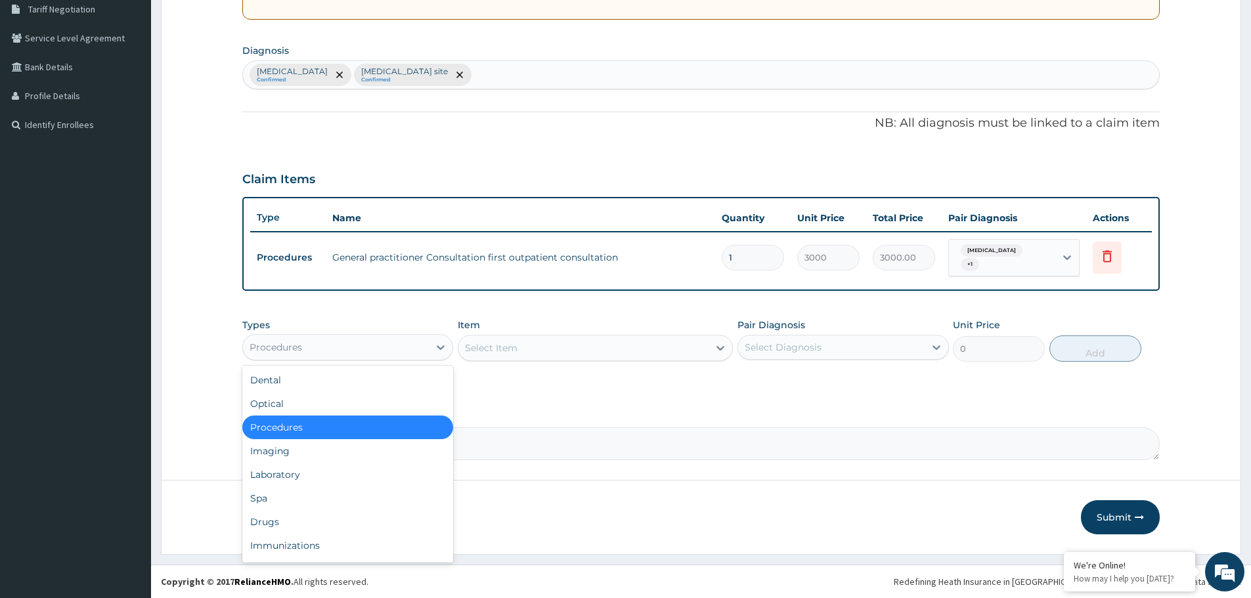
click at [416, 349] on div "Procedures" at bounding box center [336, 347] width 186 height 21
click at [324, 465] on div "Laboratory" at bounding box center [347, 475] width 211 height 24
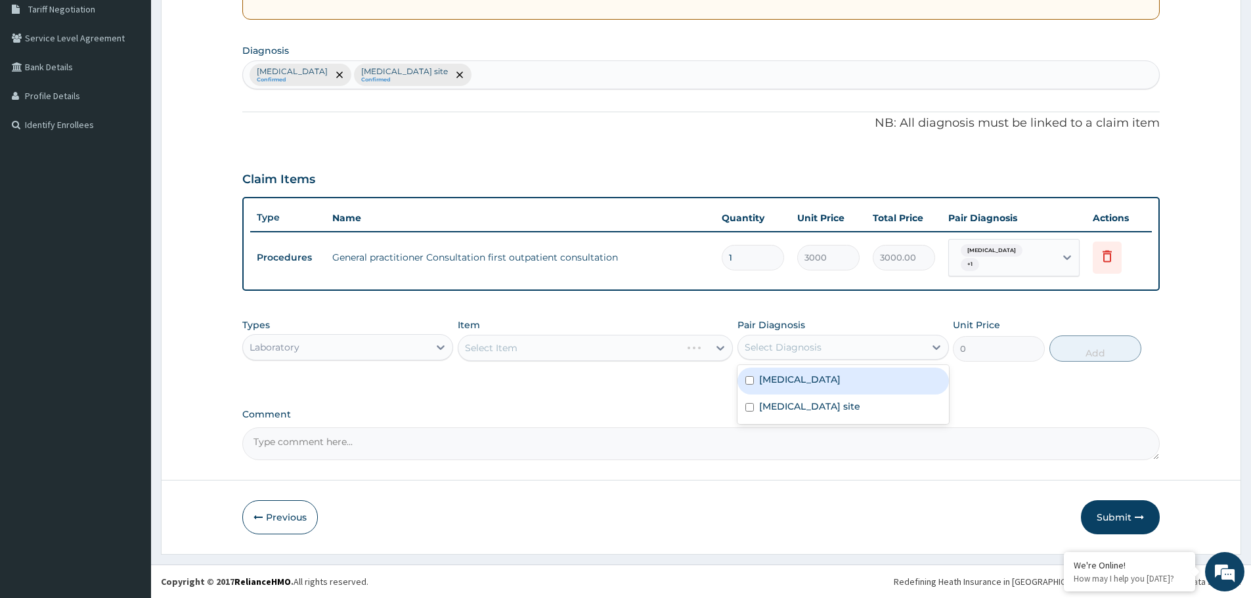
click at [785, 344] on div "Select Diagnosis" at bounding box center [782, 347] width 77 height 13
click at [793, 378] on label "Malaria, unspecified" at bounding box center [799, 379] width 81 height 13
checkbox input "true"
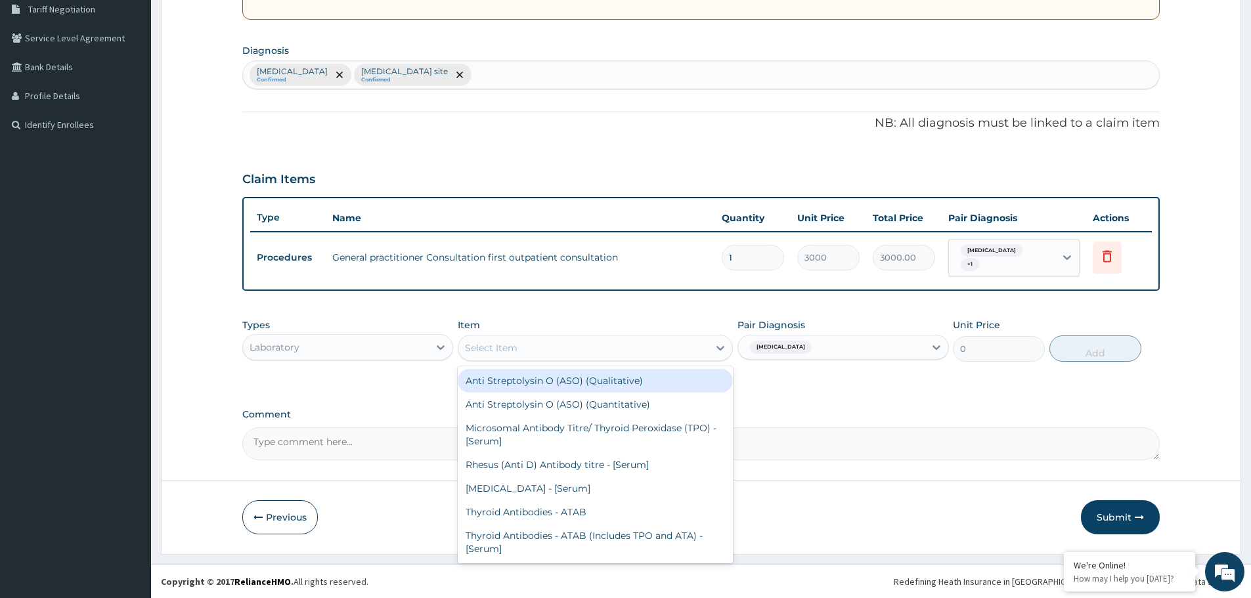
click at [595, 349] on div "Select Item" at bounding box center [583, 347] width 250 height 21
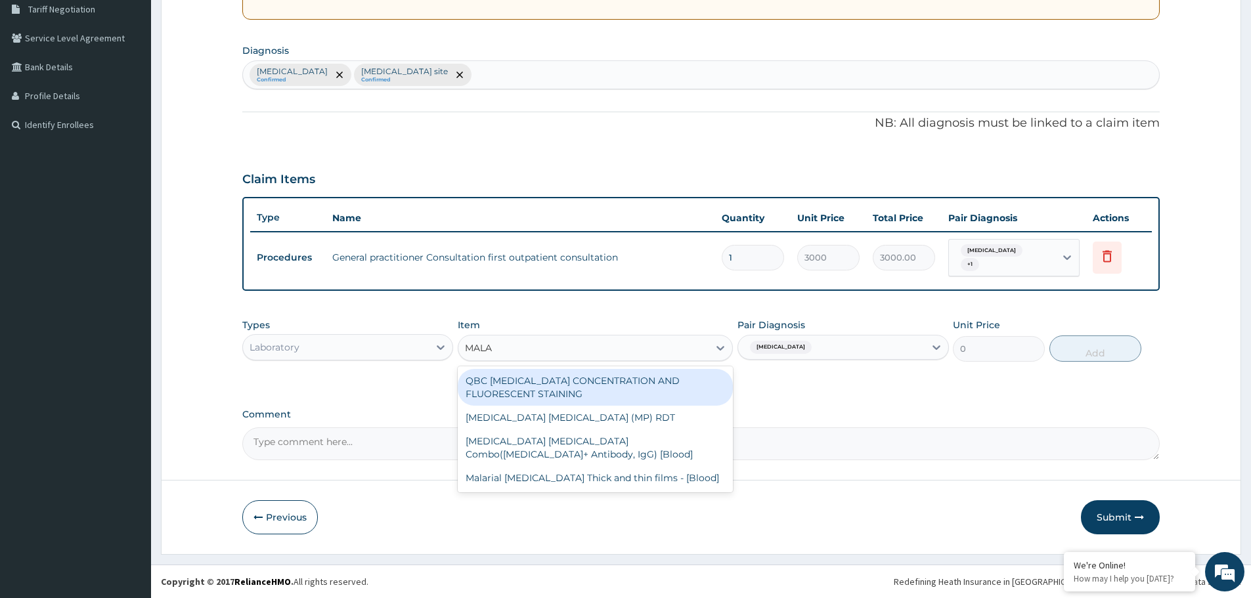
type input "MALAR"
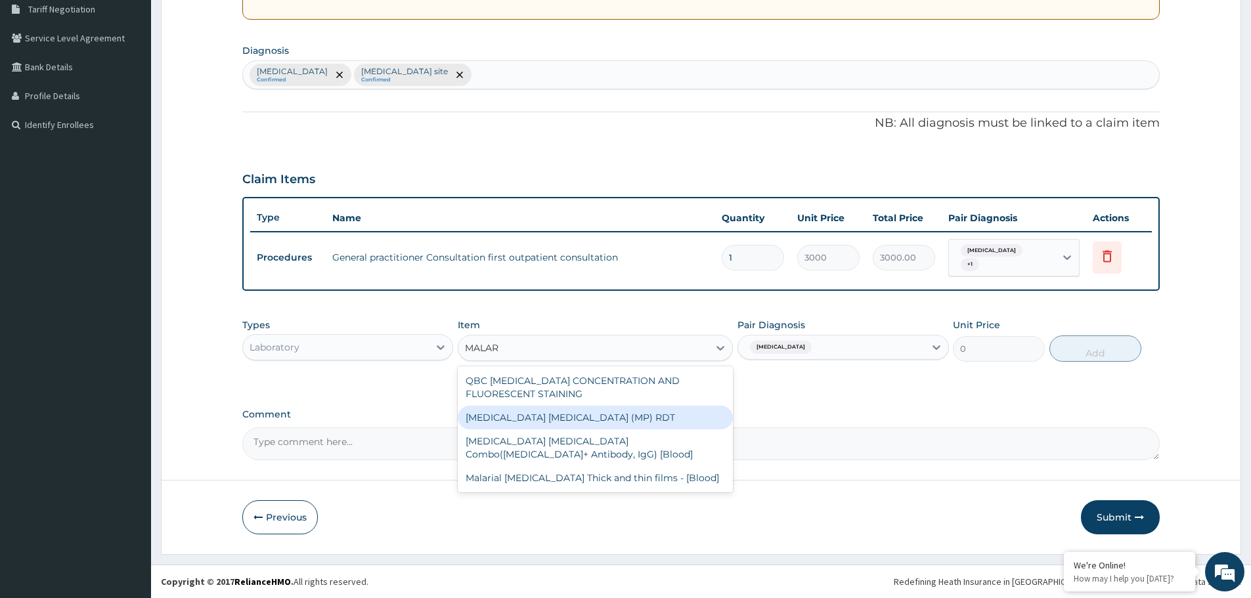
click at [544, 420] on div "MALARIA PARASITE (MP) RDT" at bounding box center [595, 418] width 275 height 24
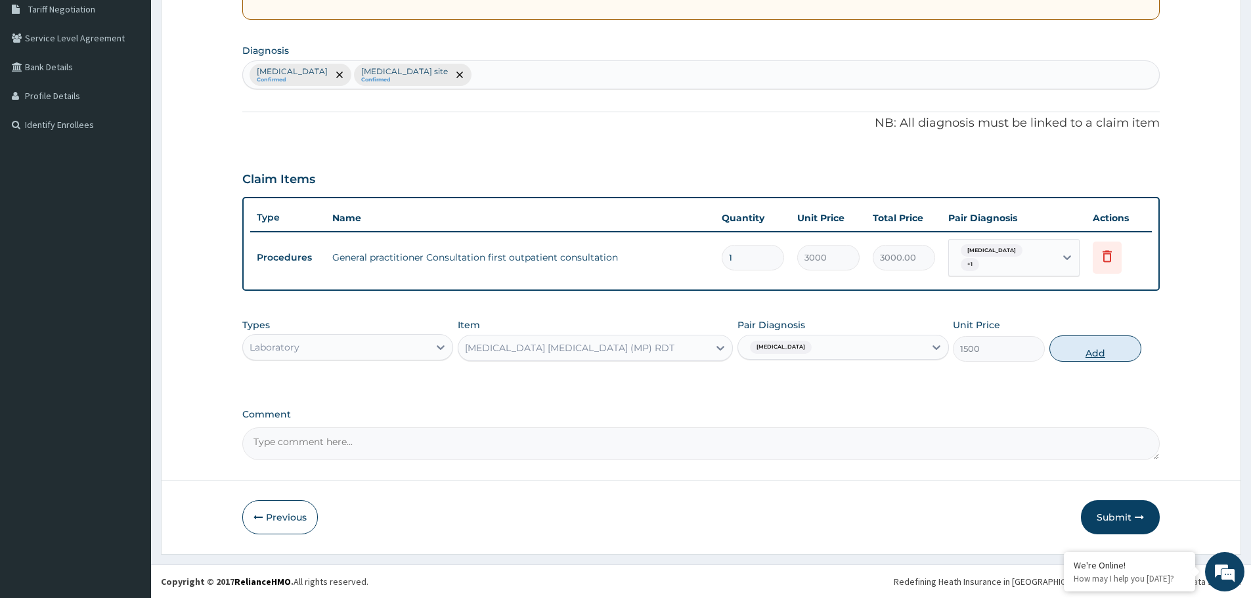
click at [1078, 352] on button "Add" at bounding box center [1095, 348] width 92 height 26
type input "0"
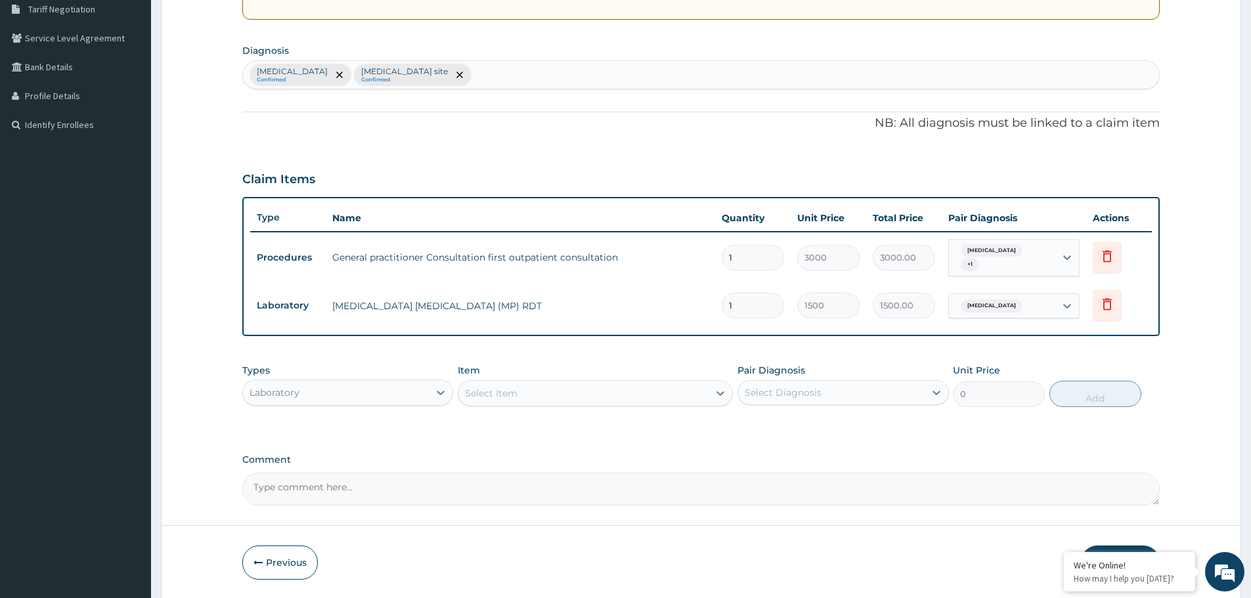
click at [678, 397] on div "Select Item" at bounding box center [583, 393] width 250 height 21
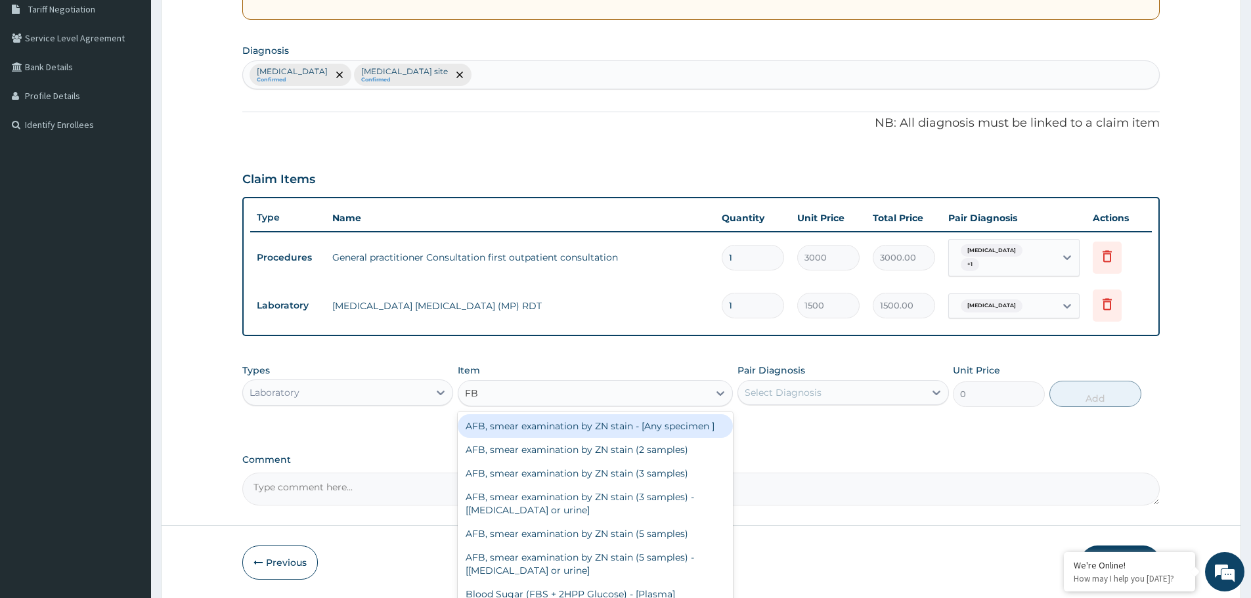
type input "FBC"
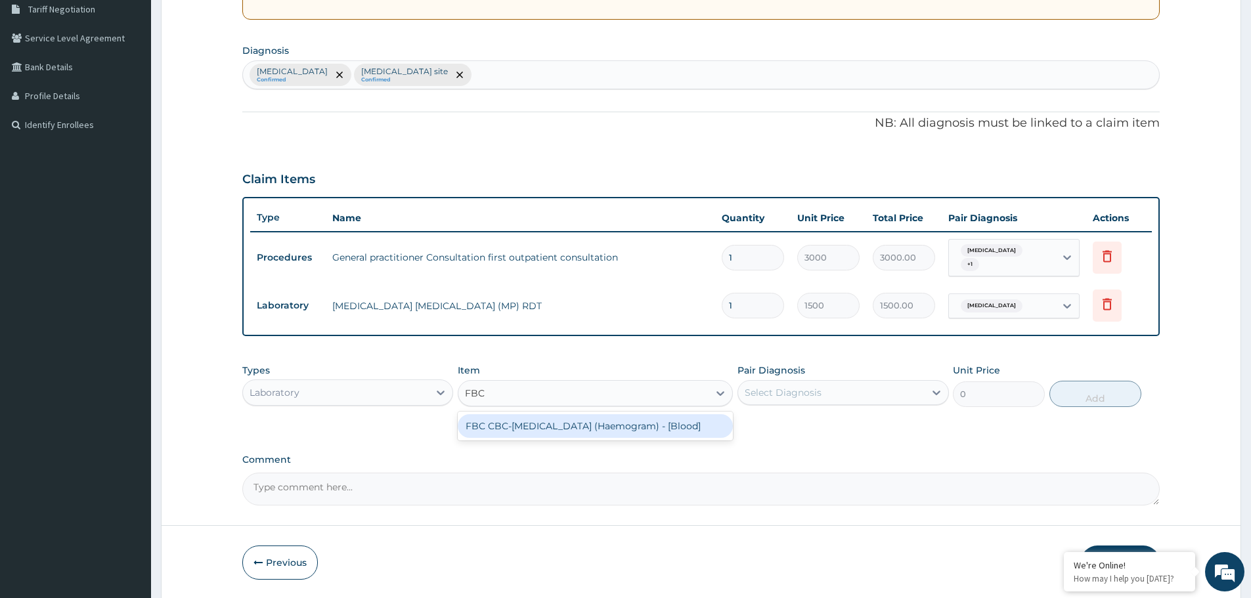
click at [557, 425] on div "FBC CBC-Complete Blood Count (Haemogram) - [Blood]" at bounding box center [595, 426] width 275 height 24
type input "3000"
click at [785, 388] on div "Select Diagnosis" at bounding box center [782, 392] width 77 height 13
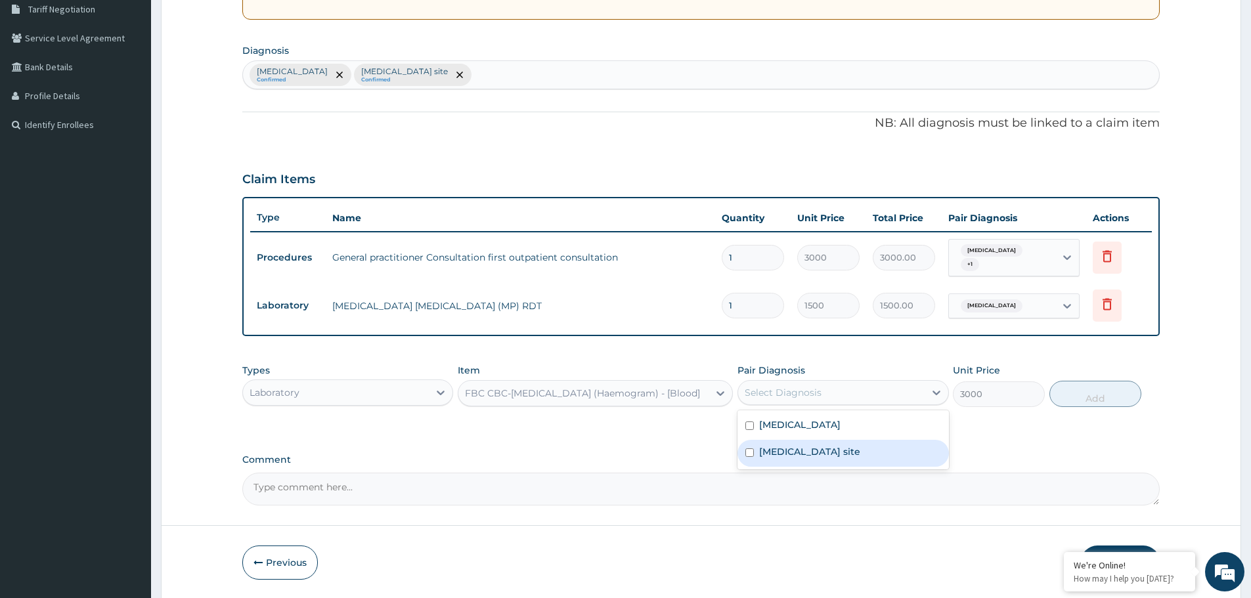
click at [785, 449] on label "Bacterial infection of unspecified site" at bounding box center [809, 451] width 101 height 13
checkbox input "true"
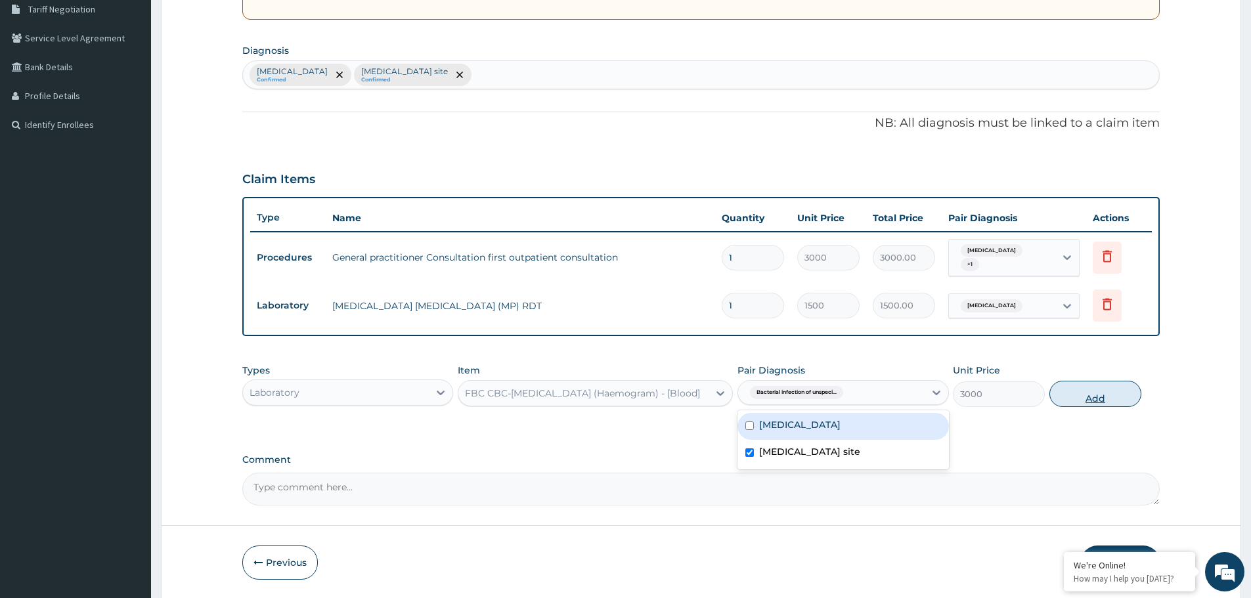
click at [1076, 391] on button "Add" at bounding box center [1095, 394] width 92 height 26
type input "0"
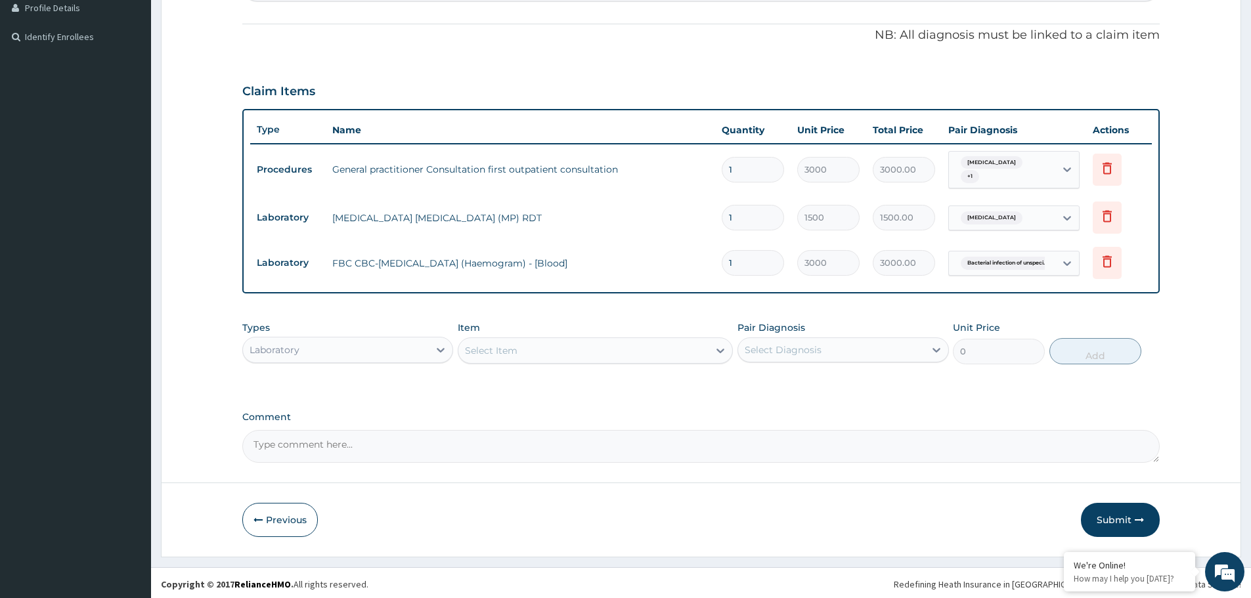
scroll to position [369, 0]
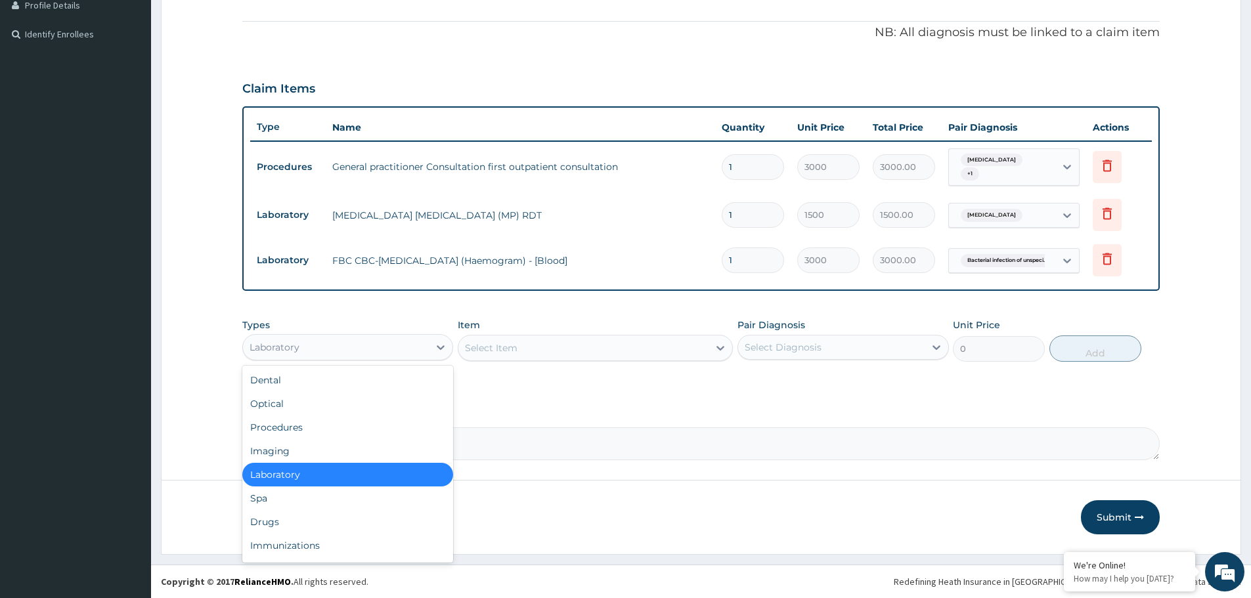
click at [394, 343] on div "Laboratory" at bounding box center [336, 347] width 186 height 21
click at [347, 517] on div "Drugs" at bounding box center [347, 522] width 211 height 24
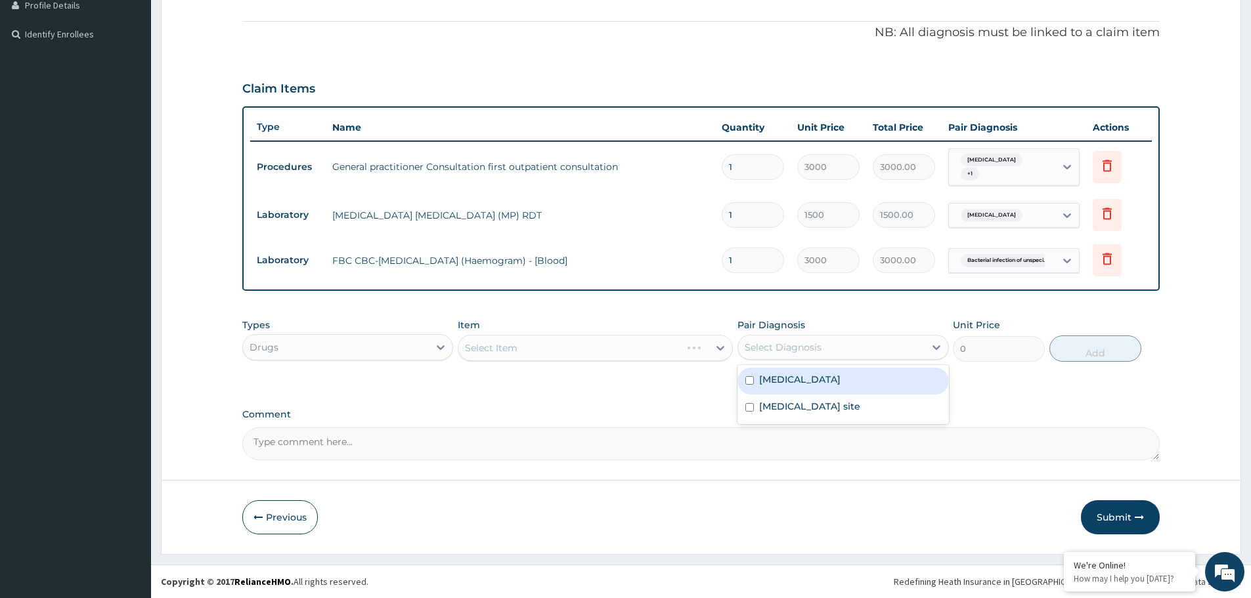
click at [778, 345] on div "Select Diagnosis" at bounding box center [782, 347] width 77 height 13
click at [777, 377] on label "Malaria, unspecified" at bounding box center [799, 379] width 81 height 13
checkbox input "true"
click at [624, 353] on div "Select Item" at bounding box center [583, 347] width 250 height 21
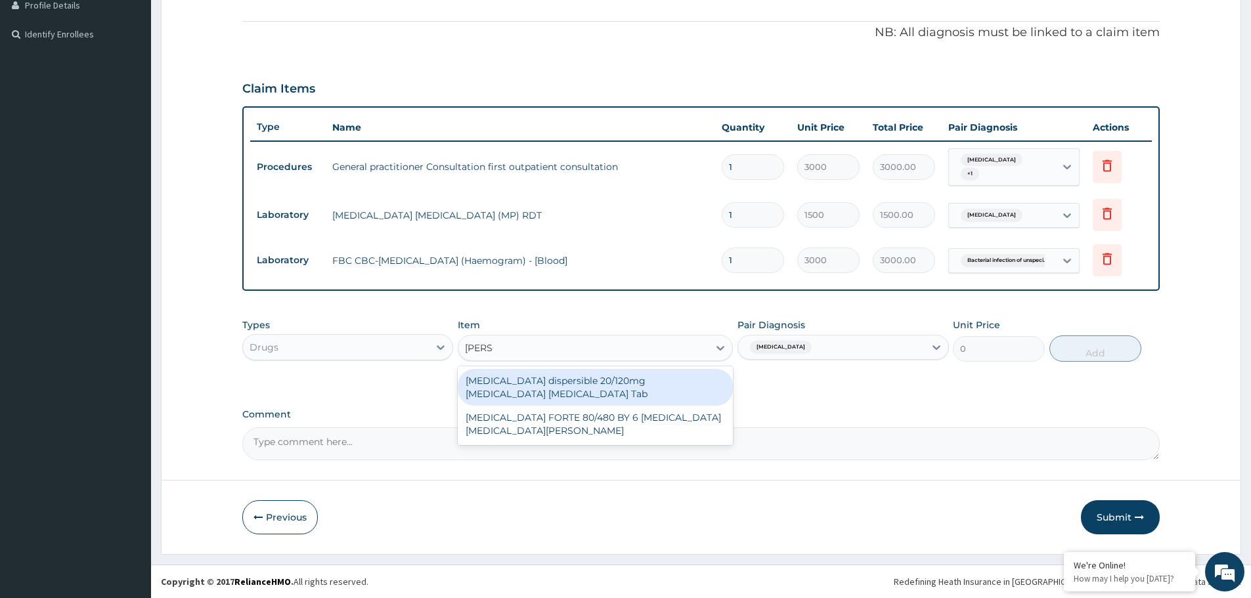
type input "COART"
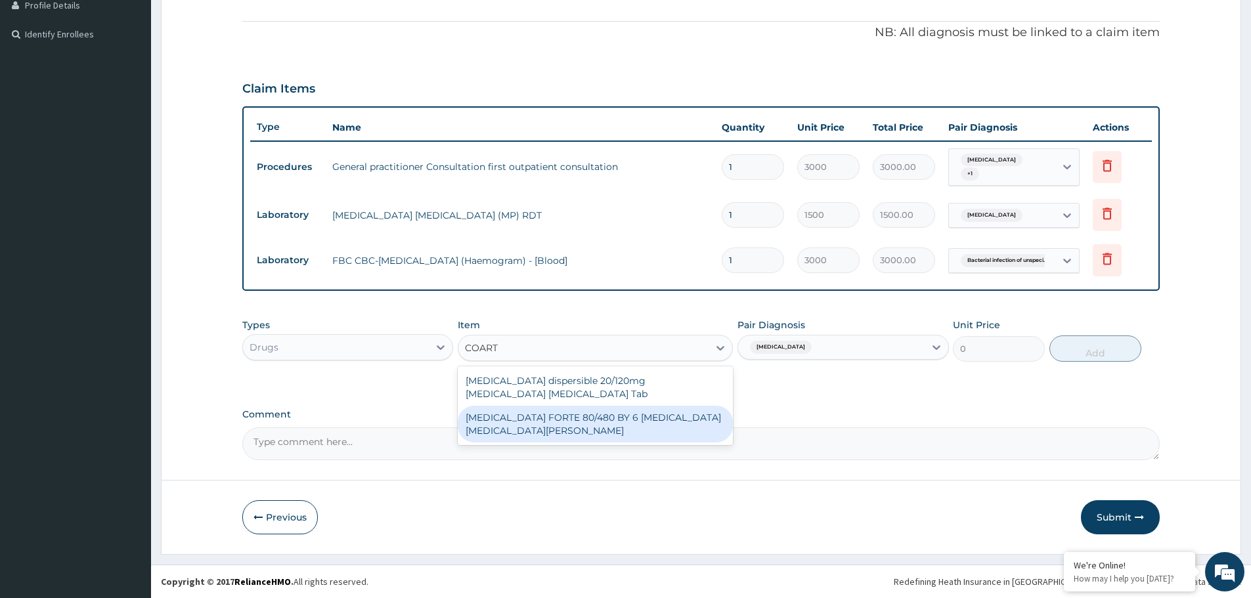
click at [518, 424] on div "COARTEM FORTE 80/480 BY 6 Artemether Lumefantrine Pck" at bounding box center [595, 424] width 275 height 37
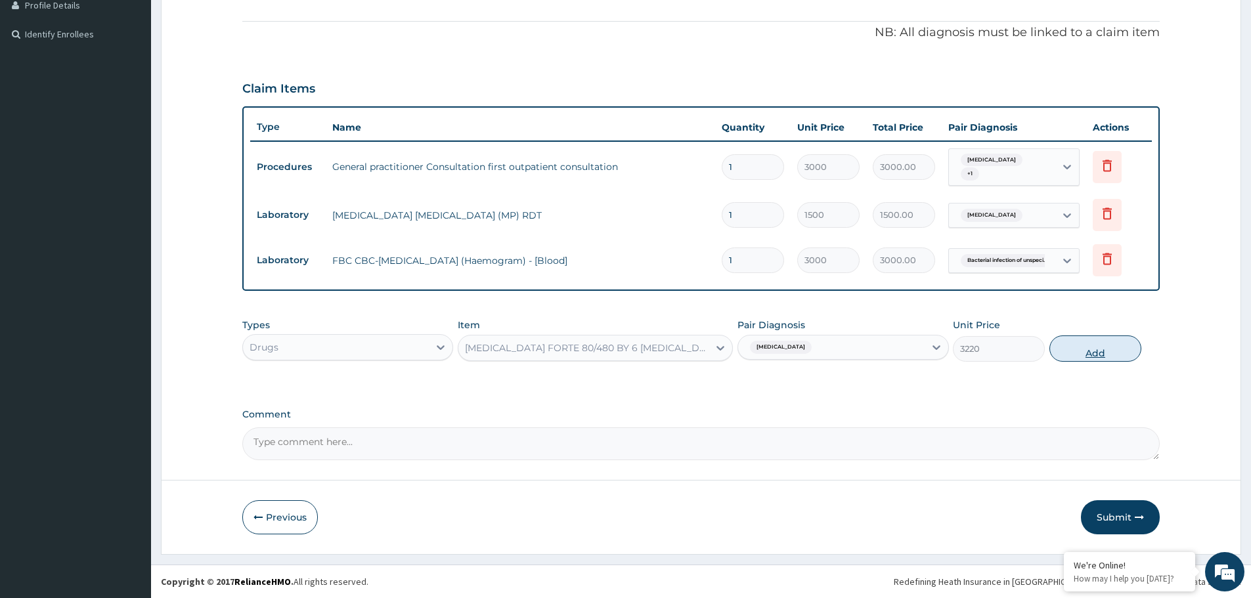
click at [1080, 349] on button "Add" at bounding box center [1095, 348] width 92 height 26
type input "0"
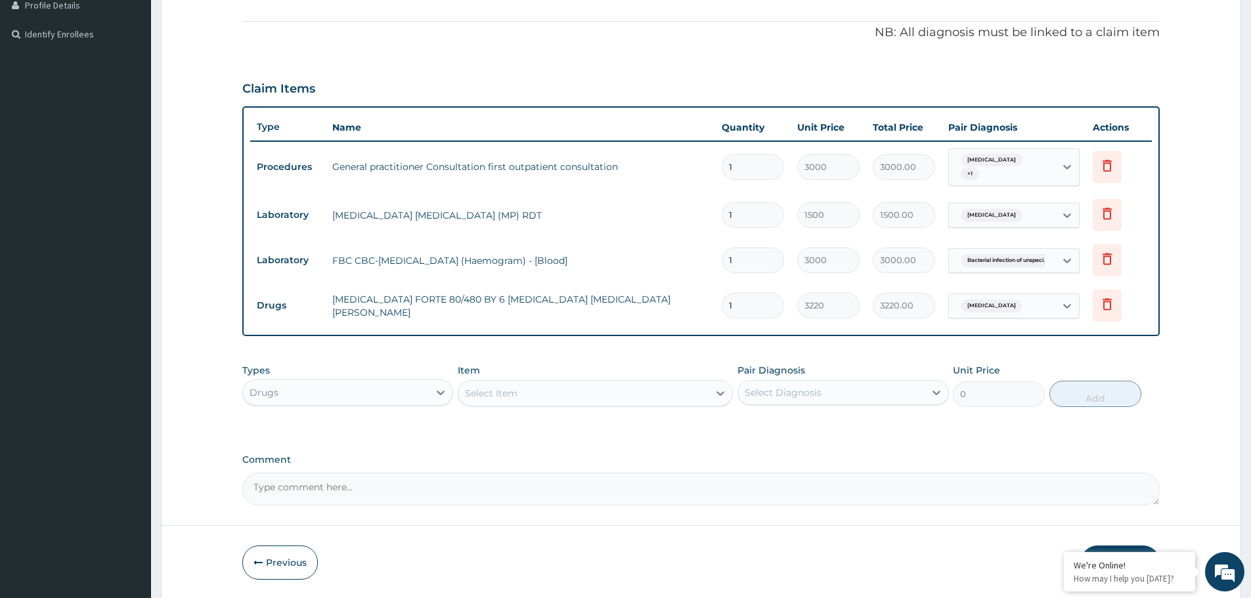
click at [629, 393] on div "Select Item" at bounding box center [583, 393] width 250 height 21
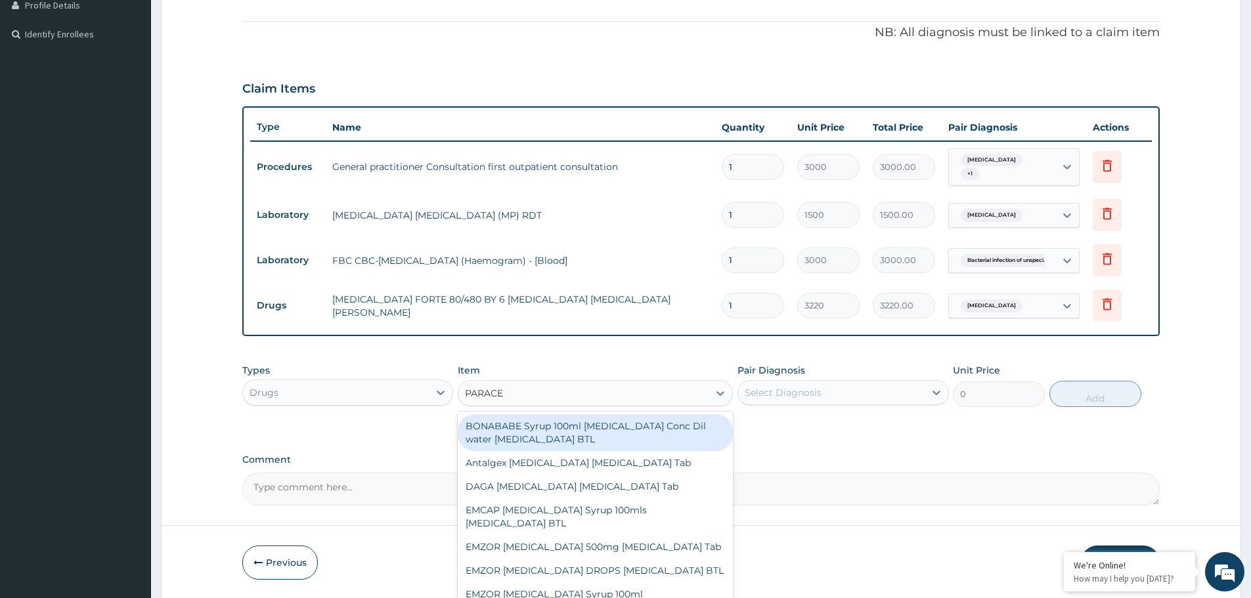
type input "PARACET"
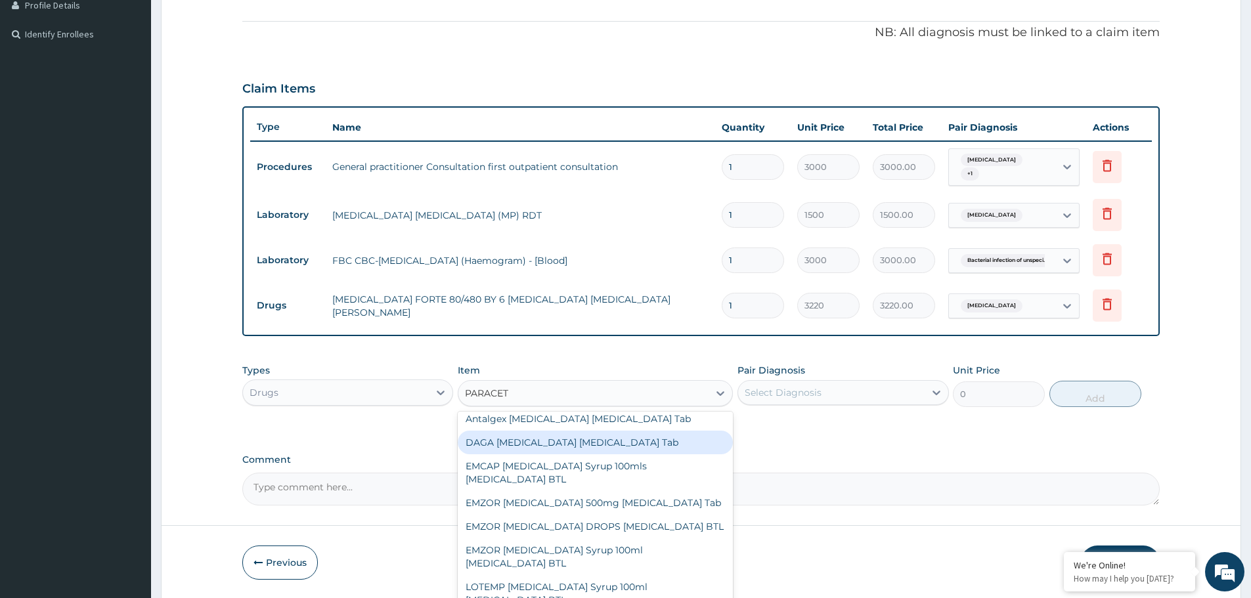
scroll to position [66, 0]
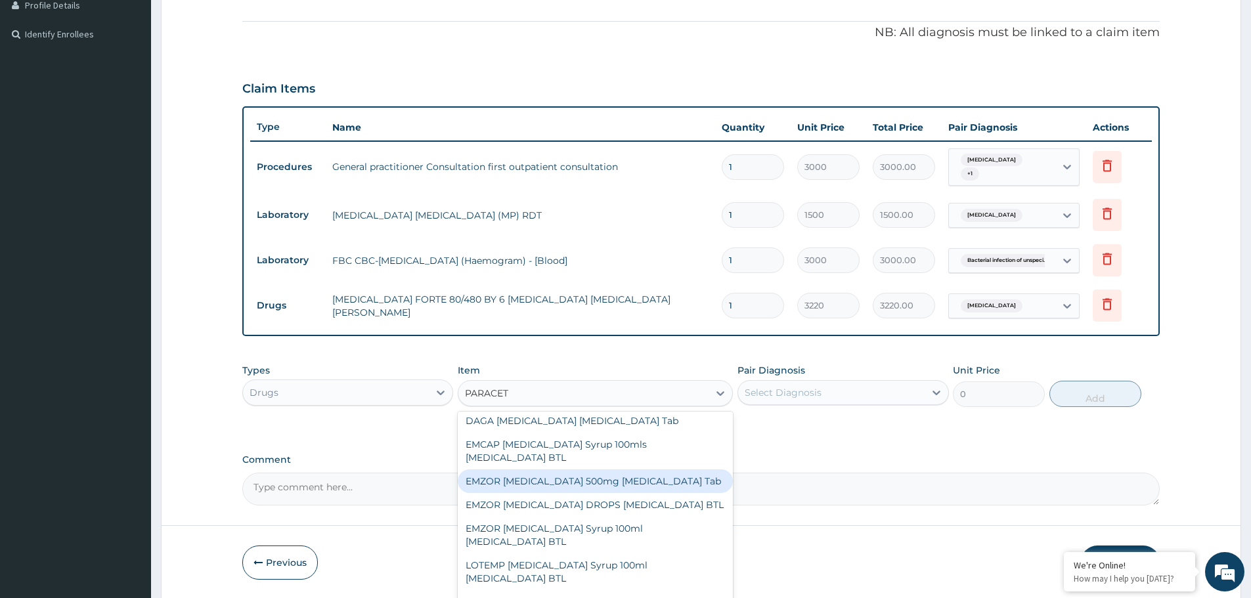
click at [587, 483] on div "EMZOR PARACETAMOL 500mg Acetaminophen Tab" at bounding box center [595, 481] width 275 height 24
type input "11.5"
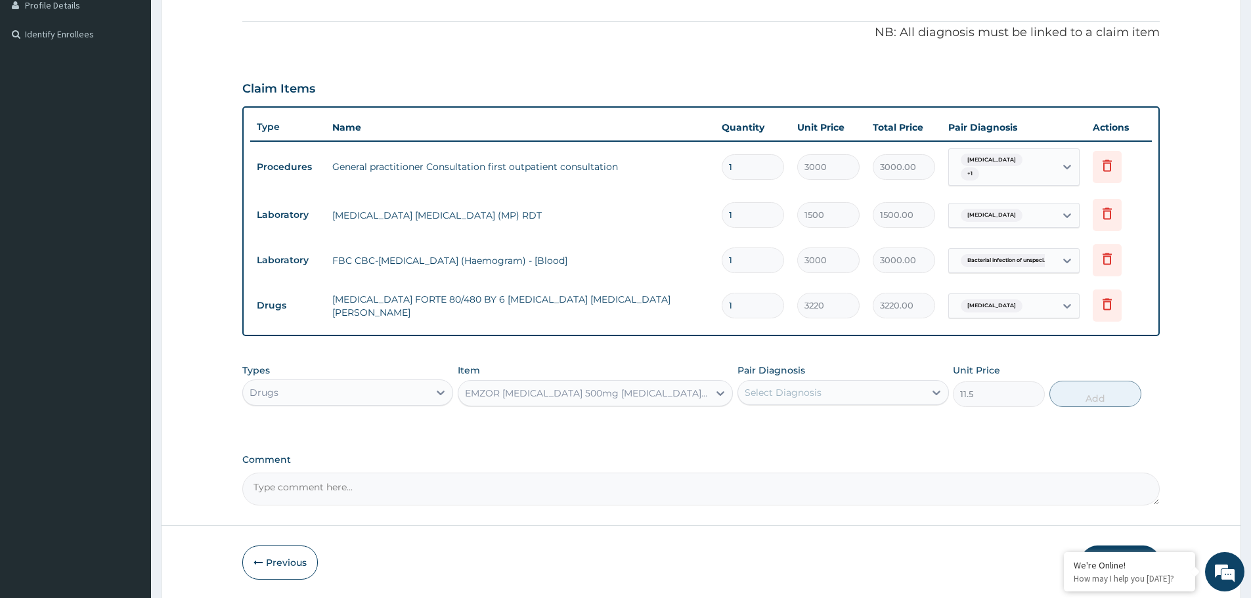
click at [916, 393] on div "Select Diagnosis" at bounding box center [831, 392] width 186 height 21
click at [840, 429] on label "Malaria, unspecified" at bounding box center [799, 424] width 81 height 13
checkbox input "true"
click at [1099, 393] on button "Add" at bounding box center [1095, 394] width 92 height 26
type input "0"
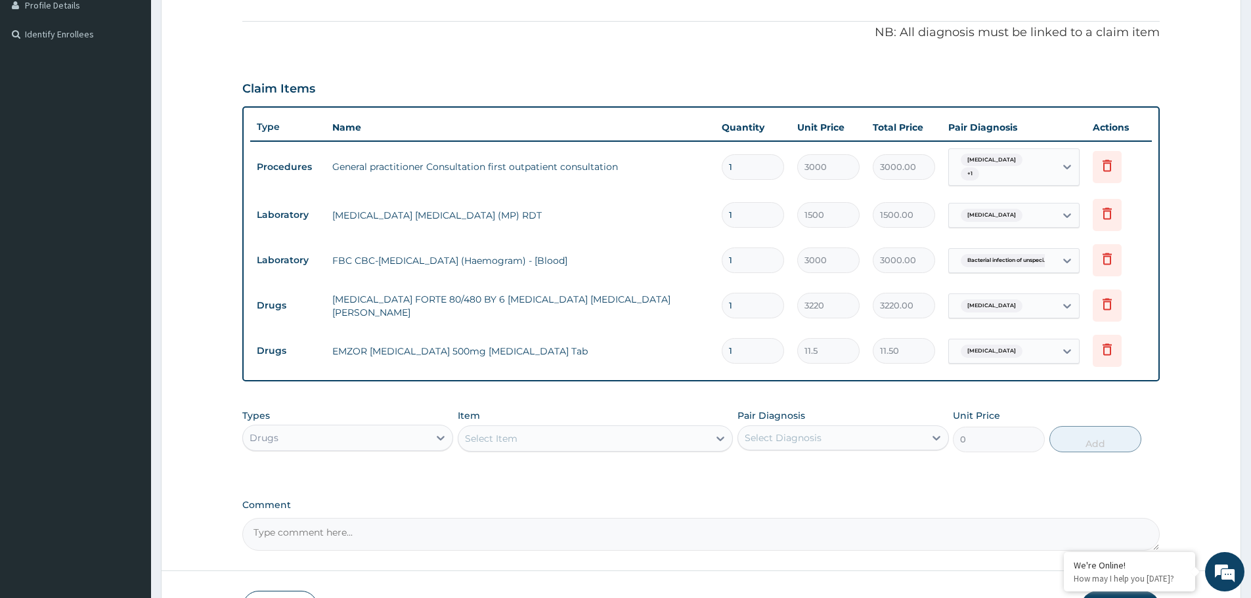
type input "18"
type input "207.00"
type input "18"
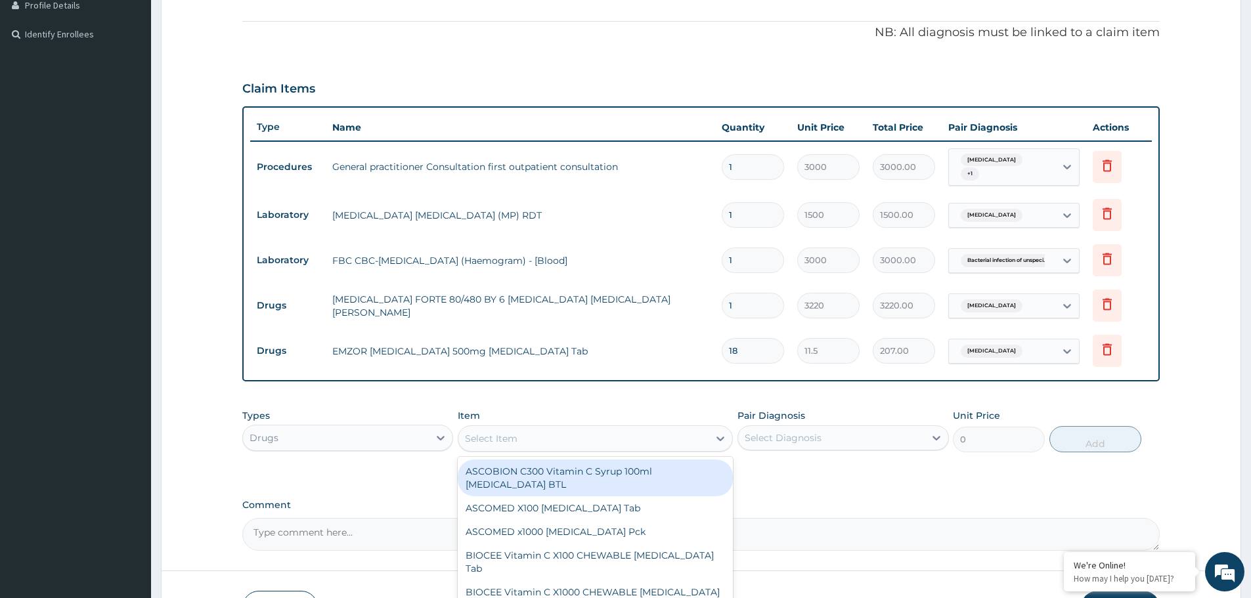
click at [668, 437] on div "Select Item" at bounding box center [583, 438] width 250 height 21
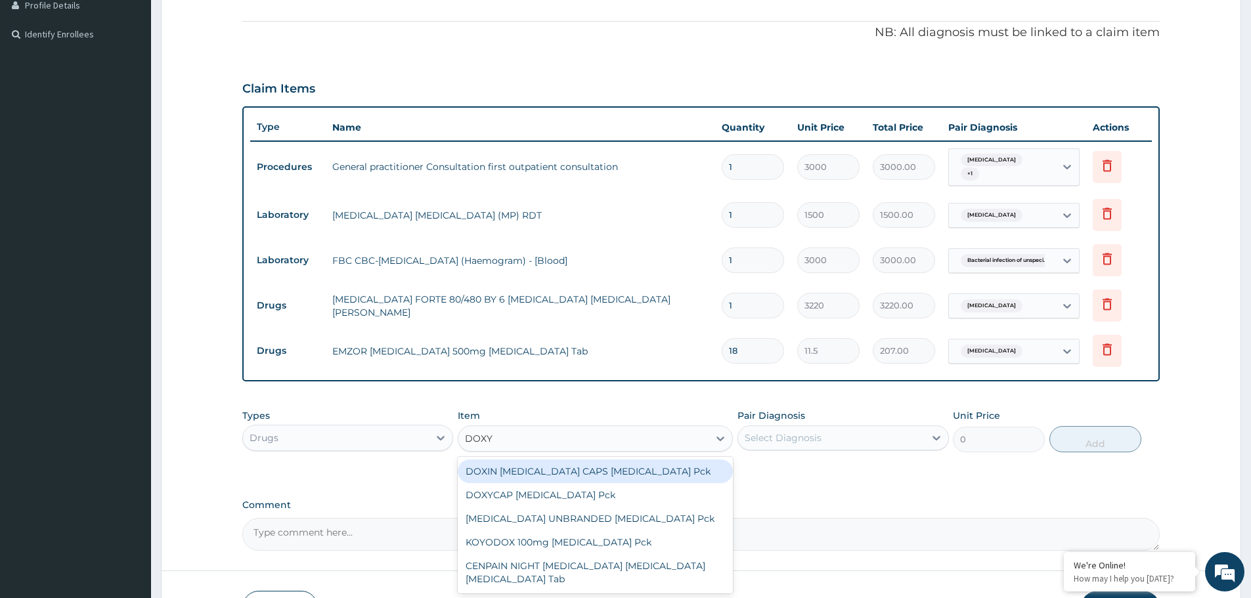
type input "DOXYC"
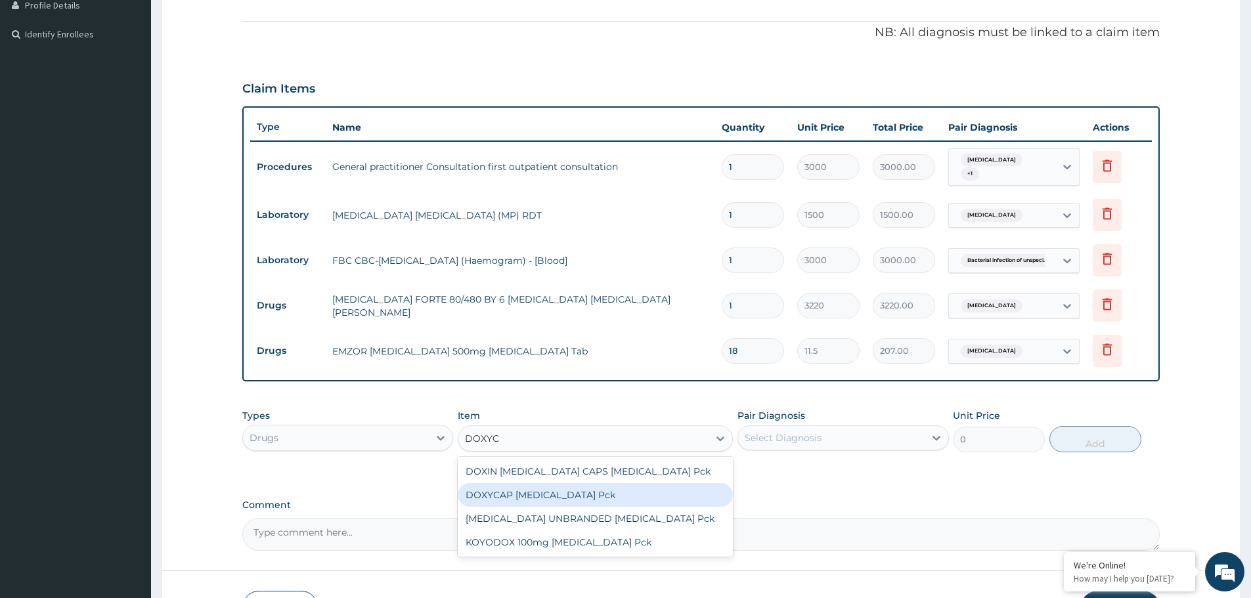
click at [648, 501] on div "DOXYCAP Doxycycline Pck" at bounding box center [595, 495] width 275 height 24
type input "4140"
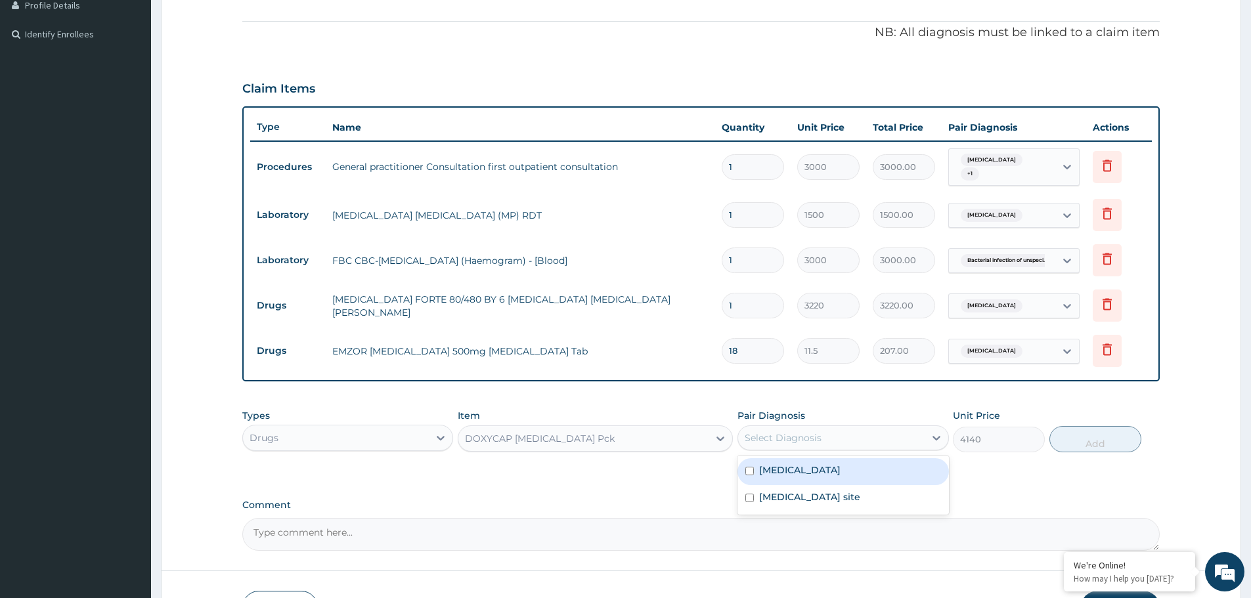
click at [874, 444] on div "Select Diagnosis" at bounding box center [831, 437] width 186 height 21
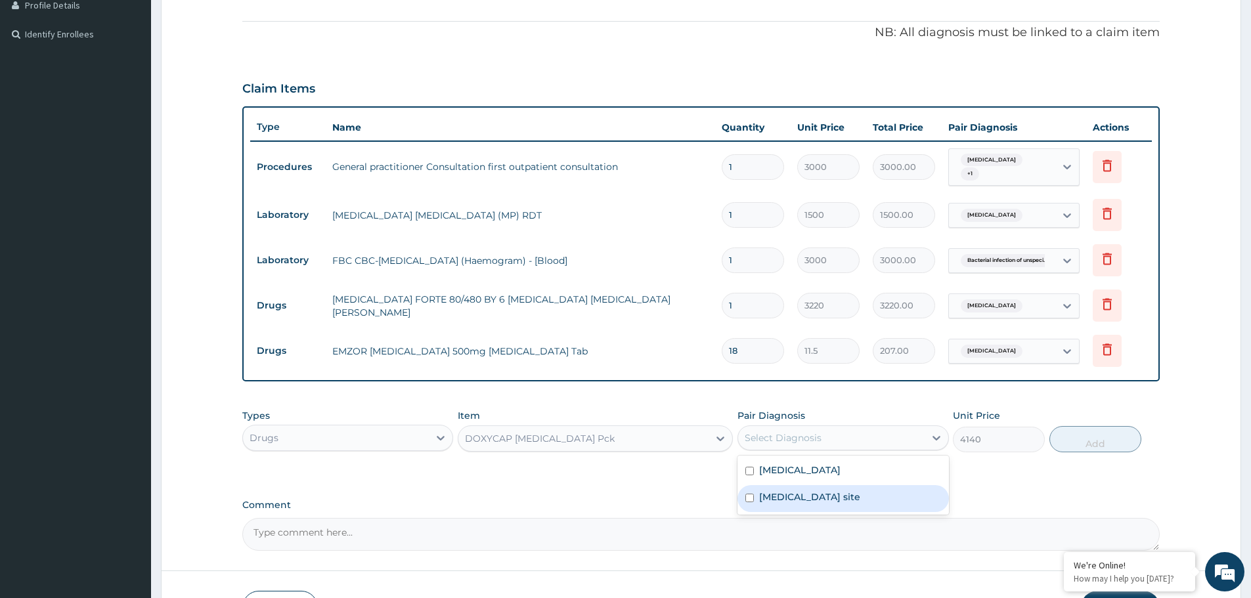
click at [860, 501] on label "Bacterial infection of unspecified site" at bounding box center [809, 496] width 101 height 13
checkbox input "true"
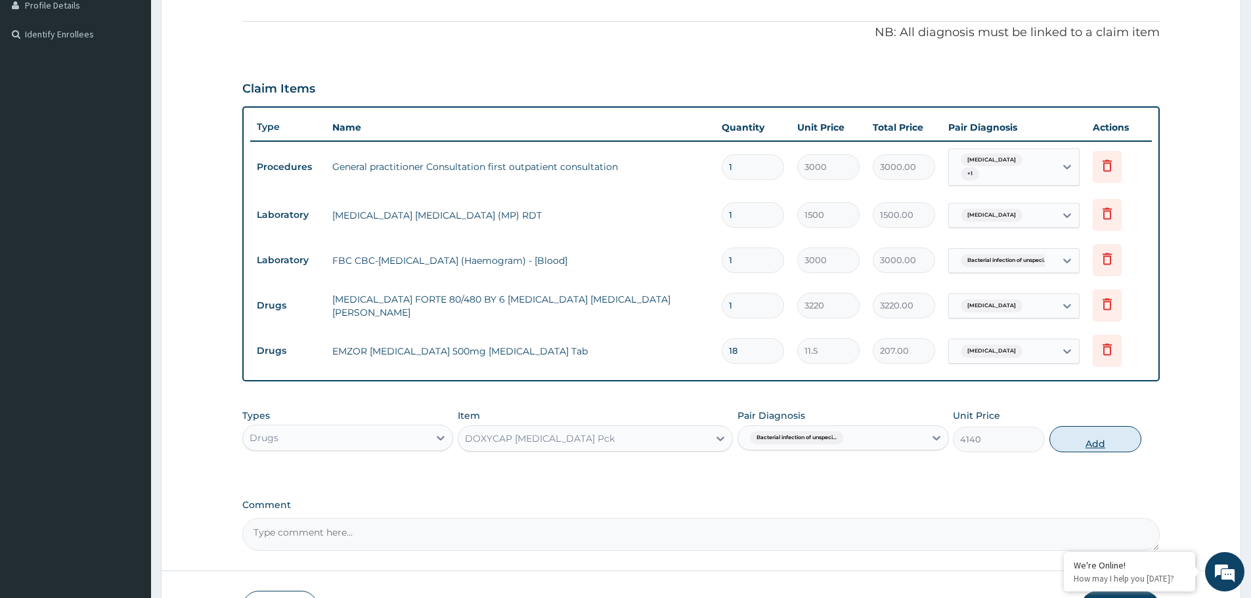
click at [1083, 441] on button "Add" at bounding box center [1095, 439] width 92 height 26
type input "0"
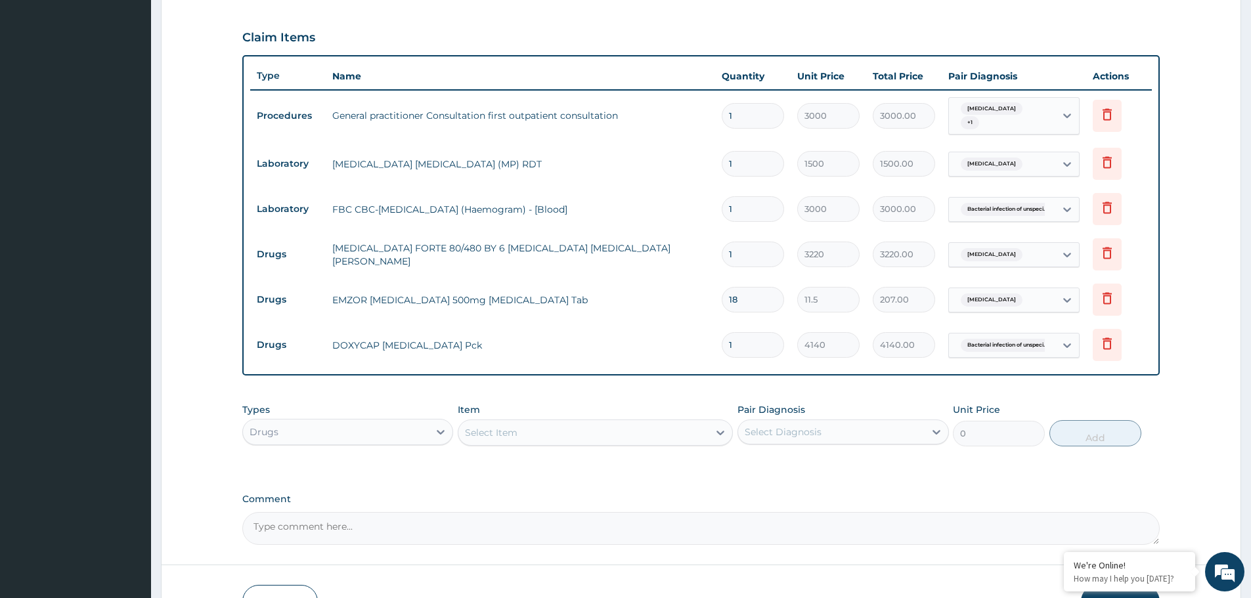
scroll to position [500, 0]
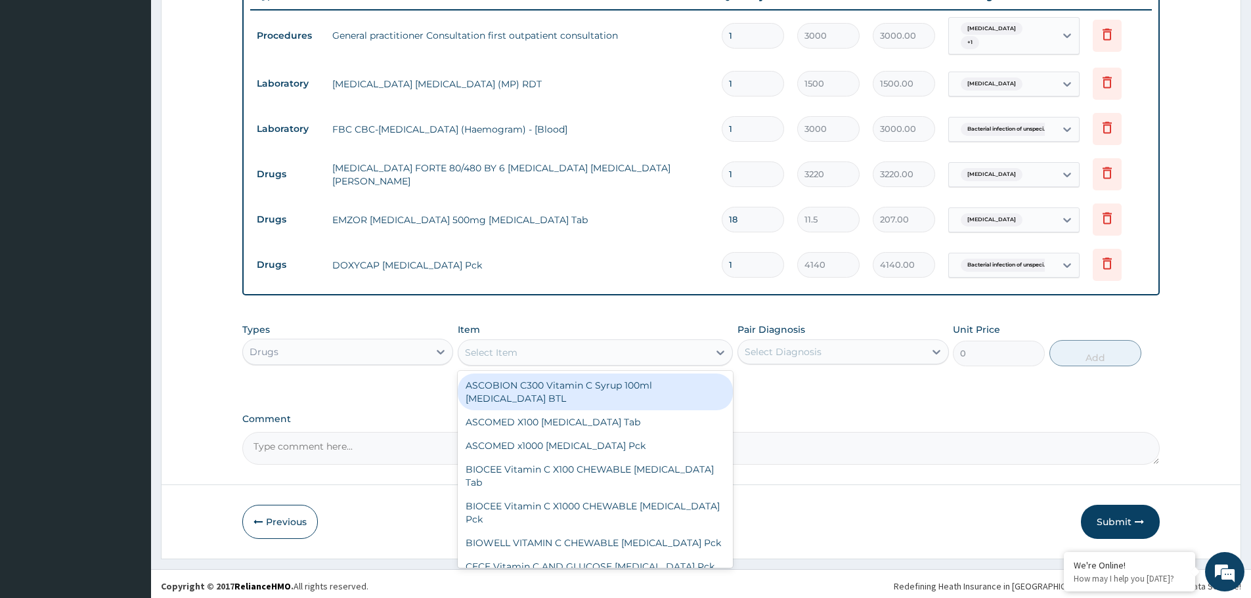
click at [669, 353] on div "Select Item" at bounding box center [583, 352] width 250 height 21
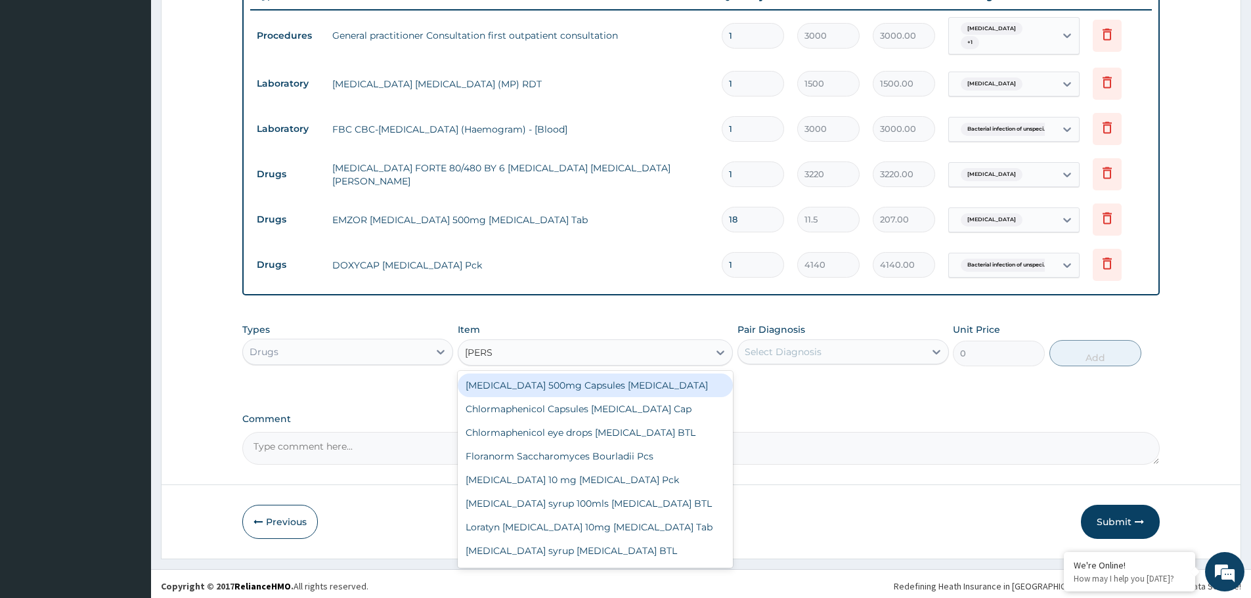
type input "LORAT"
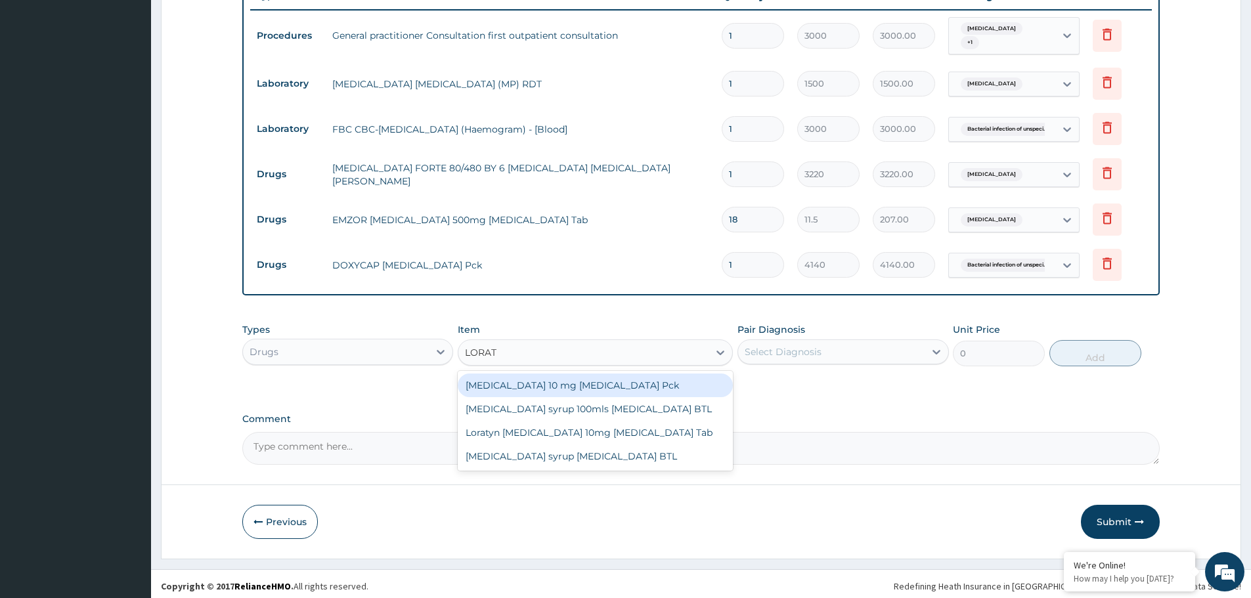
click at [550, 389] on div "LORATADINE 10 mg Loratadine Pck" at bounding box center [595, 386] width 275 height 24
type input "805"
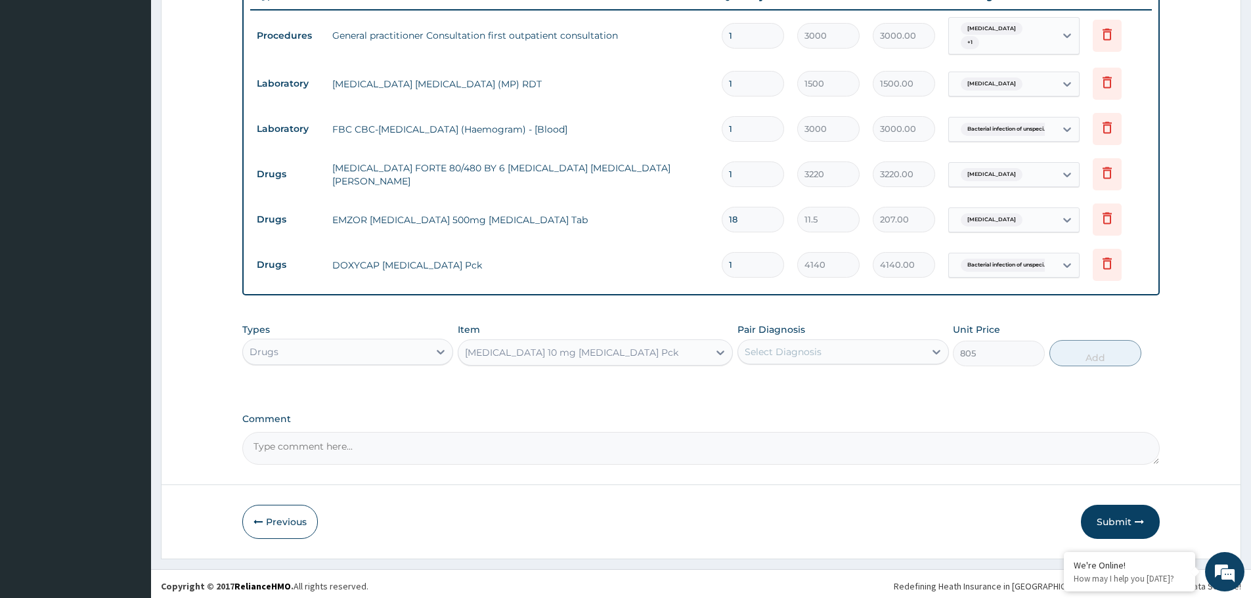
click at [804, 355] on div "Select Diagnosis" at bounding box center [782, 351] width 77 height 13
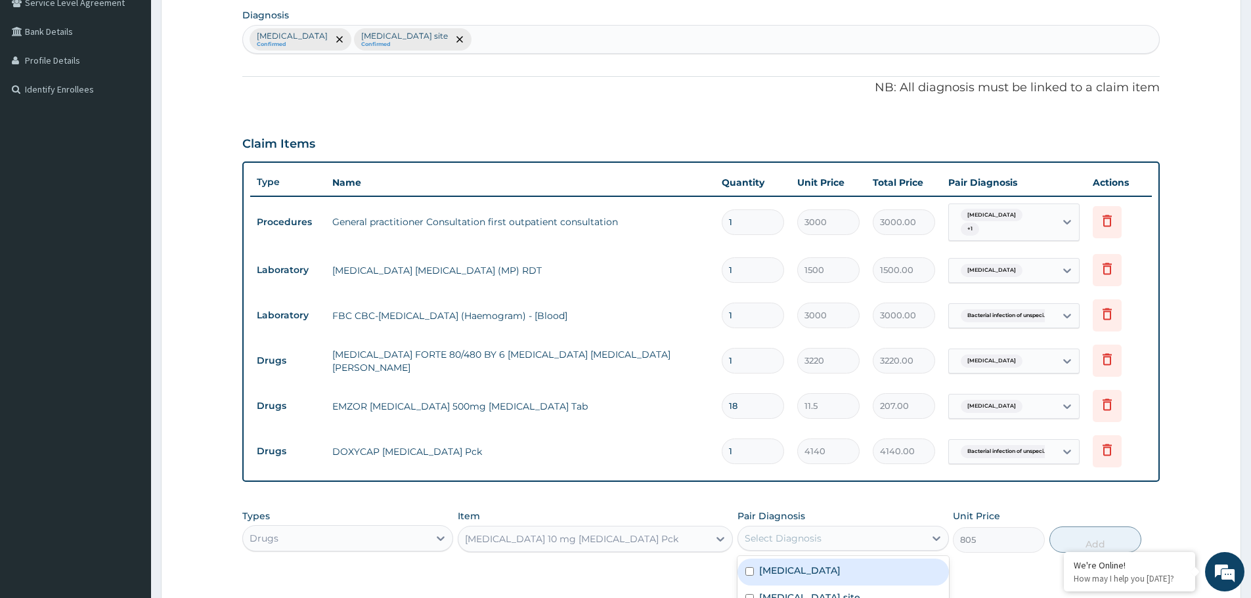
scroll to position [238, 0]
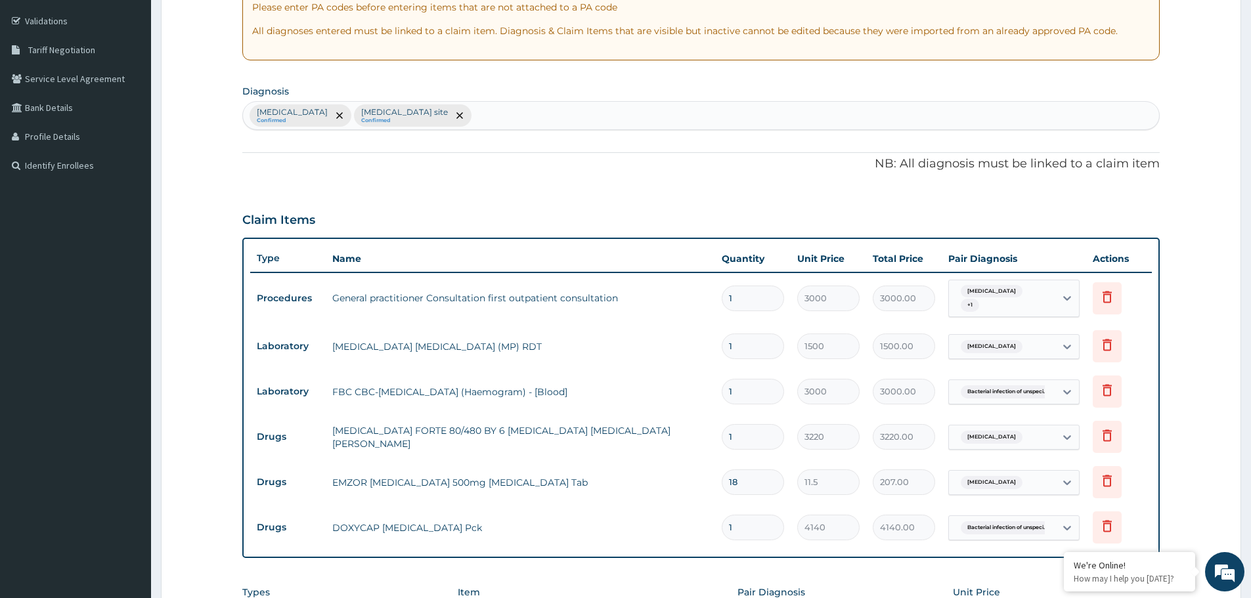
click at [571, 120] on div "Malaria, unspecified Confirmed Bacterial infection of unspecified site Confirmed" at bounding box center [701, 116] width 916 height 28
type input "UPPER"
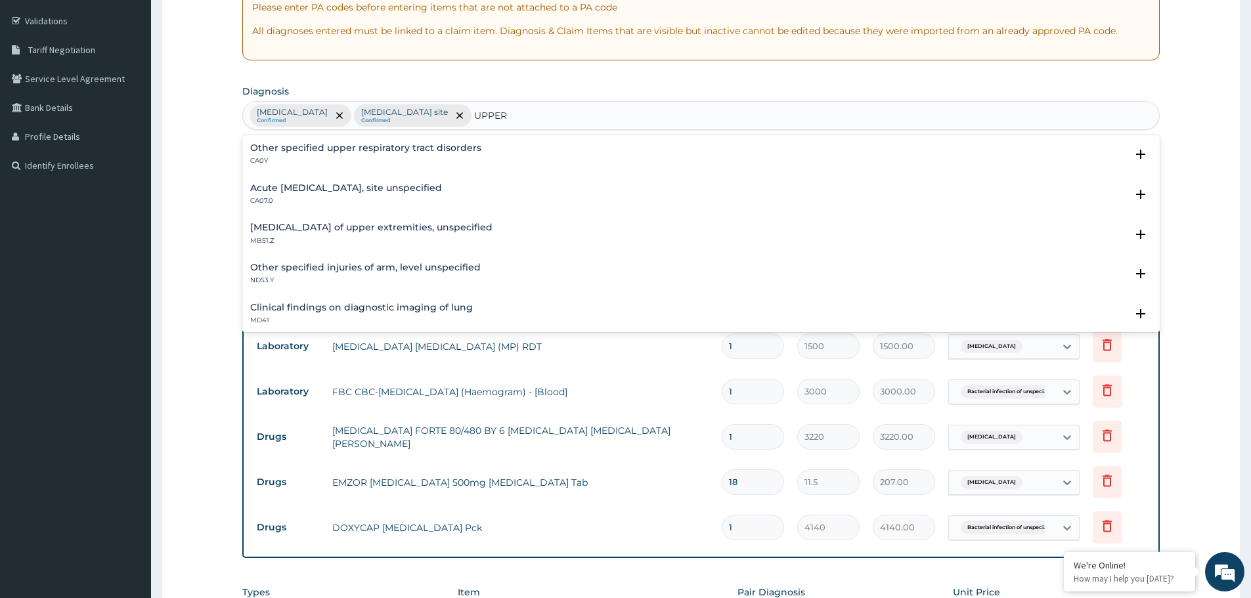
click at [347, 189] on h4 "Acute upper respiratory infection, site unspecified" at bounding box center [346, 188] width 192 height 10
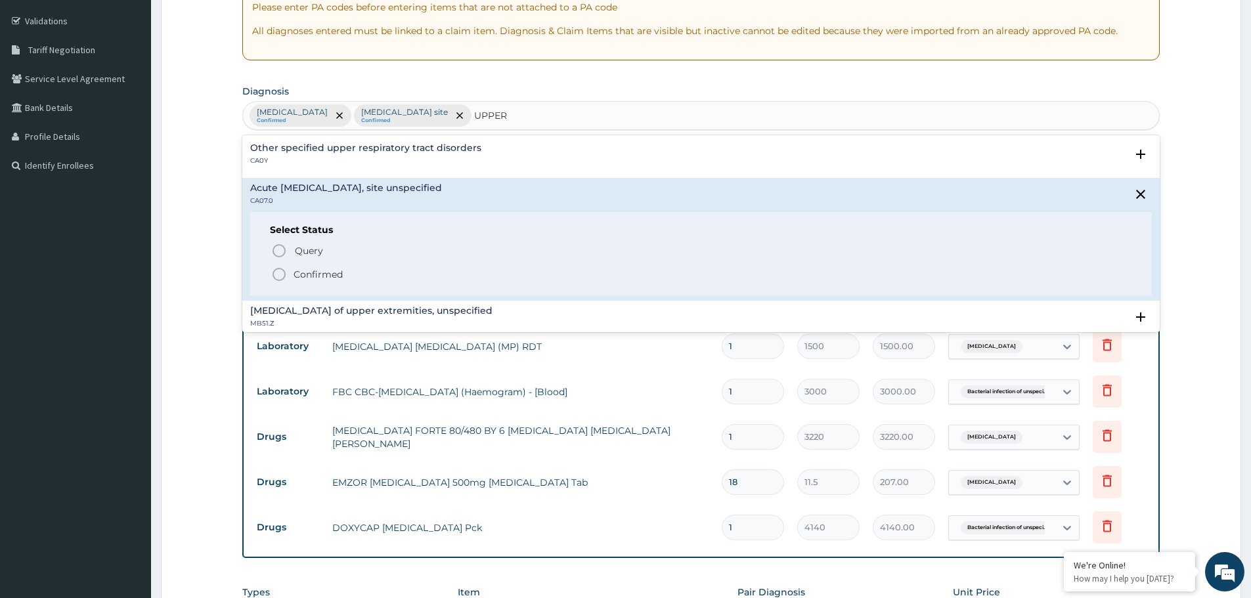
click at [275, 275] on icon "status option filled" at bounding box center [279, 275] width 16 height 16
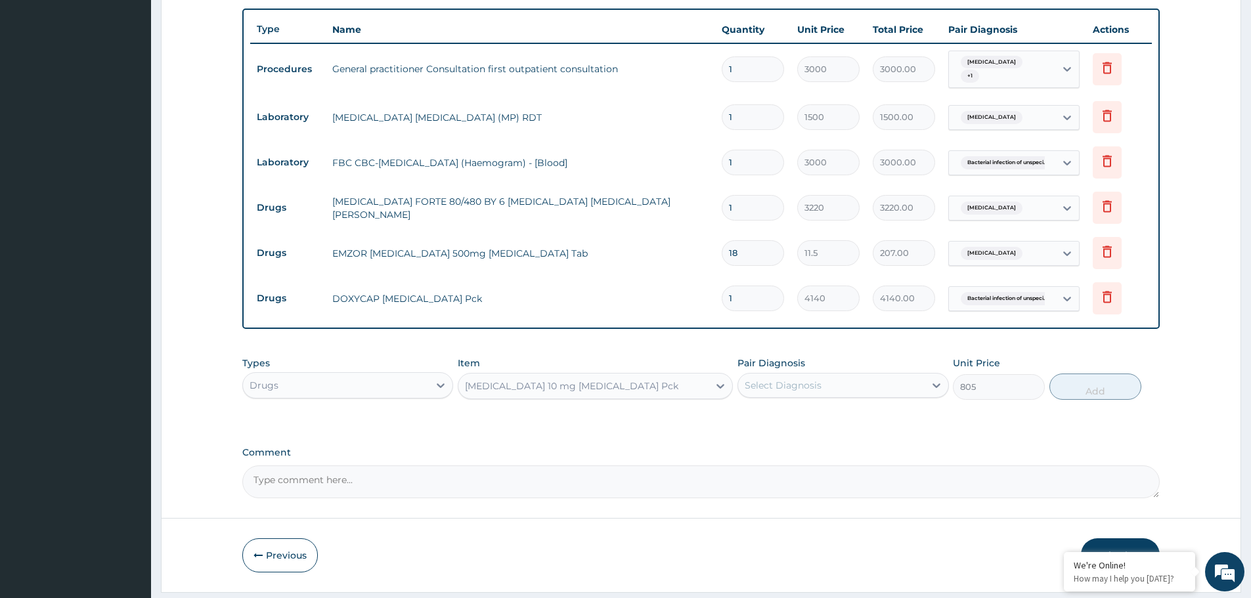
scroll to position [500, 0]
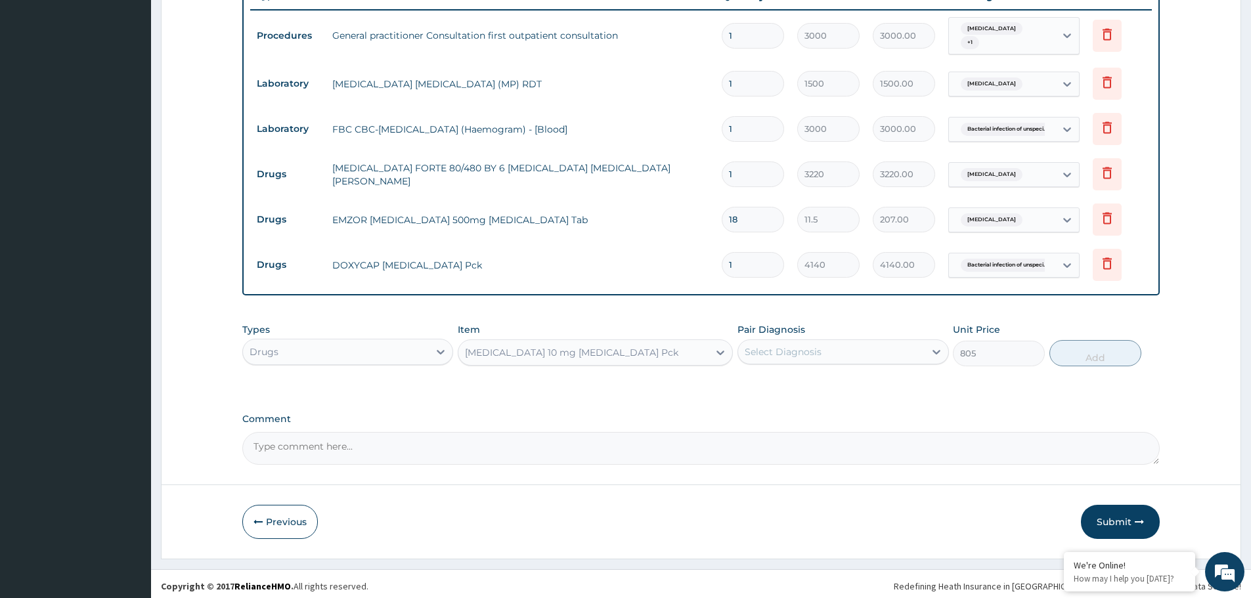
click at [779, 352] on div "Select Diagnosis" at bounding box center [782, 351] width 77 height 13
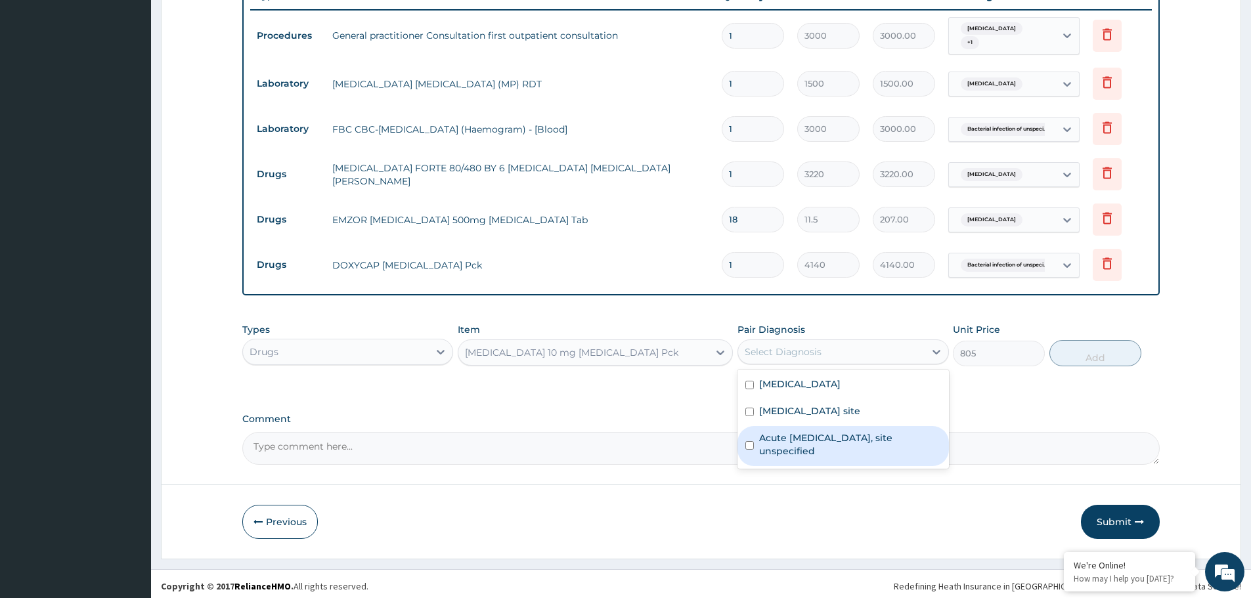
click at [784, 445] on label "Acute upper respiratory infection, site unspecified" at bounding box center [849, 444] width 181 height 26
checkbox input "true"
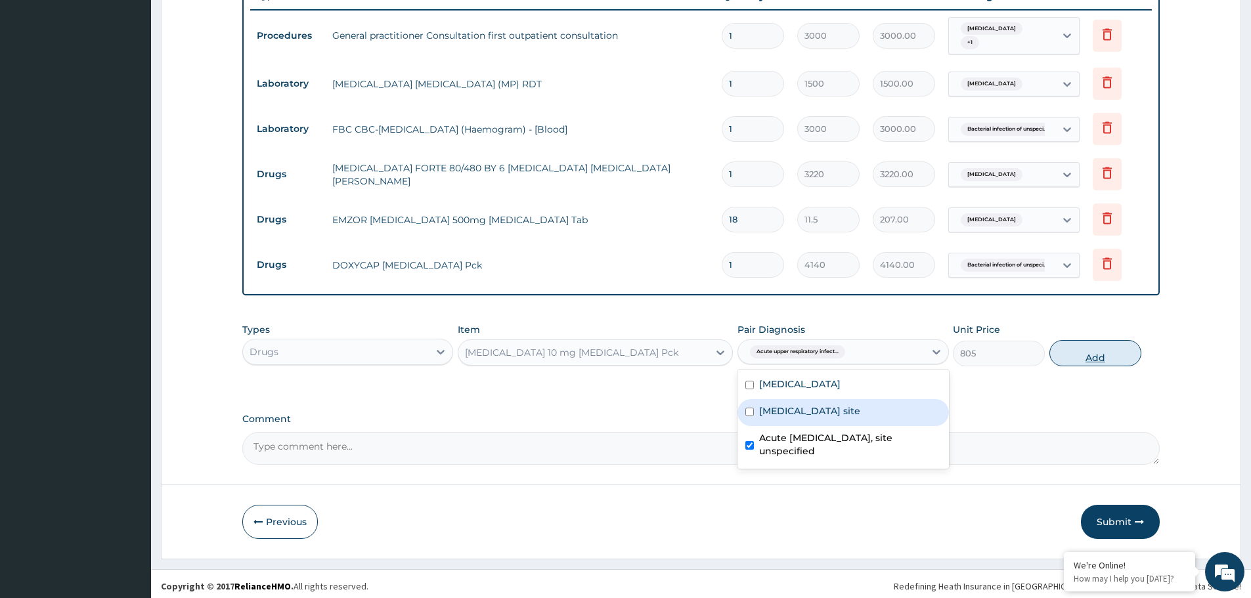
click at [1099, 353] on button "Add" at bounding box center [1095, 353] width 92 height 26
type input "0"
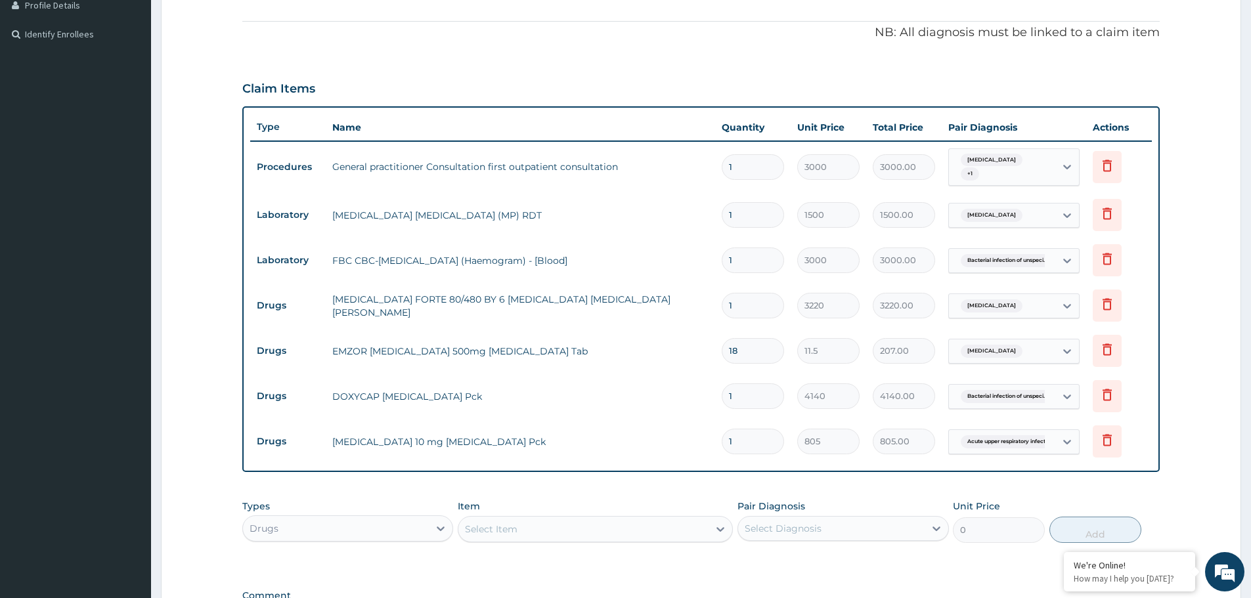
scroll to position [550, 0]
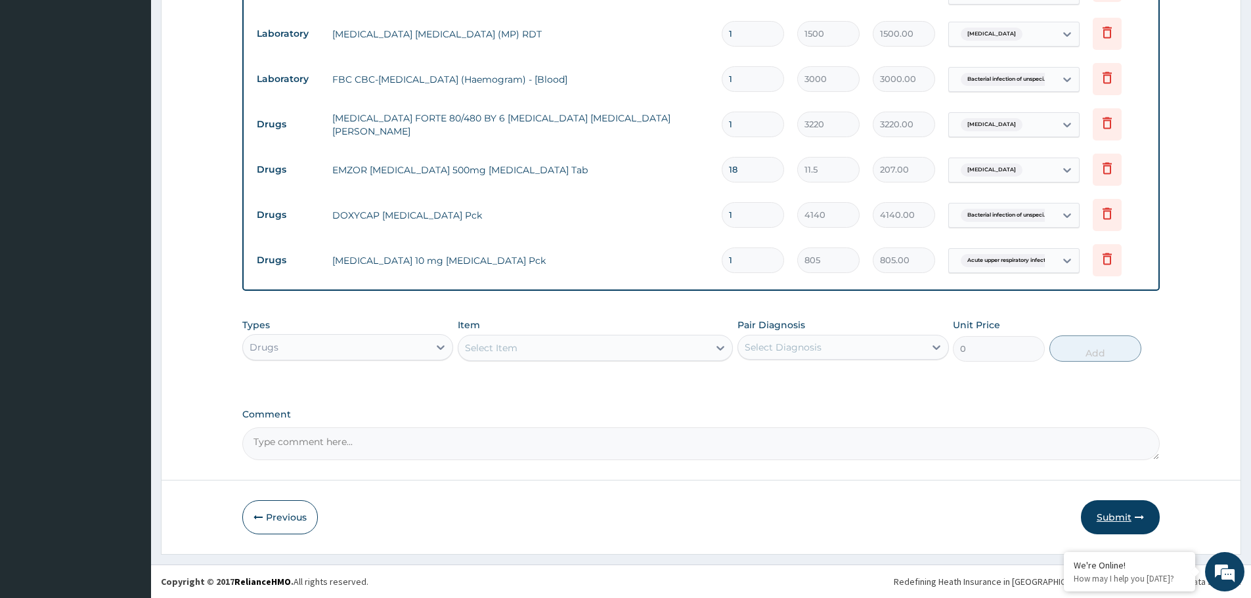
click at [1102, 513] on button "Submit" at bounding box center [1120, 517] width 79 height 34
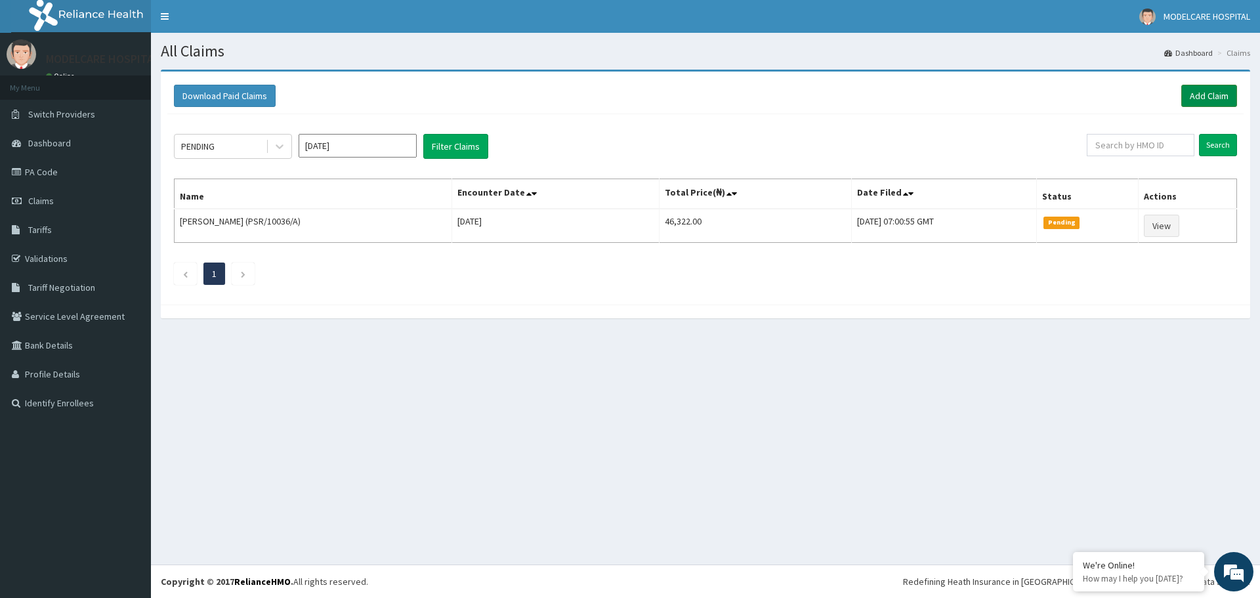
click at [1212, 95] on link "Add Claim" at bounding box center [1210, 96] width 56 height 22
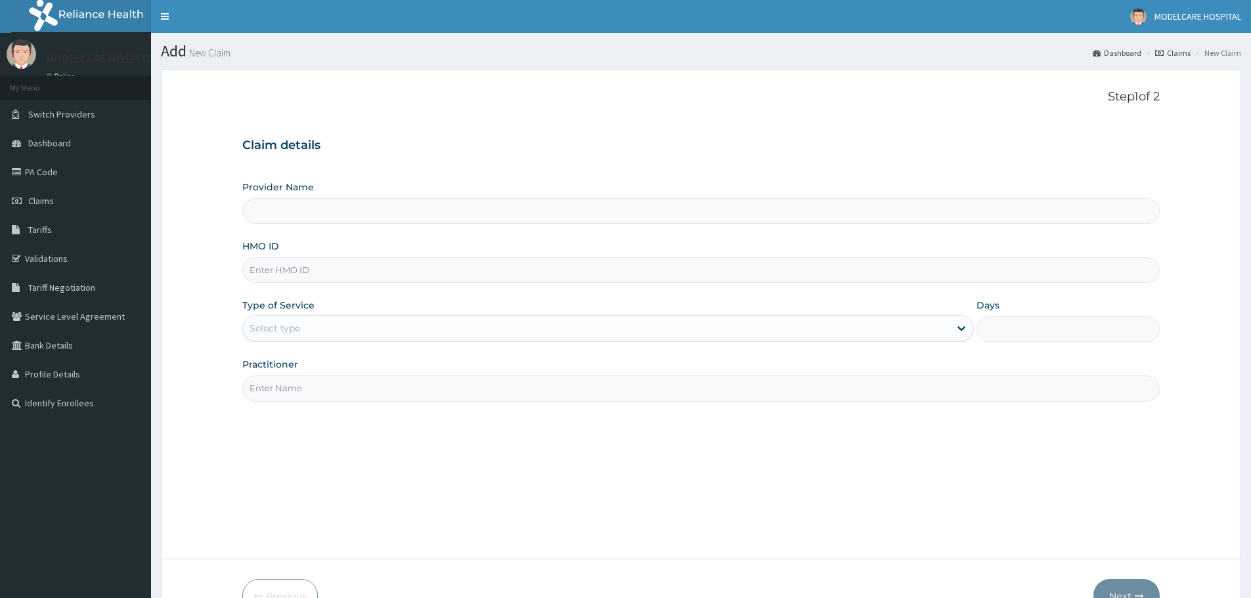
type input "MODELCARE HOSPITAL"
click at [634, 272] on input "HMO ID" at bounding box center [700, 270] width 917 height 26
type input "ANS/10047/A"
click at [571, 331] on div "Select type" at bounding box center [596, 328] width 706 height 21
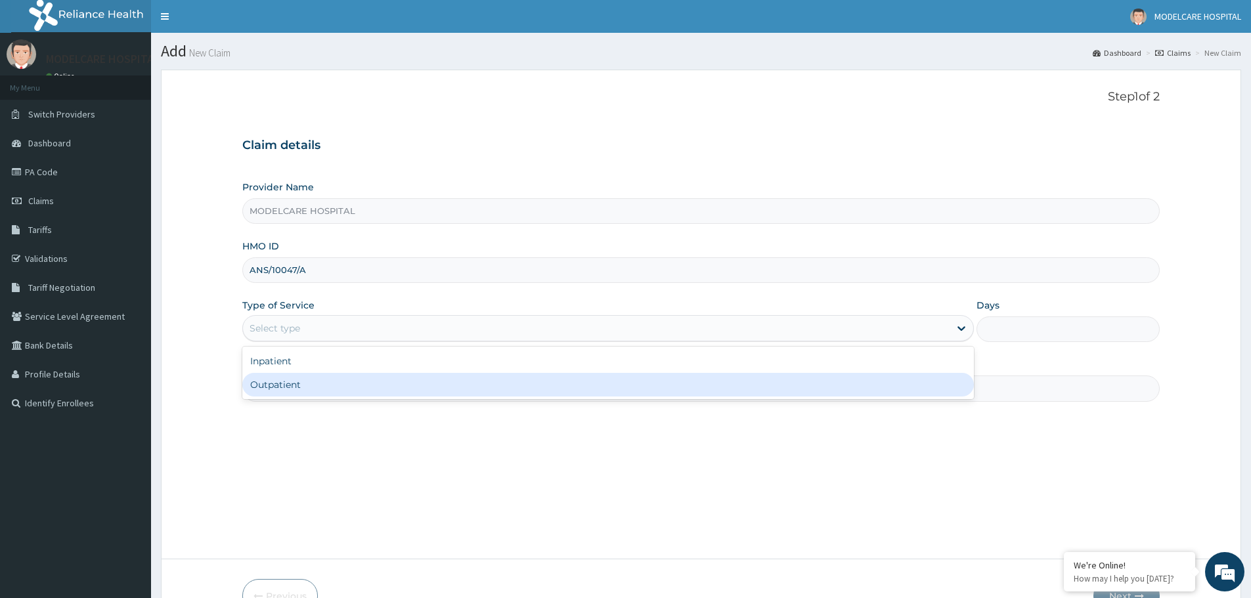
click at [450, 387] on div "Outpatient" at bounding box center [607, 385] width 731 height 24
type input "1"
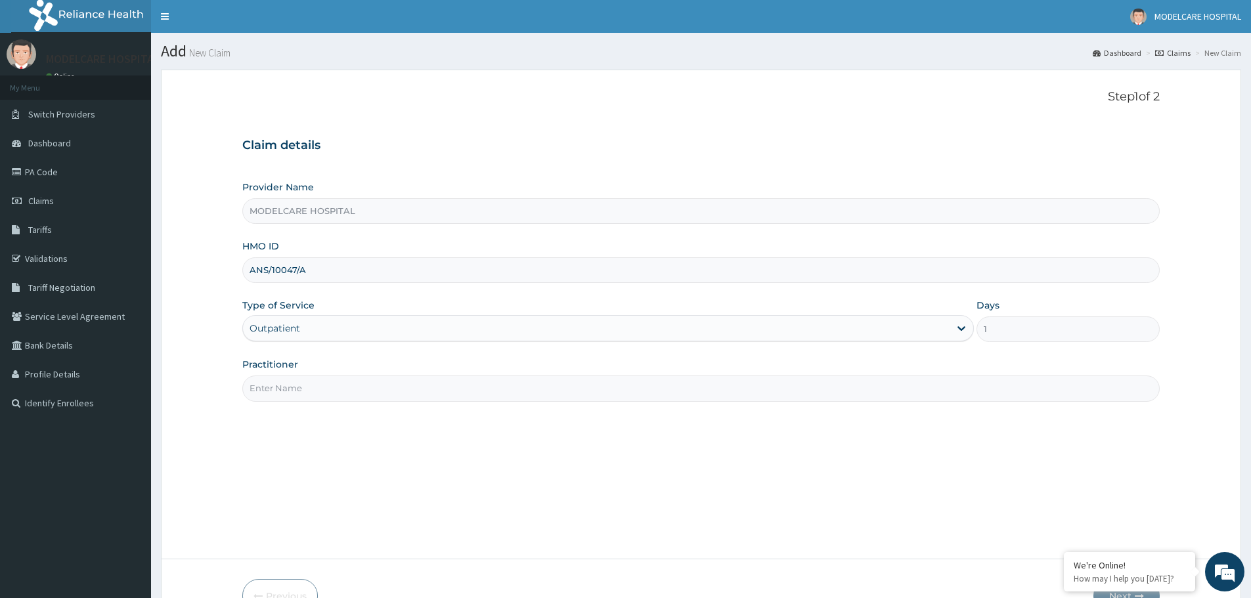
click at [450, 387] on input "Practitioner" at bounding box center [700, 389] width 917 height 26
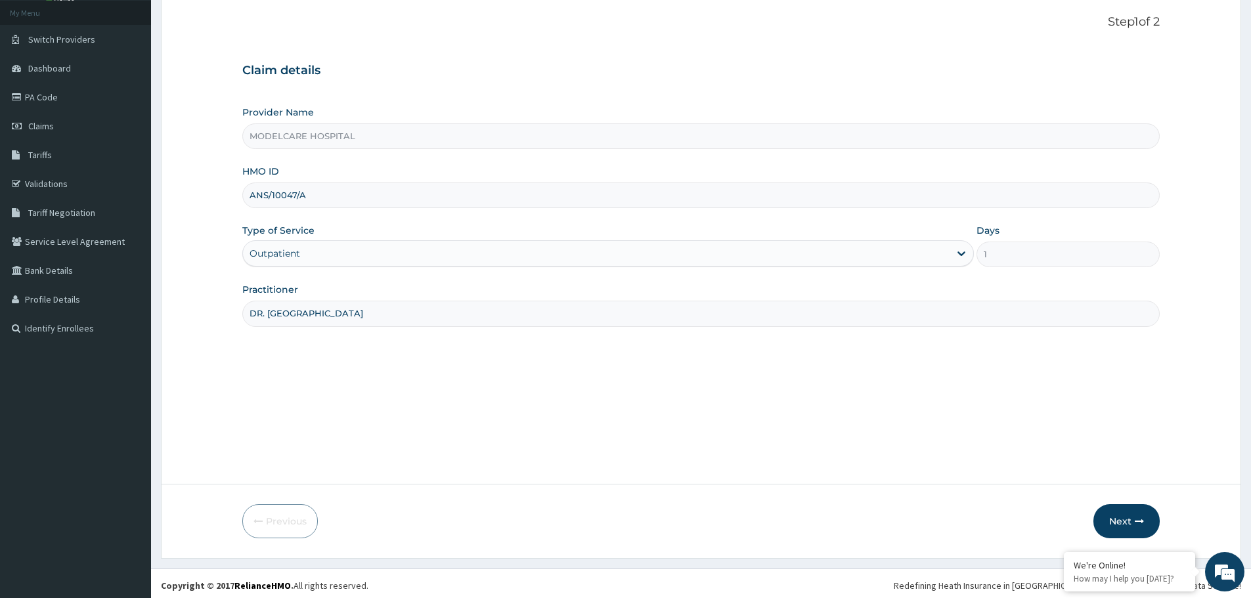
scroll to position [79, 0]
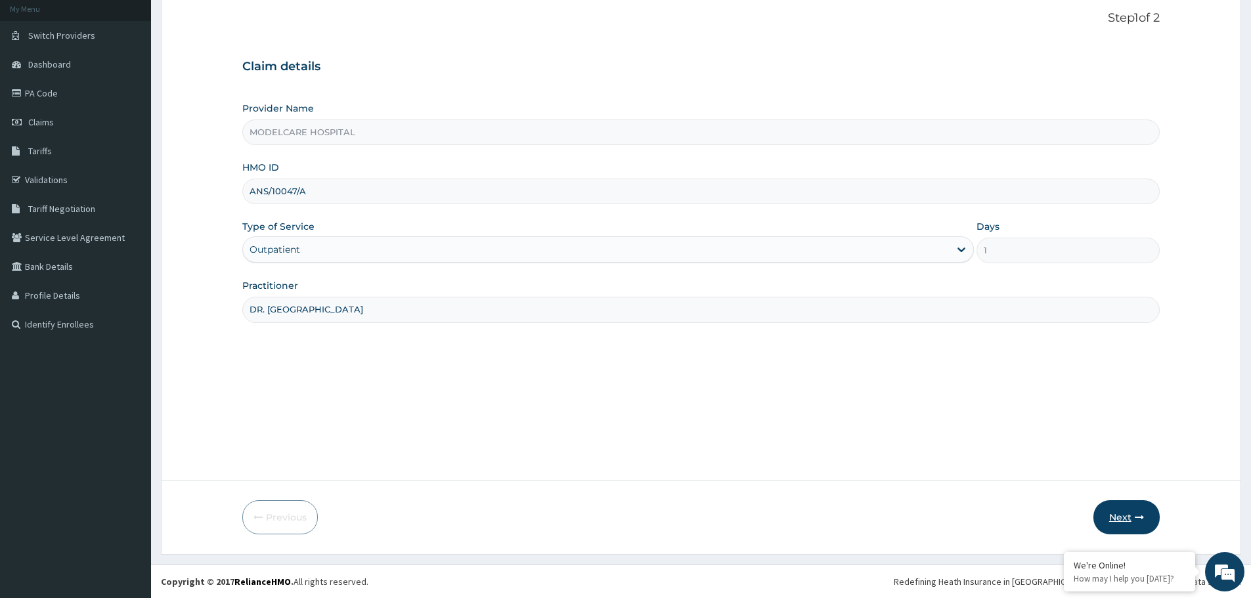
type input "DR. [GEOGRAPHIC_DATA]"
click at [1125, 512] on button "Next" at bounding box center [1126, 517] width 66 height 34
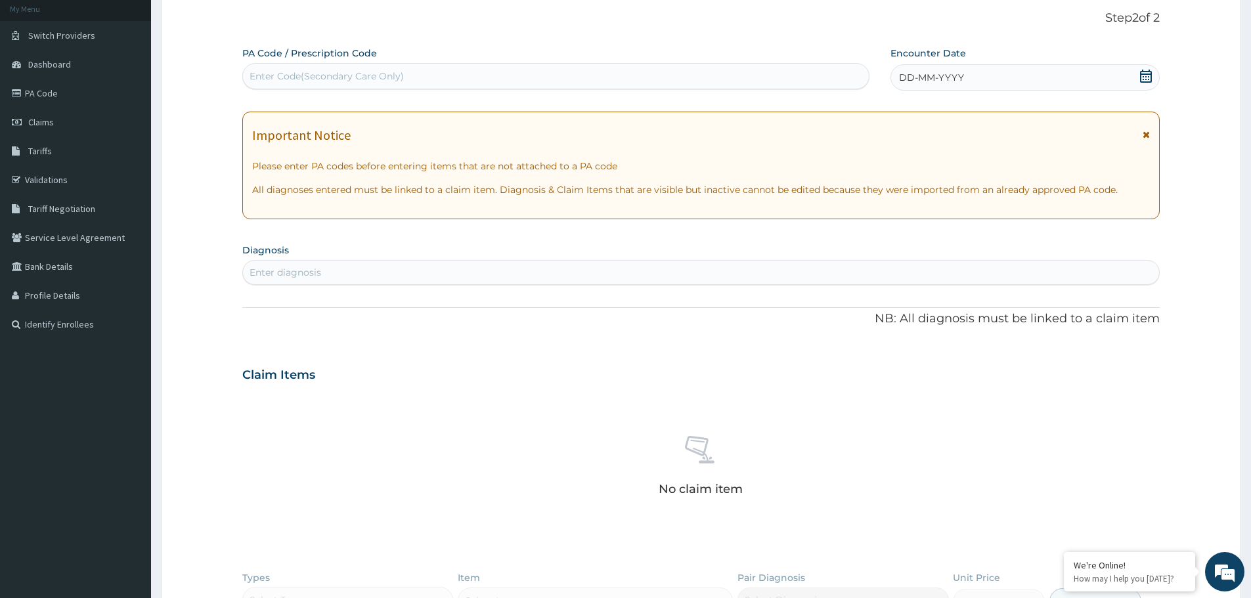
click at [1073, 68] on div "DD-MM-YYYY" at bounding box center [1024, 77] width 269 height 26
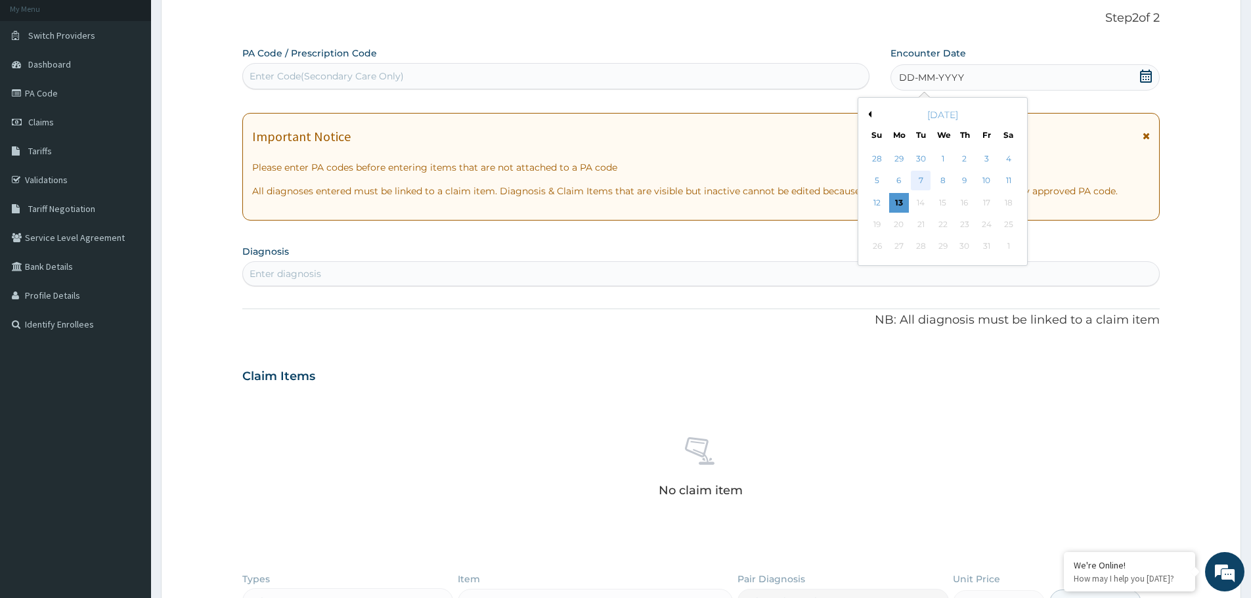
click at [918, 181] on div "7" at bounding box center [921, 181] width 20 height 20
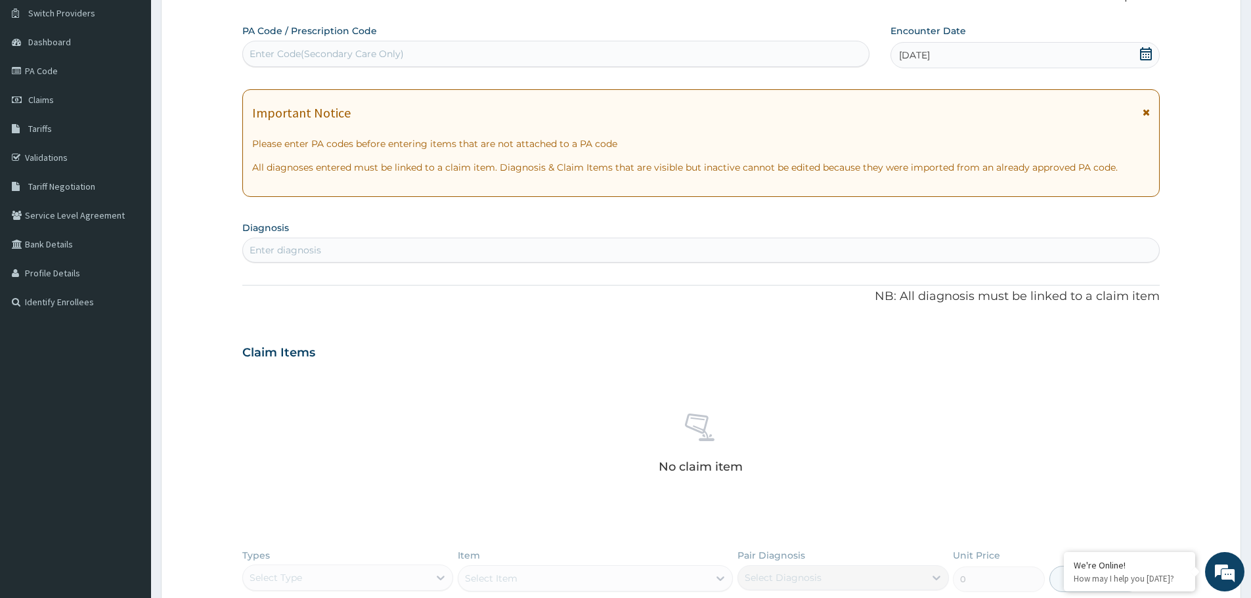
scroll to position [69, 0]
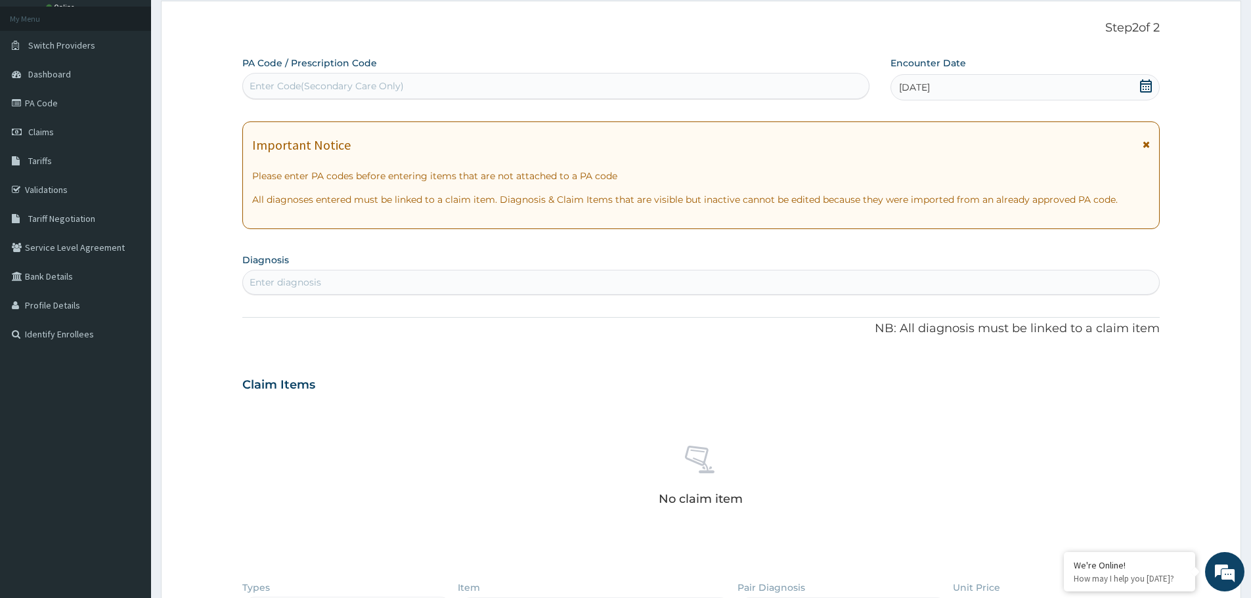
click at [1028, 84] on div "[DATE]" at bounding box center [1024, 87] width 269 height 26
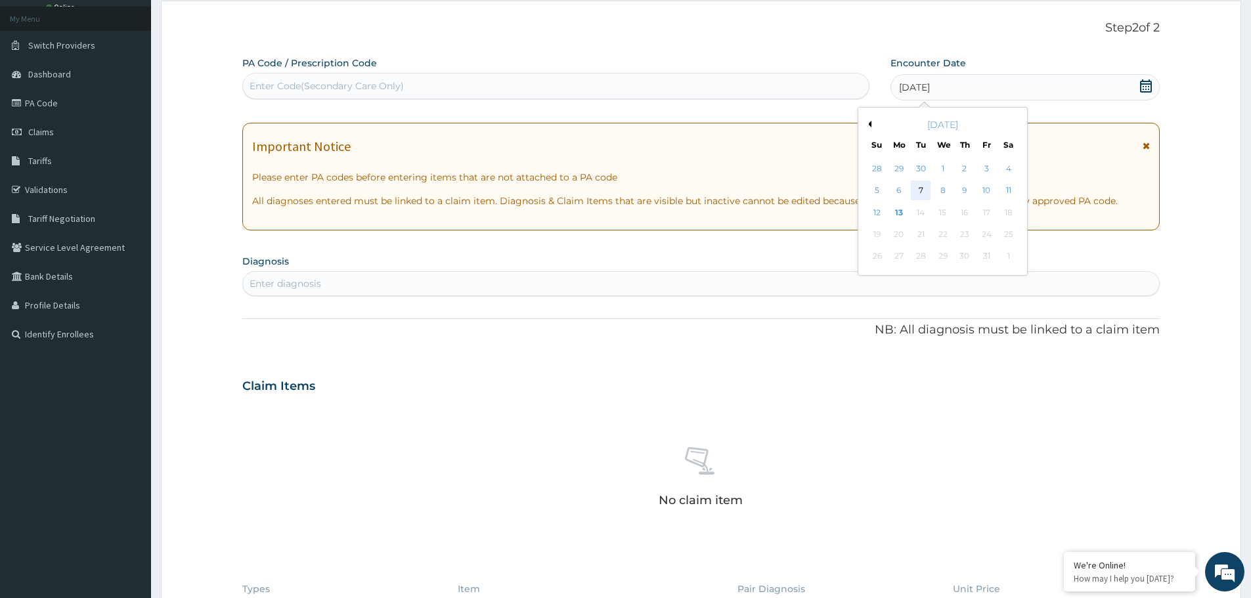
click at [918, 188] on div "7" at bounding box center [921, 191] width 20 height 20
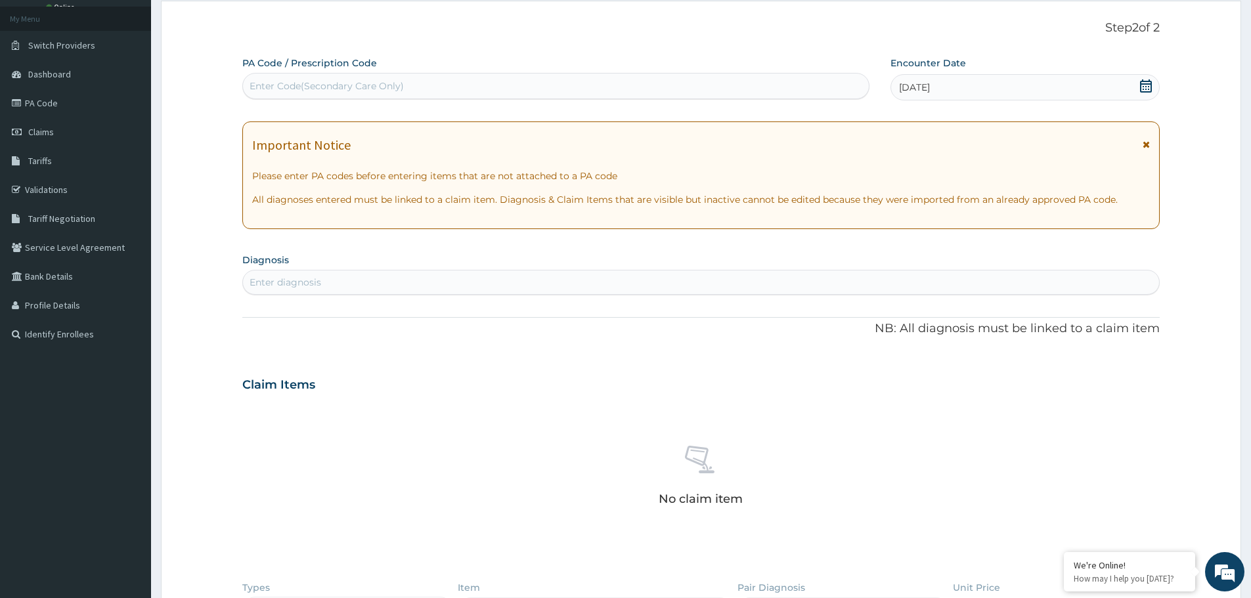
click at [592, 276] on div "Enter diagnosis" at bounding box center [701, 282] width 916 height 21
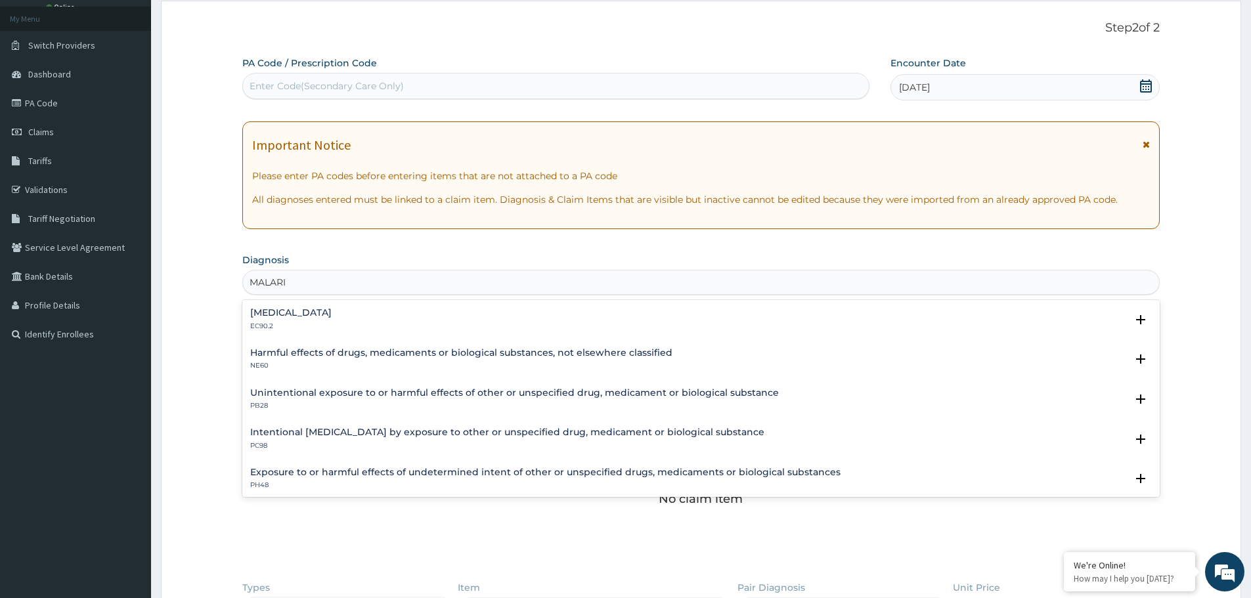
type input "[MEDICAL_DATA]"
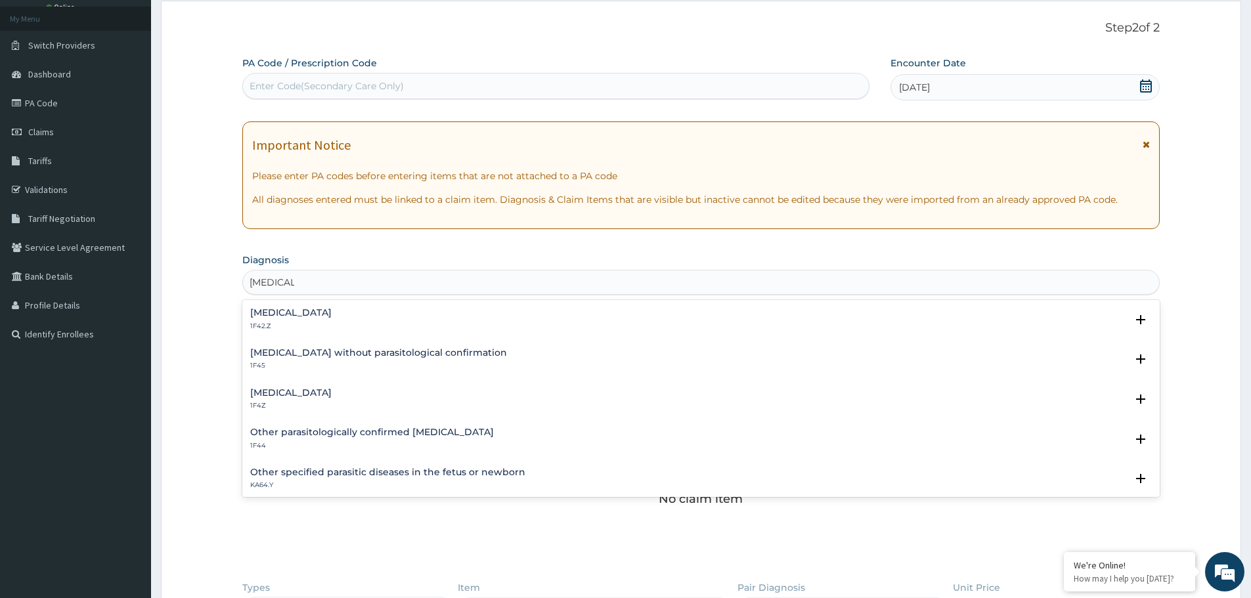
click at [332, 391] on h4 "[MEDICAL_DATA]" at bounding box center [290, 393] width 81 height 10
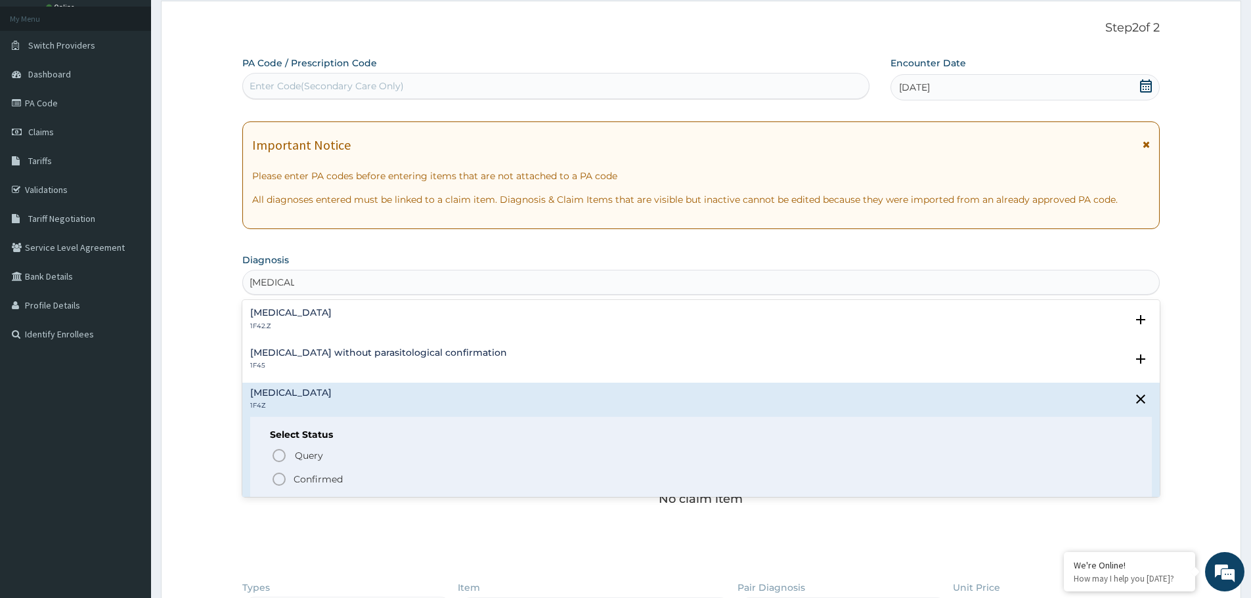
click at [280, 481] on icon "status option filled" at bounding box center [279, 479] width 16 height 16
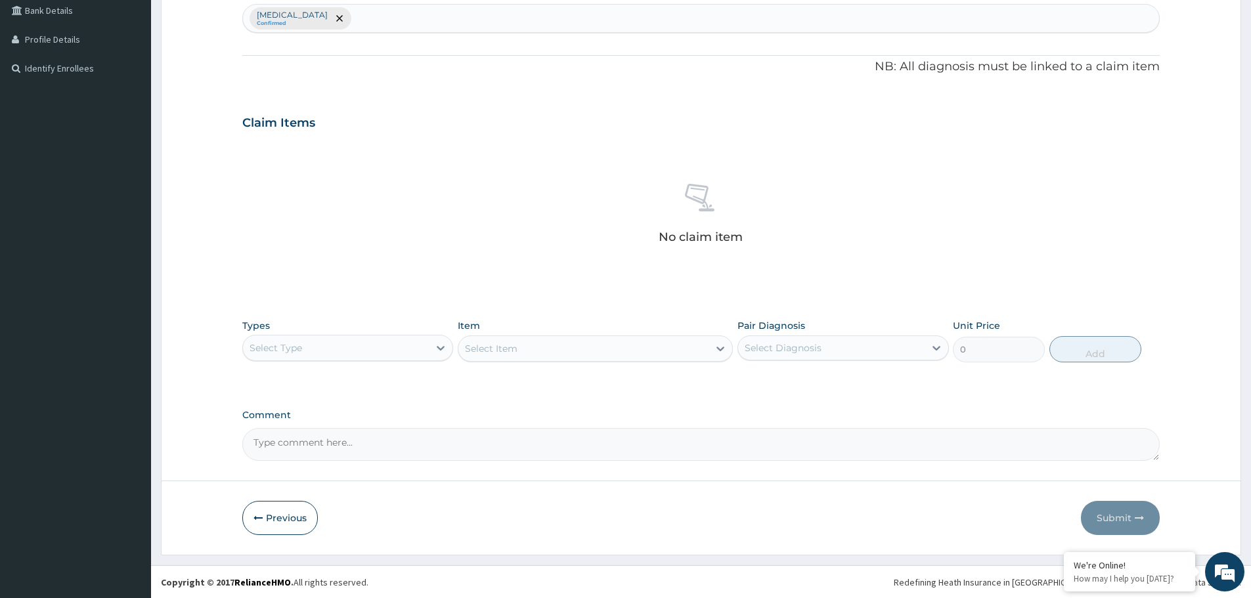
scroll to position [335, 0]
click at [404, 347] on div "Select Type" at bounding box center [336, 347] width 186 height 21
click at [332, 427] on div "Procedures" at bounding box center [347, 428] width 211 height 24
click at [838, 345] on div "Select Diagnosis" at bounding box center [831, 347] width 186 height 21
click at [838, 383] on label "[MEDICAL_DATA]" at bounding box center [799, 379] width 81 height 13
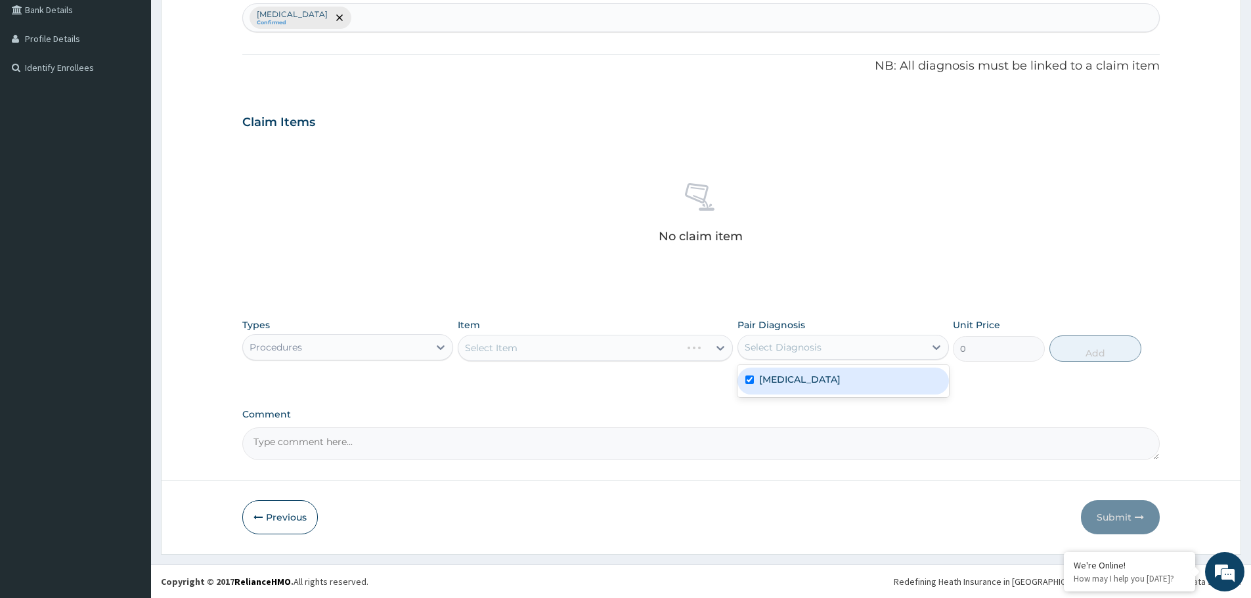
checkbox input "true"
click at [632, 349] on div "Select Item" at bounding box center [583, 347] width 250 height 21
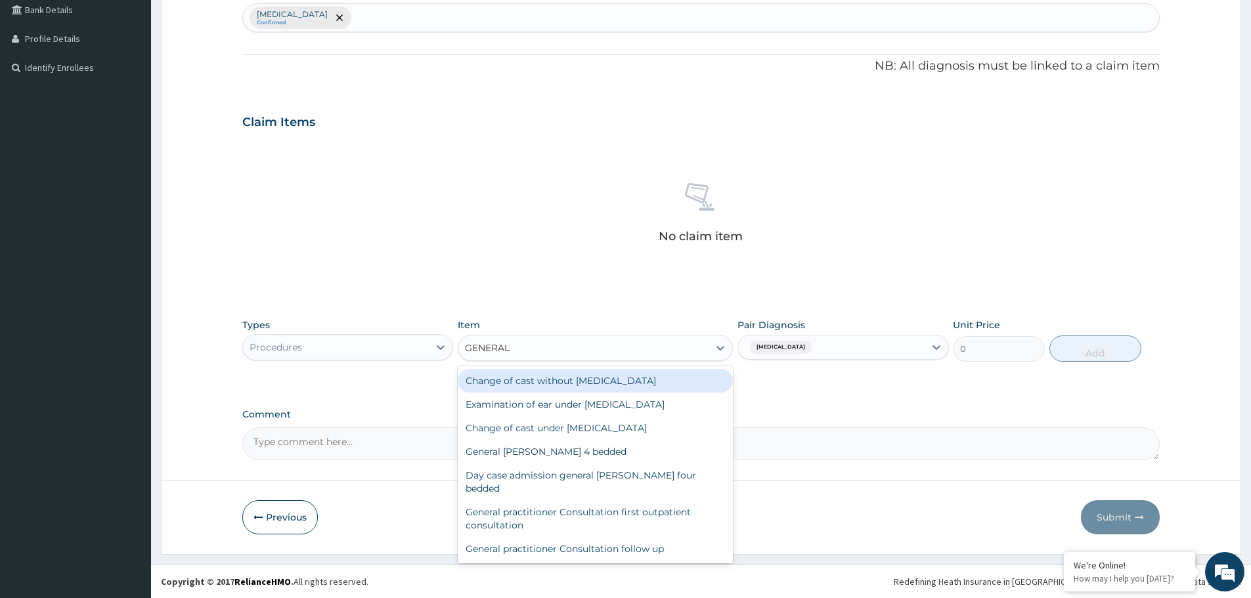
type input "GENERAL P"
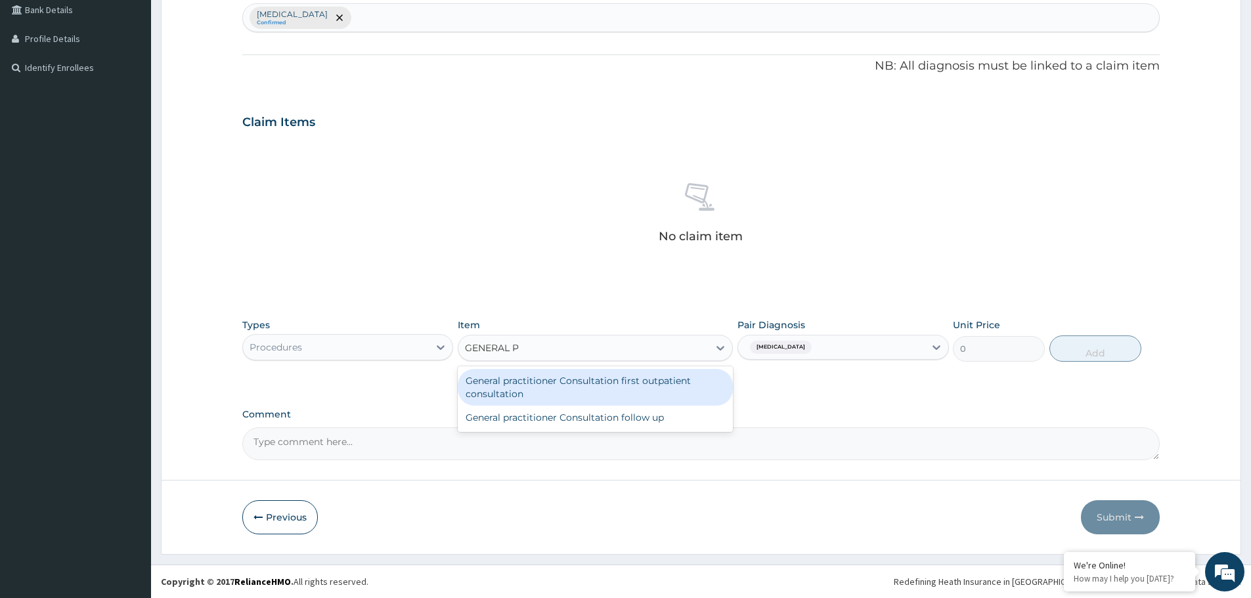
click at [632, 386] on div "General practitioner Consultation first outpatient consultation" at bounding box center [595, 387] width 275 height 37
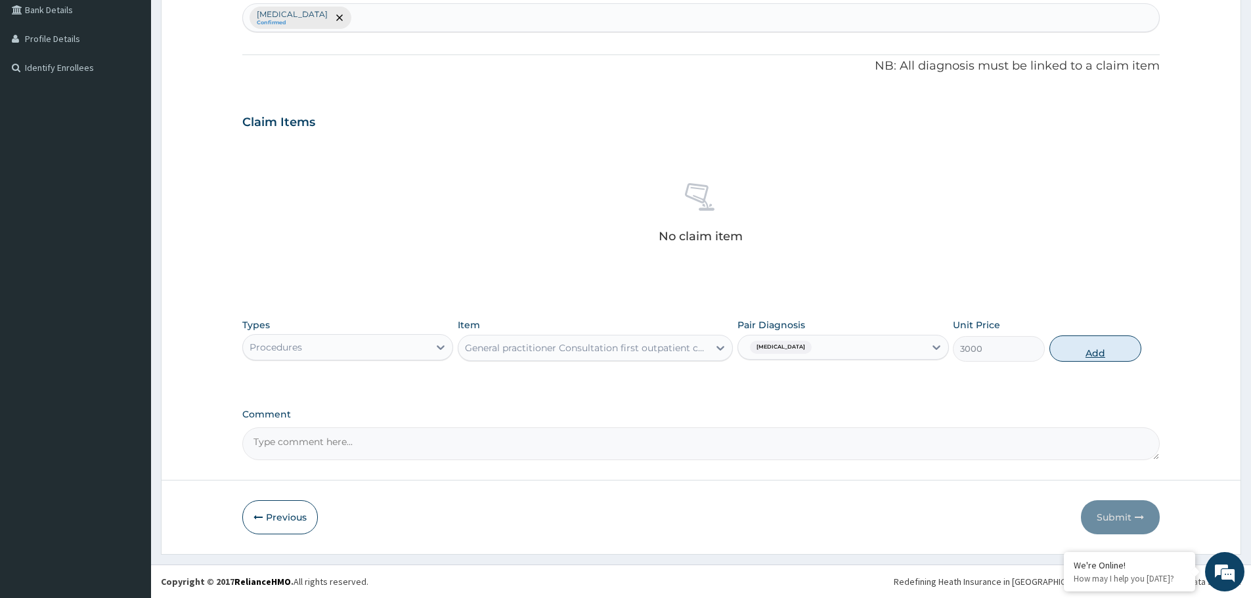
click at [1080, 352] on button "Add" at bounding box center [1095, 348] width 92 height 26
type input "0"
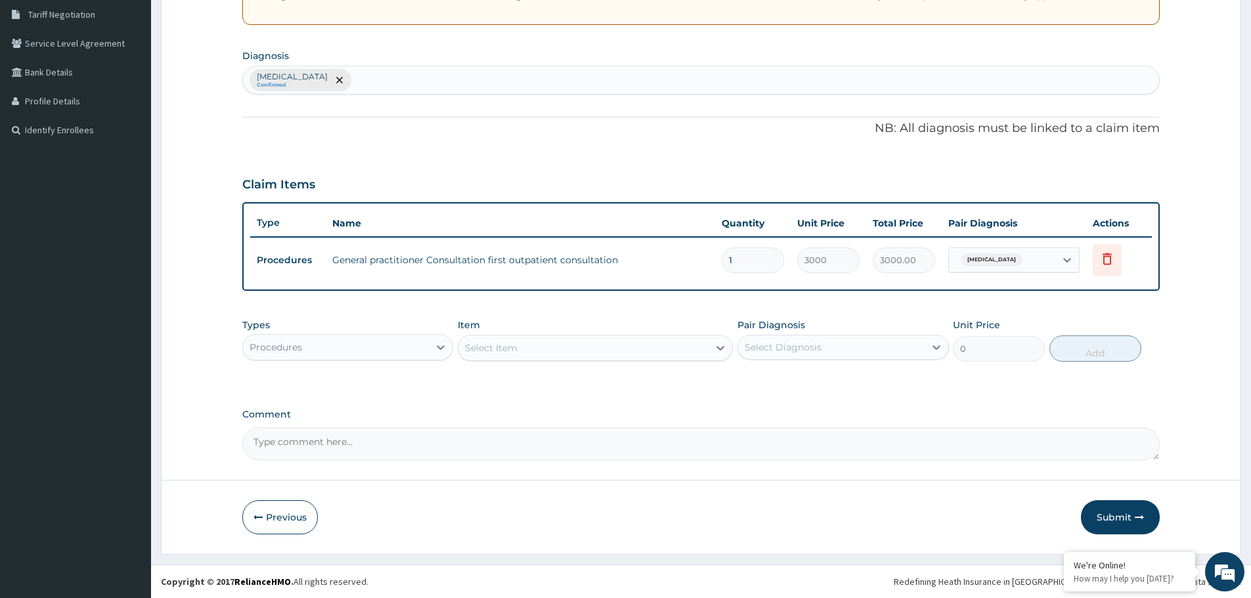
click at [421, 340] on div "Procedures" at bounding box center [336, 347] width 186 height 21
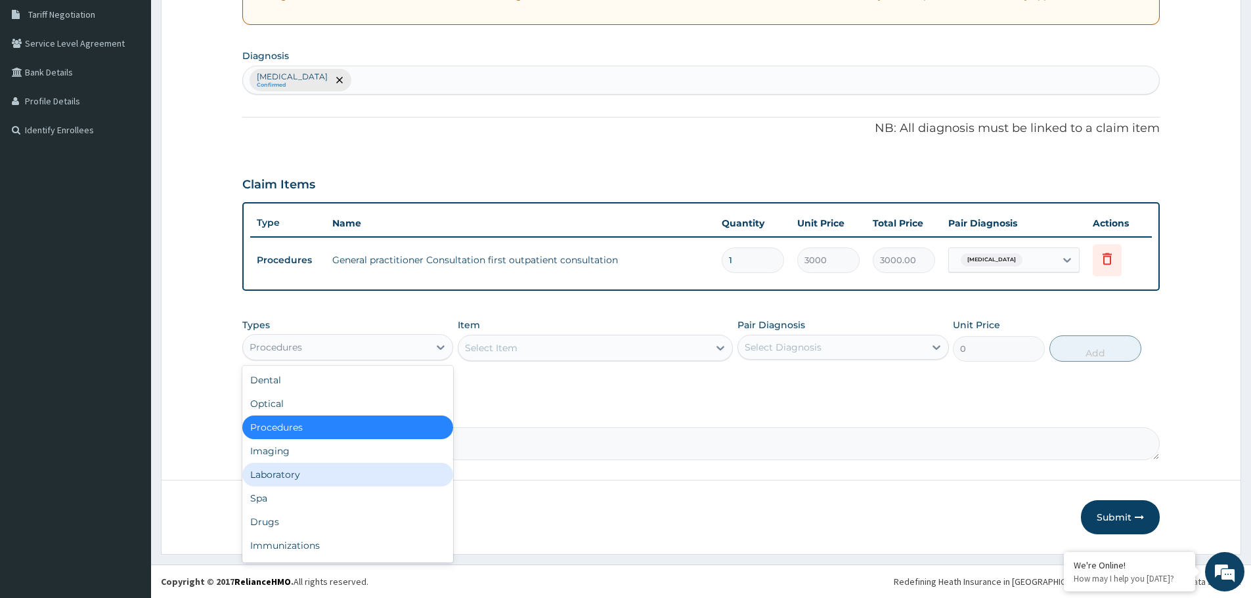
click at [318, 471] on div "Laboratory" at bounding box center [347, 475] width 211 height 24
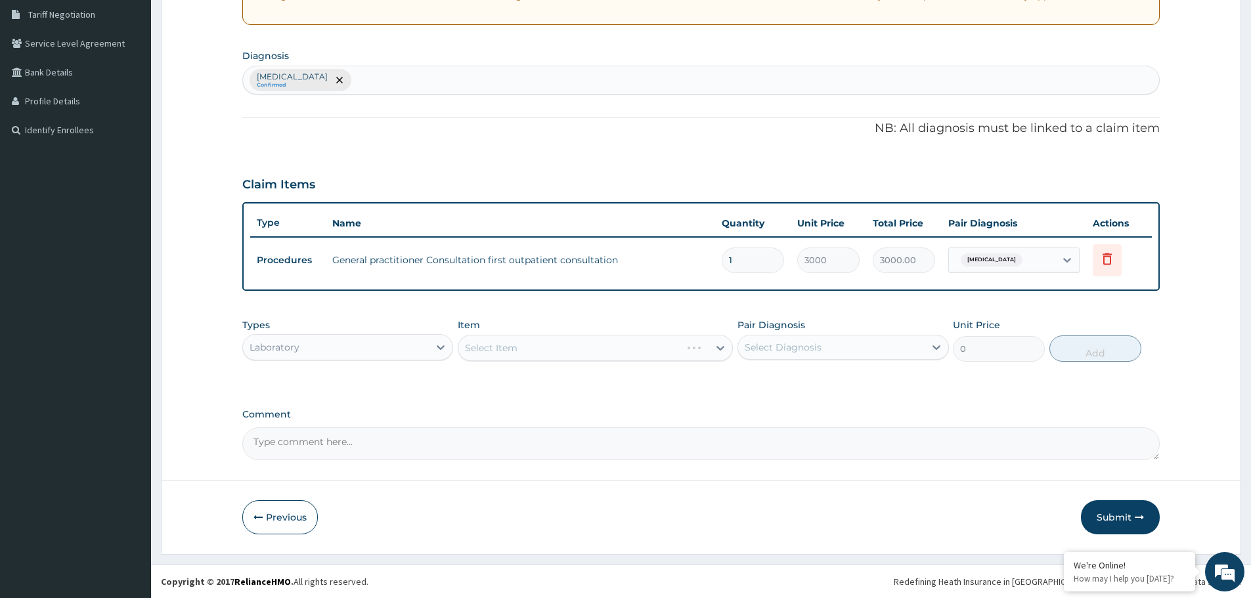
click at [840, 345] on div "Select Diagnosis" at bounding box center [831, 347] width 186 height 21
click at [834, 380] on label "[MEDICAL_DATA]" at bounding box center [799, 379] width 81 height 13
checkbox input "true"
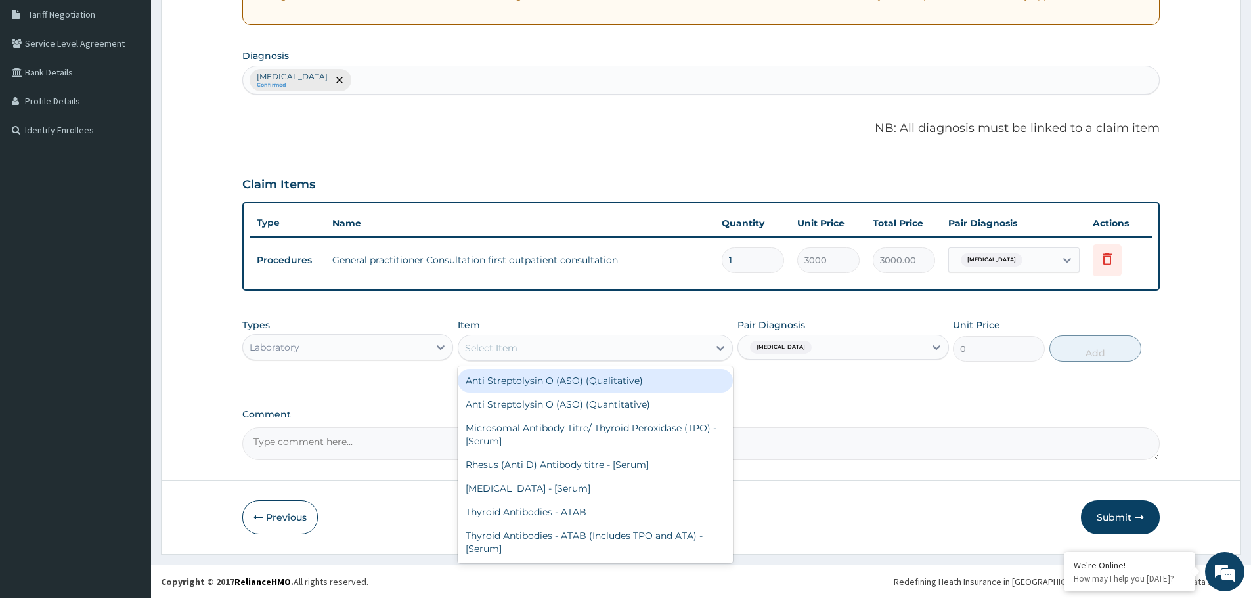
click at [643, 349] on div "Select Item" at bounding box center [583, 347] width 250 height 21
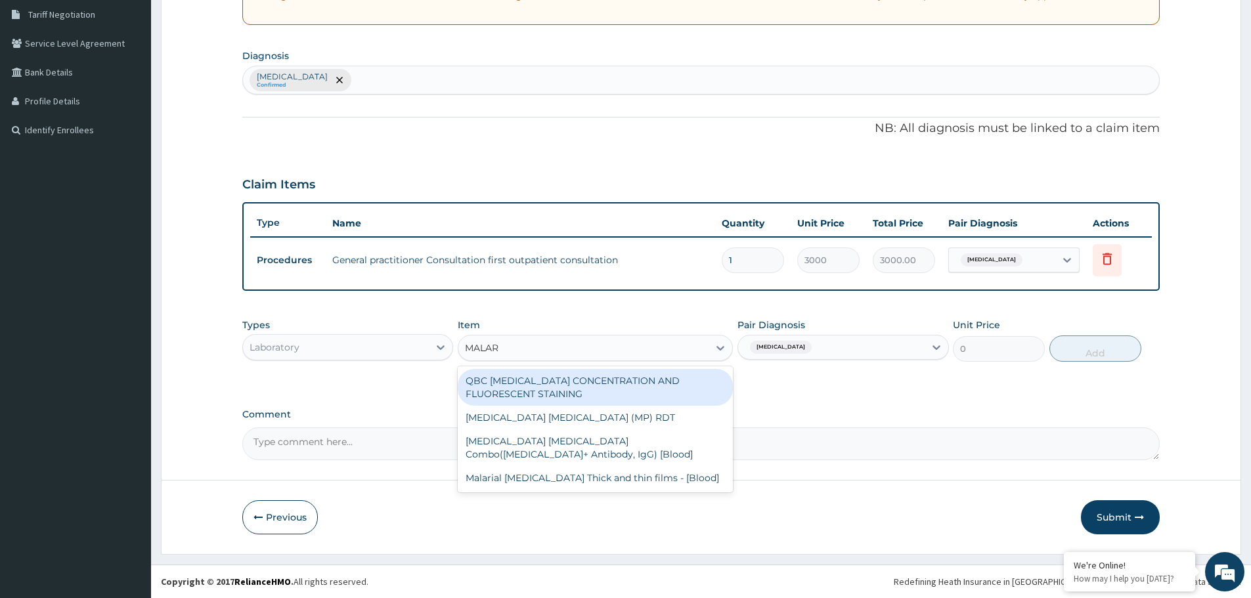
type input "MALARI"
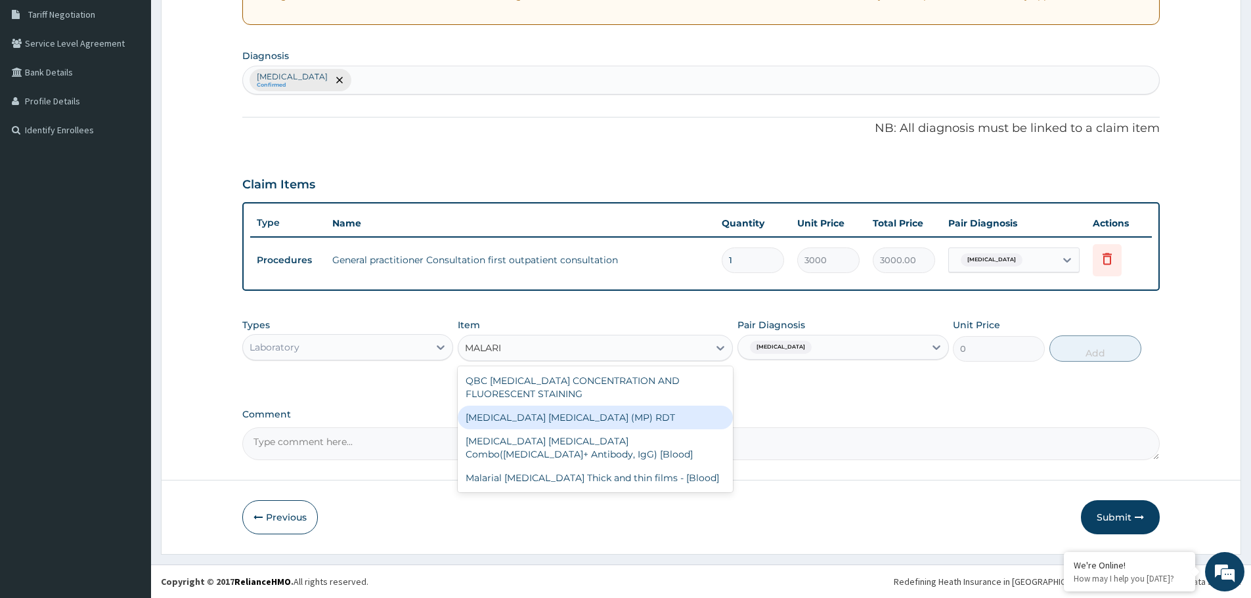
click at [542, 416] on div "[MEDICAL_DATA] [MEDICAL_DATA] (MP) RDT" at bounding box center [595, 418] width 275 height 24
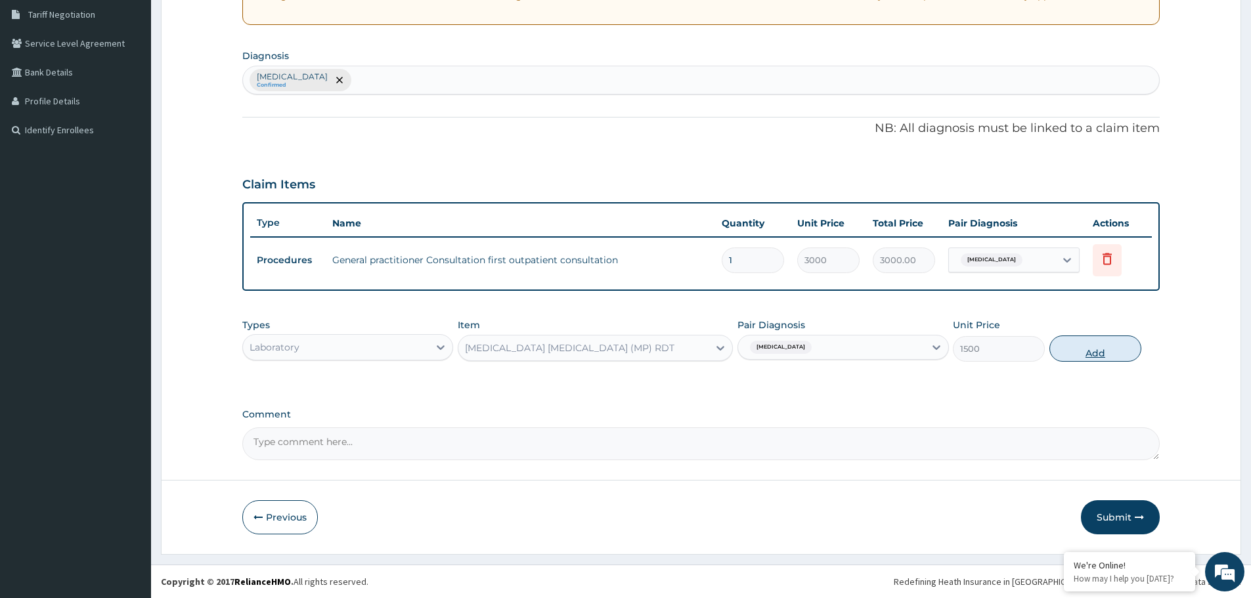
click at [1074, 351] on button "Add" at bounding box center [1095, 348] width 92 height 26
type input "0"
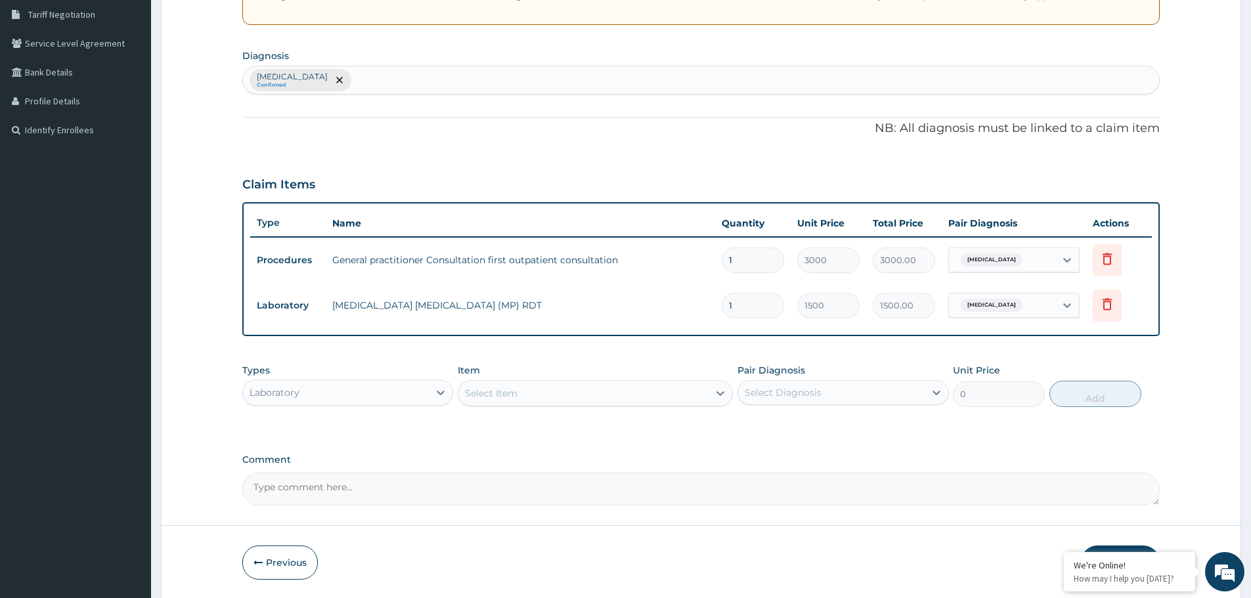
scroll to position [318, 0]
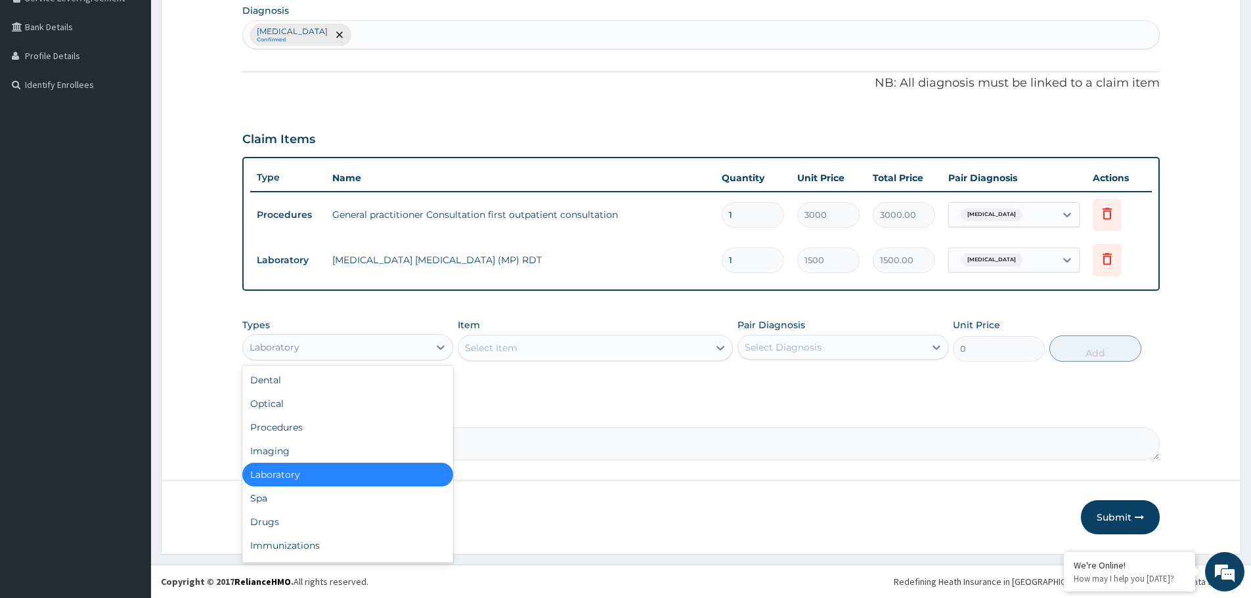
click at [385, 351] on div "Laboratory" at bounding box center [336, 347] width 186 height 21
click at [329, 519] on div "Drugs" at bounding box center [347, 522] width 211 height 24
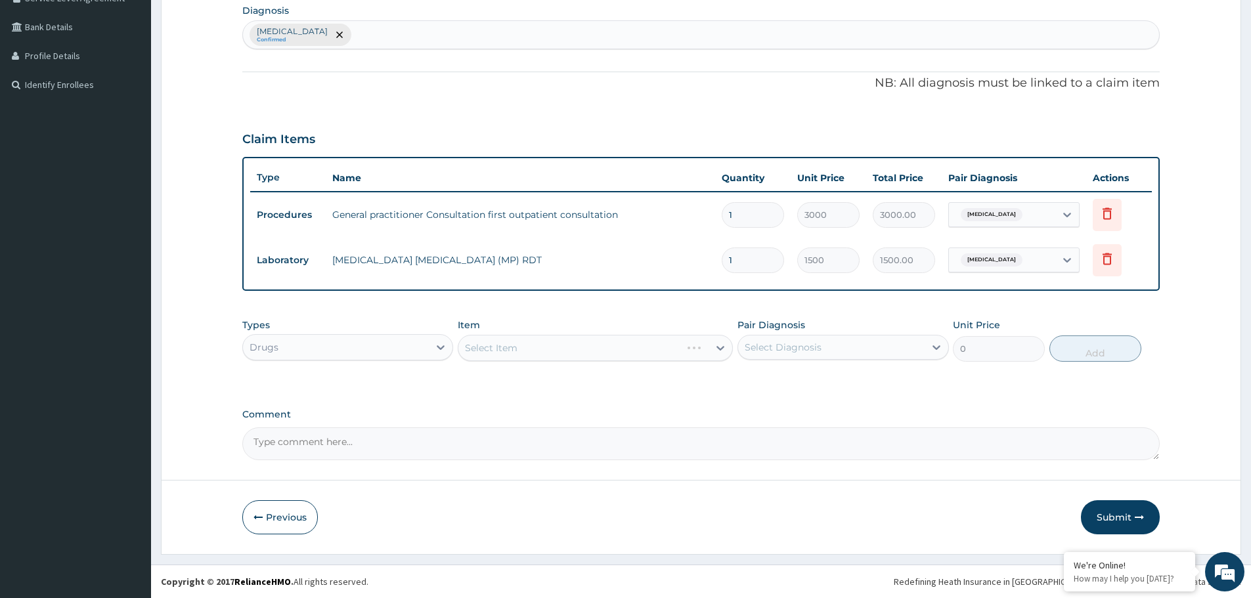
click at [769, 349] on div "Select Diagnosis" at bounding box center [782, 347] width 77 height 13
click at [787, 381] on label "Malaria, unspecified" at bounding box center [799, 379] width 81 height 13
checkbox input "true"
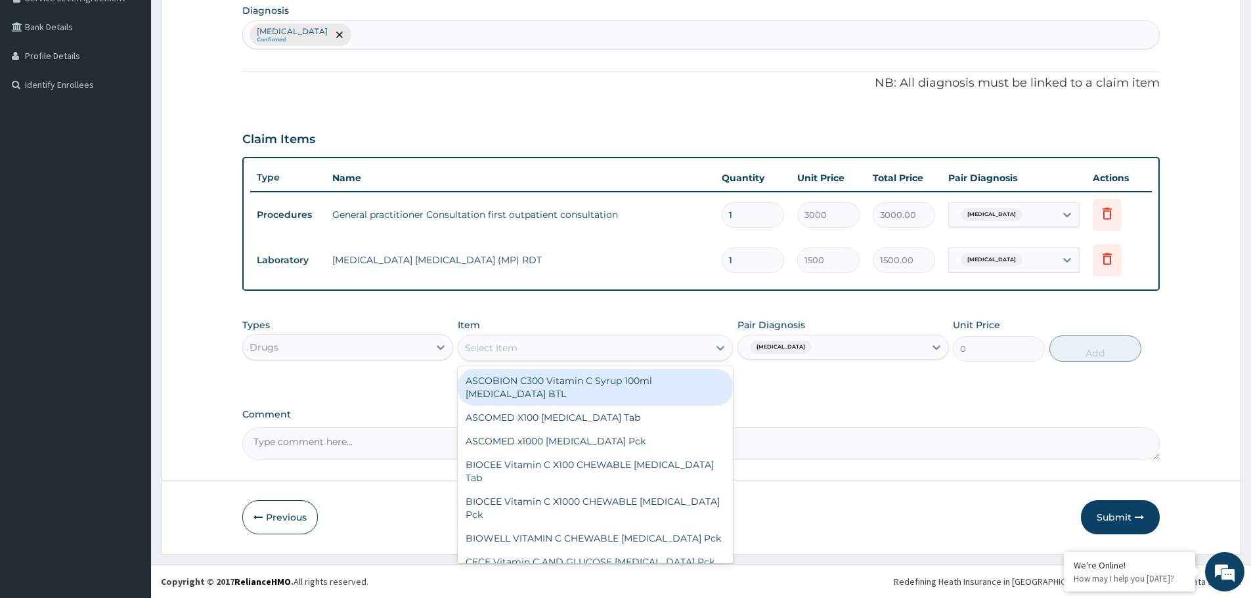
click at [644, 348] on div "Select Item" at bounding box center [583, 347] width 250 height 21
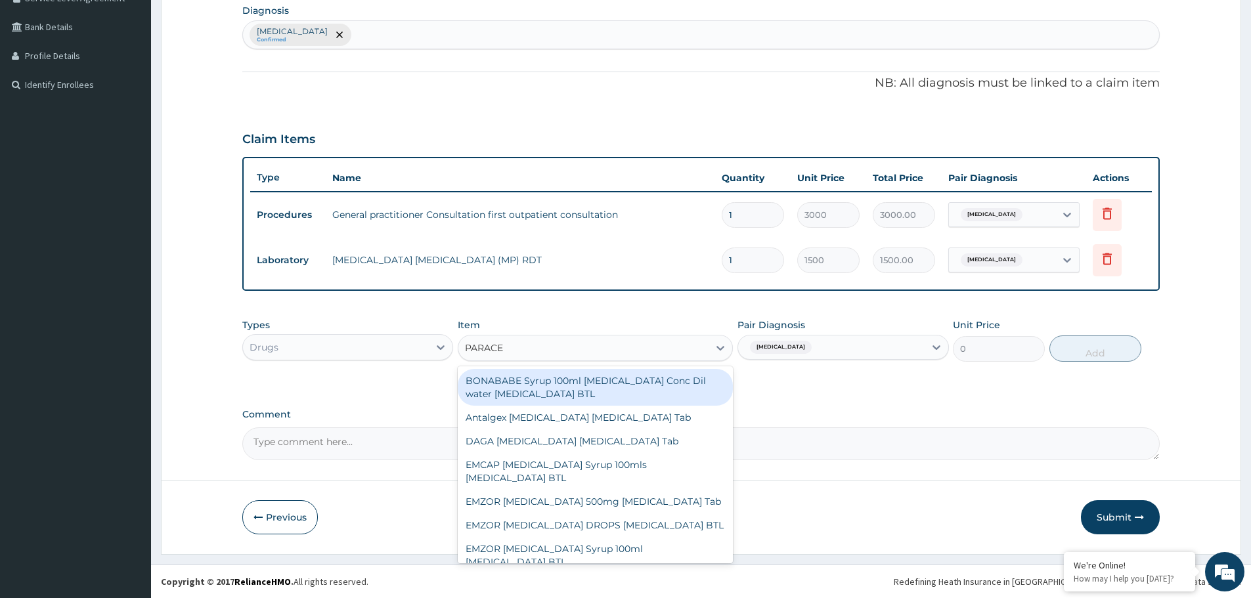
type input "PARACET"
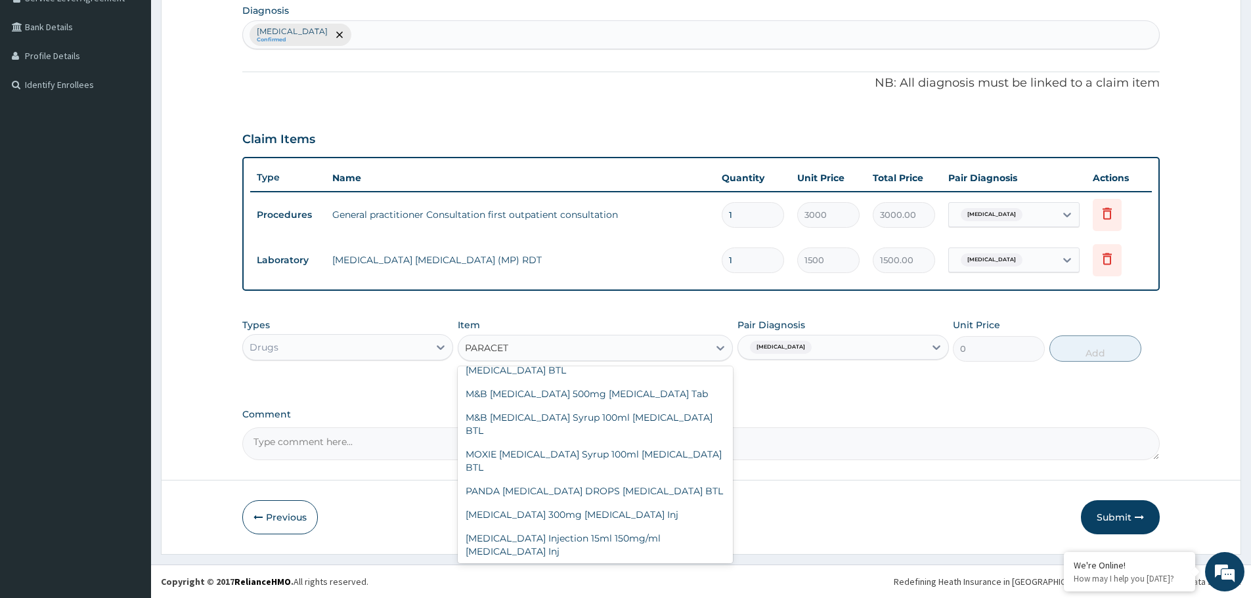
scroll to position [263, 0]
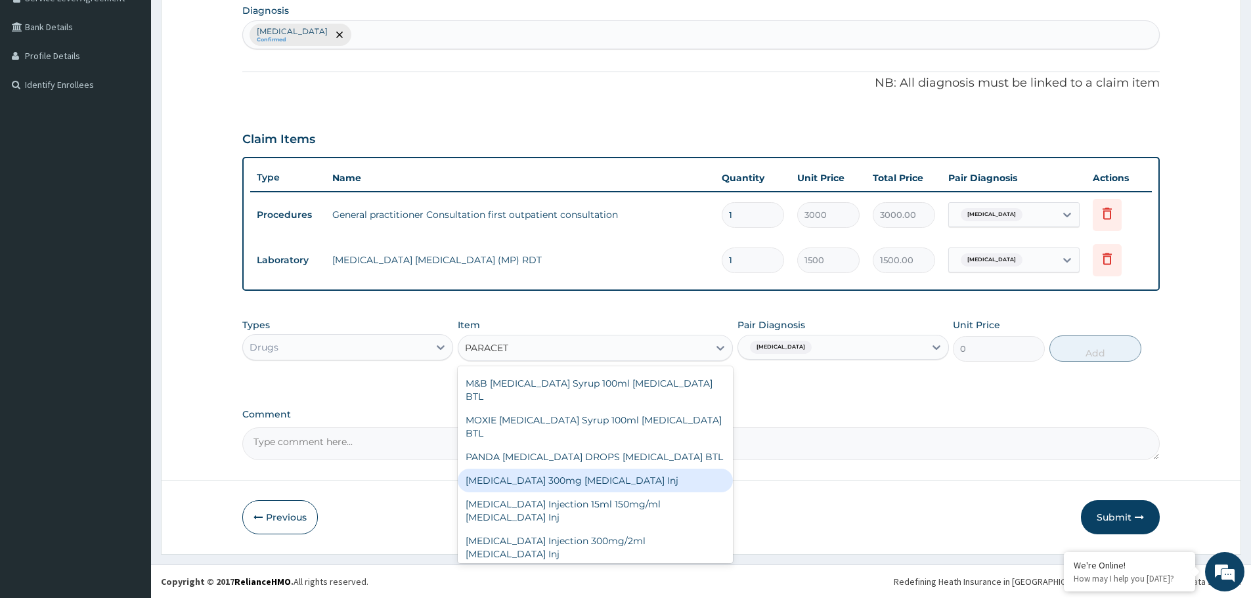
click at [540, 479] on div "Paracetamol 300mg Acetaminophen Inj" at bounding box center [595, 481] width 275 height 24
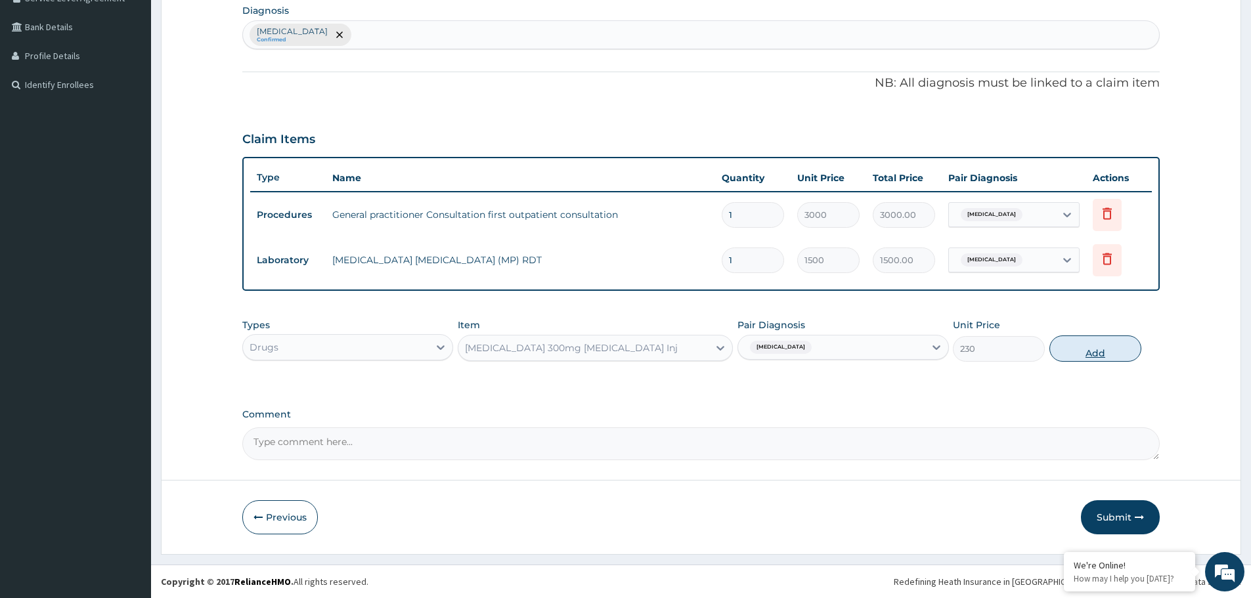
click at [1099, 351] on button "Add" at bounding box center [1095, 348] width 92 height 26
type input "0"
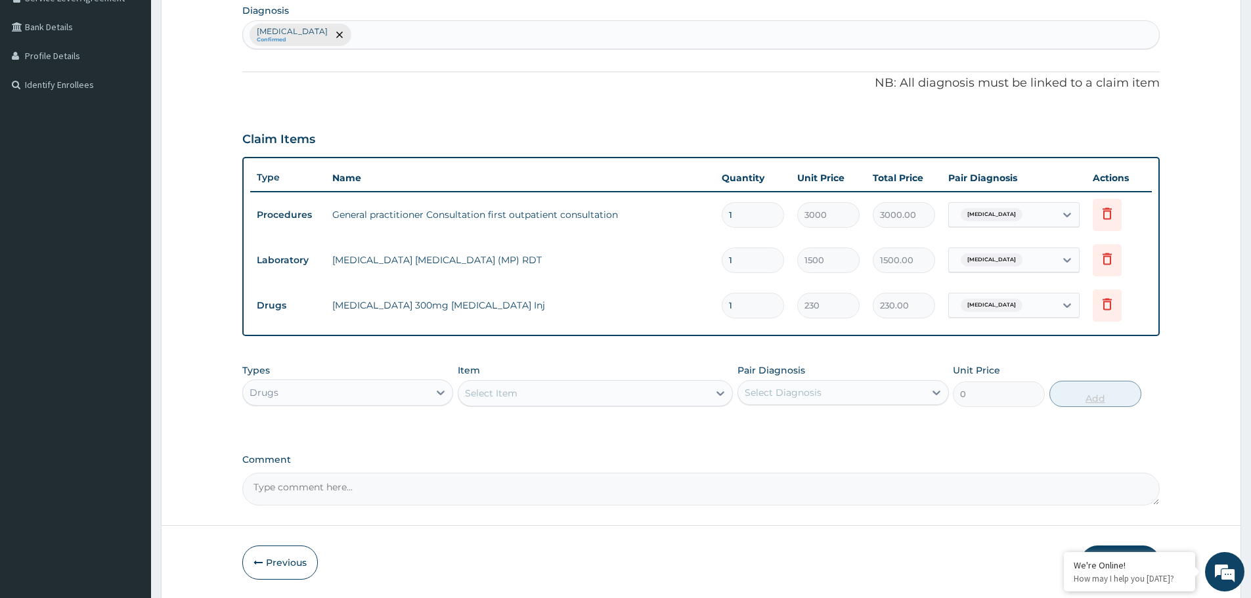
type input "0.00"
type input "2"
type input "460.00"
type input "2"
click at [641, 394] on div "Select Item" at bounding box center [583, 393] width 250 height 21
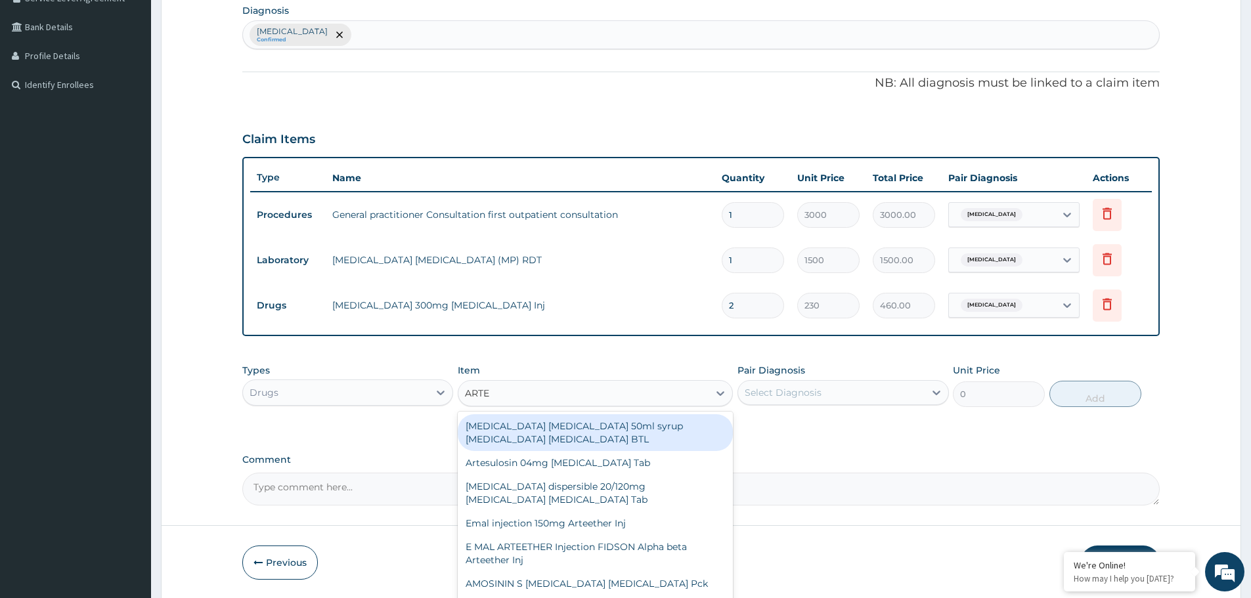
type input "ARTEM"
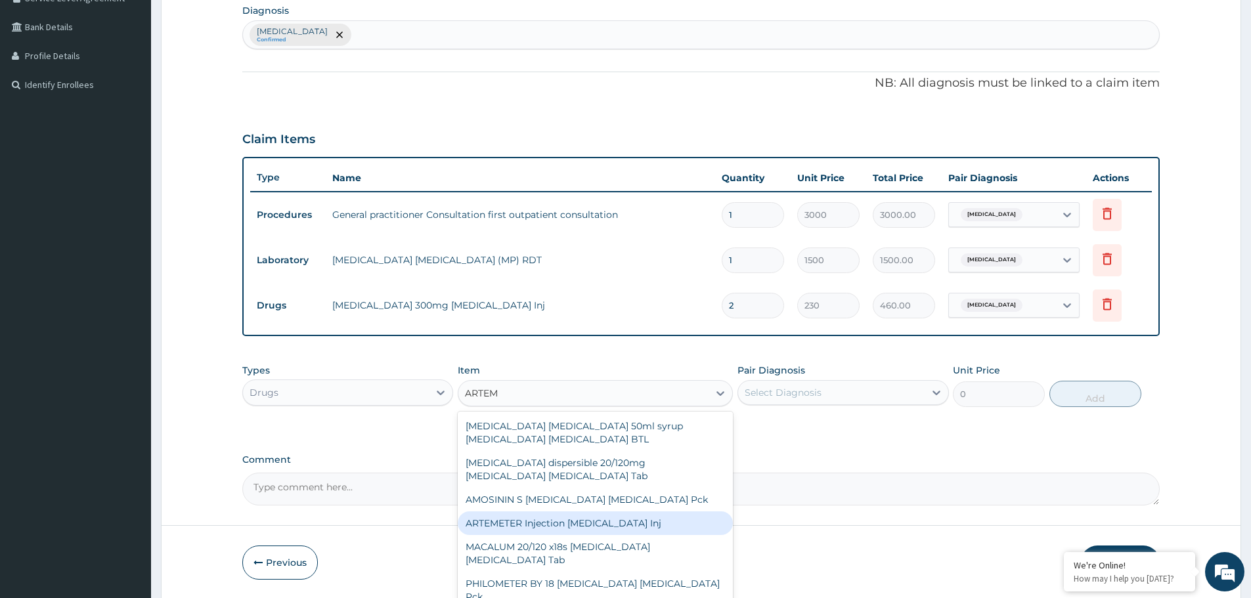
click at [546, 523] on div "ARTEMETER Injection Artemether Inj" at bounding box center [595, 523] width 275 height 24
type input "345"
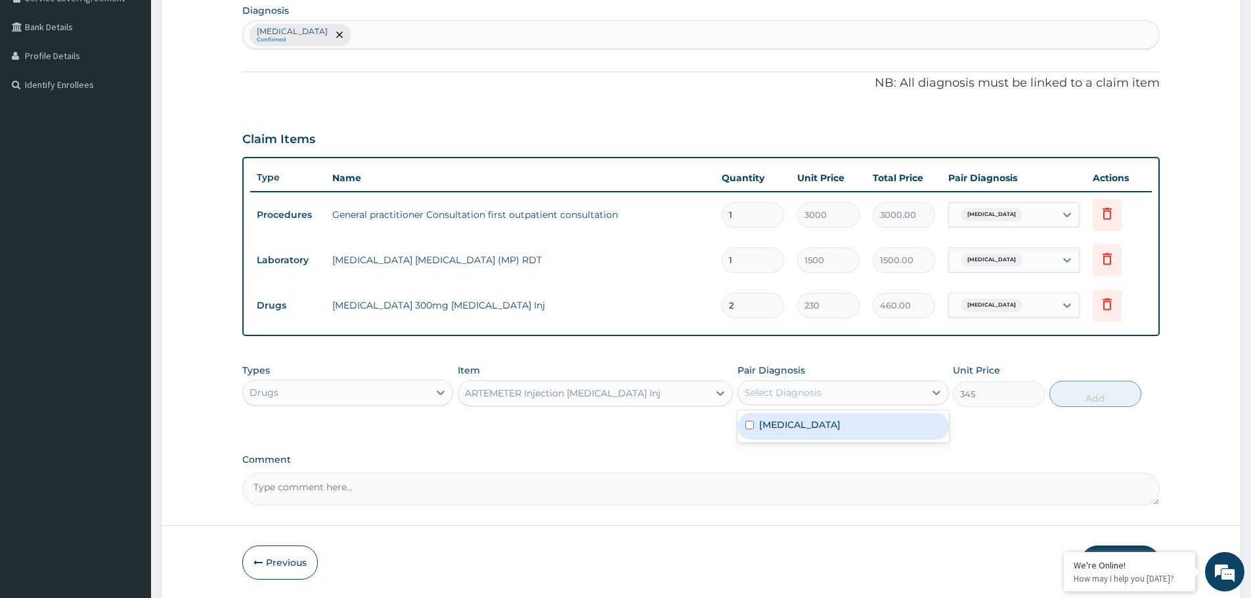
click at [794, 389] on div "Select Diagnosis" at bounding box center [782, 392] width 77 height 13
click at [800, 431] on label "Malaria, unspecified" at bounding box center [799, 424] width 81 height 13
checkbox input "true"
click at [1089, 398] on button "Add" at bounding box center [1095, 394] width 92 height 26
type input "0"
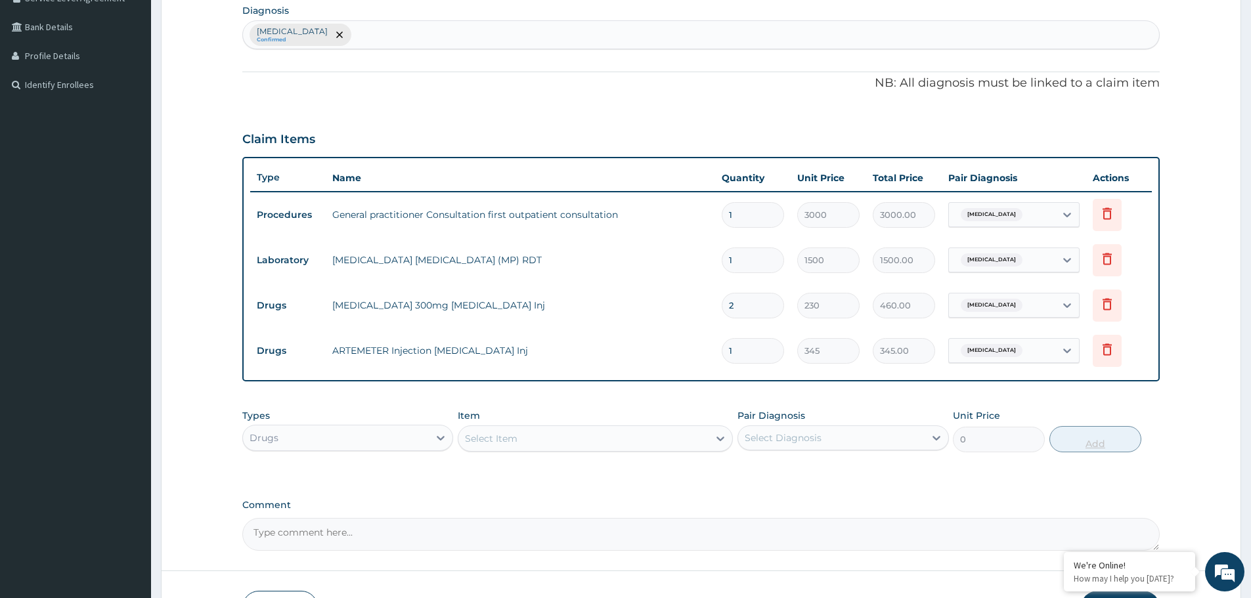
type input "0.00"
type input "2"
type input "690.00"
type input "2"
click at [672, 437] on div "Select Item" at bounding box center [583, 438] width 250 height 21
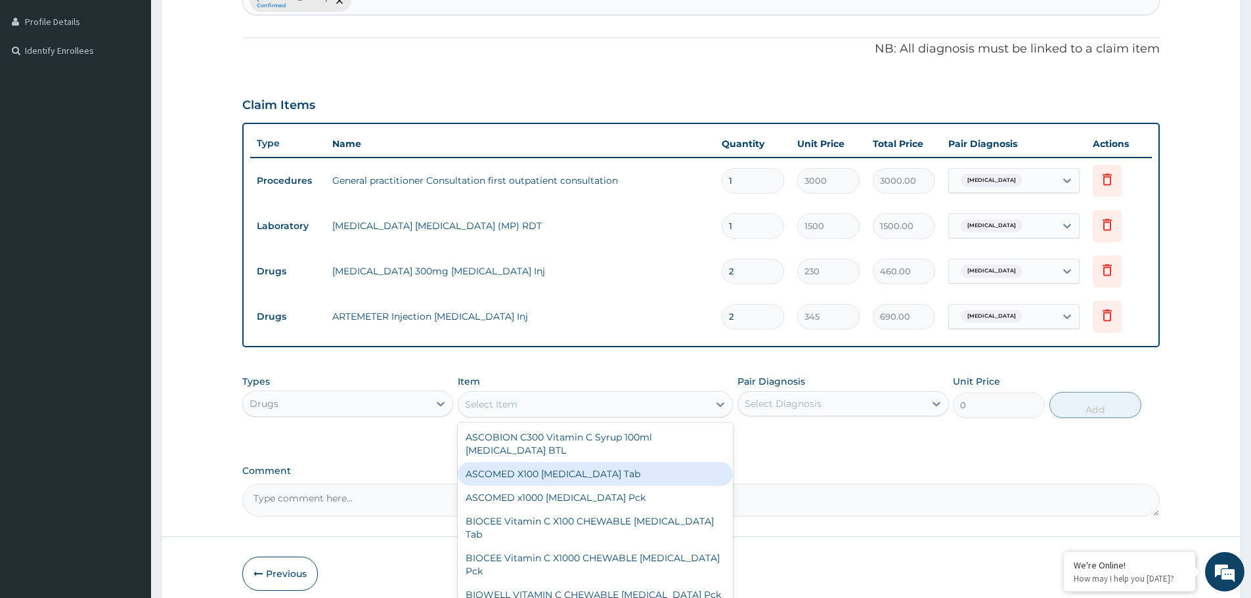
scroll to position [409, 0]
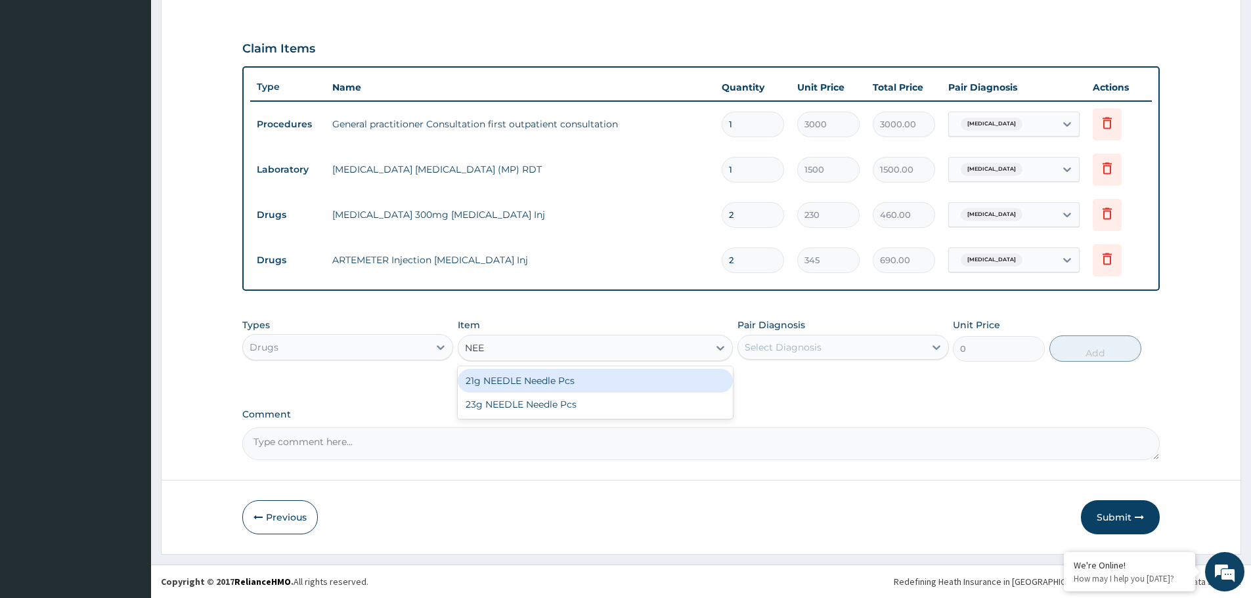
type input "NEED"
click at [544, 380] on div "21g NEEDLE Needle Pcs" at bounding box center [595, 381] width 275 height 24
type input "23"
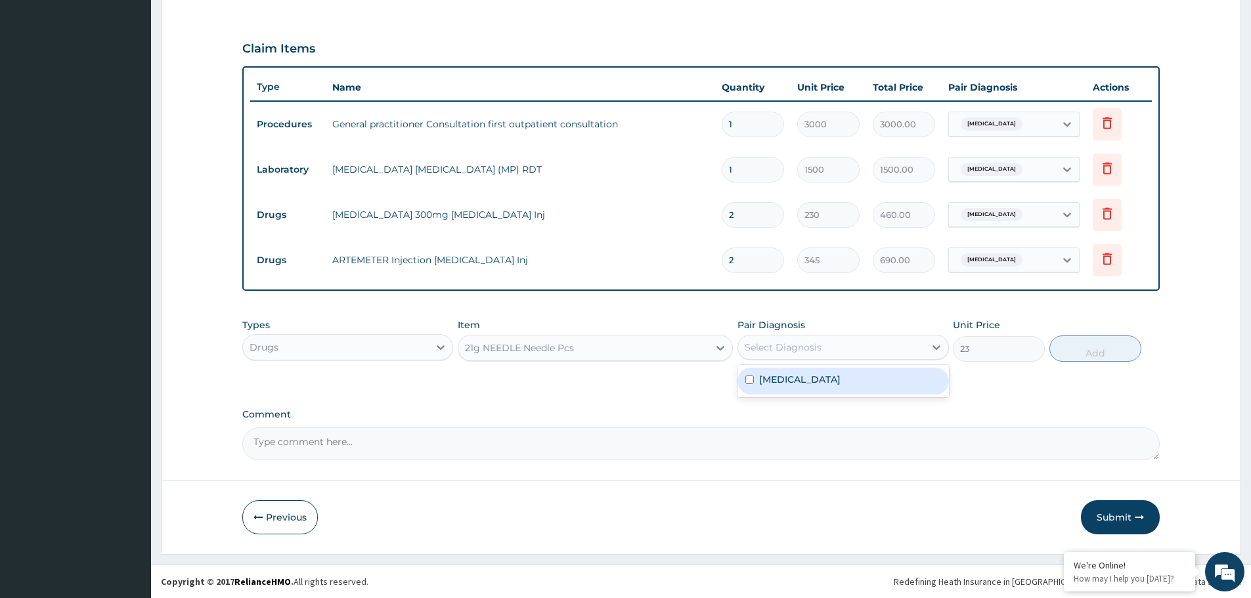
click at [843, 343] on div "Select Diagnosis" at bounding box center [831, 347] width 186 height 21
click at [830, 381] on label "Malaria, unspecified" at bounding box center [799, 379] width 81 height 13
checkbox input "true"
click at [1079, 353] on button "Add" at bounding box center [1095, 348] width 92 height 26
type input "0"
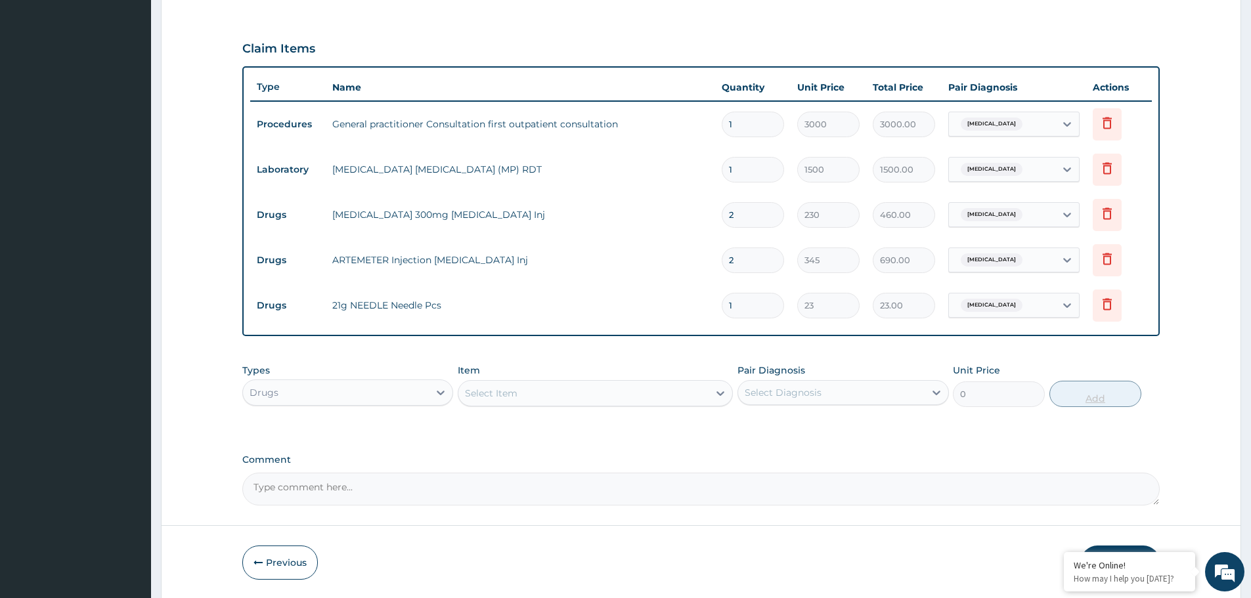
type input "0.00"
type input "2"
type input "46.00"
type input "2"
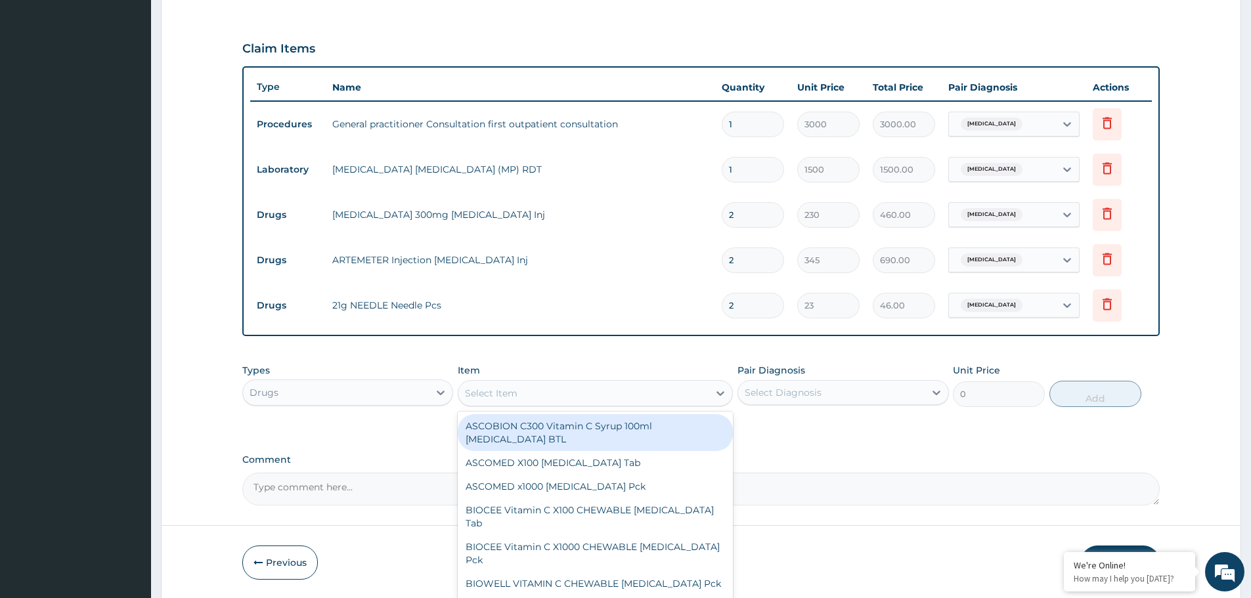
click at [609, 387] on div "Select Item" at bounding box center [583, 393] width 250 height 21
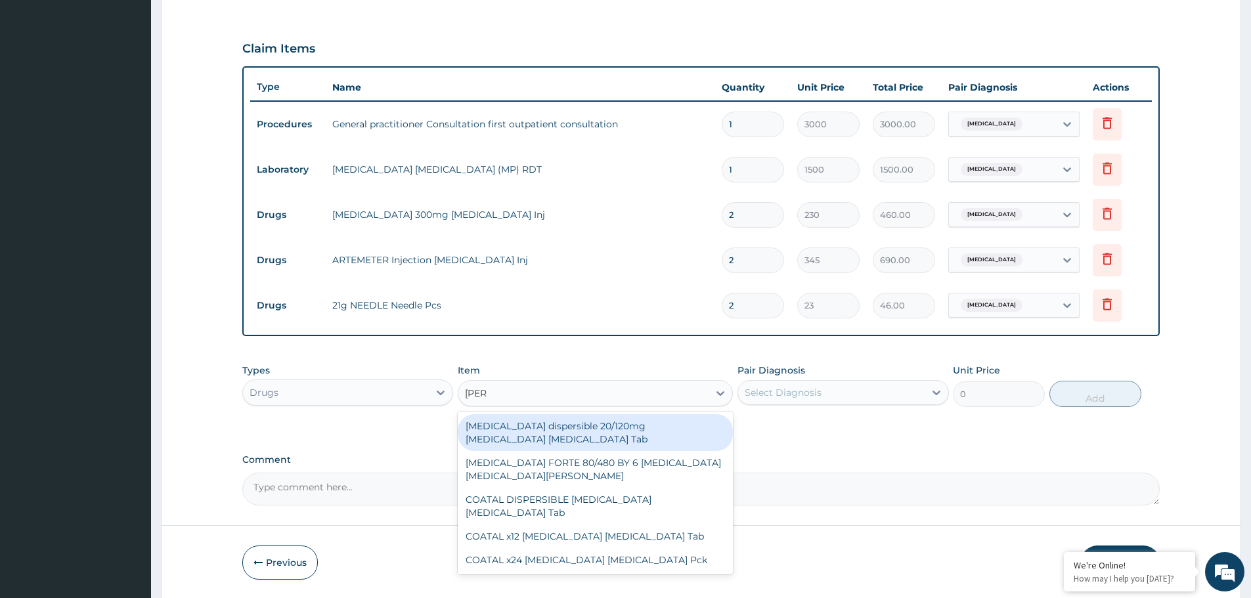
type input "COART"
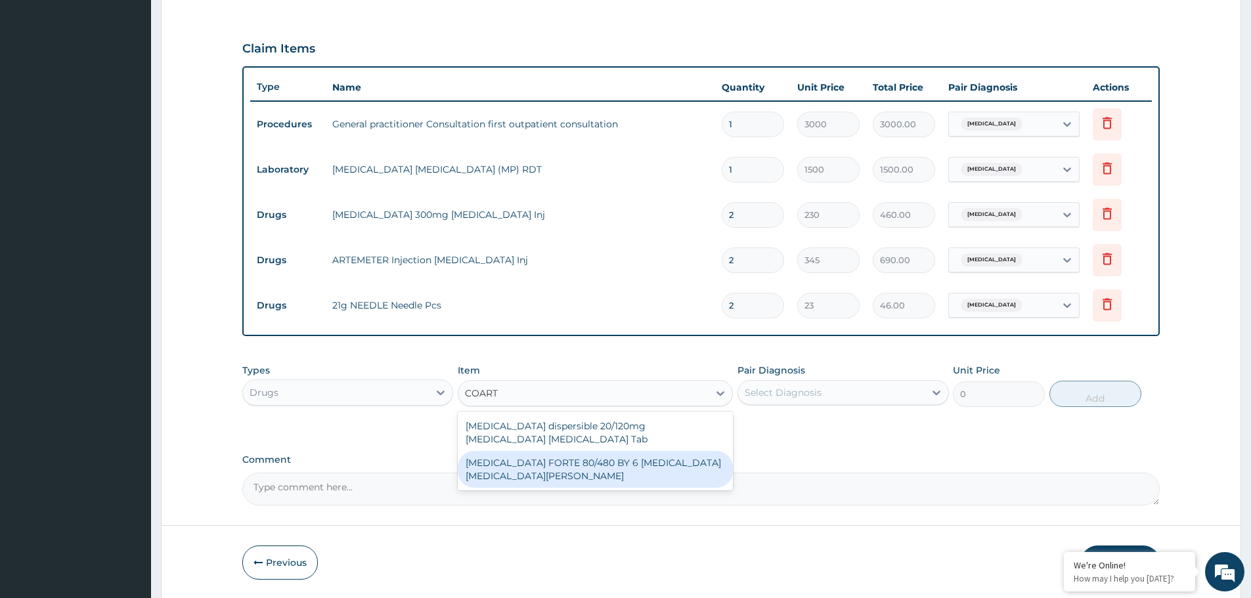
click at [513, 467] on div "COARTEM FORTE 80/480 BY 6 Artemether Lumefantrine Pck" at bounding box center [595, 469] width 275 height 37
type input "3220"
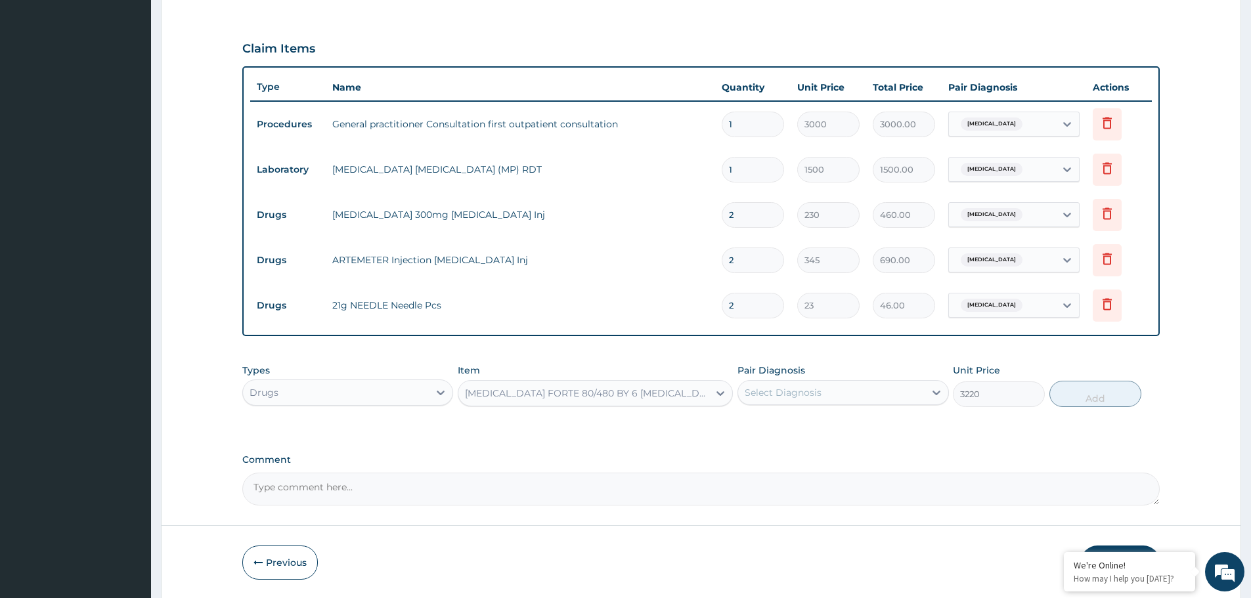
click at [808, 396] on div "Select Diagnosis" at bounding box center [782, 392] width 77 height 13
click at [804, 425] on label "Malaria, unspecified" at bounding box center [799, 424] width 81 height 13
checkbox input "true"
click at [1067, 394] on button "Add" at bounding box center [1095, 394] width 92 height 26
type input "0"
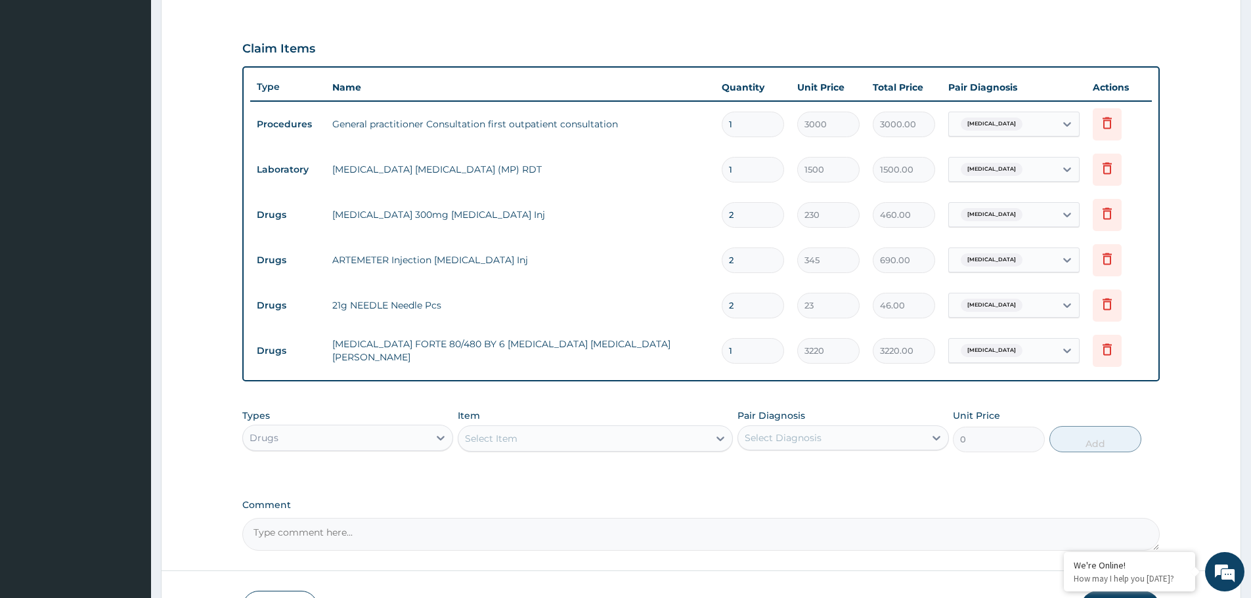
click at [630, 435] on div "Select Item" at bounding box center [583, 438] width 250 height 21
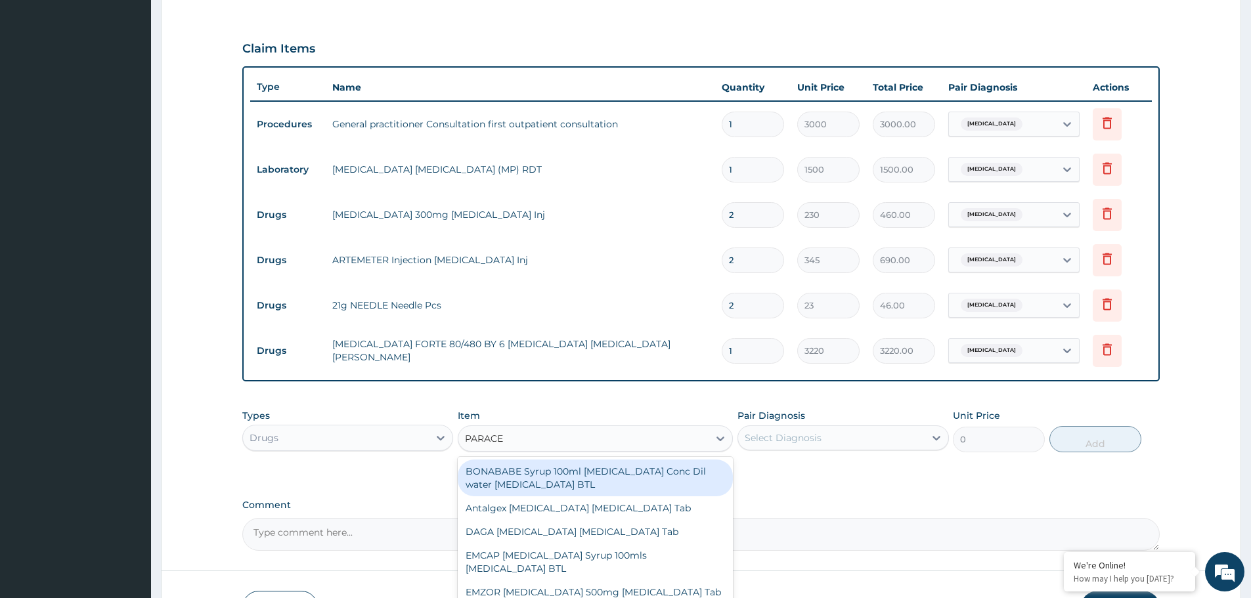
type input "PARACET"
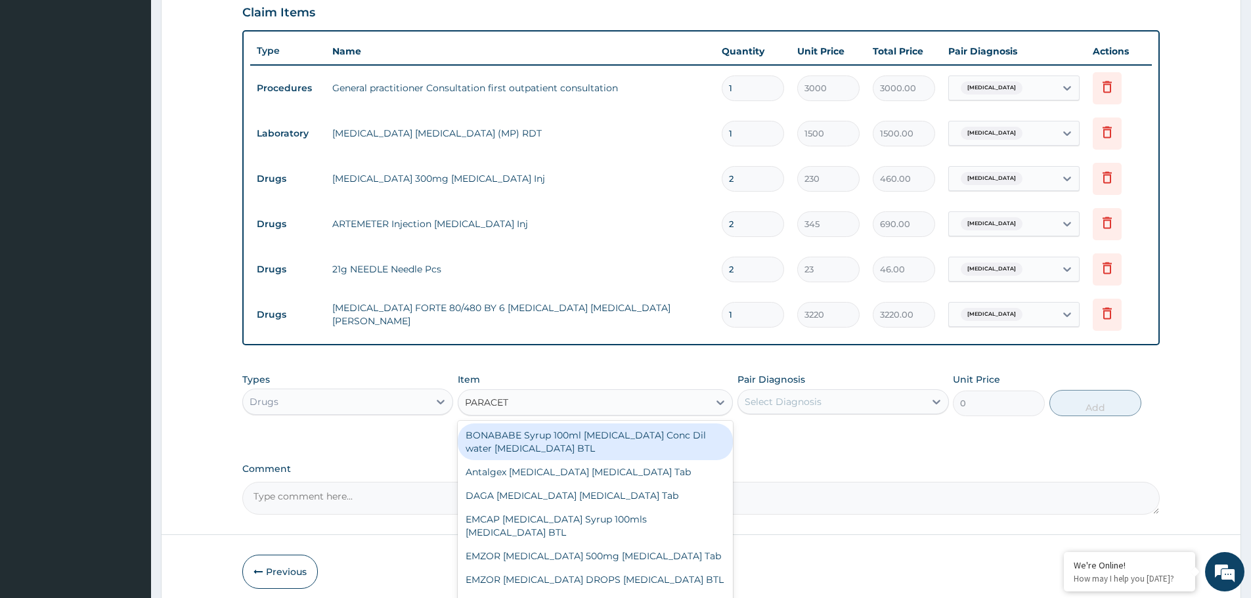
scroll to position [475, 0]
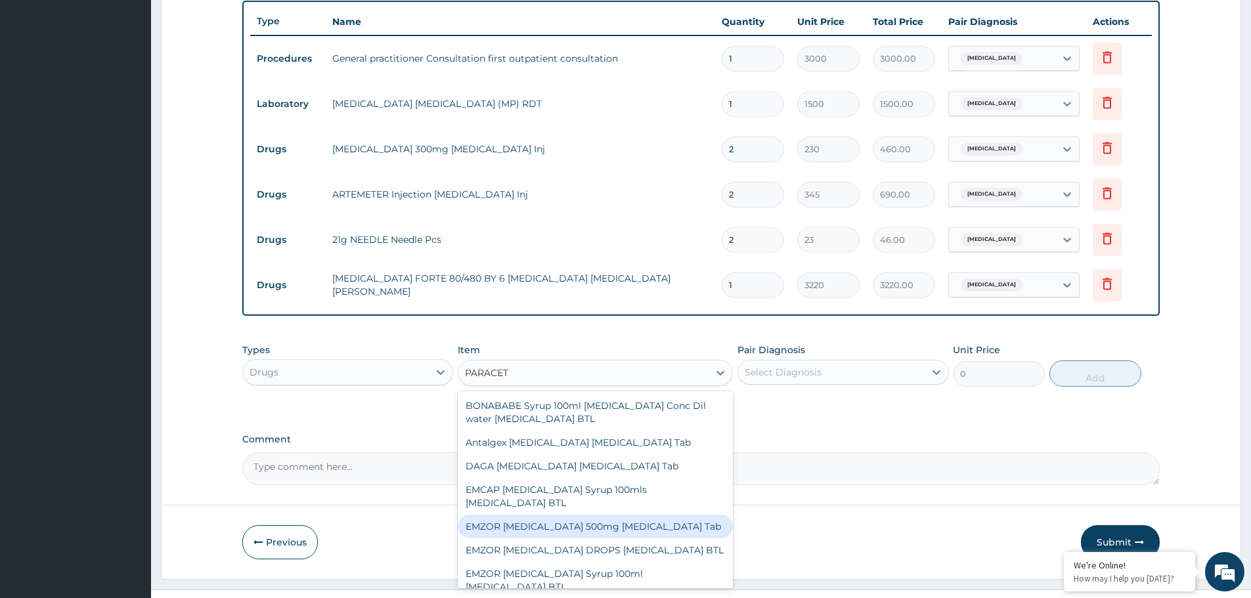
click at [605, 529] on div "EMZOR PARACETAMOL 500mg Acetaminophen Tab" at bounding box center [595, 527] width 275 height 24
type input "11.5"
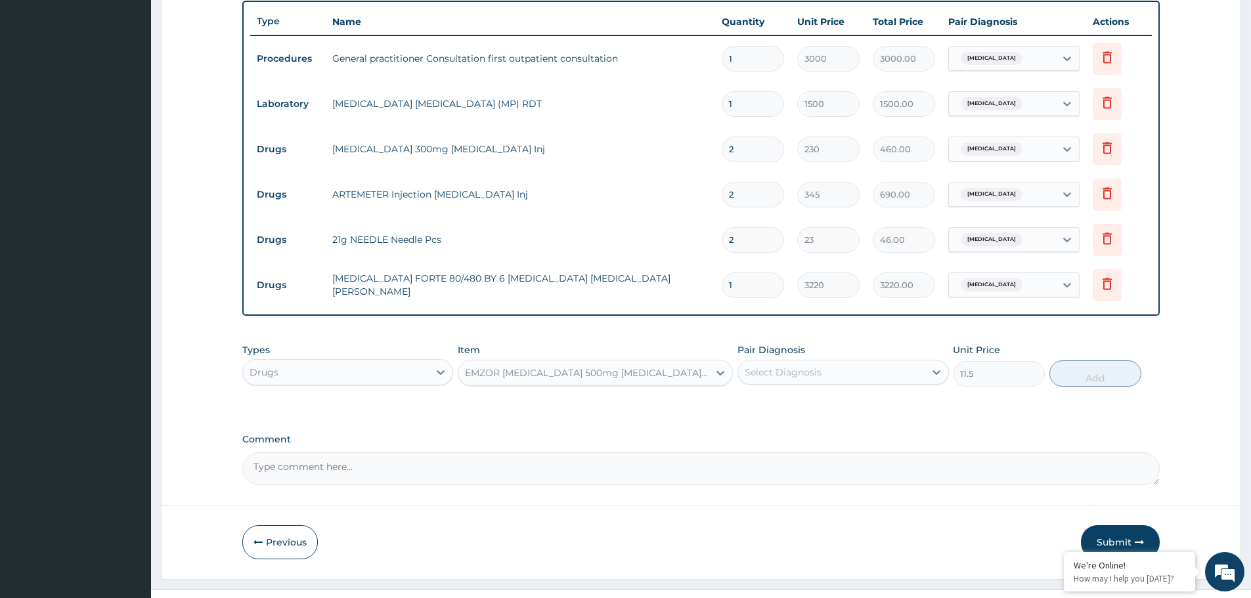
click at [909, 368] on div "Select Diagnosis" at bounding box center [831, 372] width 186 height 21
click at [827, 412] on div "Malaria, unspecified" at bounding box center [842, 406] width 211 height 27
checkbox input "true"
click at [1069, 377] on button "Add" at bounding box center [1095, 373] width 92 height 26
type input "0"
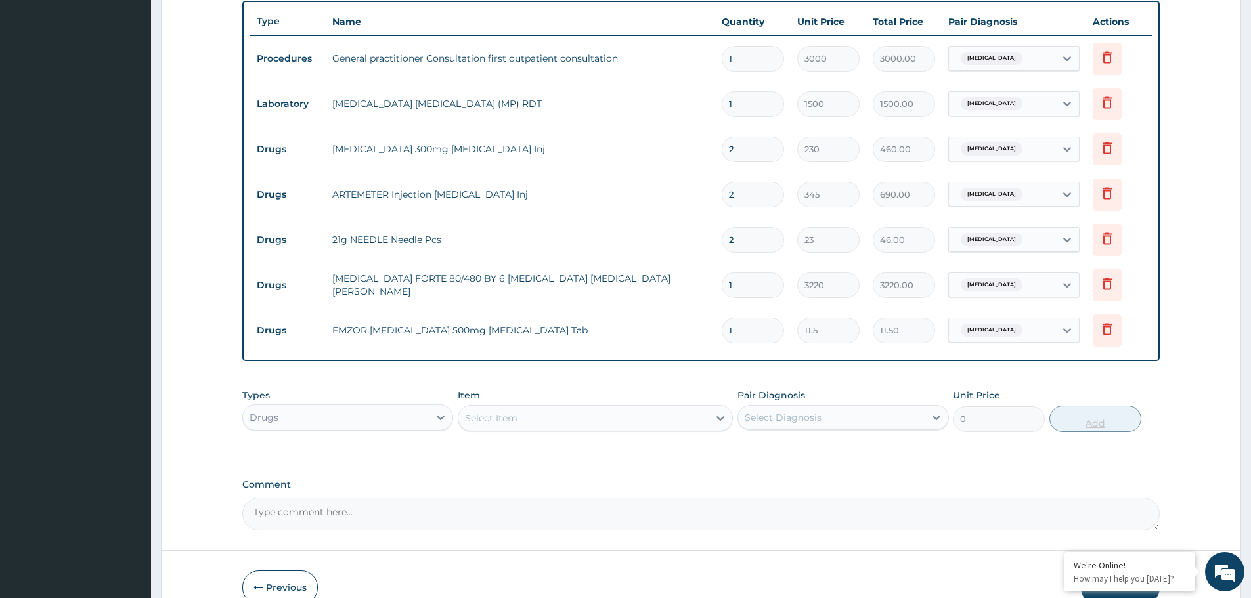
type input "18"
type input "207.00"
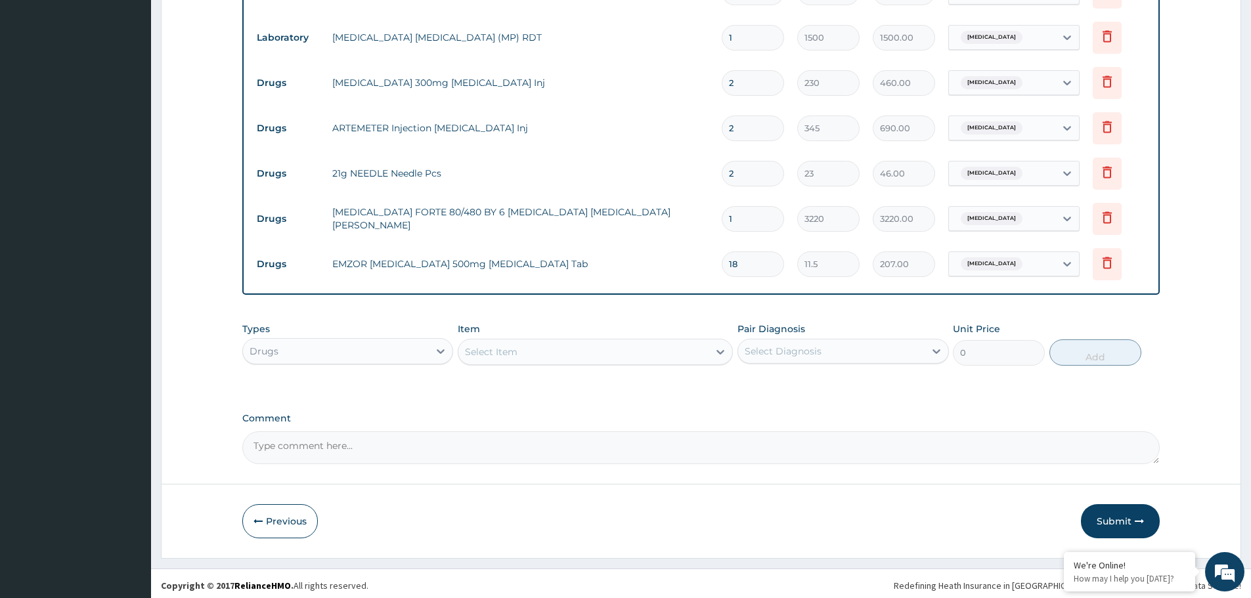
scroll to position [545, 0]
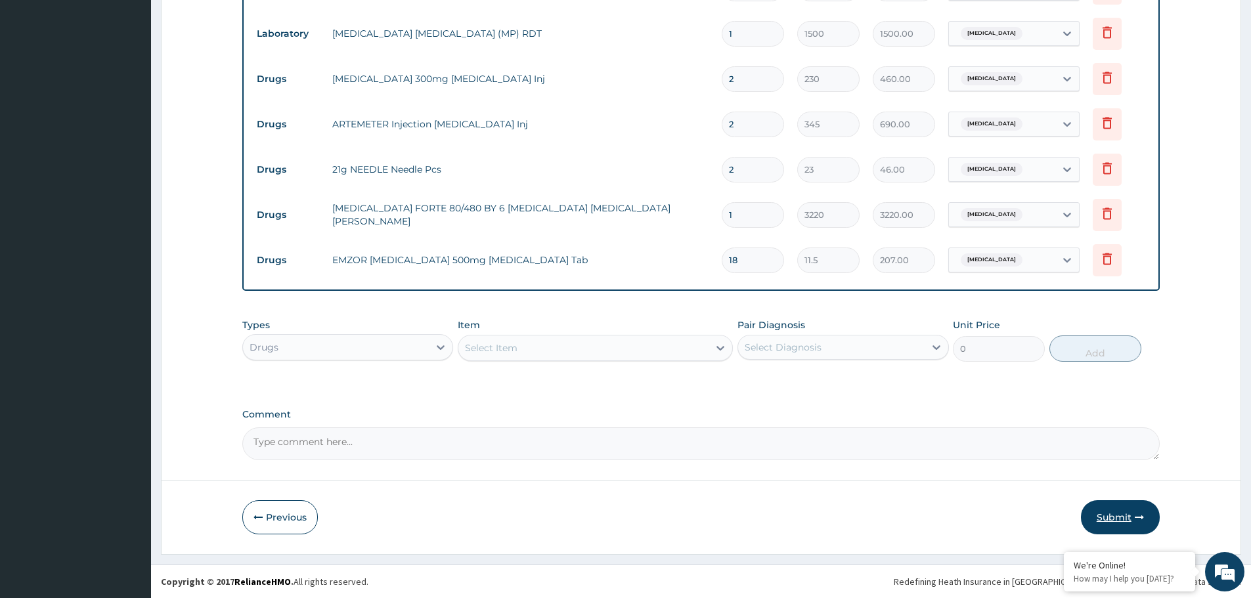
type input "18"
click at [1106, 513] on button "Submit" at bounding box center [1120, 517] width 79 height 34
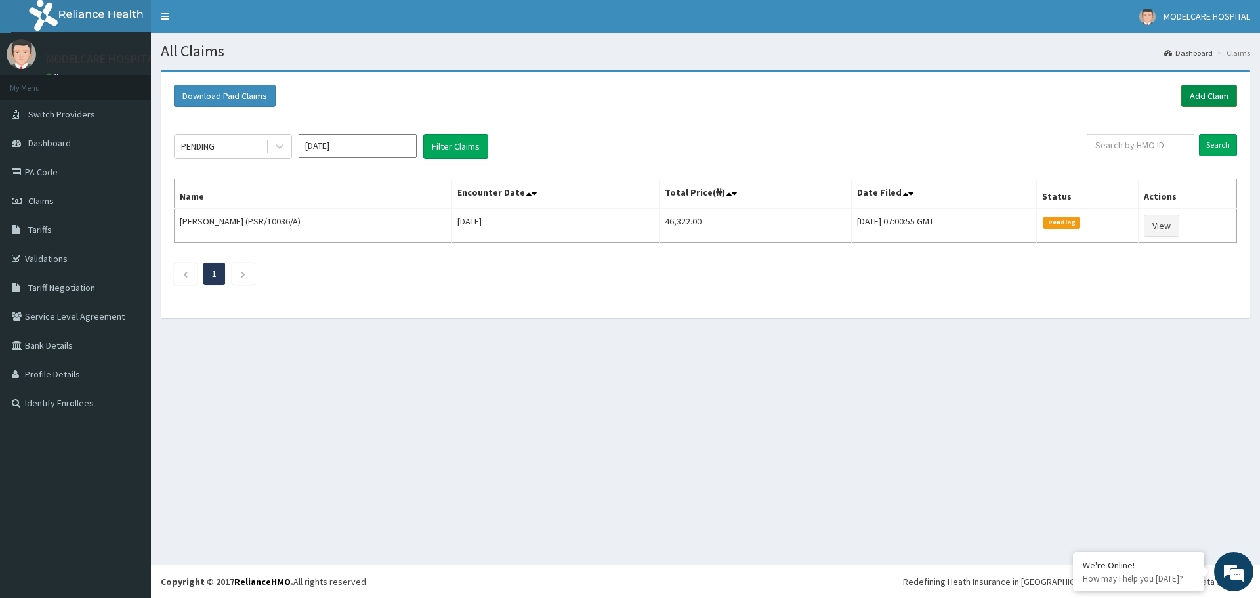
click at [1204, 92] on link "Add Claim" at bounding box center [1210, 96] width 56 height 22
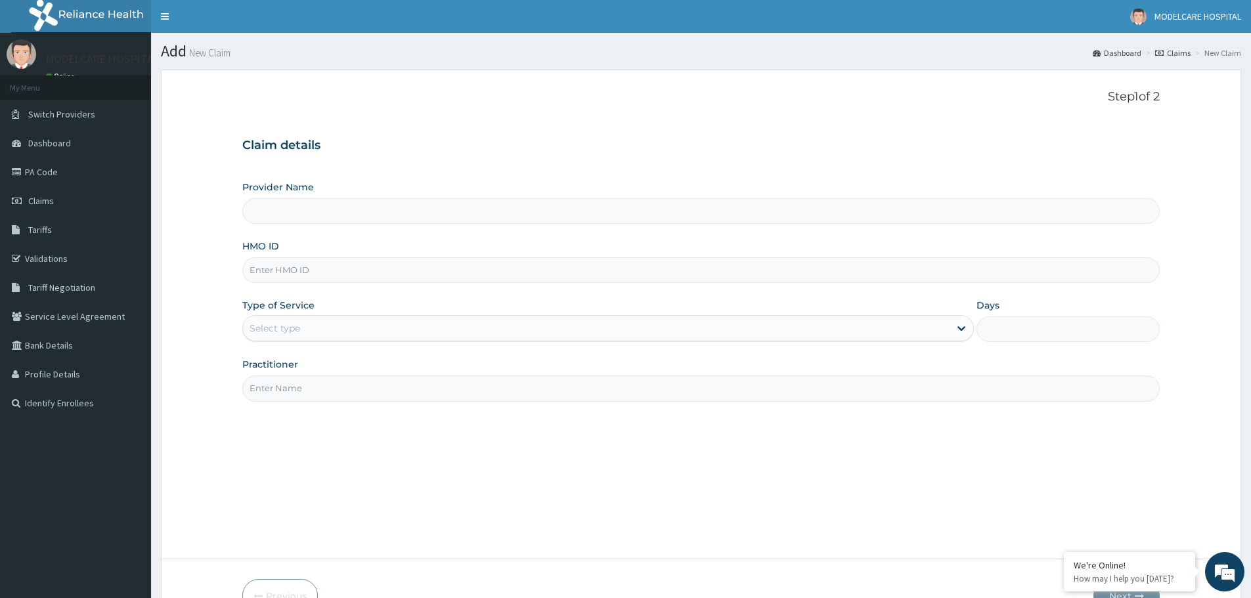
type input "MODELCARE HOSPITAL"
click at [484, 265] on input "HMO ID" at bounding box center [700, 270] width 917 height 26
type input "KPR/10003/B"
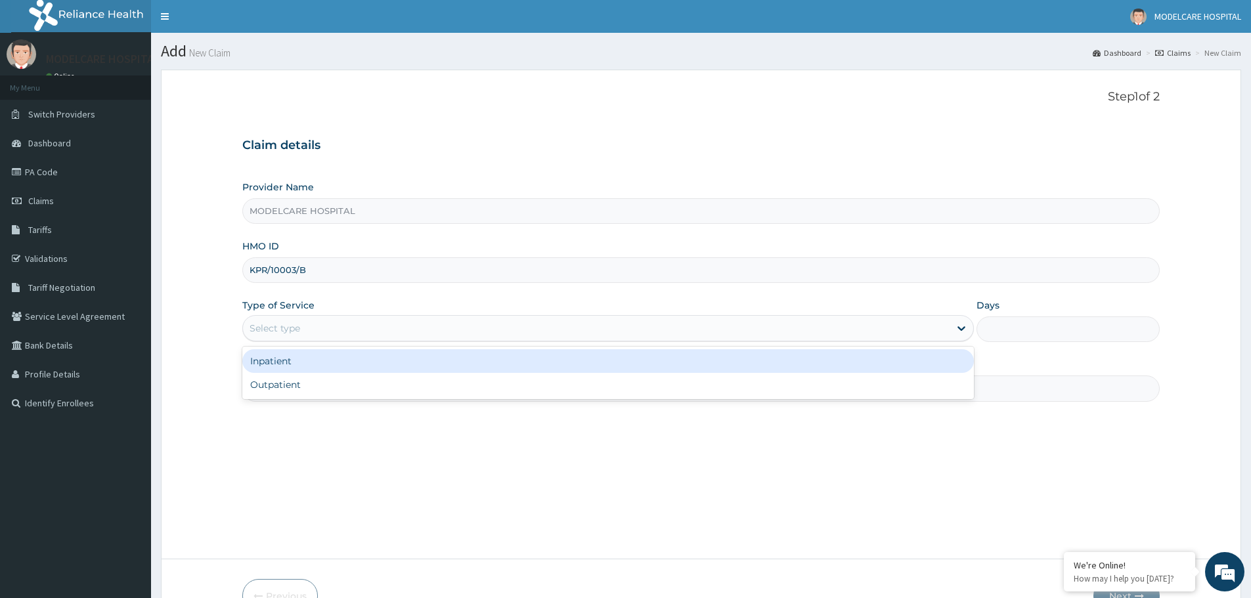
click at [412, 332] on div "Select type" at bounding box center [596, 328] width 706 height 21
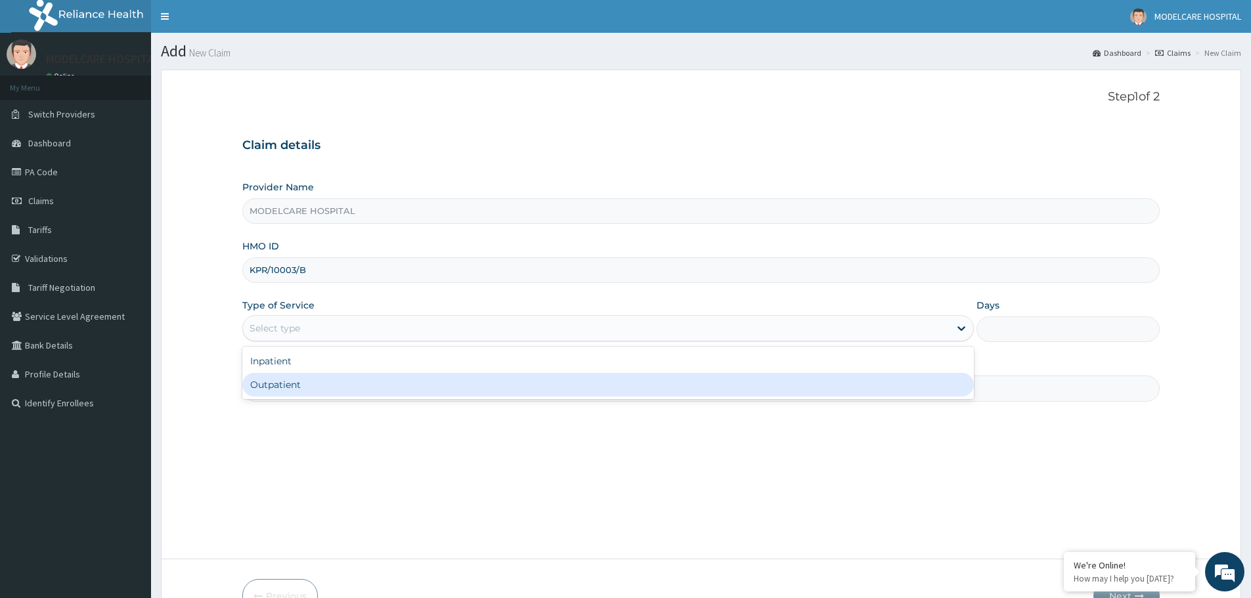
click at [396, 384] on div "Outpatient" at bounding box center [607, 385] width 731 height 24
type input "1"
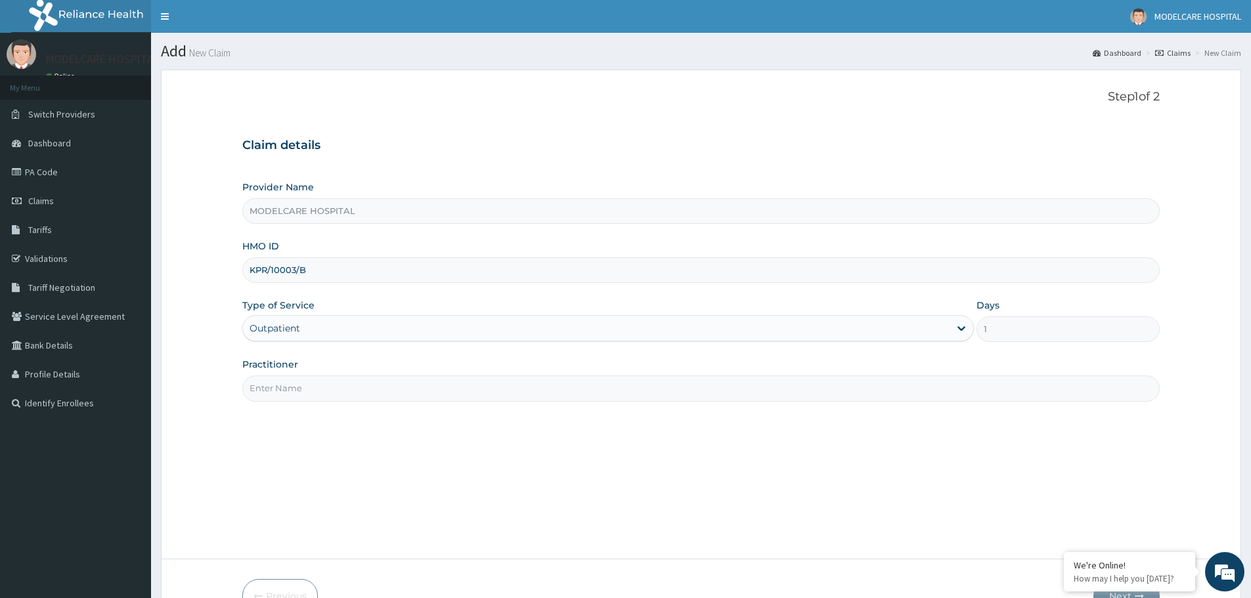
click at [396, 384] on input "Practitioner" at bounding box center [700, 389] width 917 height 26
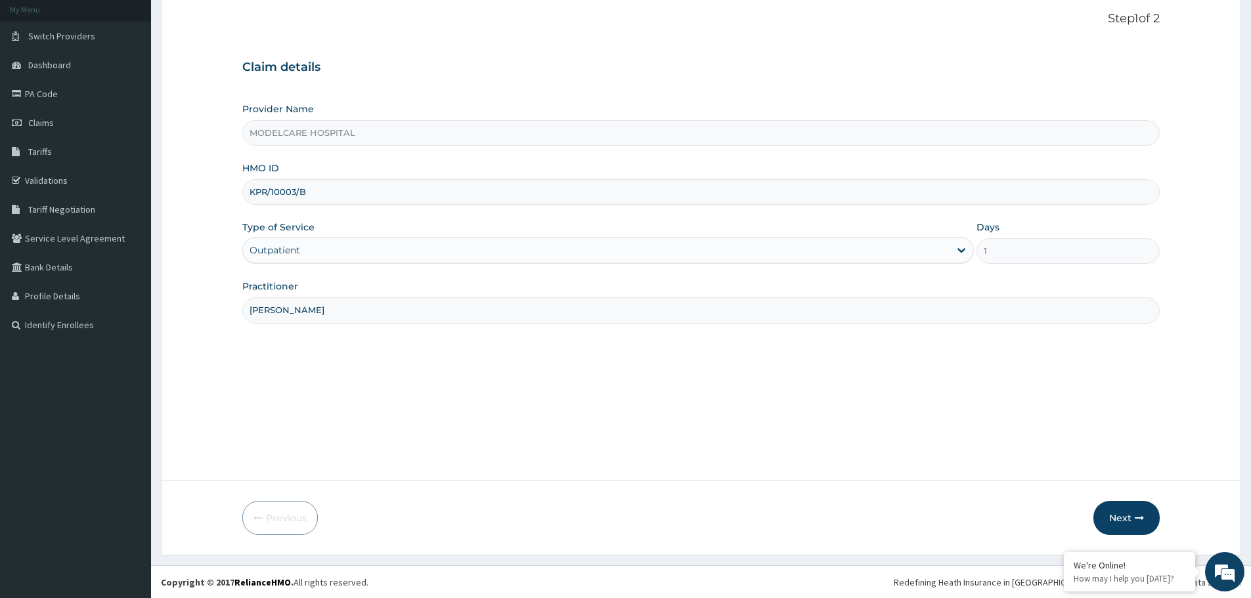
scroll to position [79, 0]
type input "[PERSON_NAME]"
click at [1120, 515] on button "Next" at bounding box center [1126, 517] width 66 height 34
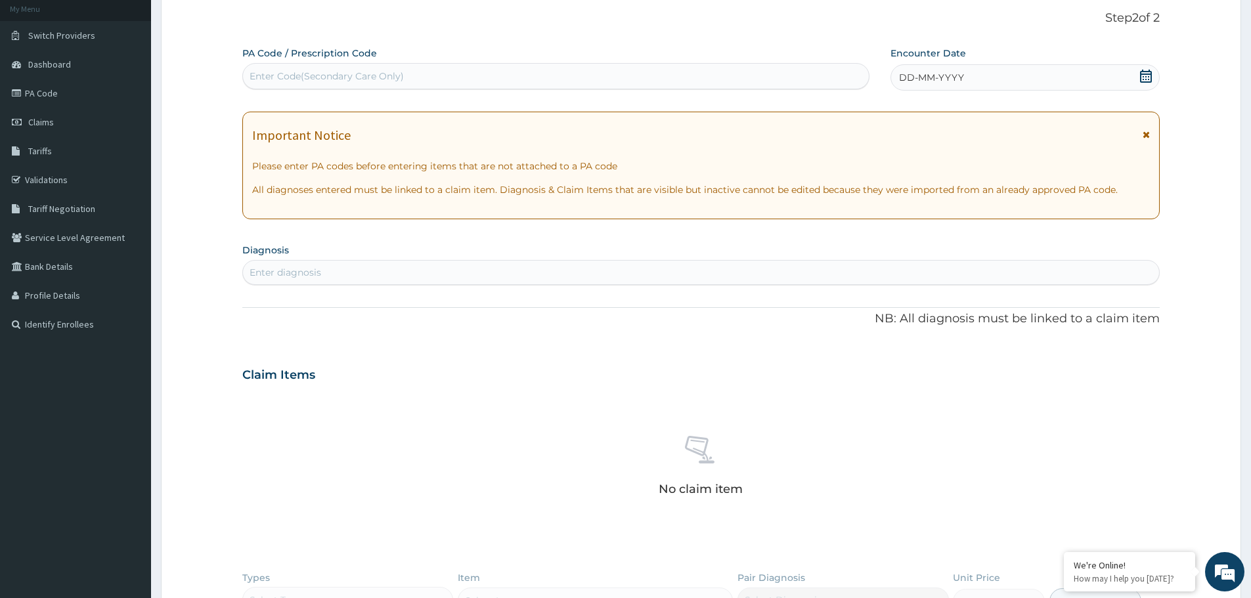
click at [996, 77] on div "DD-MM-YYYY" at bounding box center [1024, 77] width 269 height 26
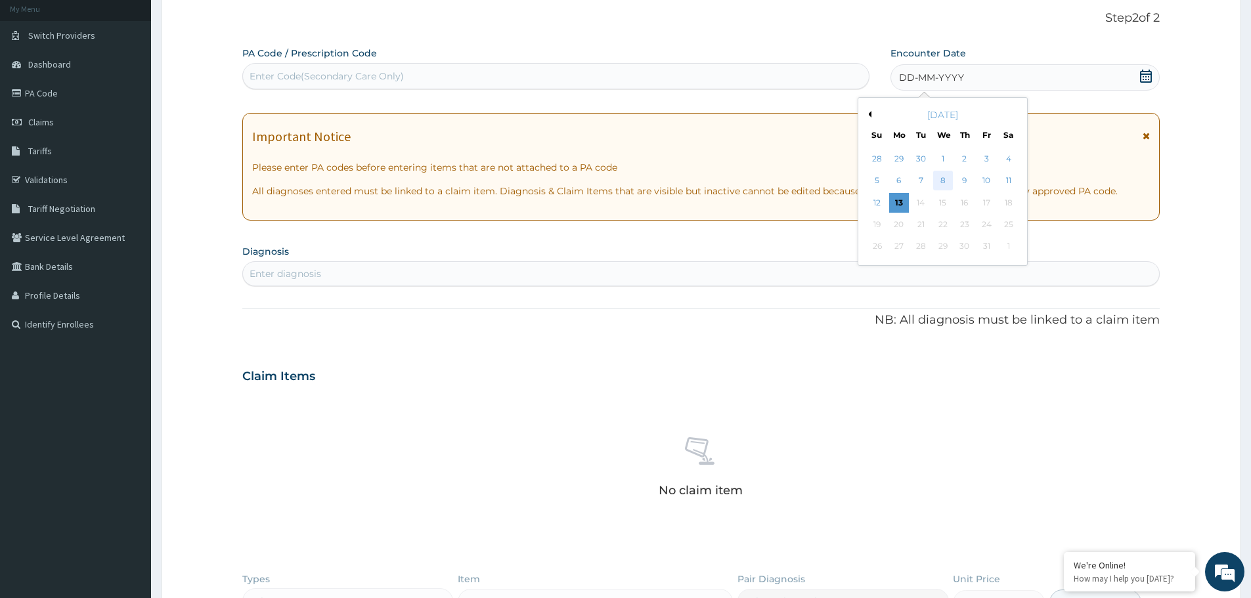
click at [943, 181] on div "8" at bounding box center [943, 181] width 20 height 20
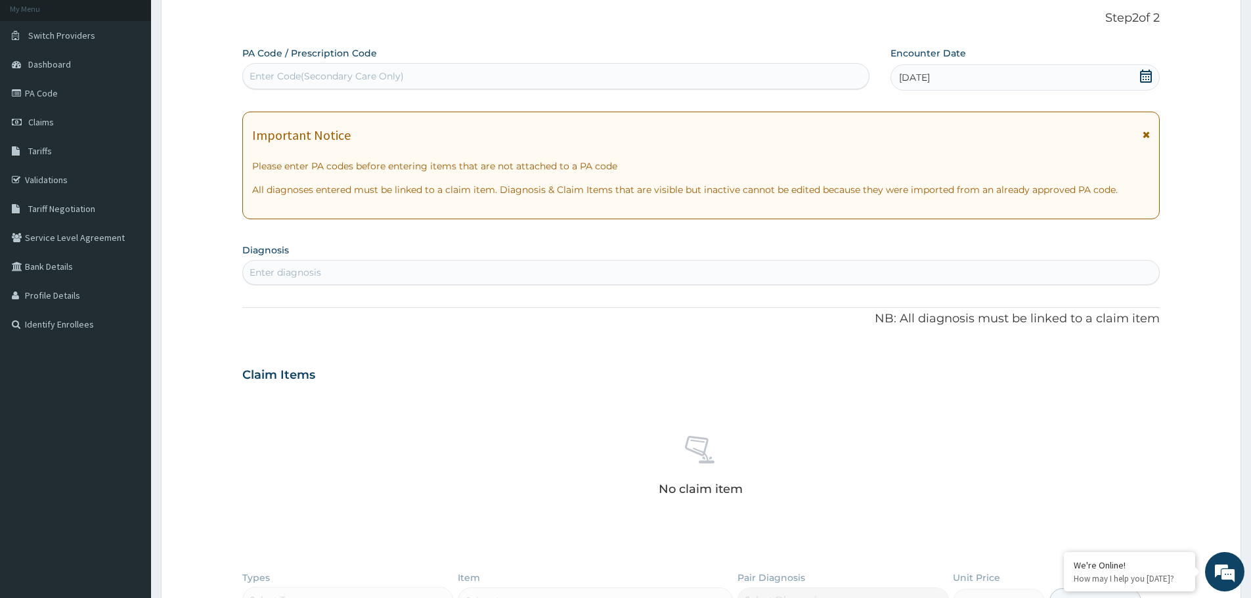
click at [549, 267] on div "Enter diagnosis" at bounding box center [701, 272] width 916 height 21
